Goal: Check status: Check status

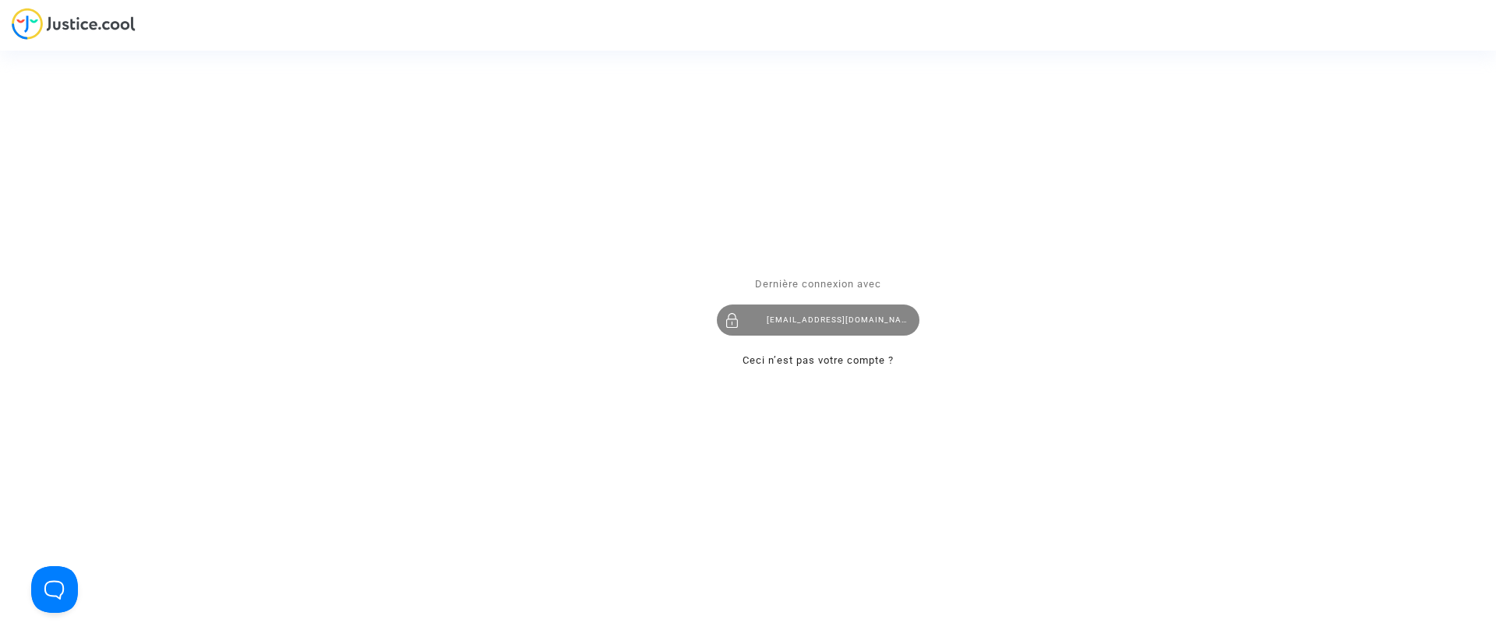
click at [853, 330] on div "claracoulon.pitcher@gmail.com" at bounding box center [818, 320] width 203 height 31
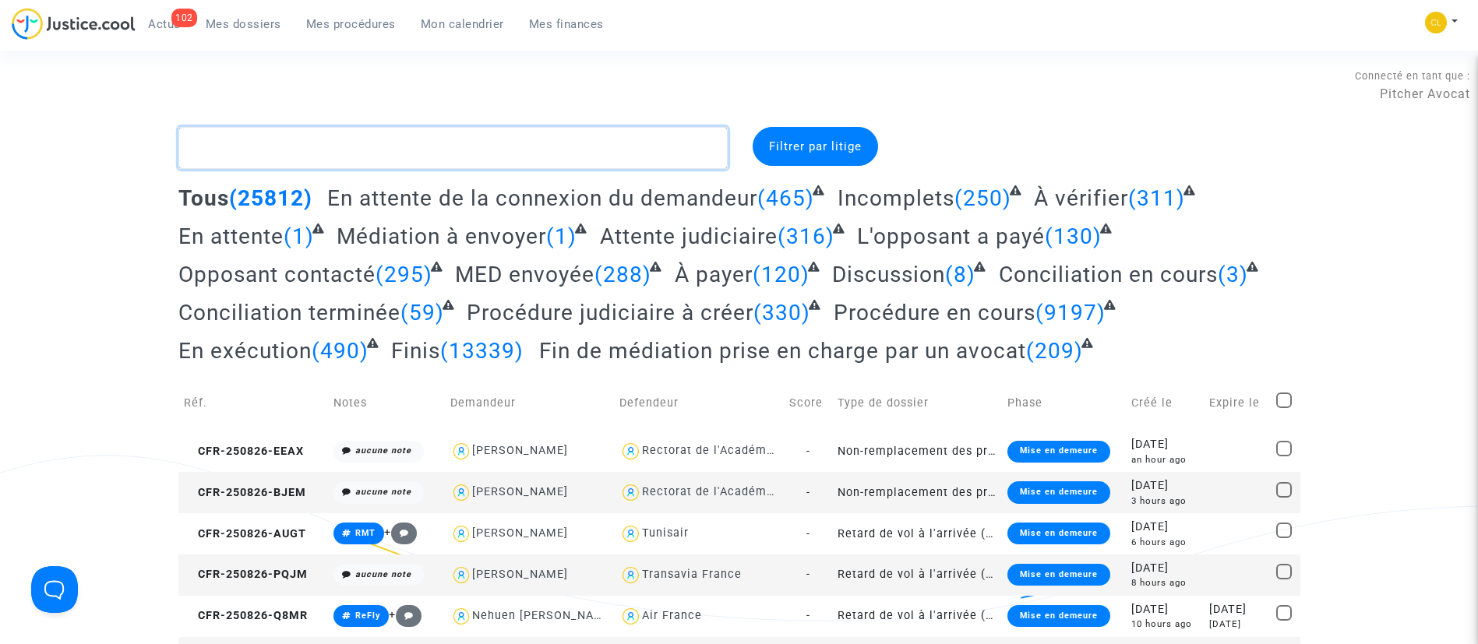
click at [582, 140] on textarea at bounding box center [452, 148] width 549 height 42
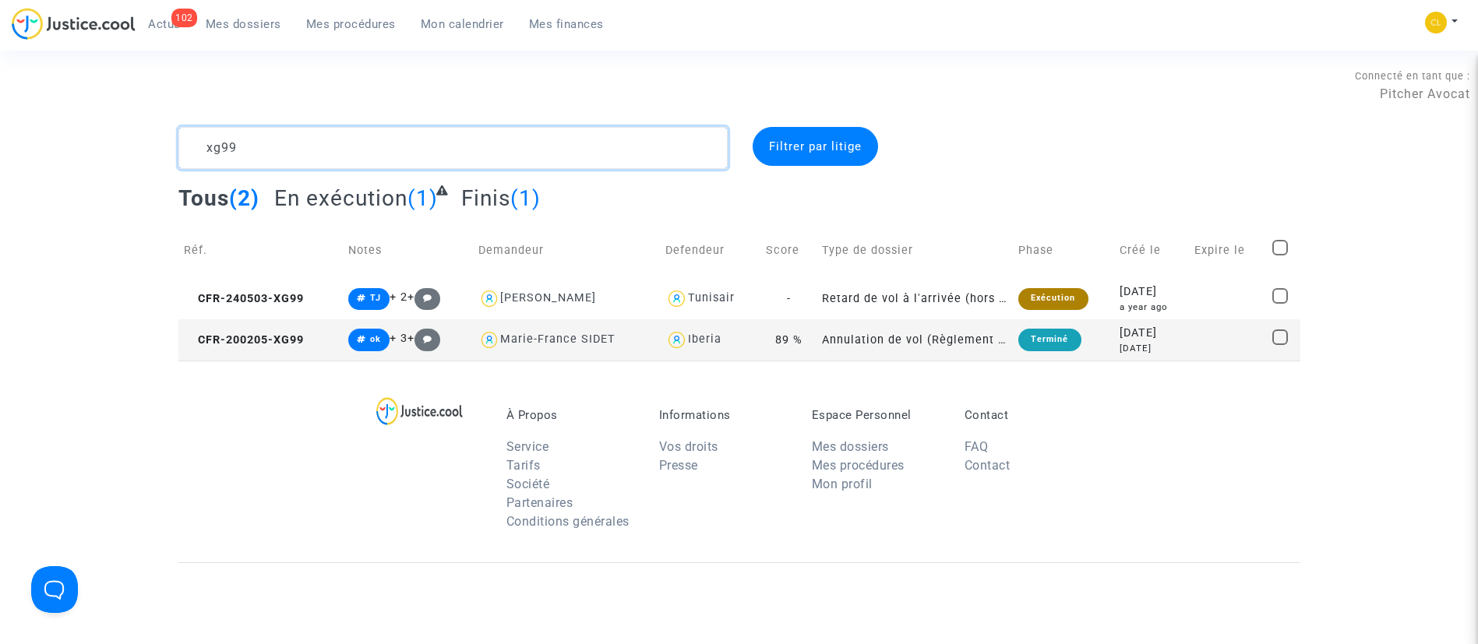
type textarea "xg99"
click at [1160, 298] on div "[DATE]" at bounding box center [1151, 292] width 64 height 17
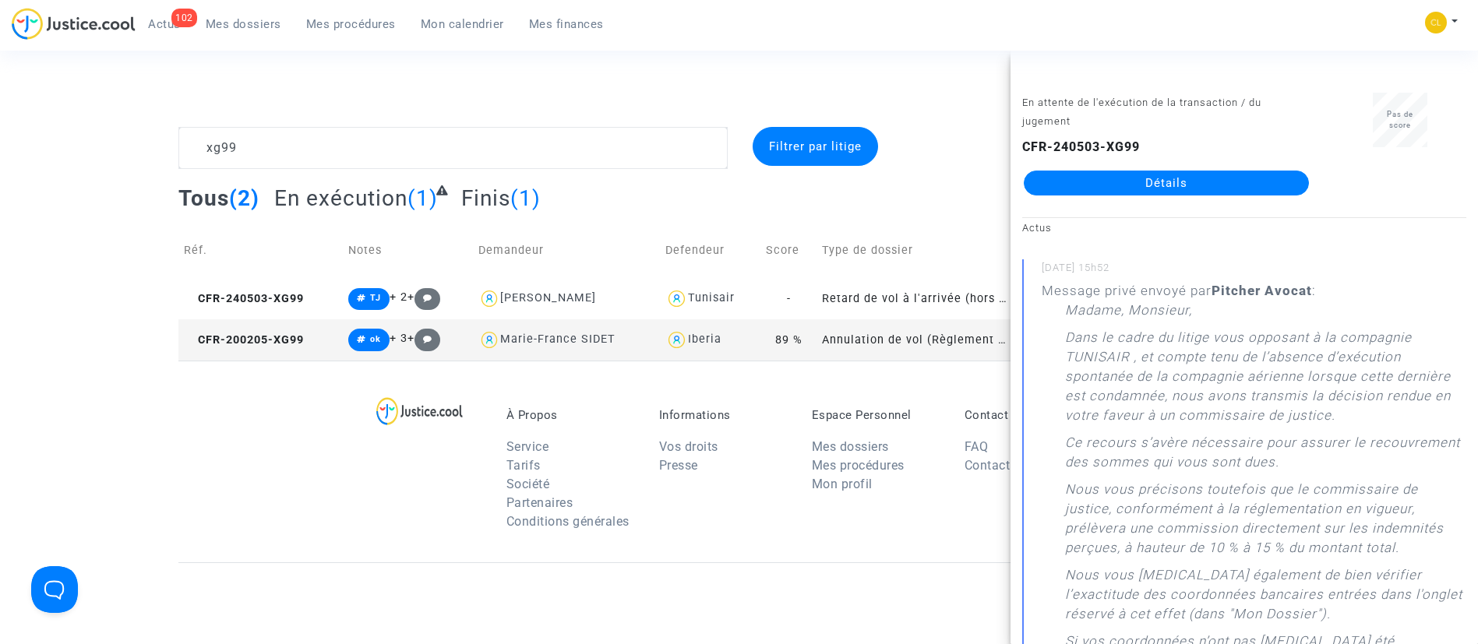
click at [1215, 177] on link "Détails" at bounding box center [1166, 183] width 285 height 25
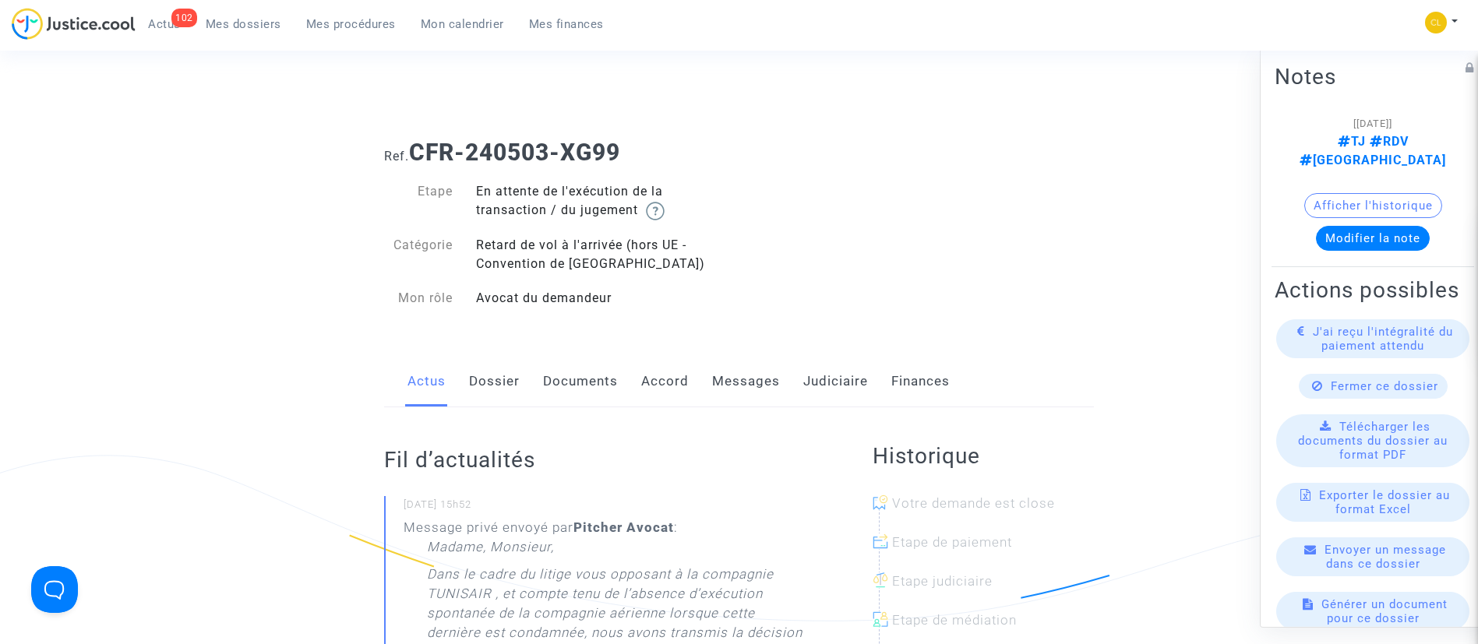
click at [858, 376] on link "Judiciaire" at bounding box center [835, 381] width 65 height 51
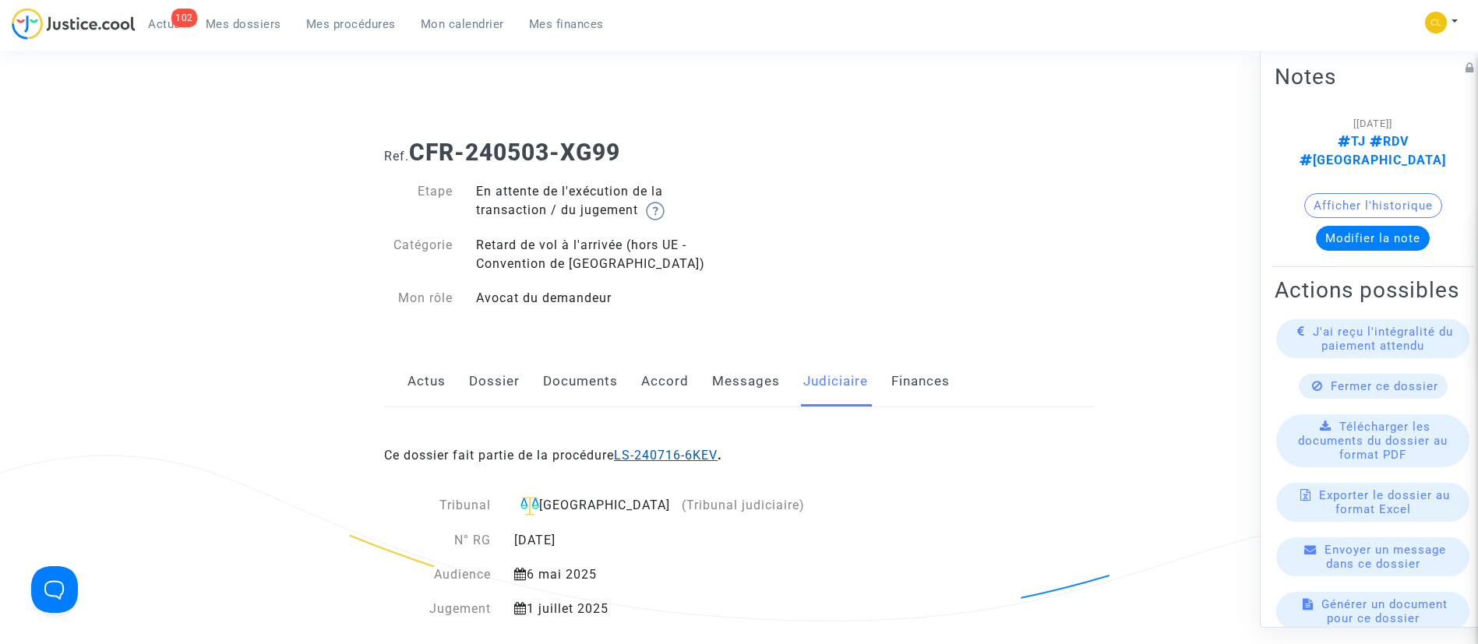
click at [695, 448] on link "LS-240716-6KEV" at bounding box center [666, 455] width 104 height 15
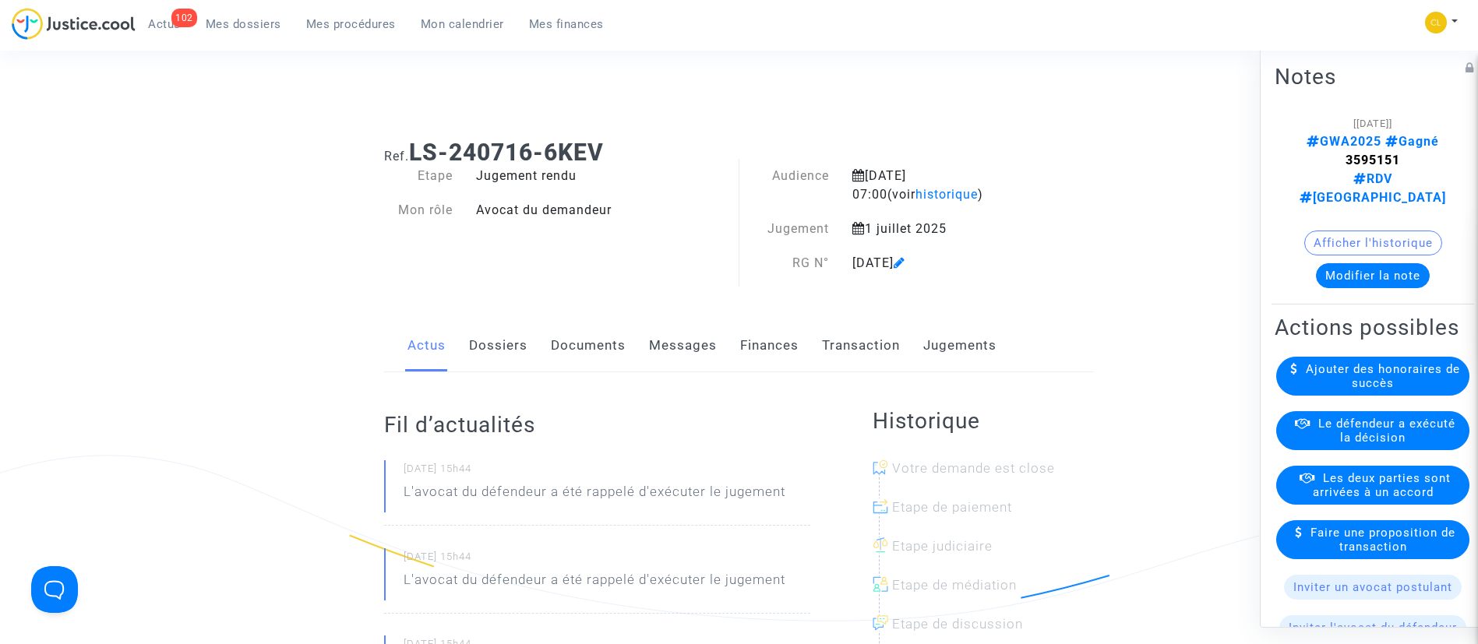
click at [1338, 450] on div "Le défendeur a exécuté la décision" at bounding box center [1372, 430] width 193 height 39
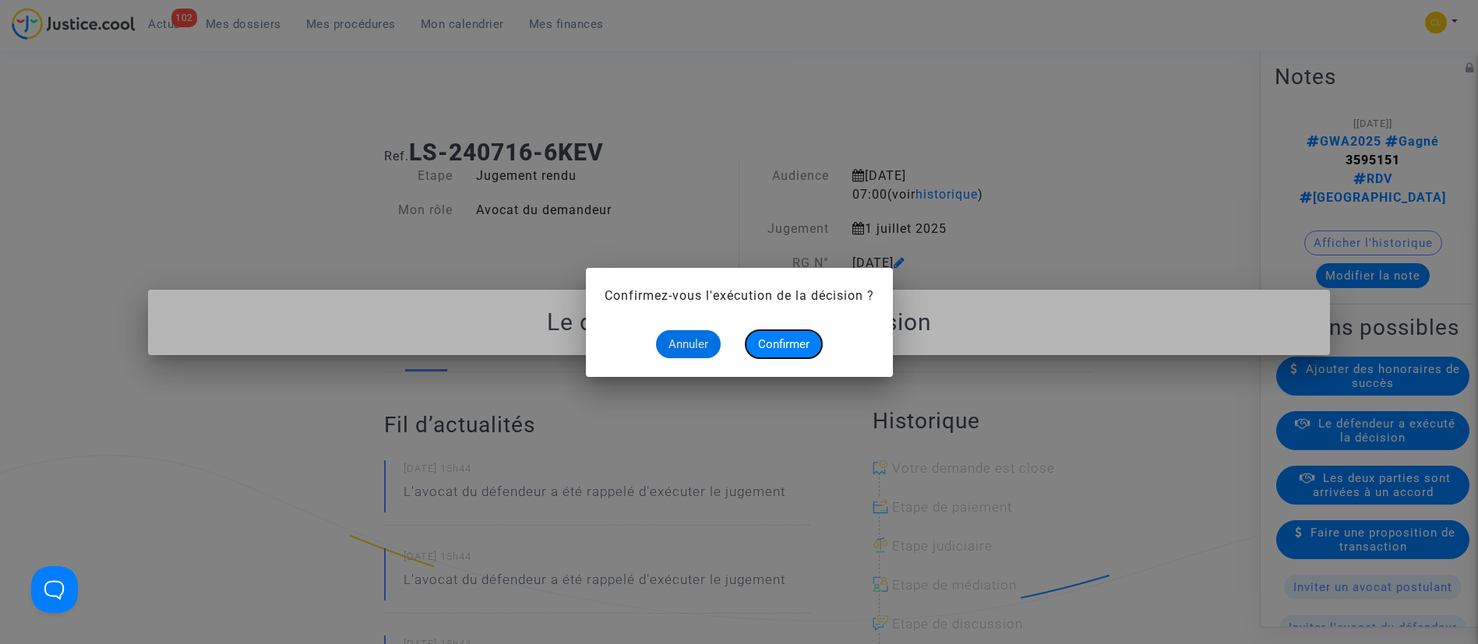
click at [782, 338] on span "Confirmer" at bounding box center [783, 344] width 51 height 14
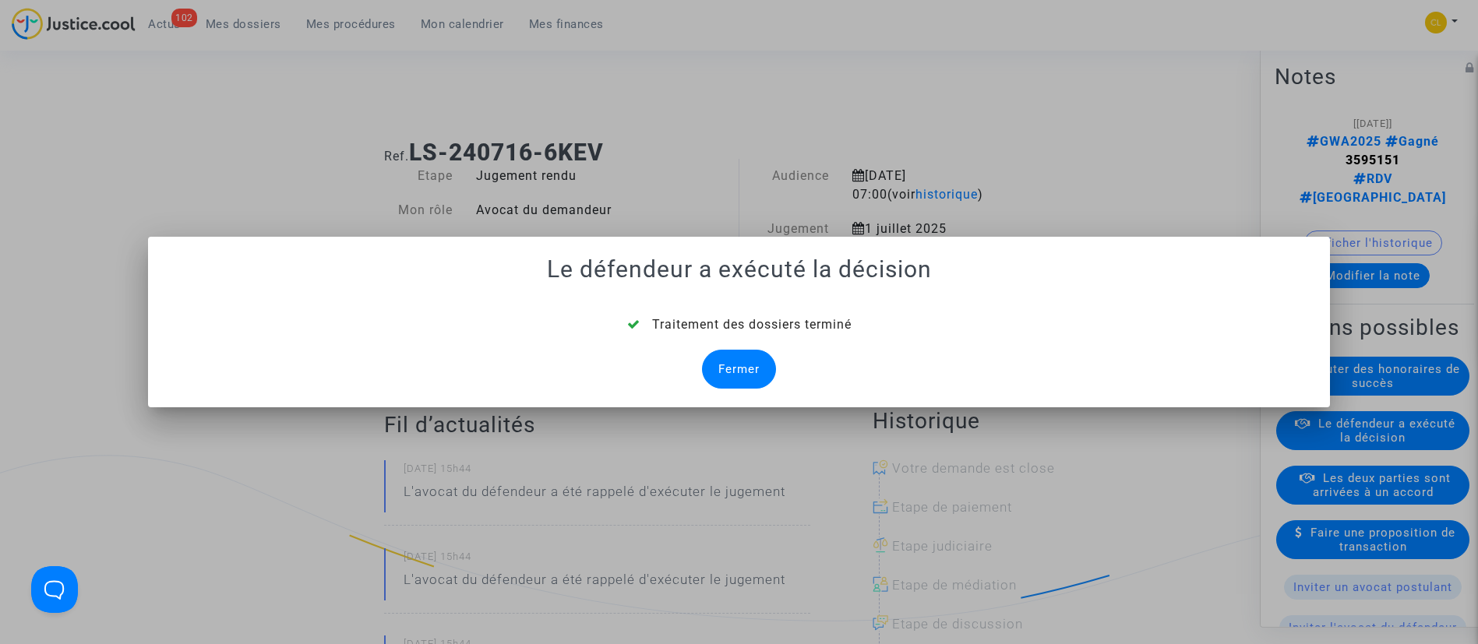
click at [728, 382] on div "Fermer" at bounding box center [739, 369] width 74 height 39
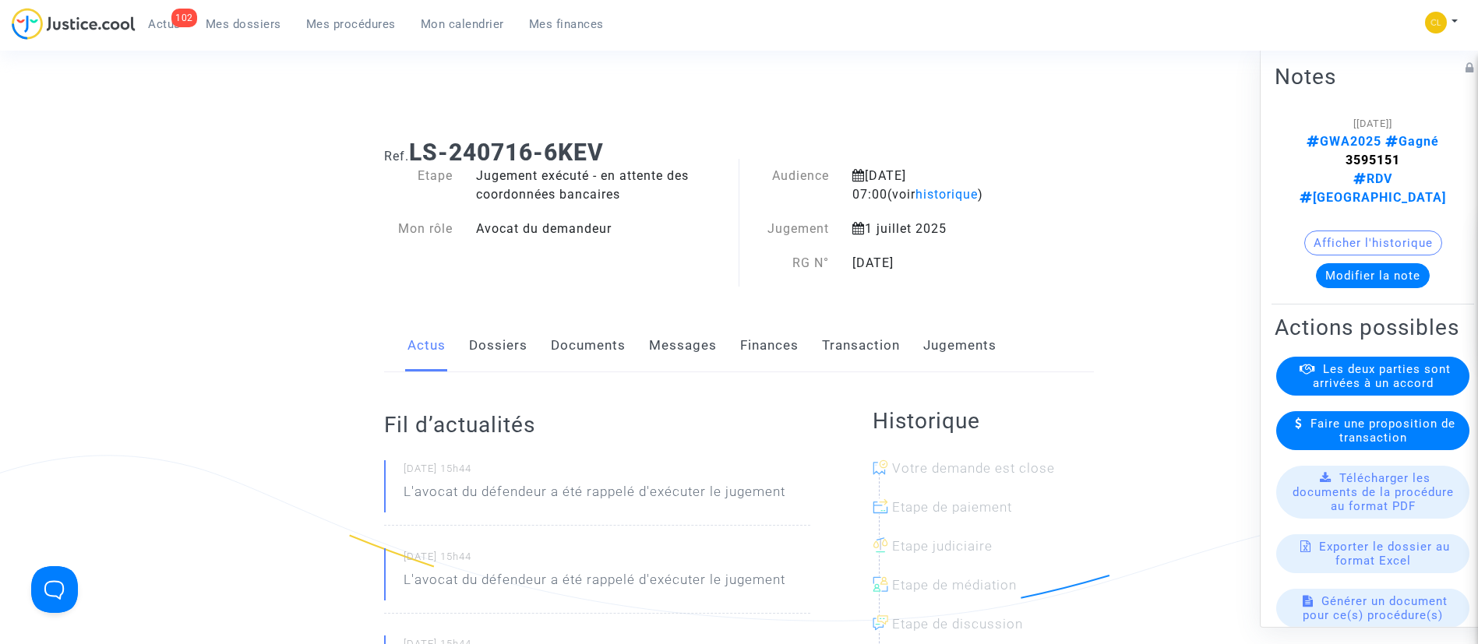
click at [516, 340] on link "Dossiers" at bounding box center [498, 345] width 58 height 51
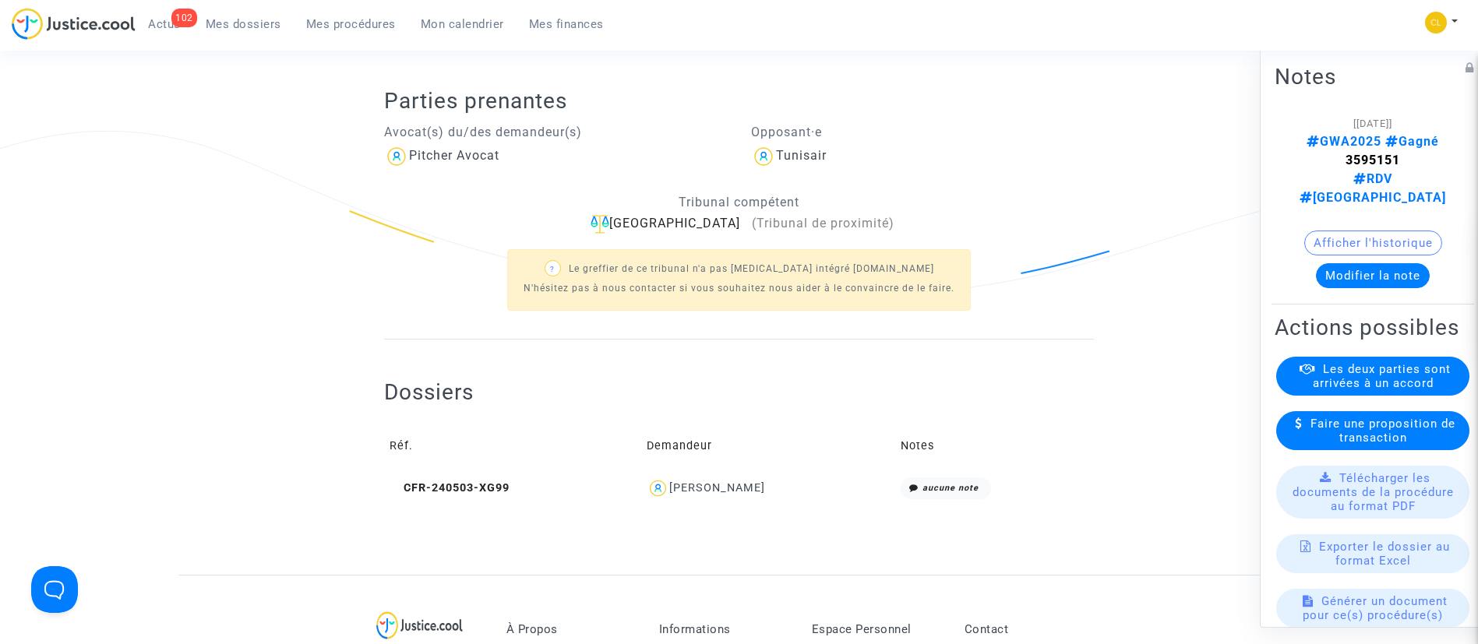
scroll to position [325, 0]
click at [734, 489] on div "[PERSON_NAME]" at bounding box center [717, 487] width 96 height 13
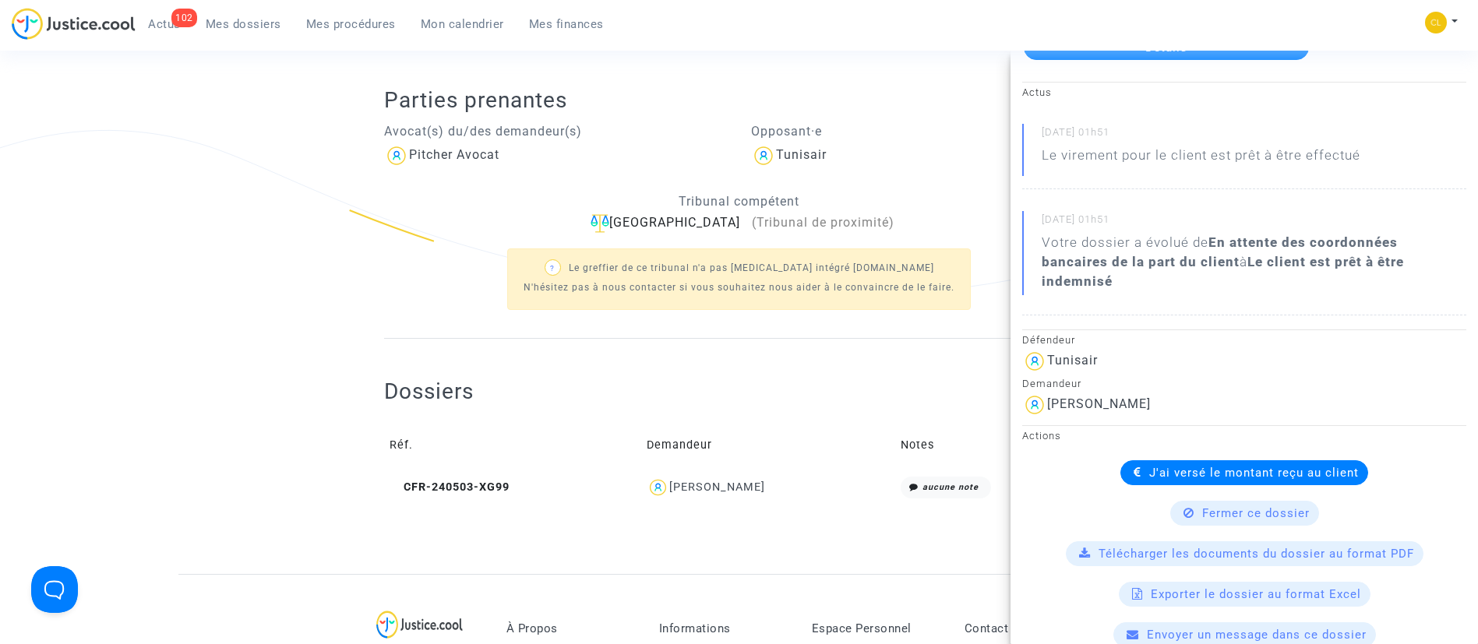
scroll to position [0, 0]
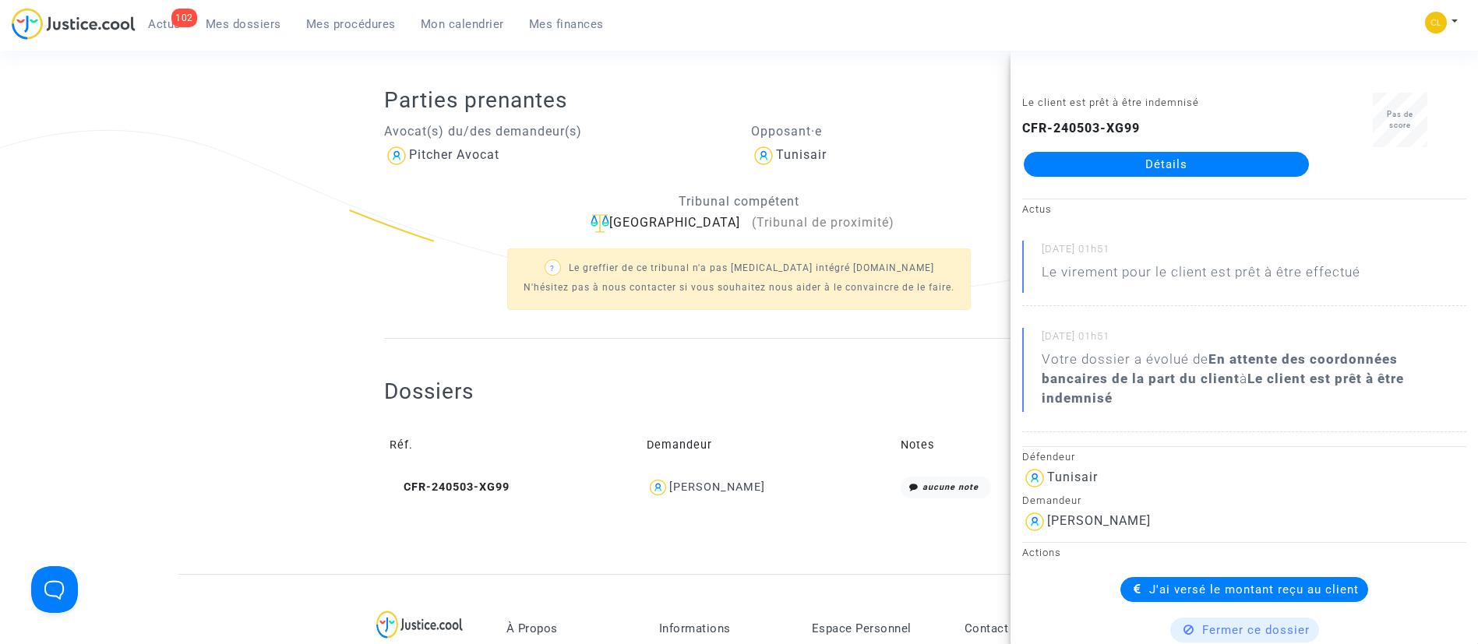
click at [266, 17] on span "Mes dossiers" at bounding box center [244, 24] width 76 height 14
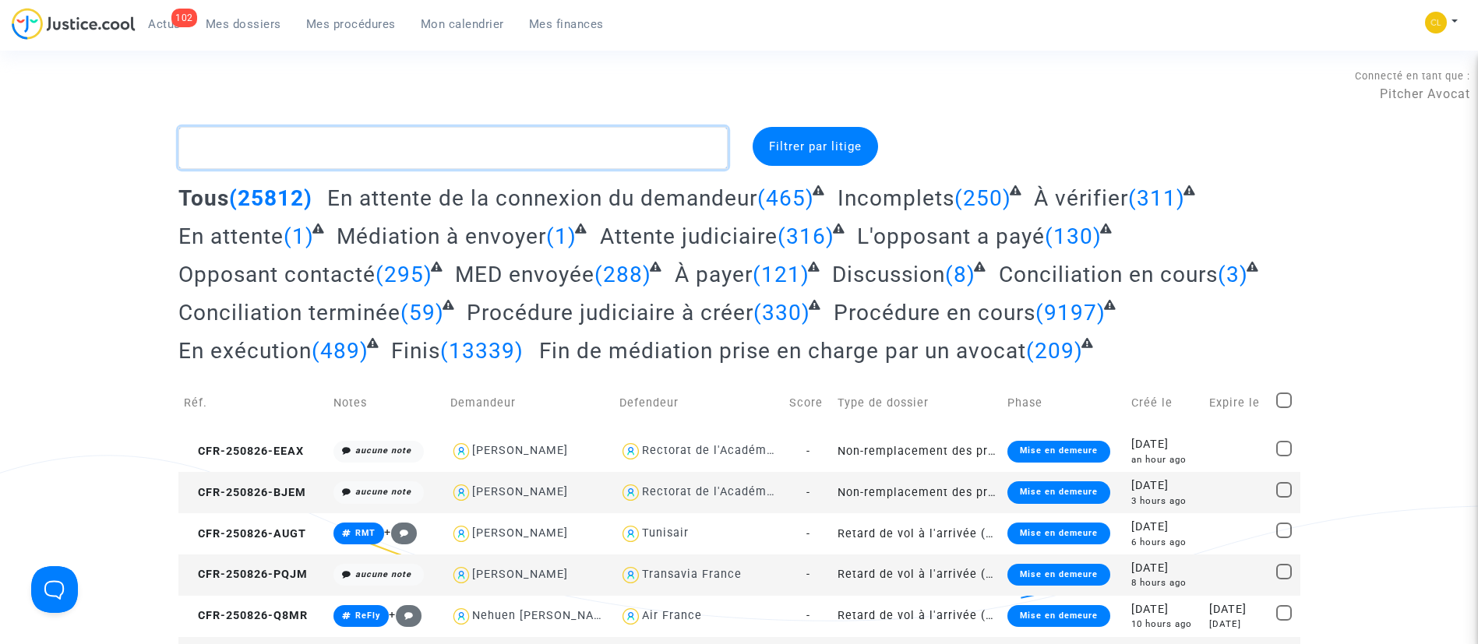
click at [354, 139] on textarea at bounding box center [452, 148] width 549 height 42
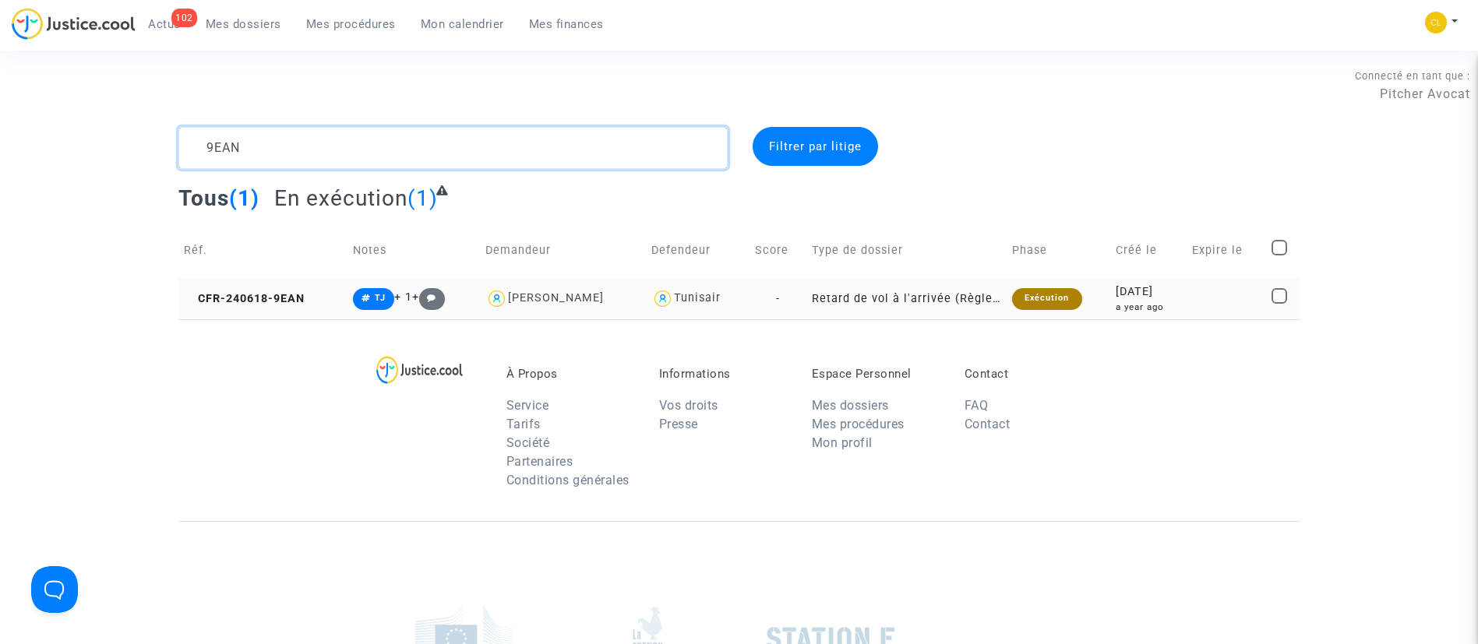
type textarea "9EAN"
click at [1118, 312] on div "a year ago" at bounding box center [1148, 307] width 65 height 13
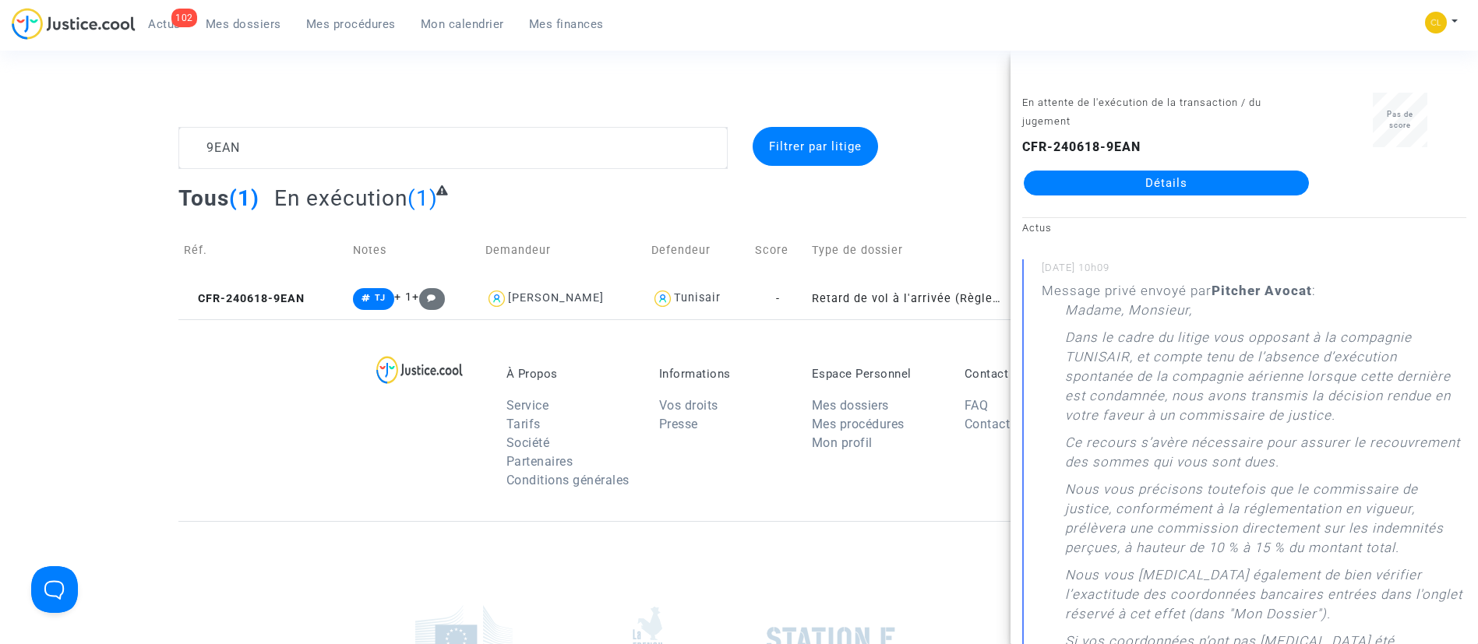
click at [1117, 180] on link "Détails" at bounding box center [1166, 183] width 285 height 25
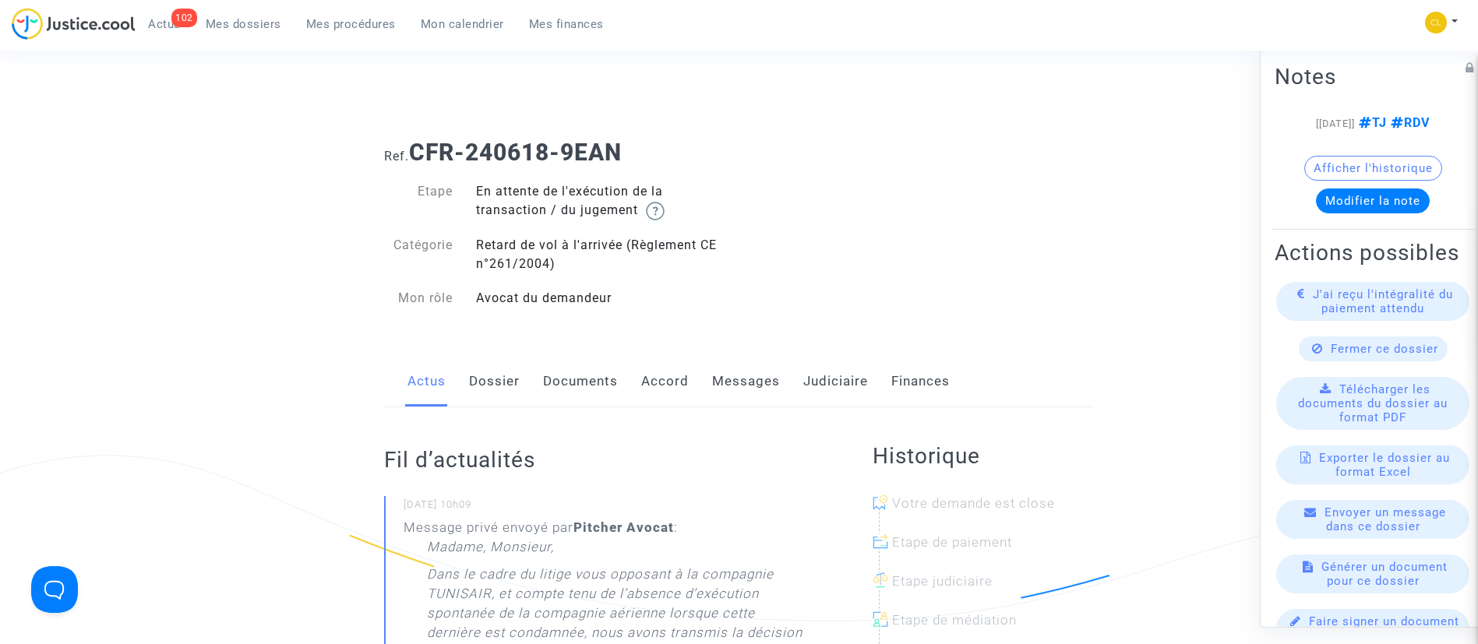
click at [838, 390] on link "Judiciaire" at bounding box center [835, 381] width 65 height 51
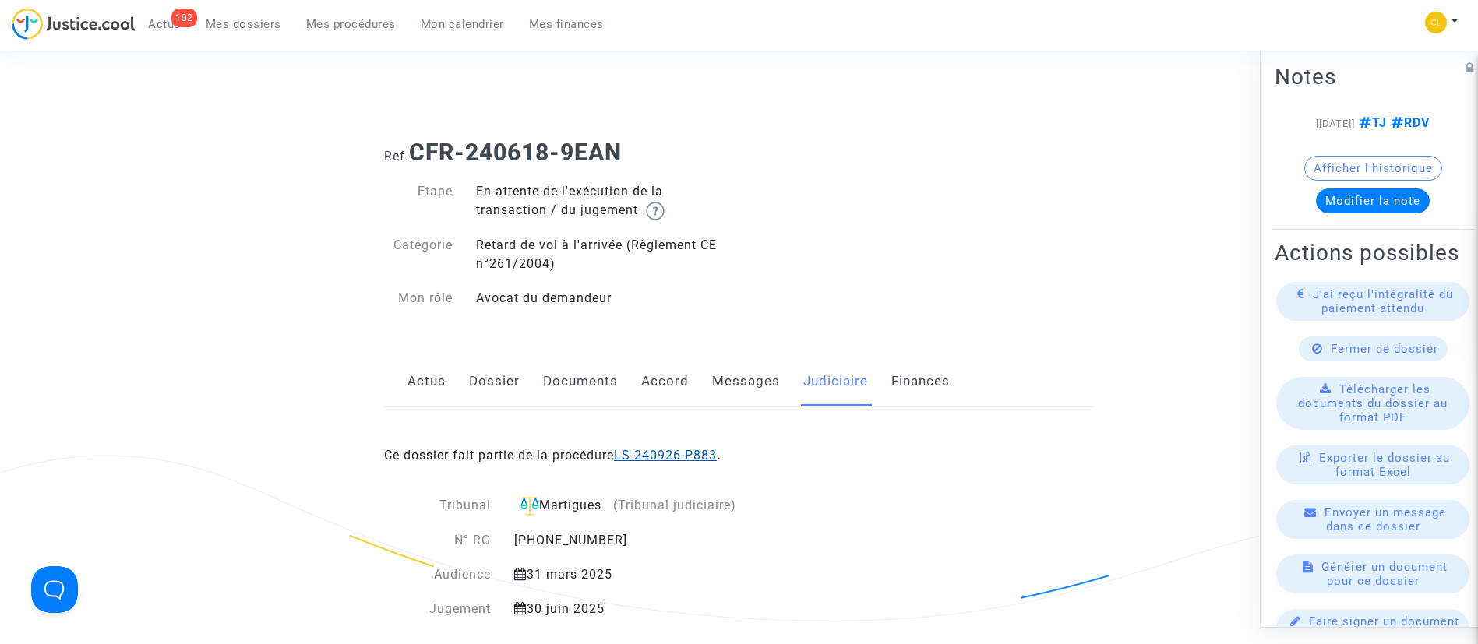
click at [702, 458] on link "LS-240926-P883" at bounding box center [665, 455] width 103 height 15
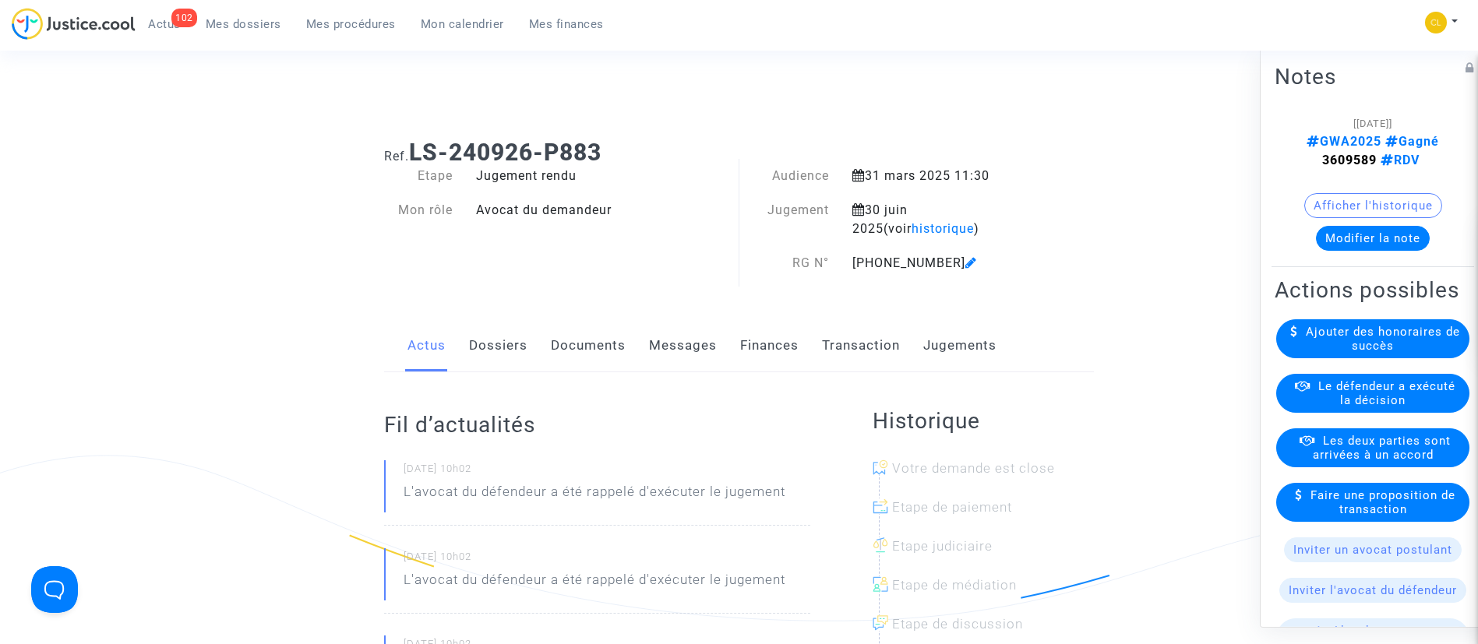
click at [858, 354] on link "Transaction" at bounding box center [861, 345] width 78 height 51
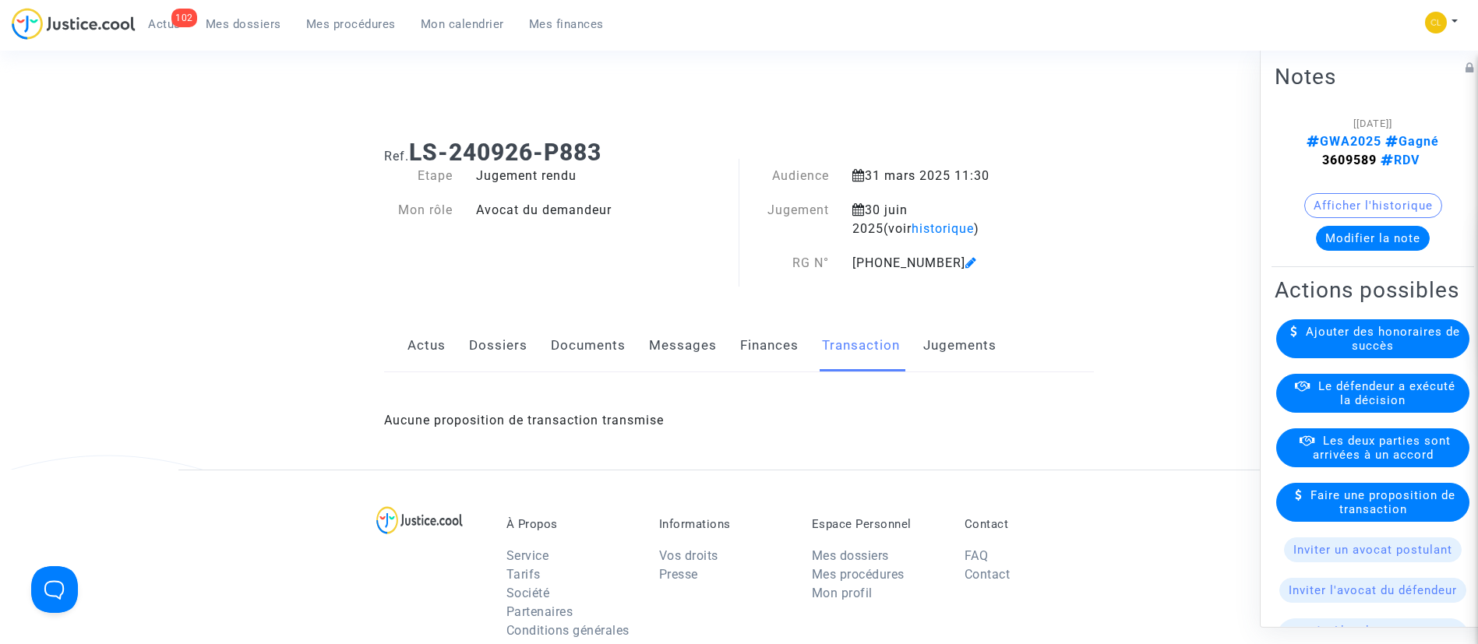
click at [928, 345] on link "Jugements" at bounding box center [959, 345] width 73 height 51
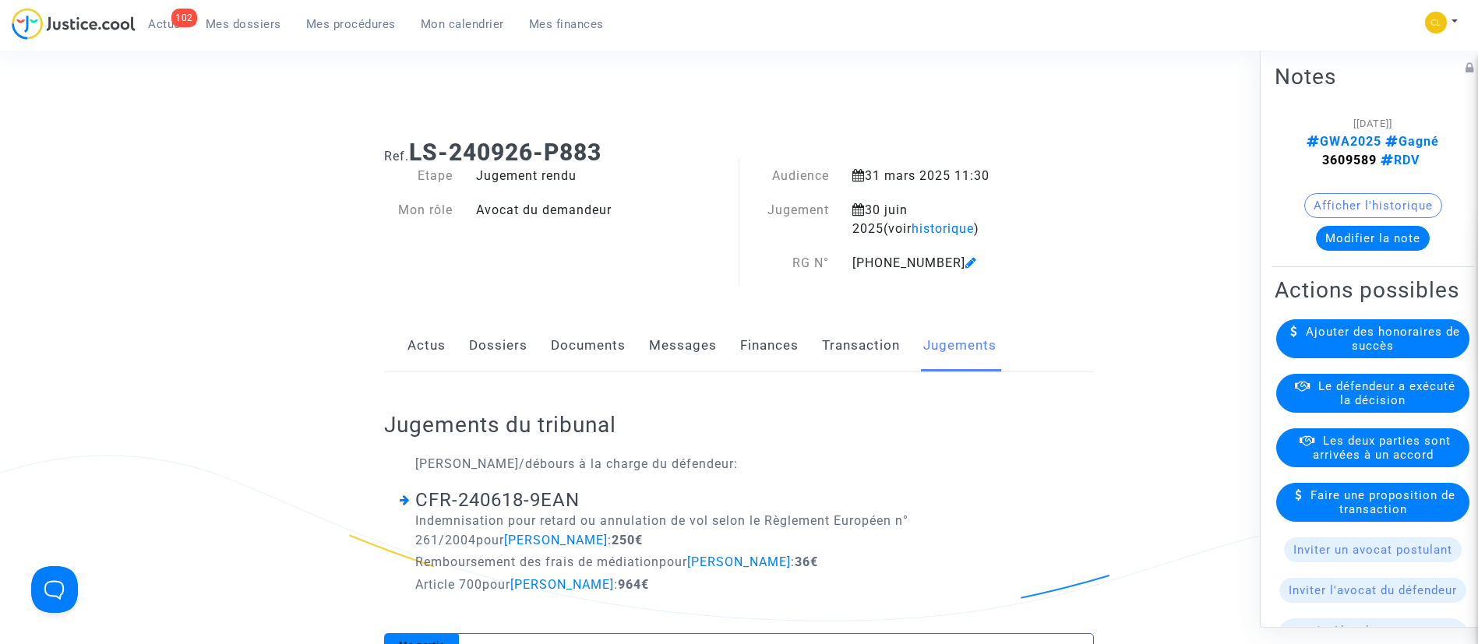
click at [1377, 407] on span "Le défendeur a exécuté la décision" at bounding box center [1386, 393] width 137 height 28
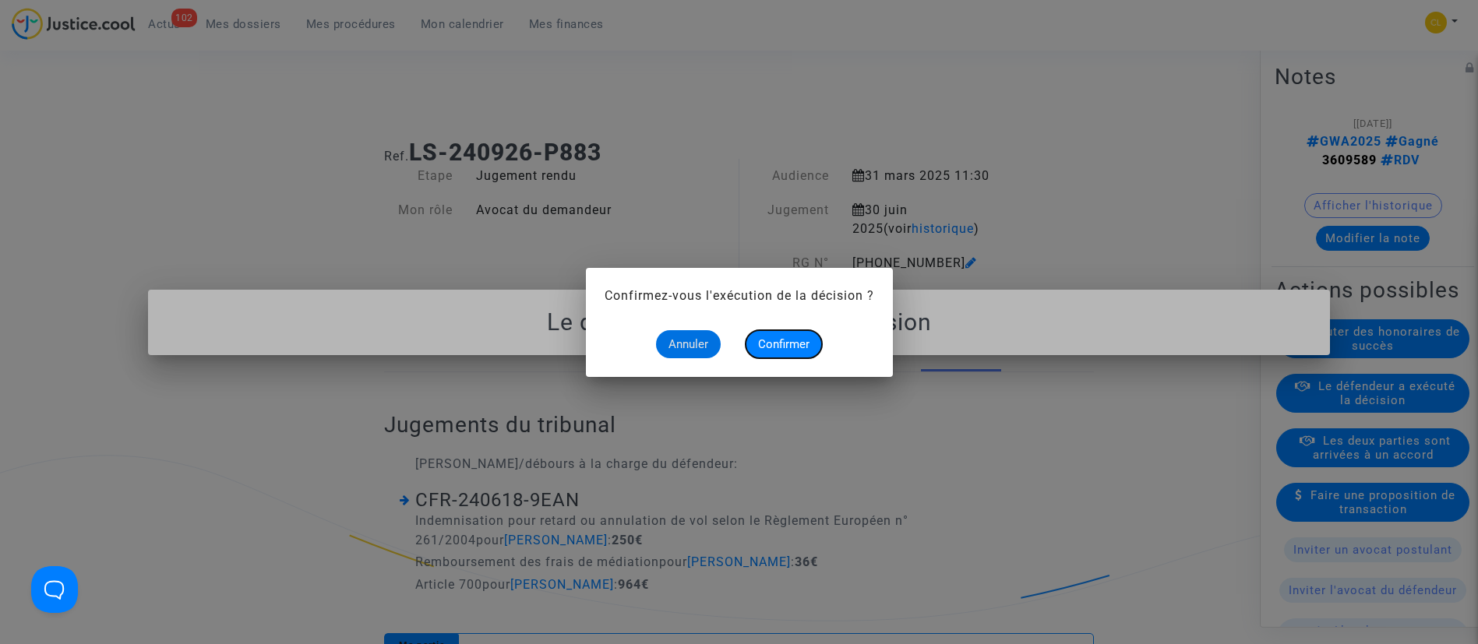
click at [760, 337] on span "Confirmer" at bounding box center [783, 344] width 51 height 14
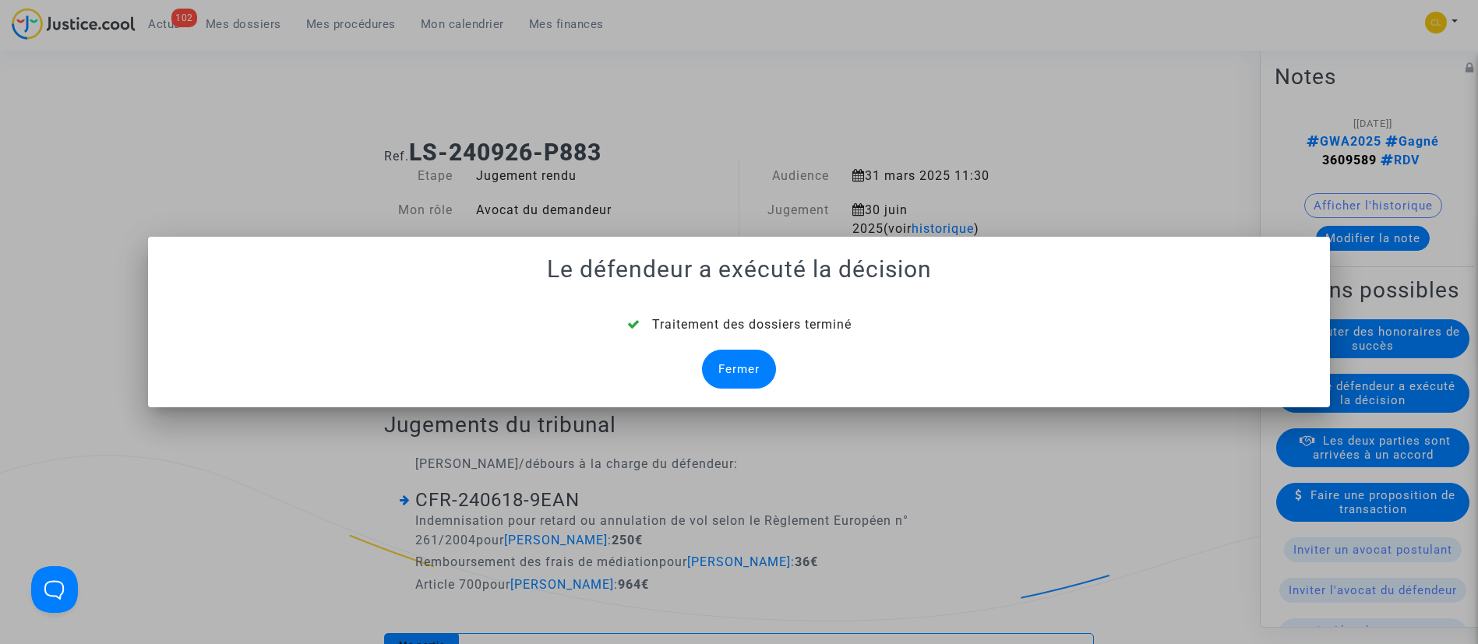
click at [721, 378] on div "Fermer" at bounding box center [739, 369] width 74 height 39
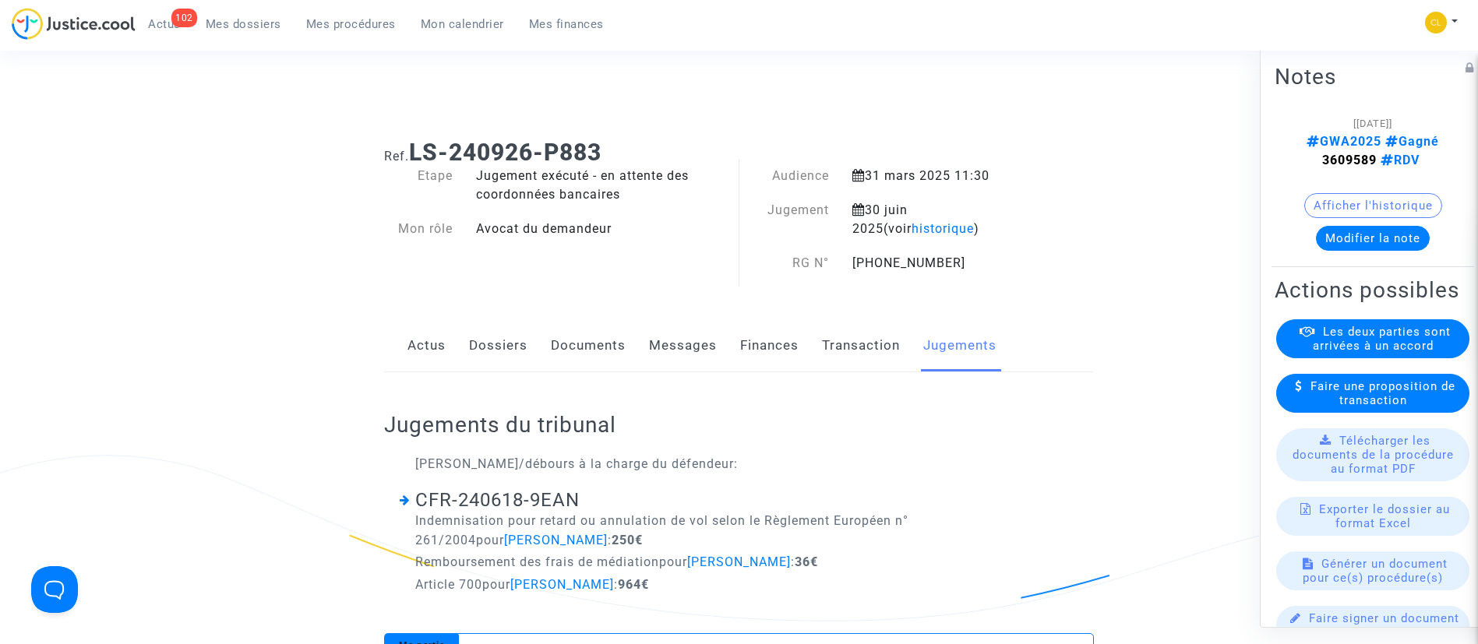
click at [491, 341] on link "Dossiers" at bounding box center [498, 345] width 58 height 51
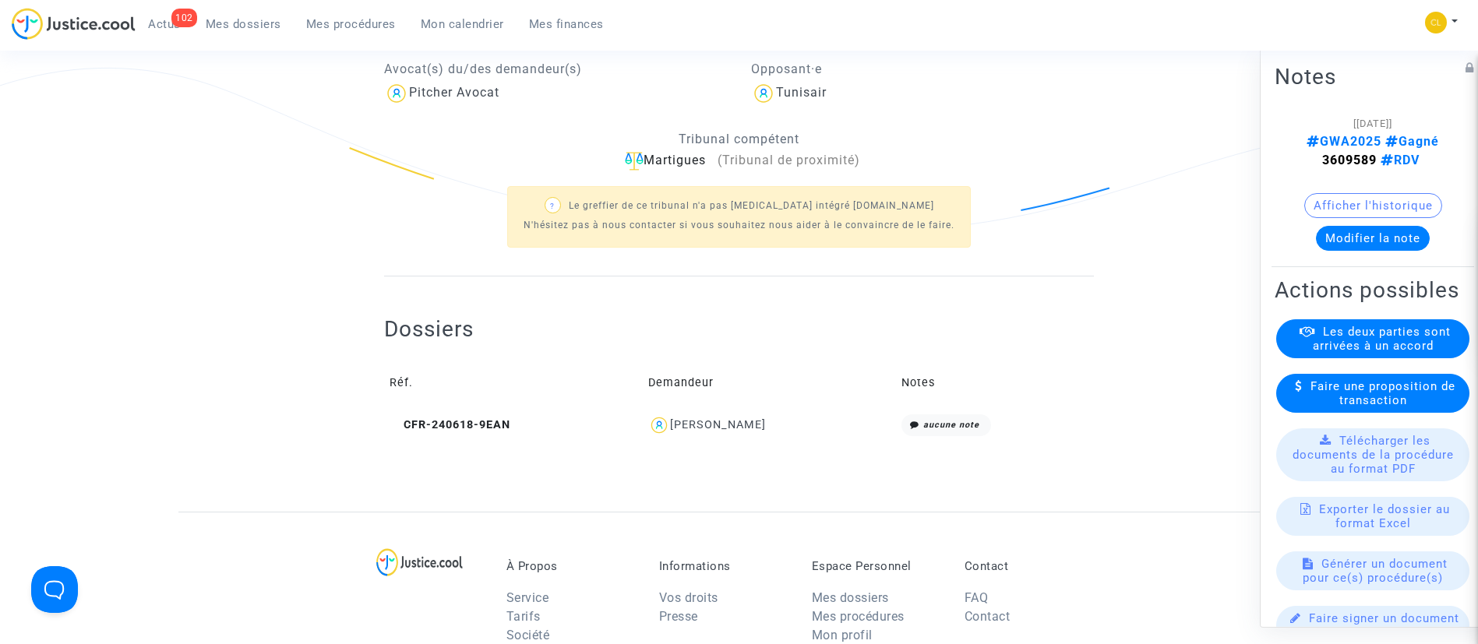
scroll to position [388, 0]
click at [732, 418] on div "[PERSON_NAME]" at bounding box center [718, 424] width 96 height 13
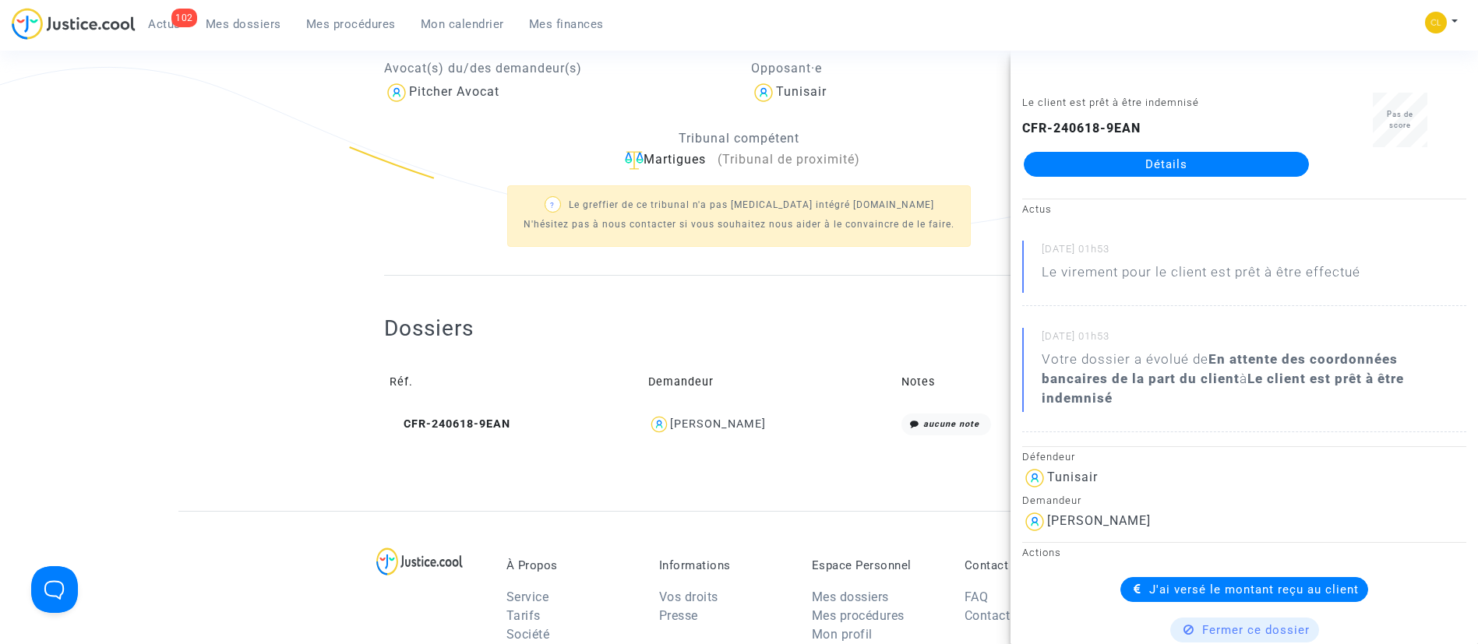
click at [260, 19] on span "Mes dossiers" at bounding box center [244, 24] width 76 height 14
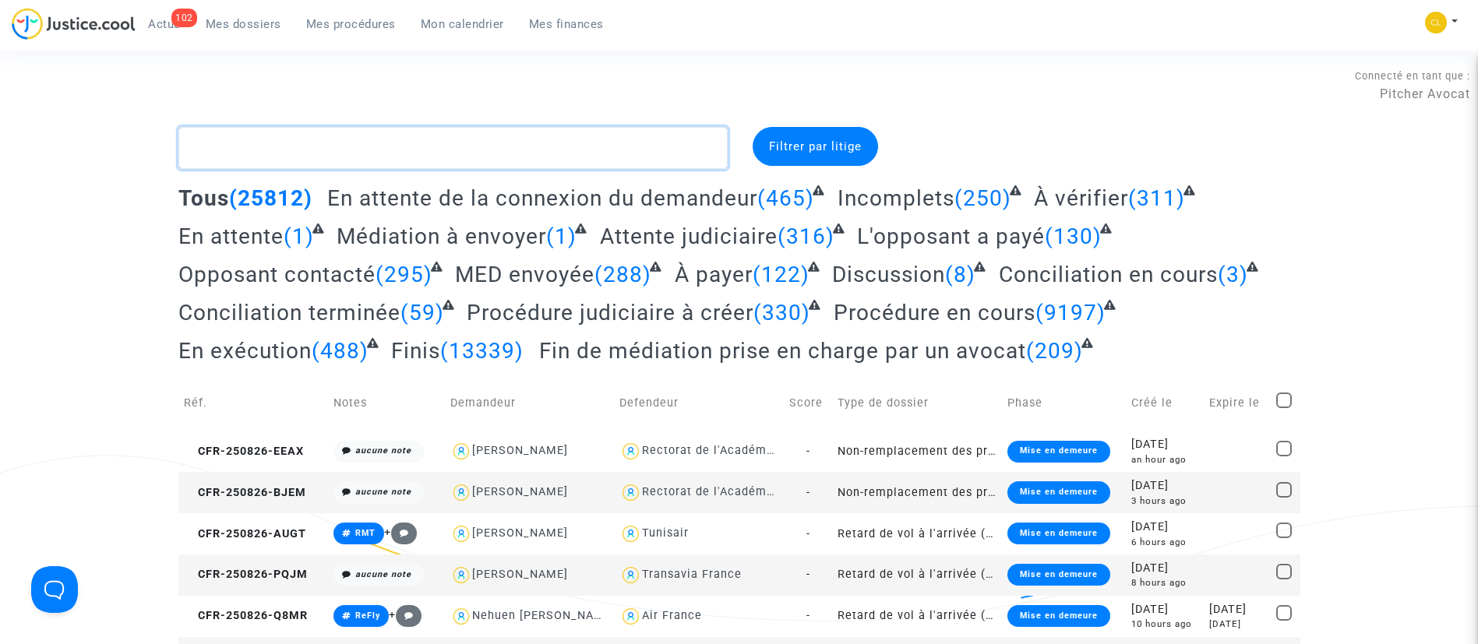
click at [383, 132] on textarea at bounding box center [452, 148] width 549 height 42
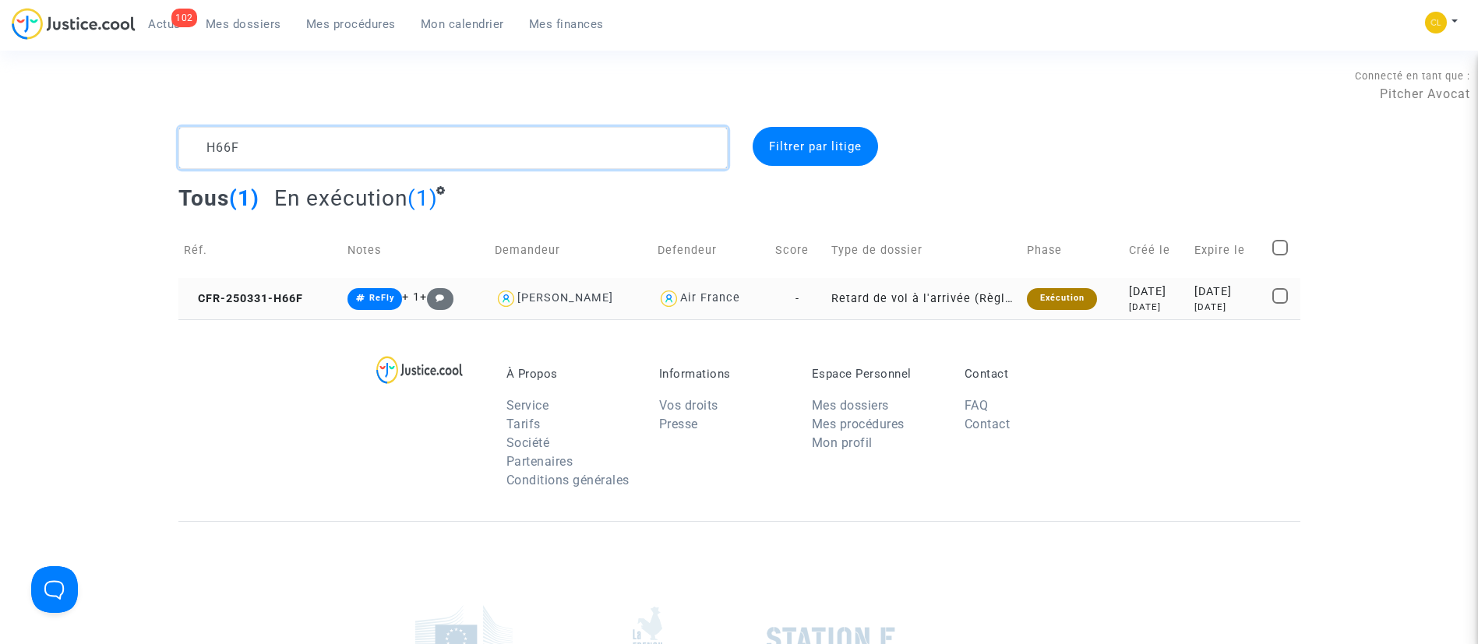
type textarea "H66F"
click at [1129, 306] on div "[DATE]" at bounding box center [1156, 307] width 55 height 13
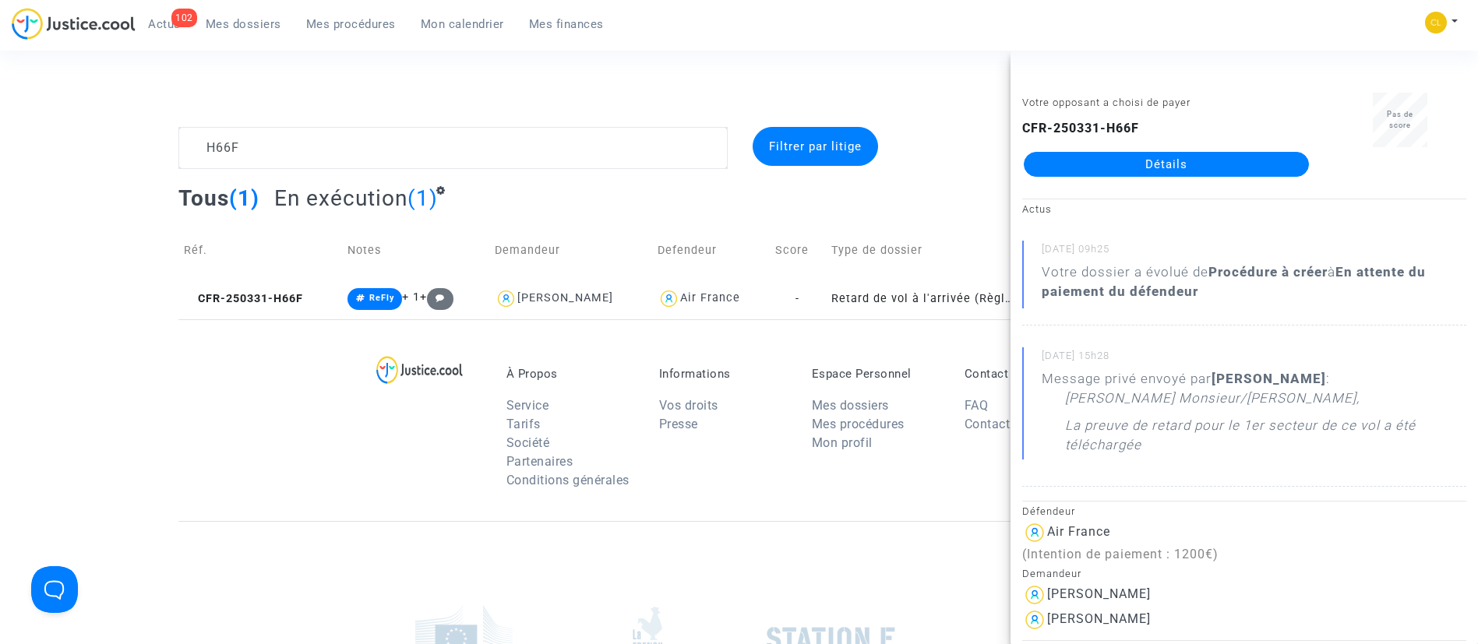
click at [1101, 163] on link "Détails" at bounding box center [1166, 164] width 285 height 25
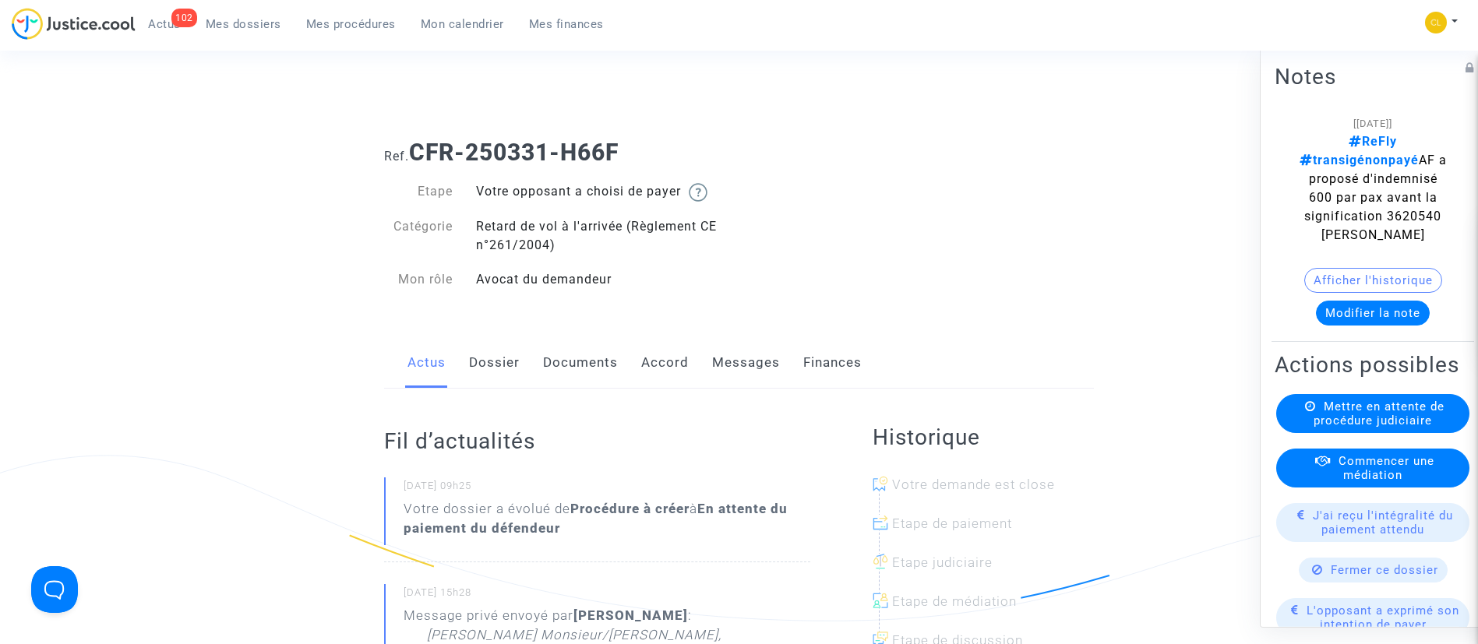
click at [503, 365] on link "Dossier" at bounding box center [494, 362] width 51 height 51
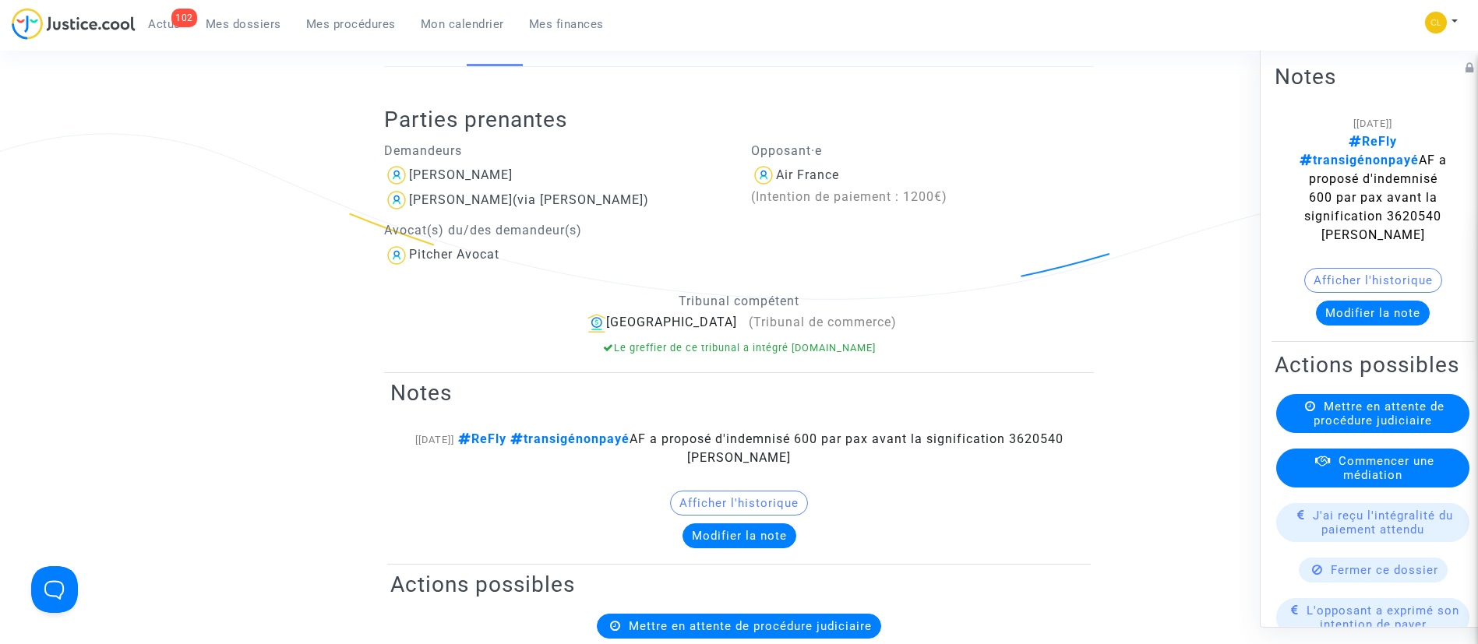
scroll to position [323, 0]
click at [1364, 536] on span "J'ai reçu l'intégralité du paiement attendu" at bounding box center [1383, 522] width 140 height 28
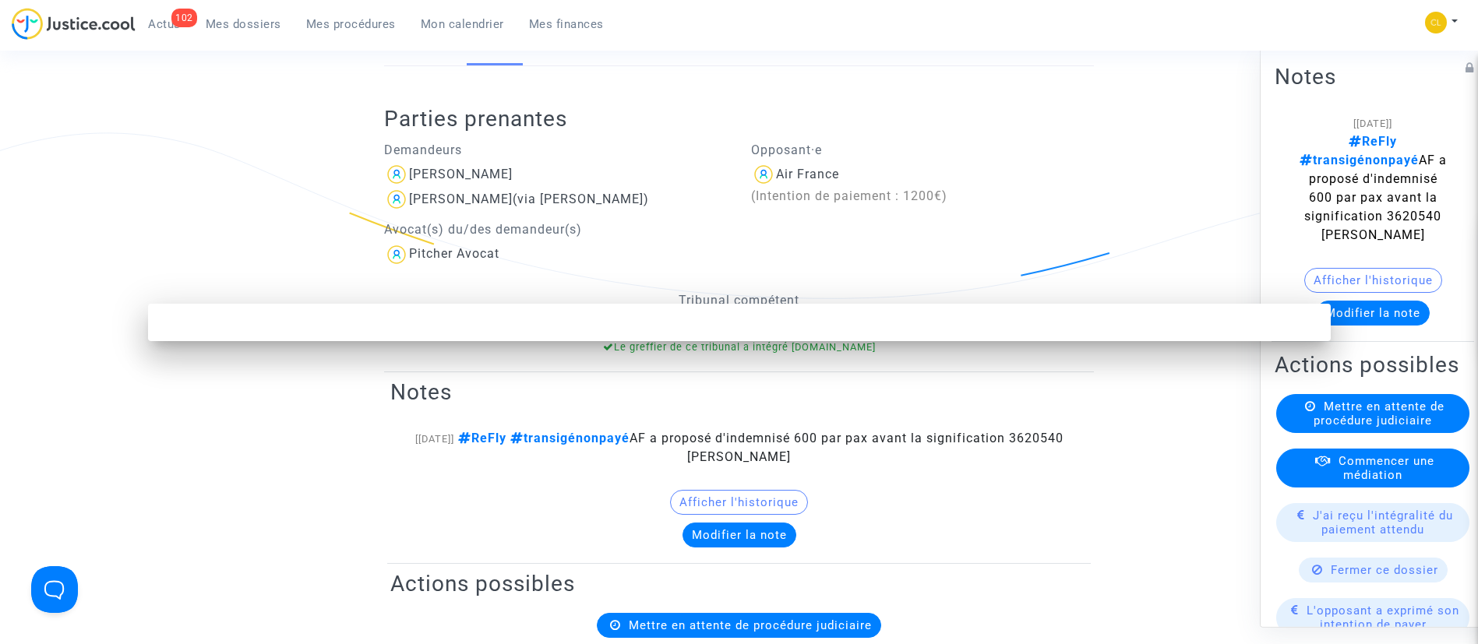
scroll to position [0, 0]
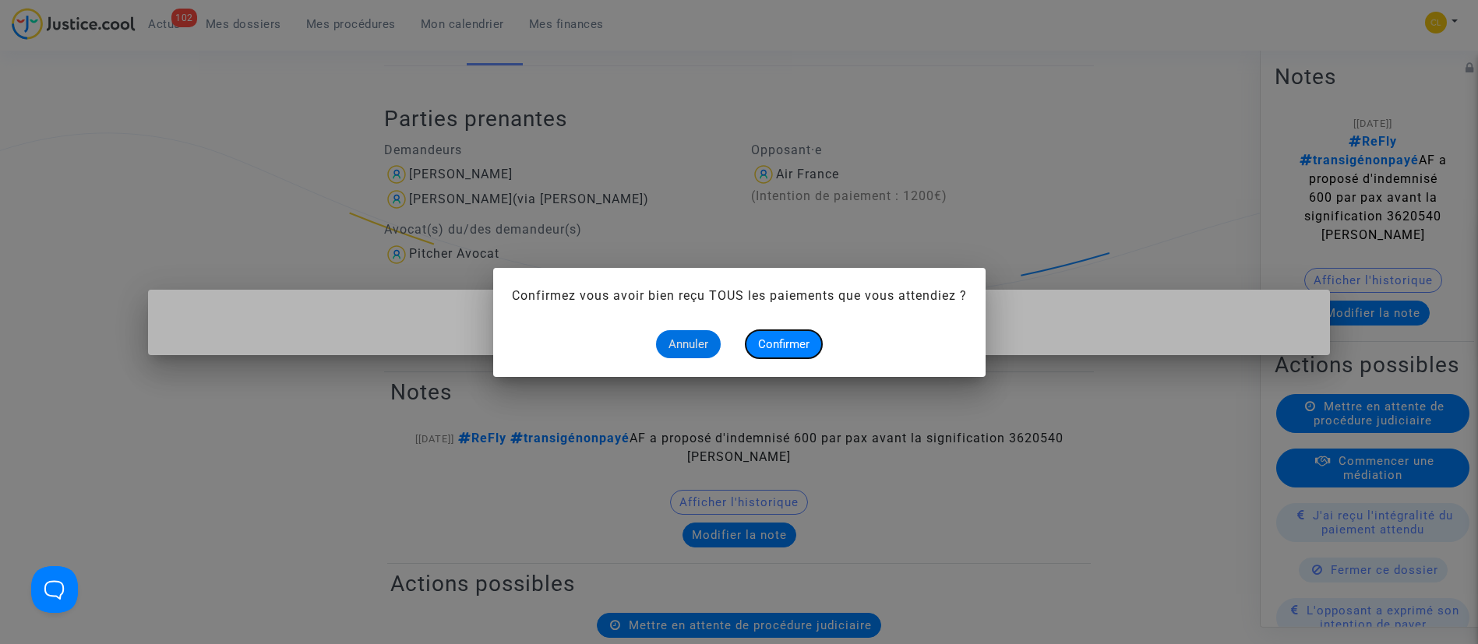
click at [789, 333] on button "Confirmer" at bounding box center [784, 344] width 76 height 28
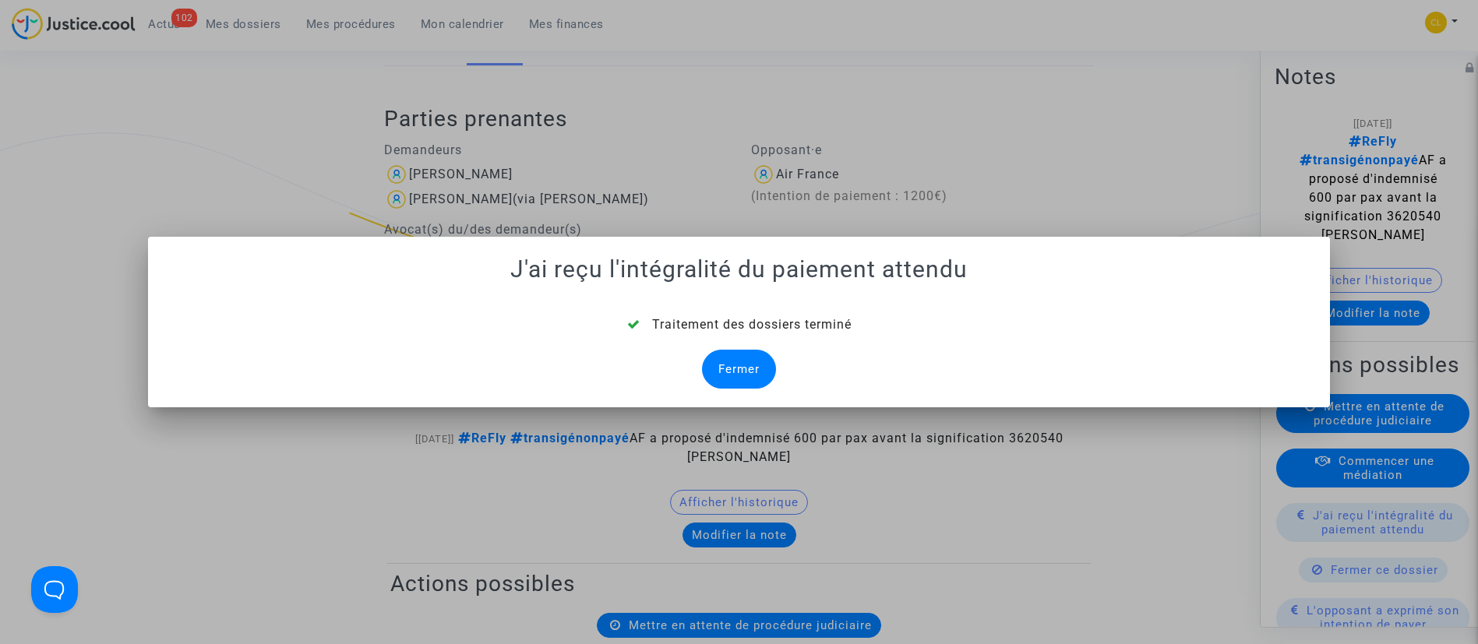
click at [711, 390] on mat-dialog-container "J'ai reçu l'intégralité du paiement attendu Traitement des dossiers terminé Fer…" at bounding box center [739, 322] width 1183 height 171
click at [735, 363] on div "Fermer" at bounding box center [739, 369] width 74 height 39
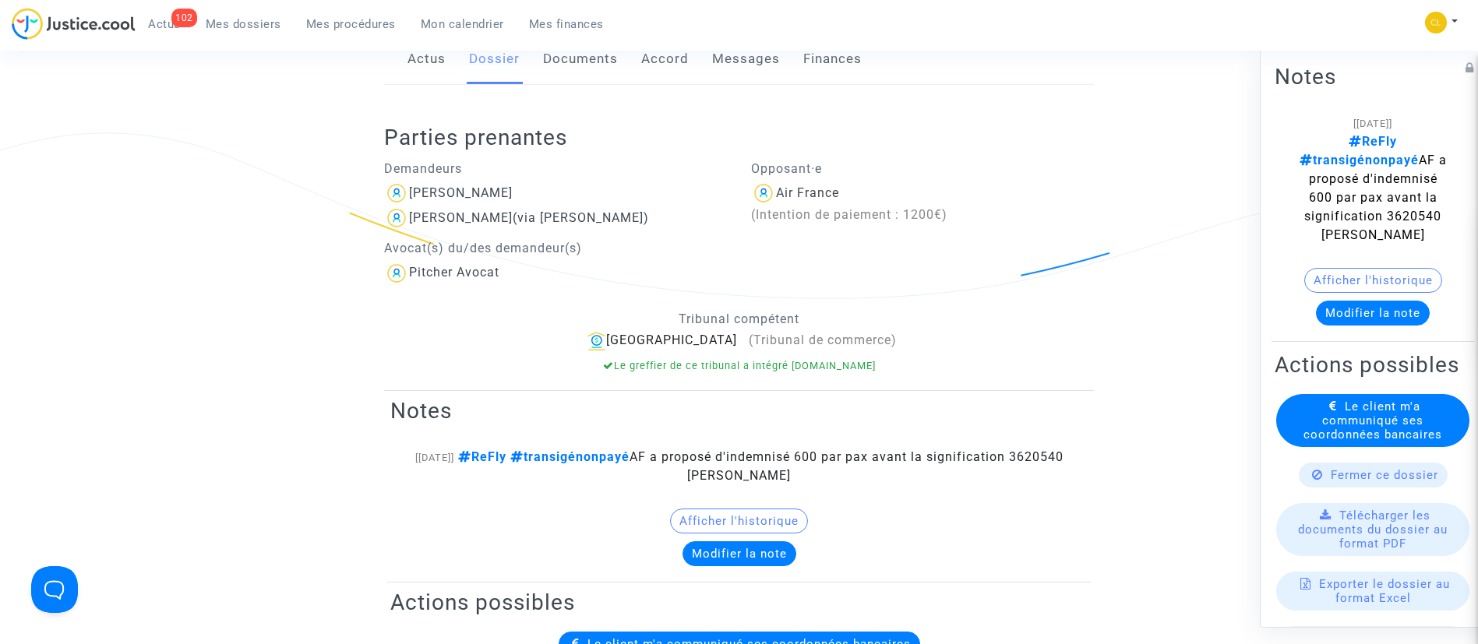
click at [1324, 317] on button "Modifier la note" at bounding box center [1373, 312] width 114 height 25
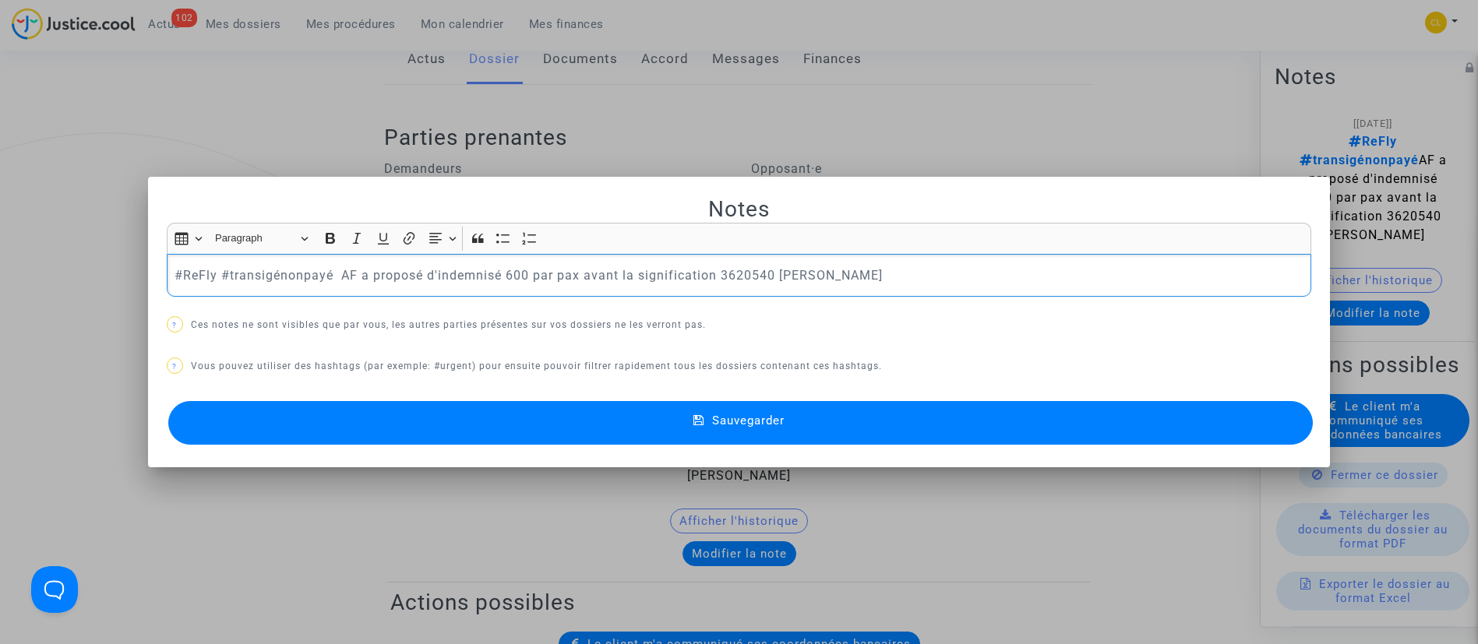
click at [262, 276] on p "#ReFly #transigénonpayé AF a proposé d'indemnisé 600 par pax avant la significa…" at bounding box center [739, 275] width 1128 height 19
click at [730, 422] on span "Sauvegarder" at bounding box center [748, 421] width 72 height 14
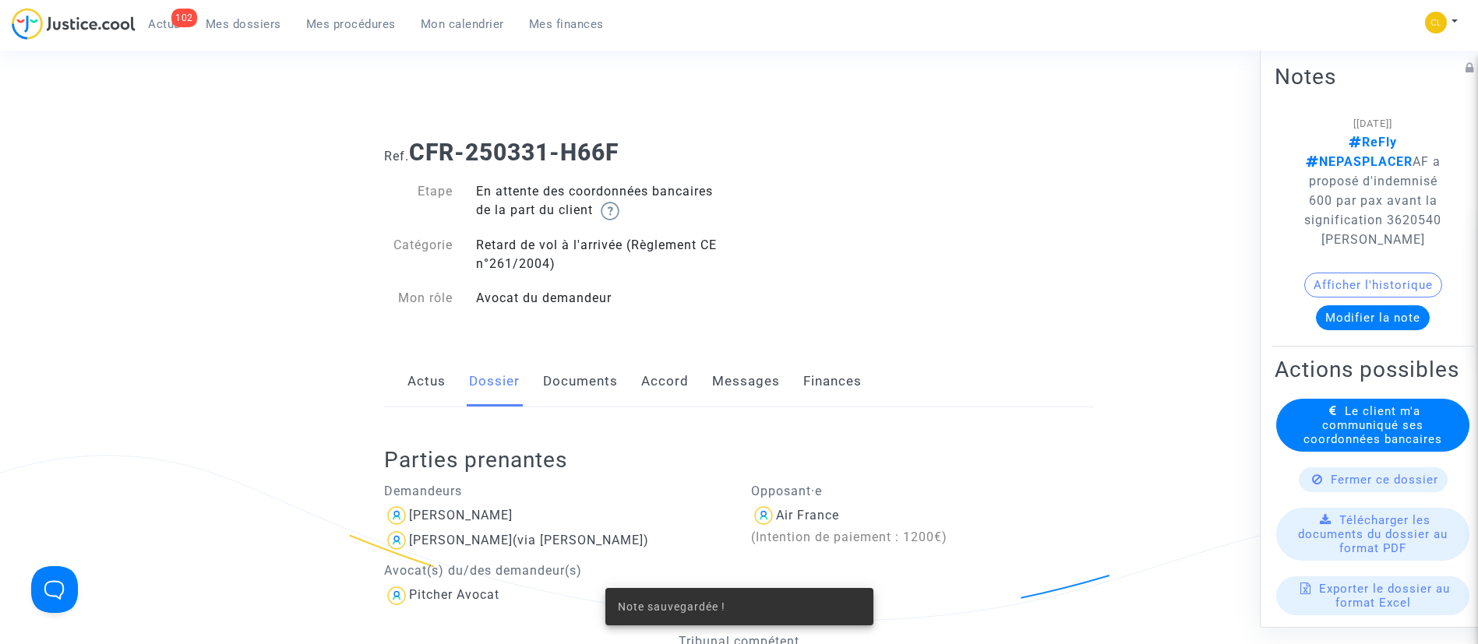
scroll to position [323, 0]
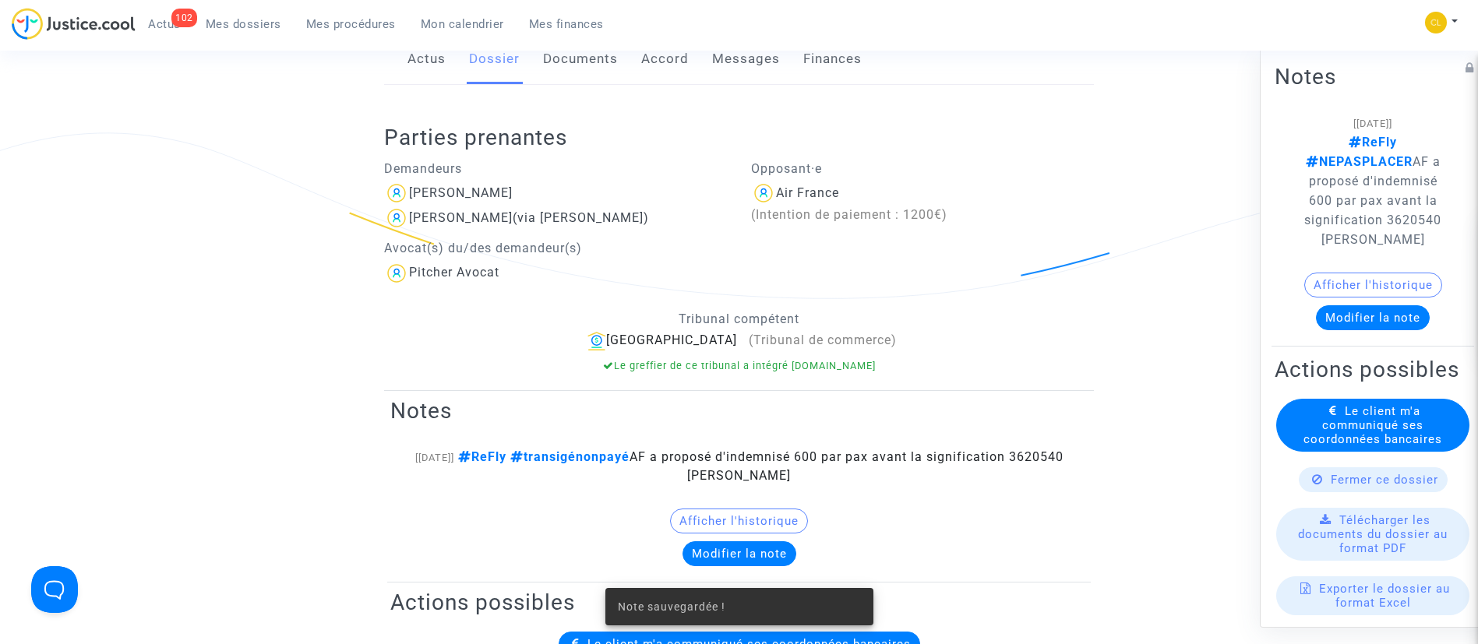
click at [1365, 446] on span "Le client m'a communiqué ses coordonnées bancaires" at bounding box center [1372, 425] width 139 height 42
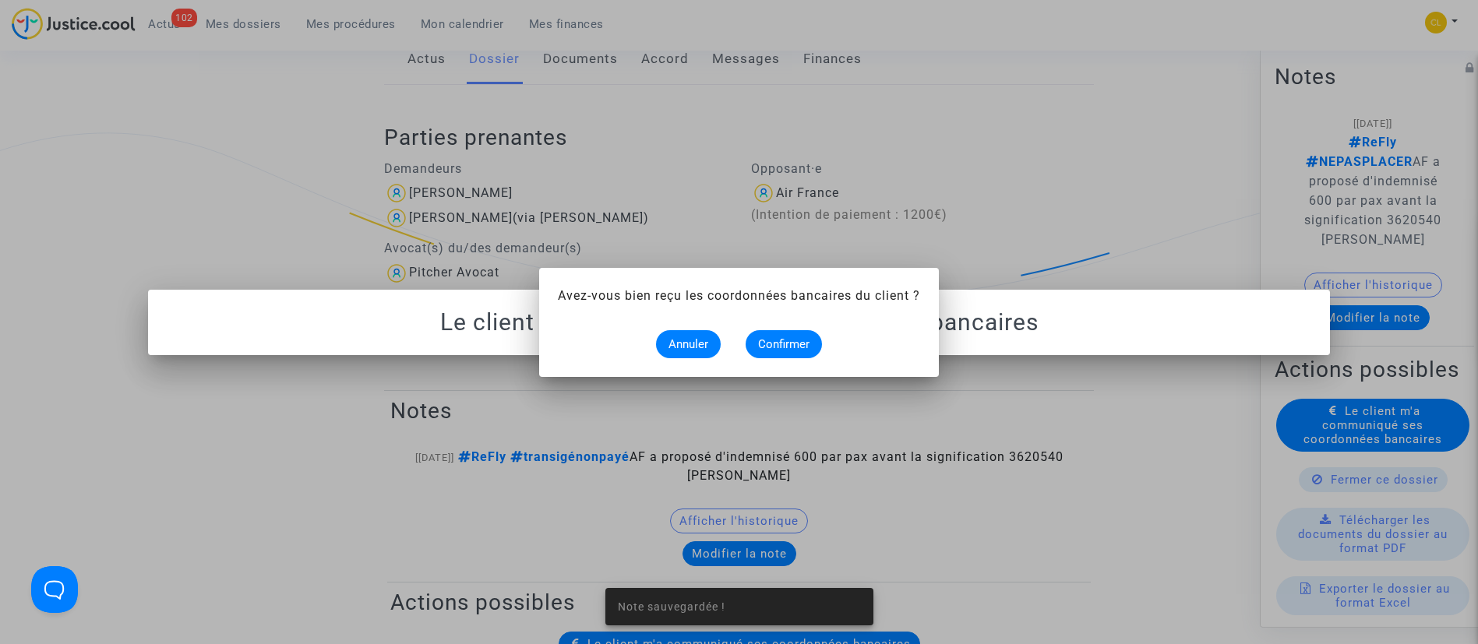
scroll to position [0, 0]
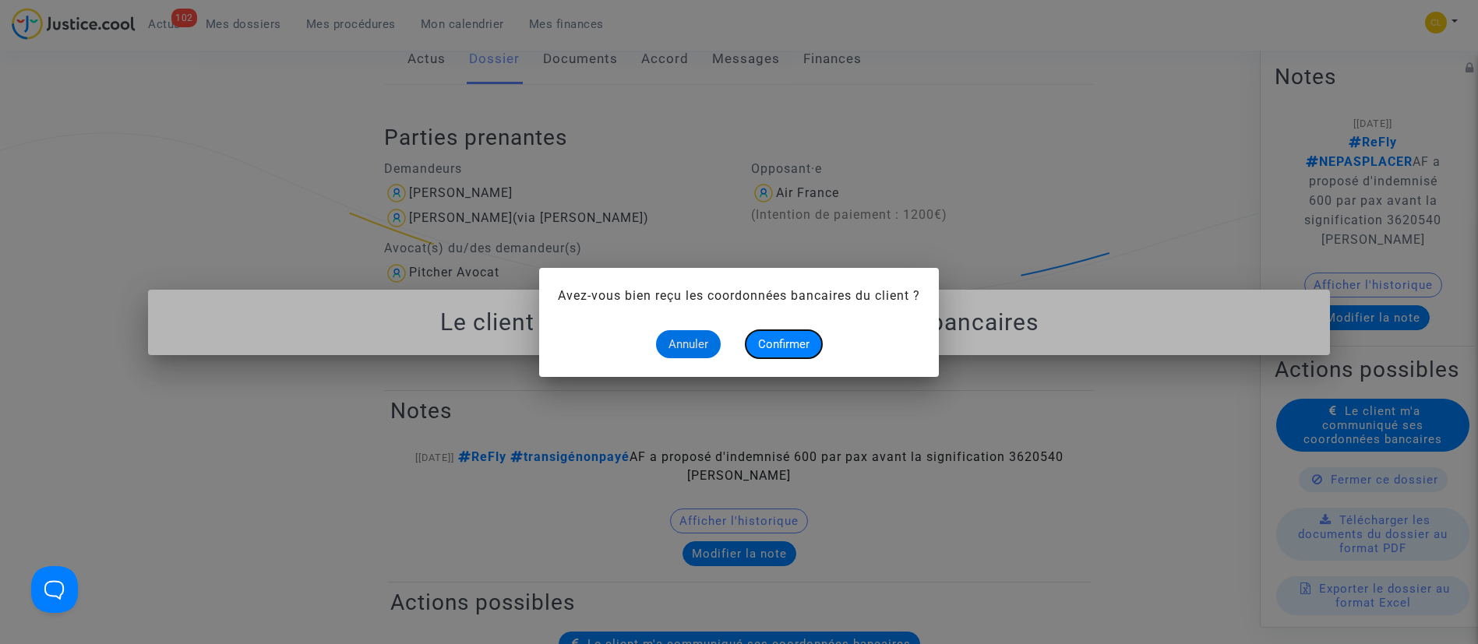
click at [796, 333] on button "Confirmer" at bounding box center [784, 344] width 76 height 28
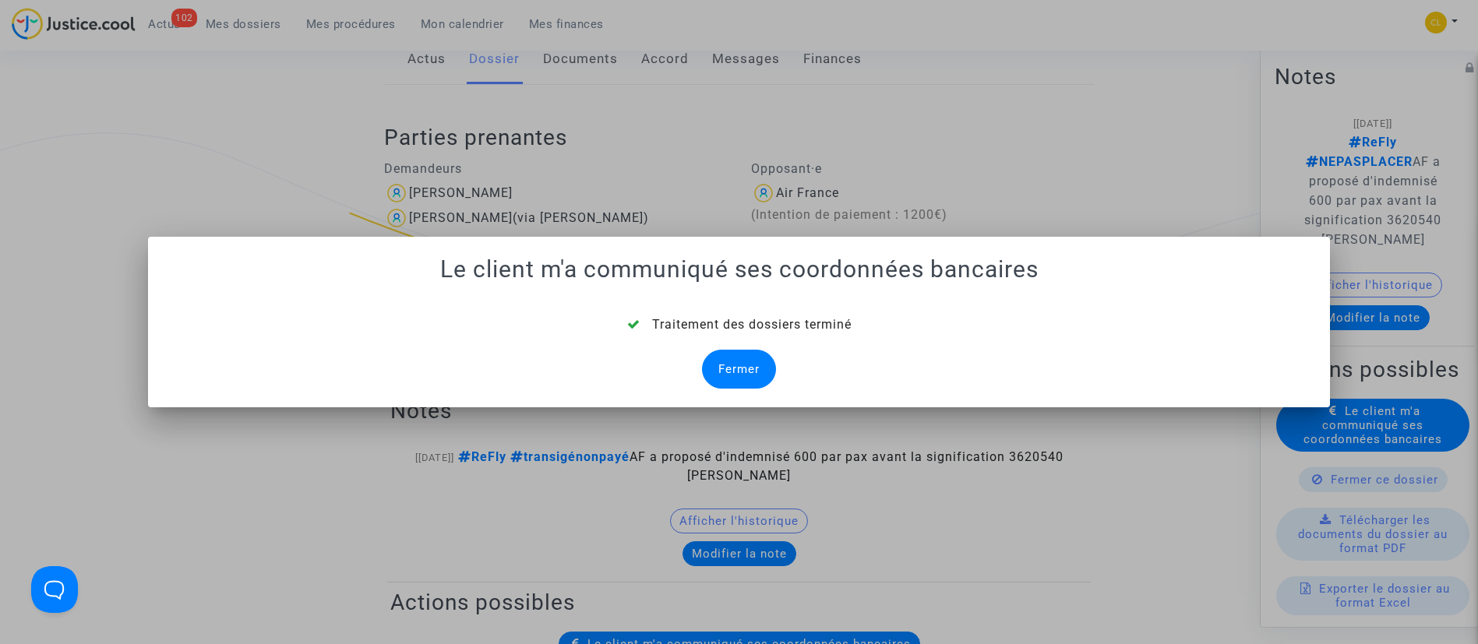
click at [734, 381] on div "Fermer" at bounding box center [739, 369] width 74 height 39
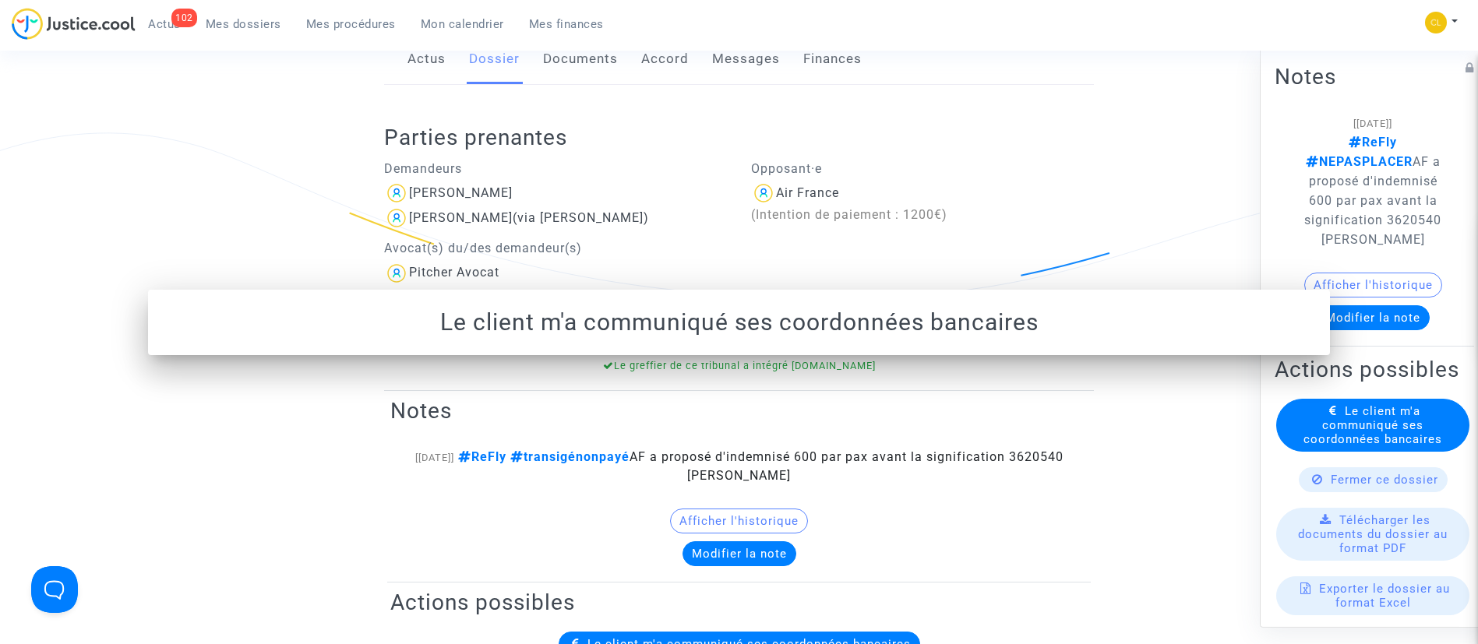
scroll to position [323, 0]
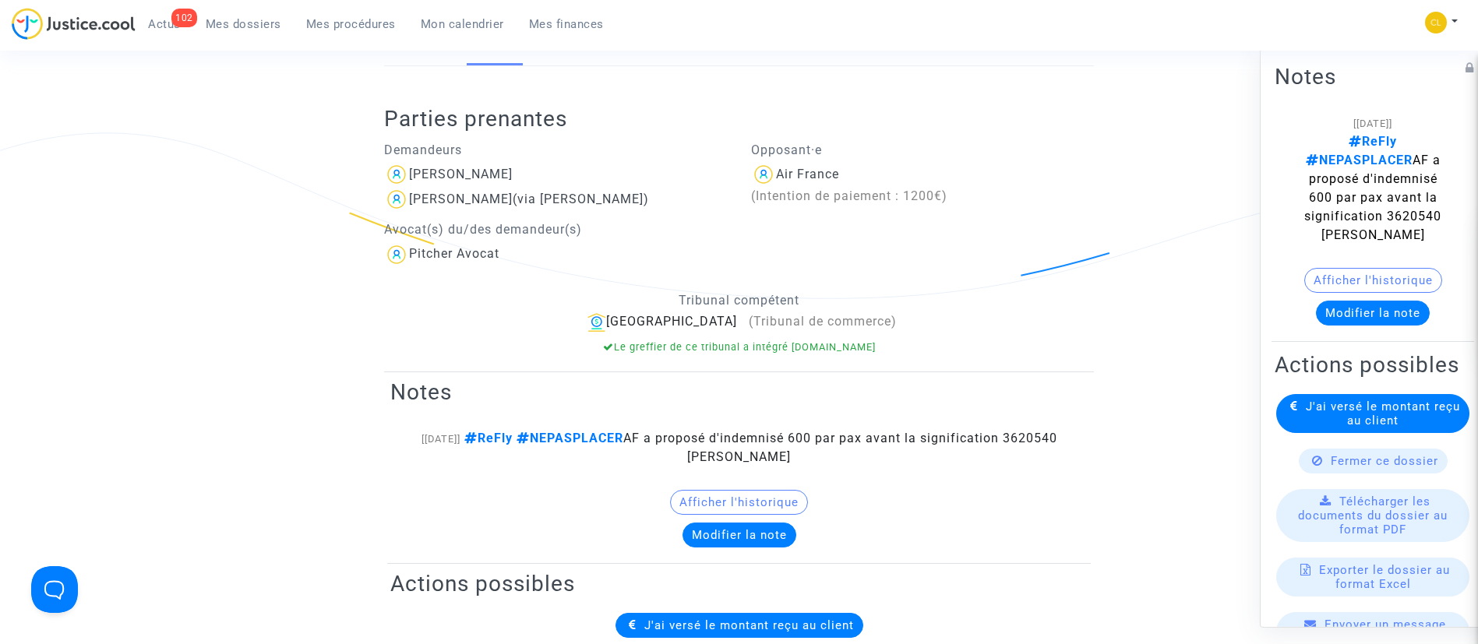
click at [1007, 154] on p "Opposant·e" at bounding box center [923, 149] width 344 height 19
click at [257, 27] on span "Mes dossiers" at bounding box center [244, 24] width 76 height 14
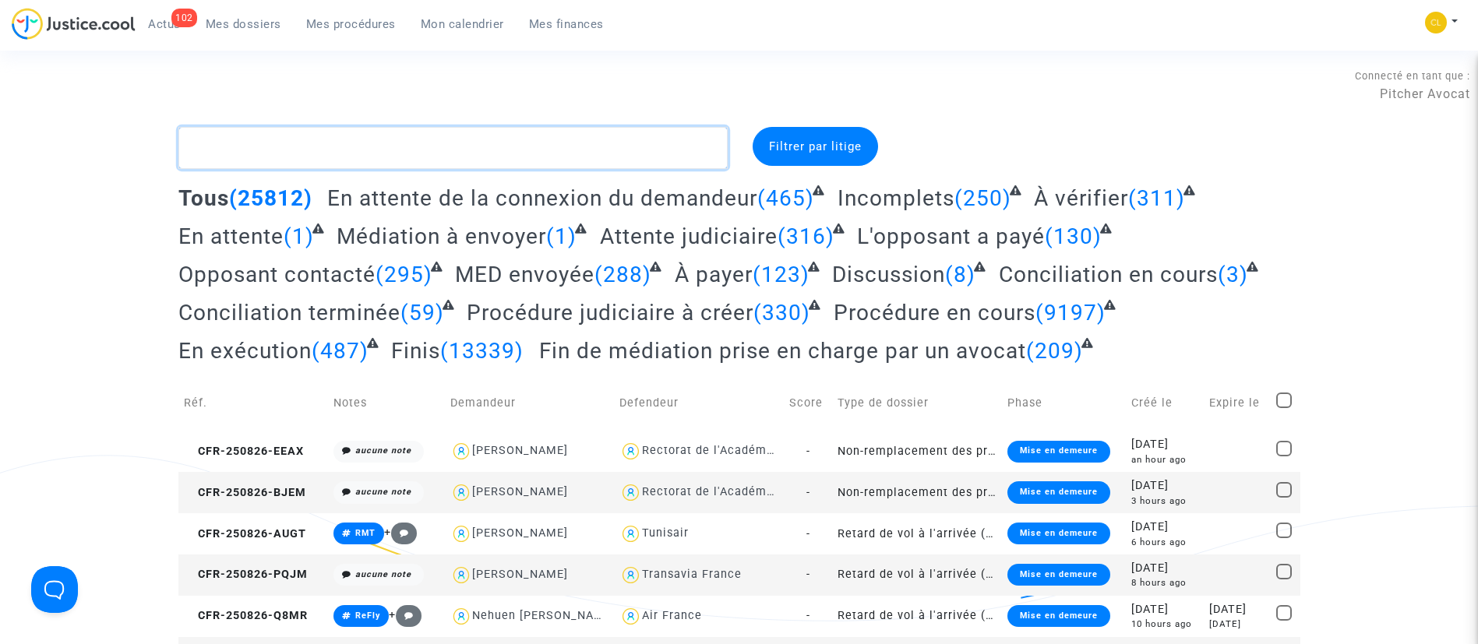
click at [521, 133] on textarea at bounding box center [452, 148] width 549 height 42
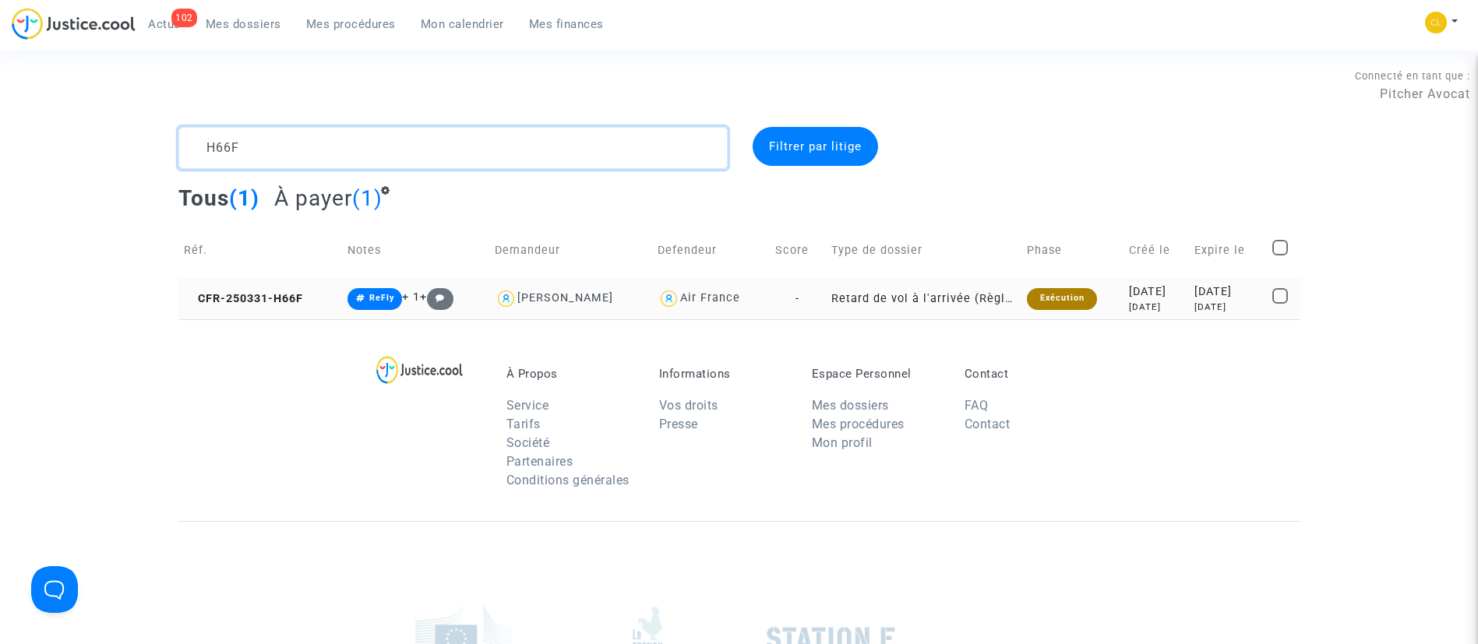
type textarea "H66F"
click at [1245, 291] on div "[DATE]" at bounding box center [1227, 292] width 67 height 17
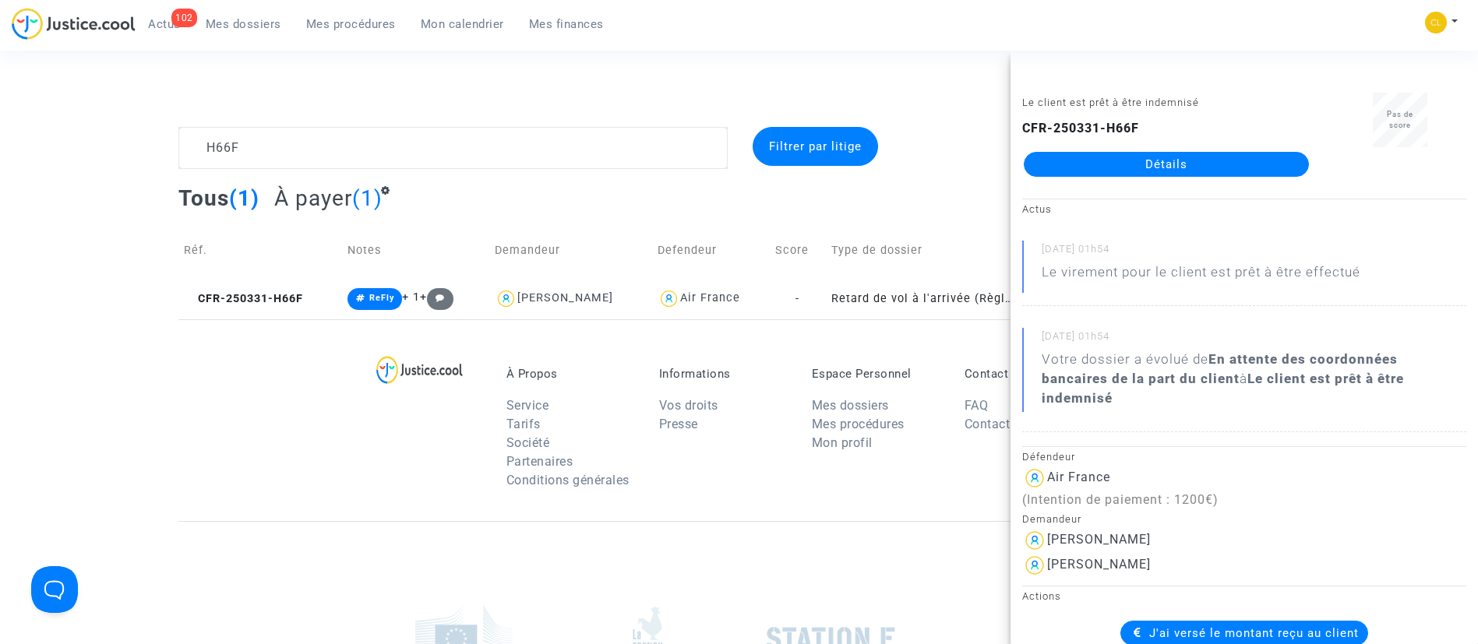
click at [1225, 161] on link "Détails" at bounding box center [1166, 164] width 285 height 25
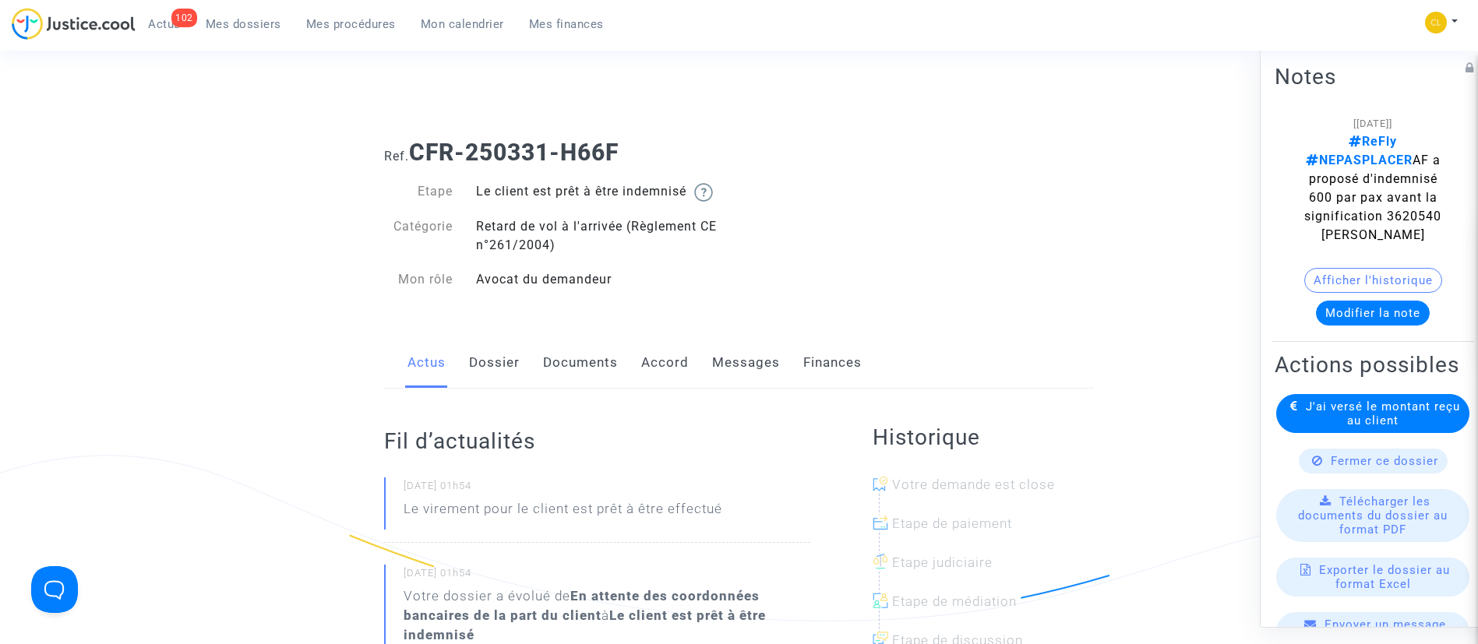
click at [647, 358] on link "Accord" at bounding box center [665, 362] width 48 height 51
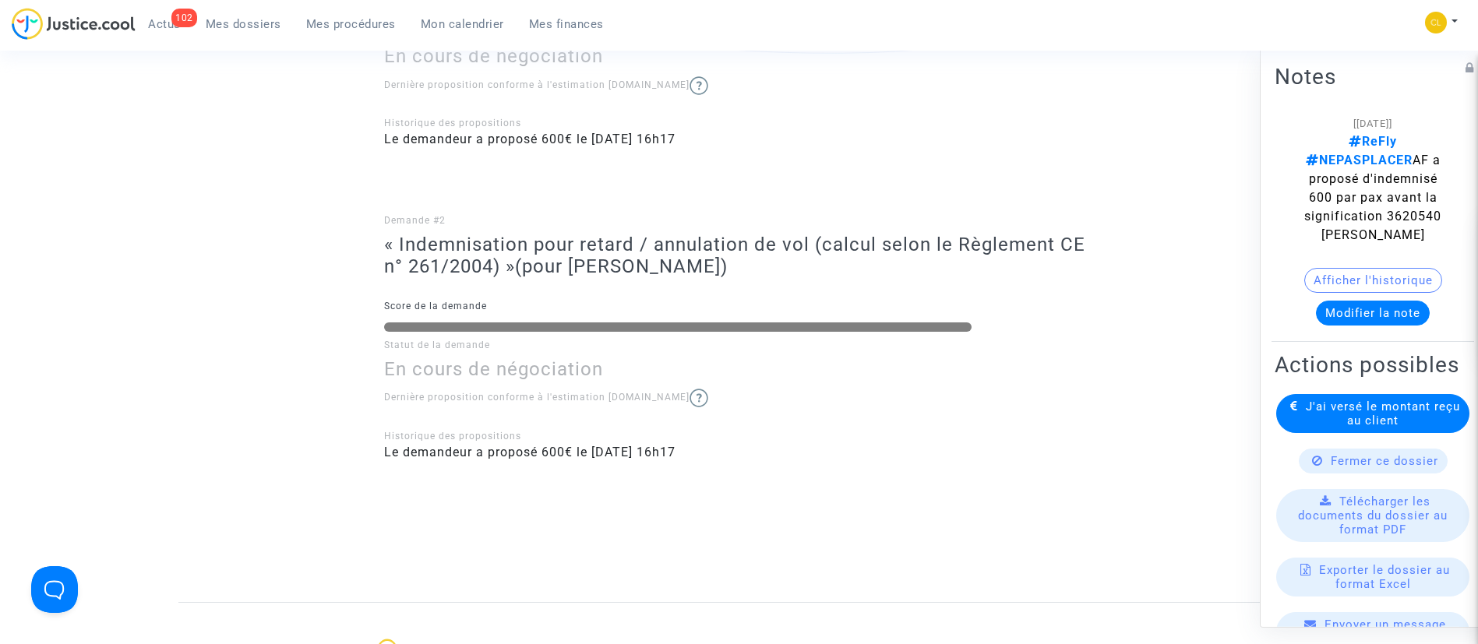
scroll to position [567, 0]
click at [1402, 427] on span "J'ai versé le montant reçu au client" at bounding box center [1383, 413] width 154 height 28
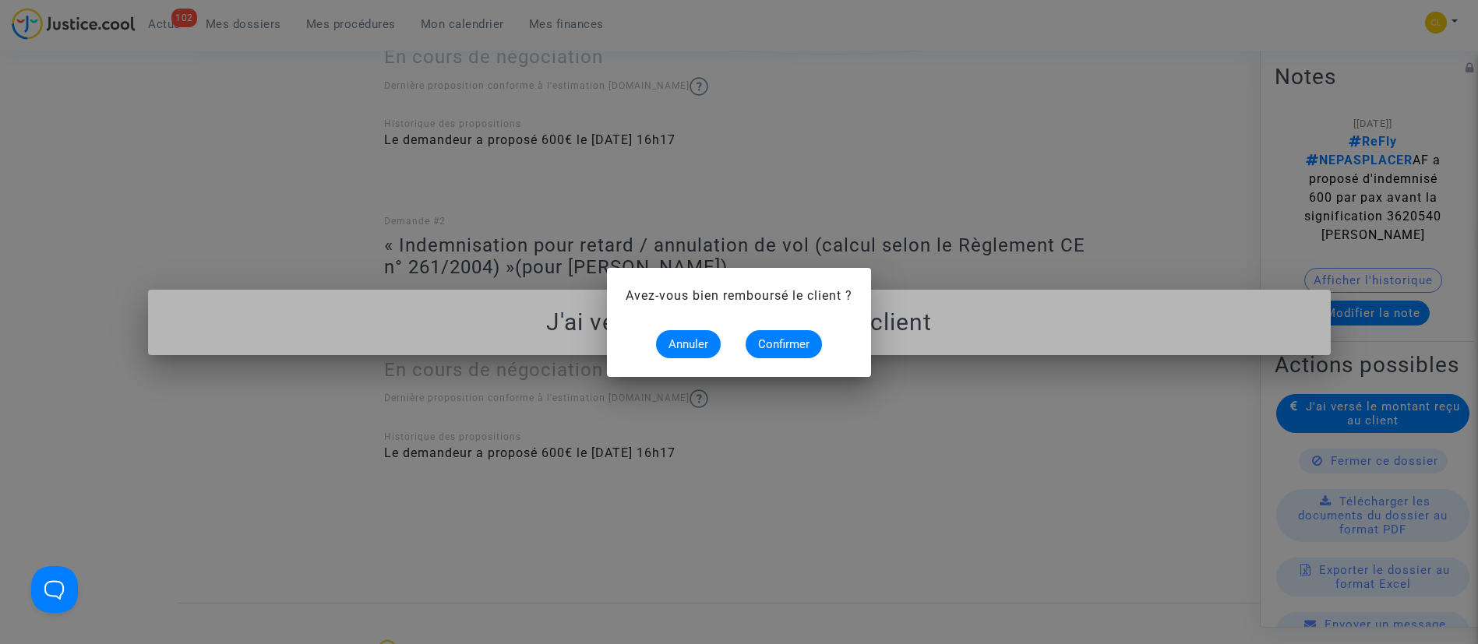
scroll to position [0, 0]
click at [791, 340] on span "Confirmer" at bounding box center [783, 344] width 51 height 14
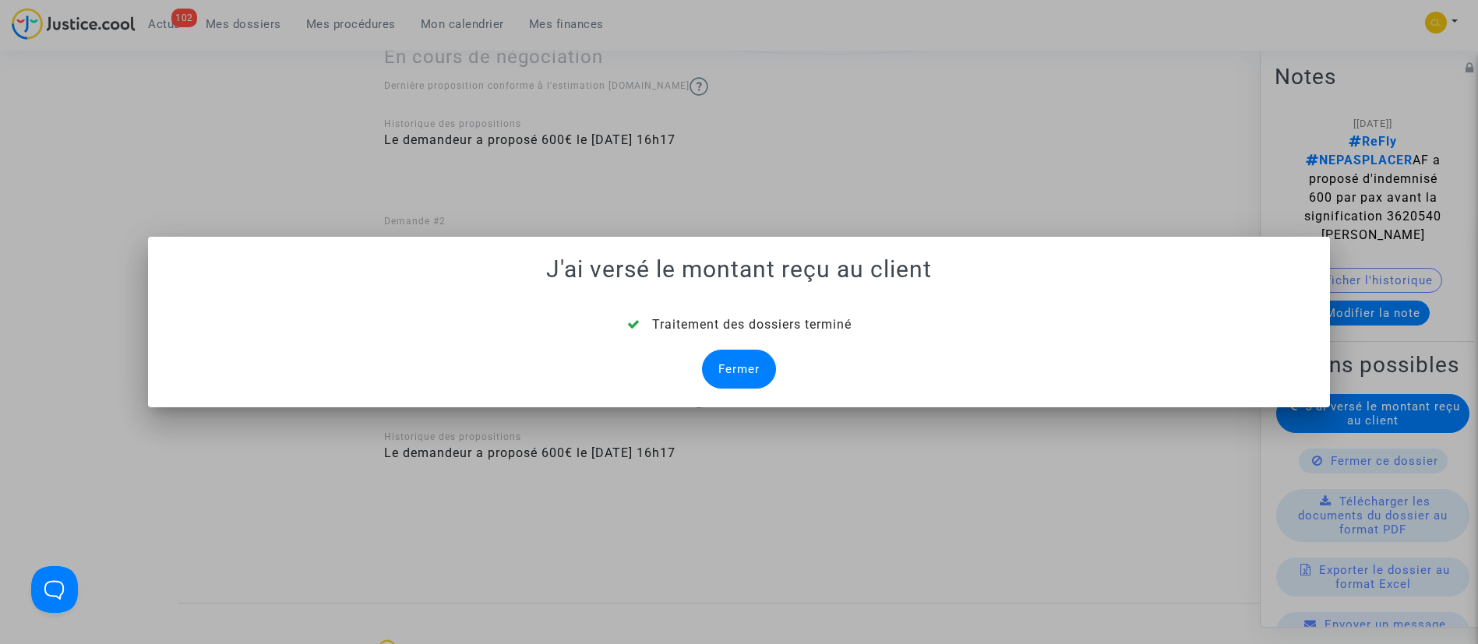
click at [758, 366] on div "Fermer" at bounding box center [739, 369] width 74 height 39
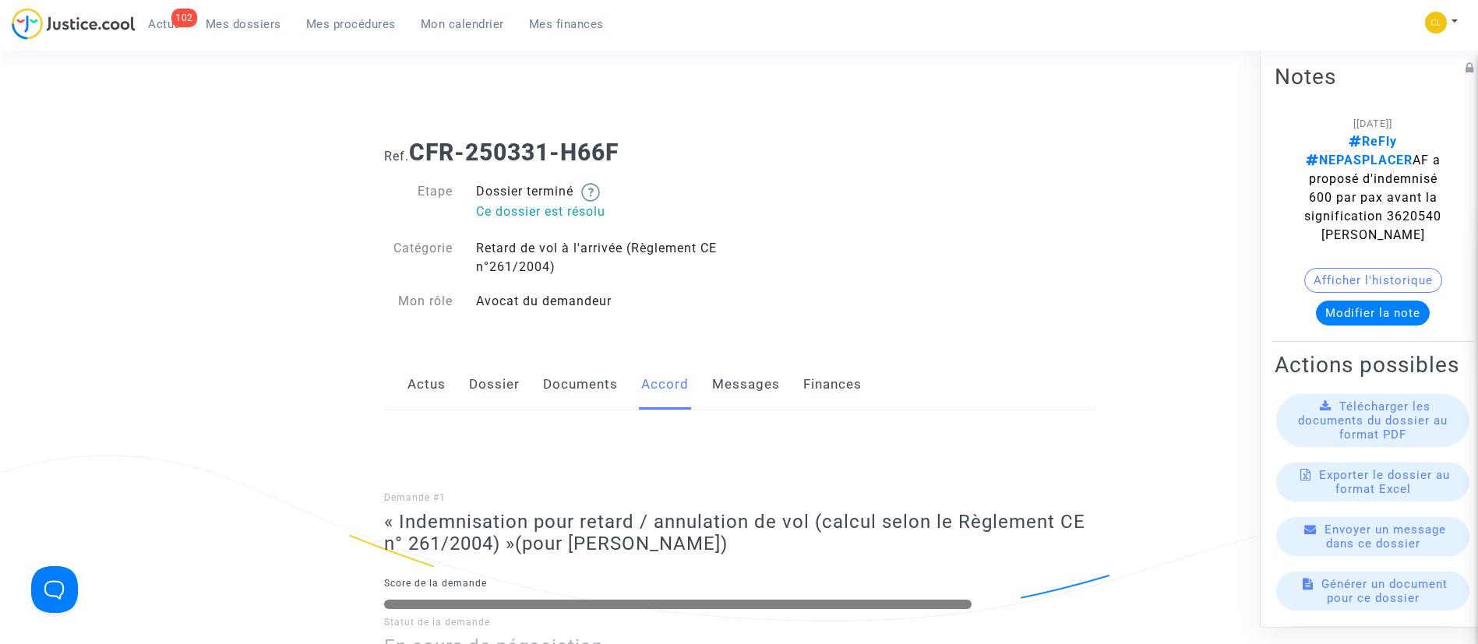
click at [270, 28] on span "Mes dossiers" at bounding box center [244, 24] width 76 height 14
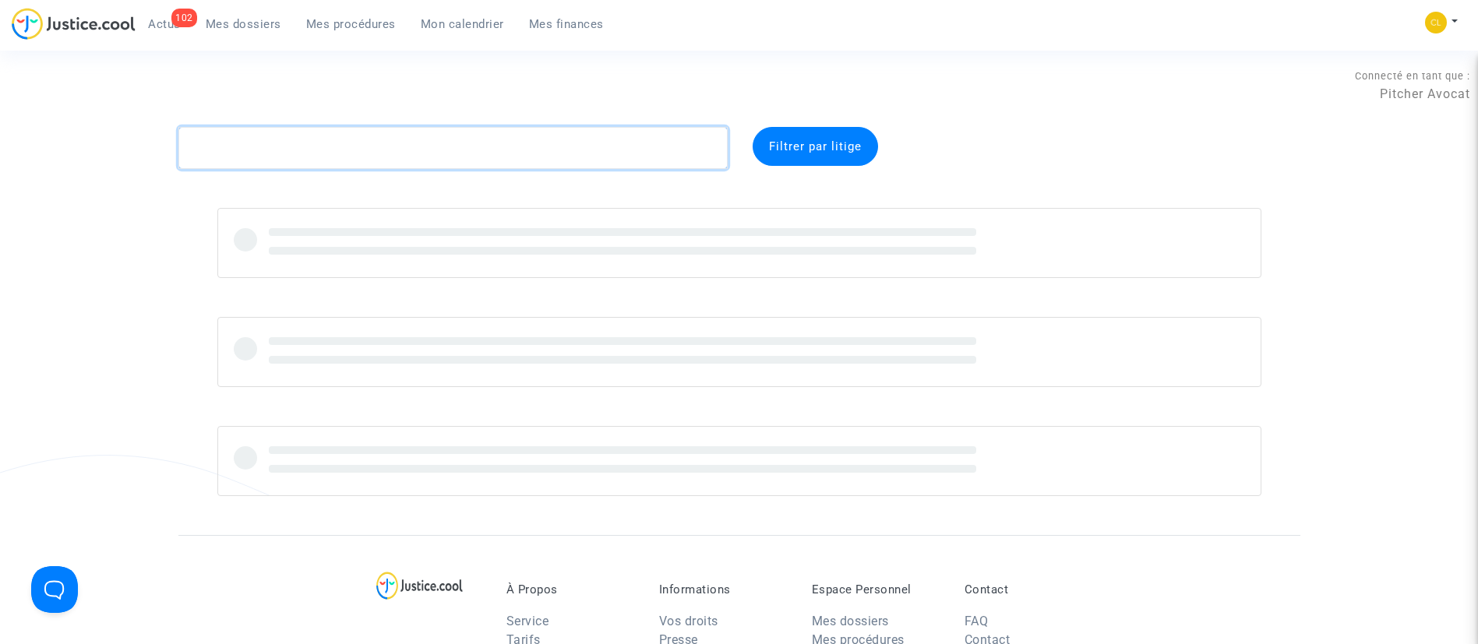
click at [438, 162] on textarea at bounding box center [452, 148] width 549 height 42
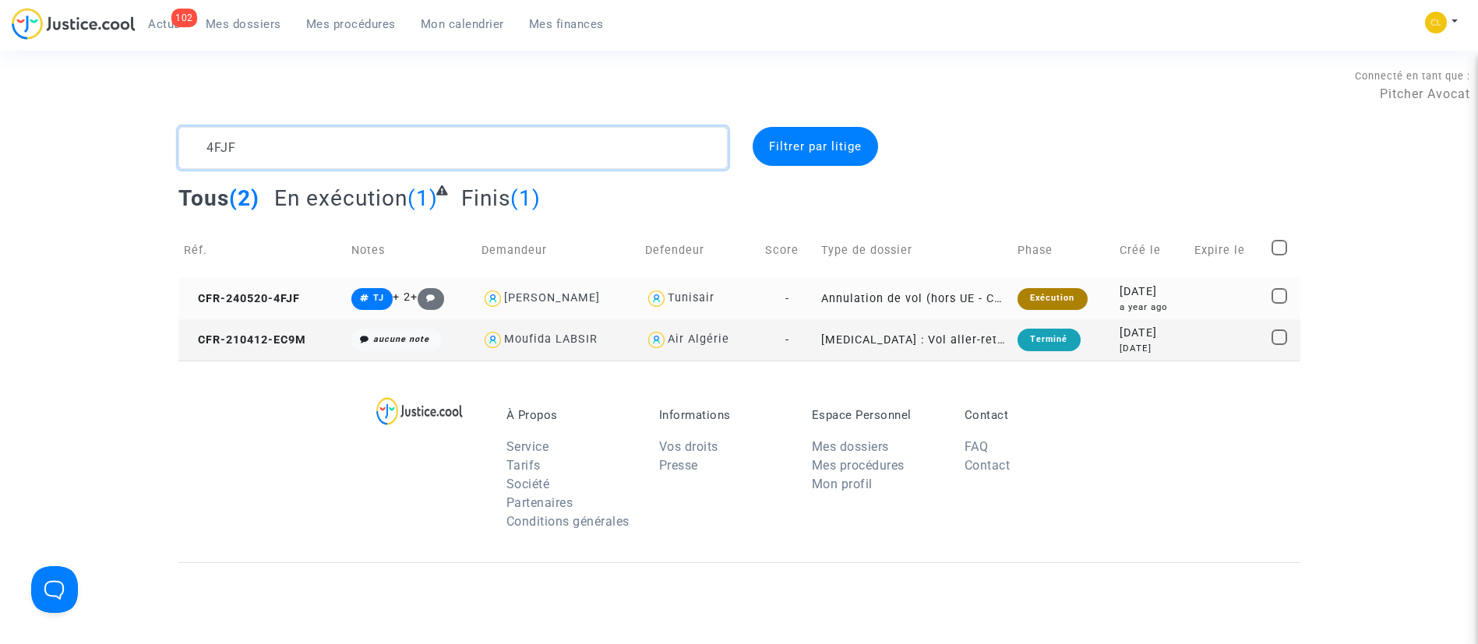
type textarea "4FJF"
click at [1221, 281] on td at bounding box center [1228, 298] width 78 height 41
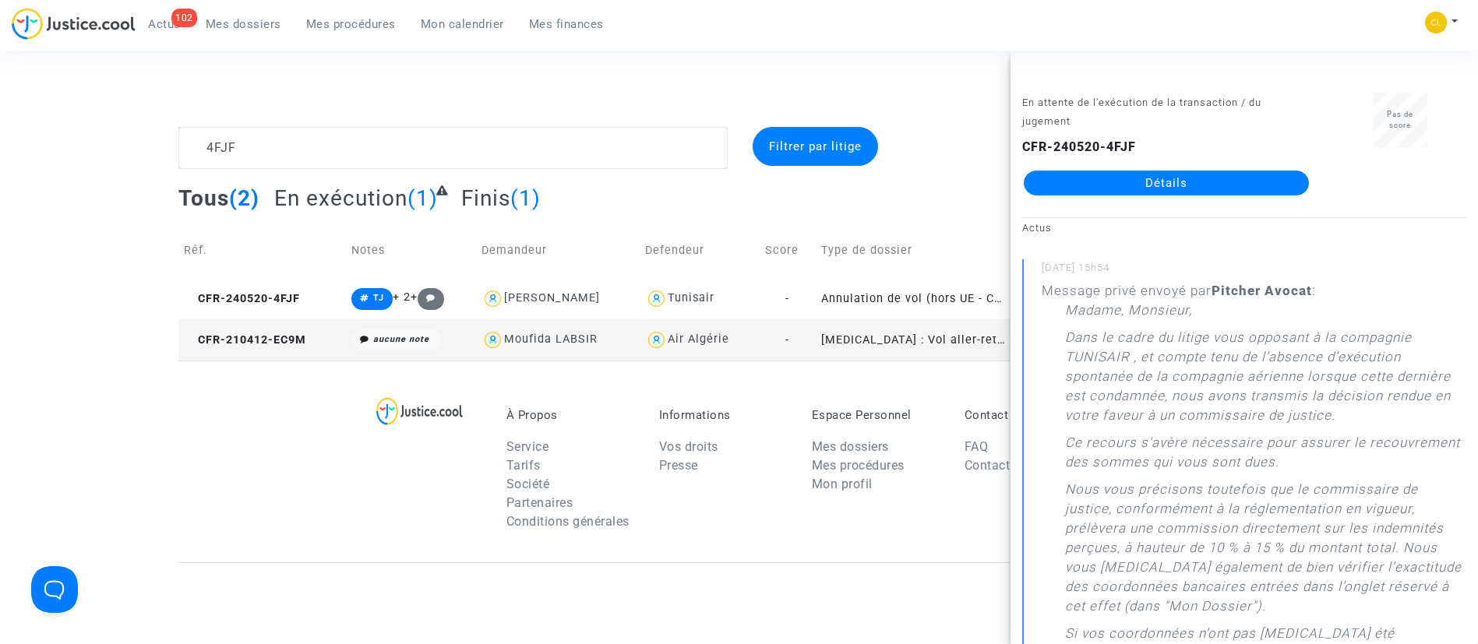
click at [1186, 174] on link "Détails" at bounding box center [1166, 183] width 285 height 25
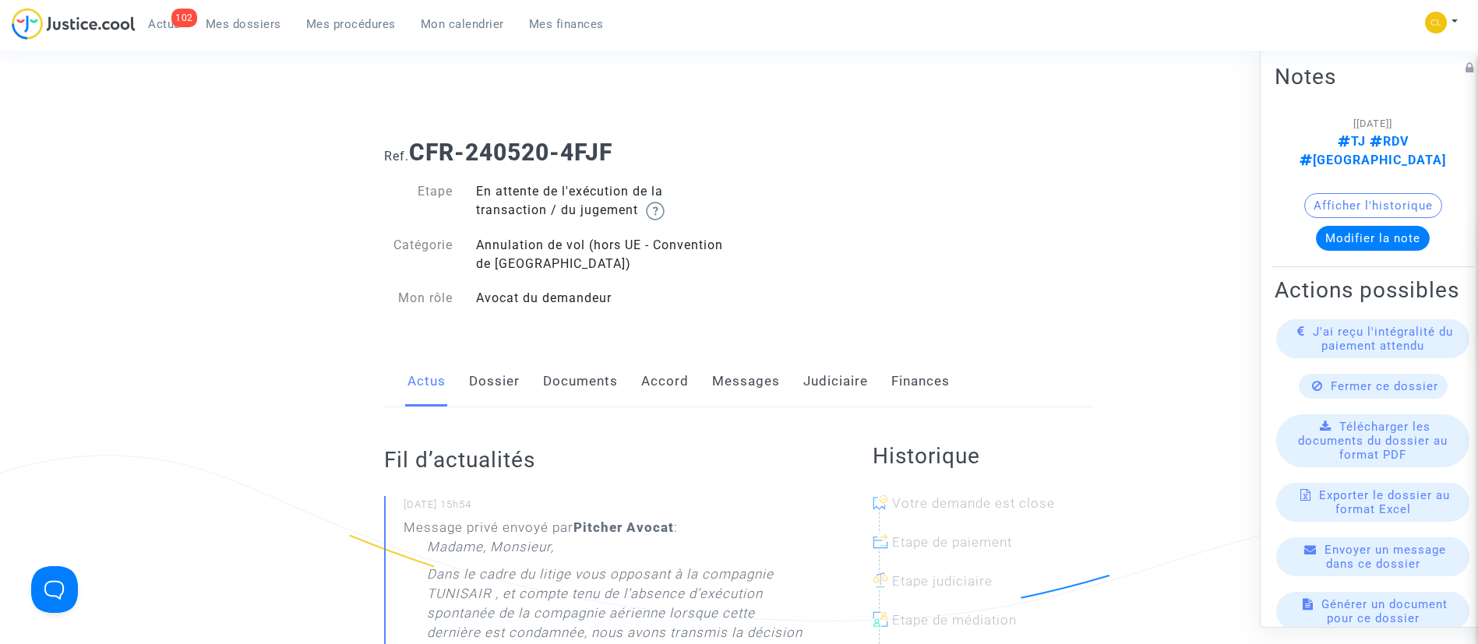
click at [844, 383] on link "Judiciaire" at bounding box center [835, 381] width 65 height 51
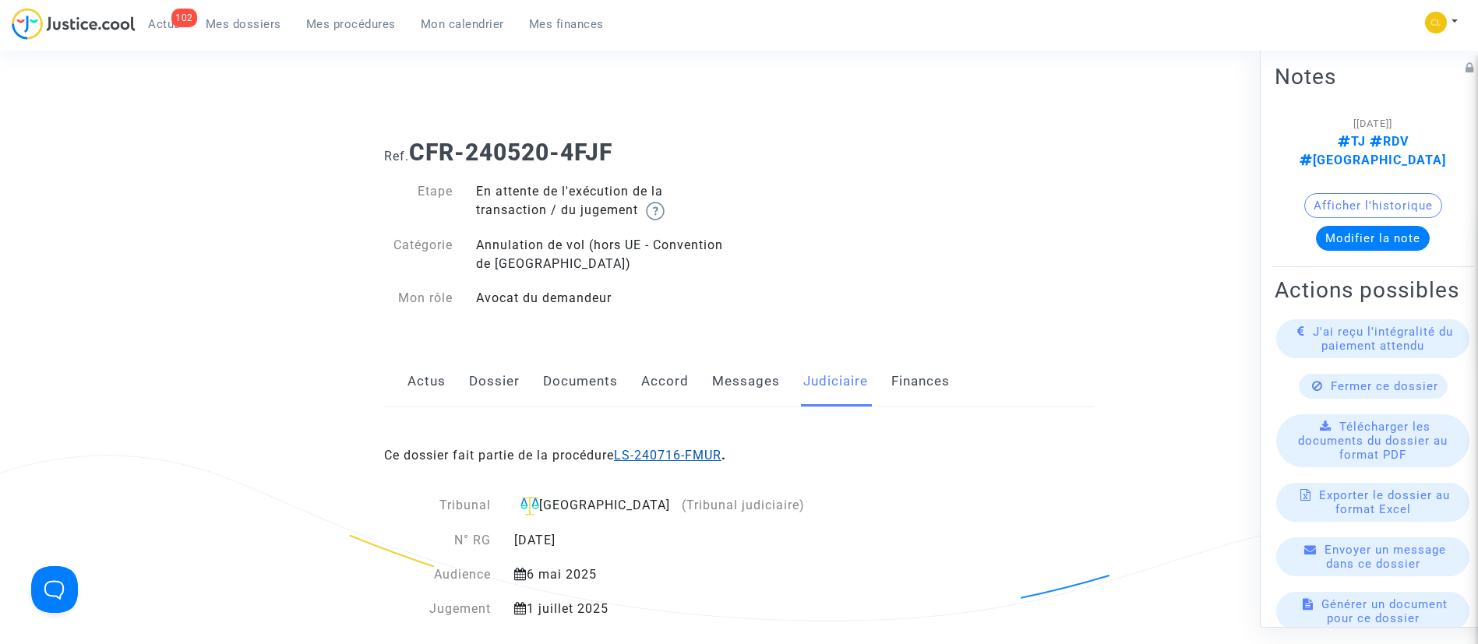
click at [685, 450] on link "LS-240716-FMUR" at bounding box center [668, 455] width 108 height 15
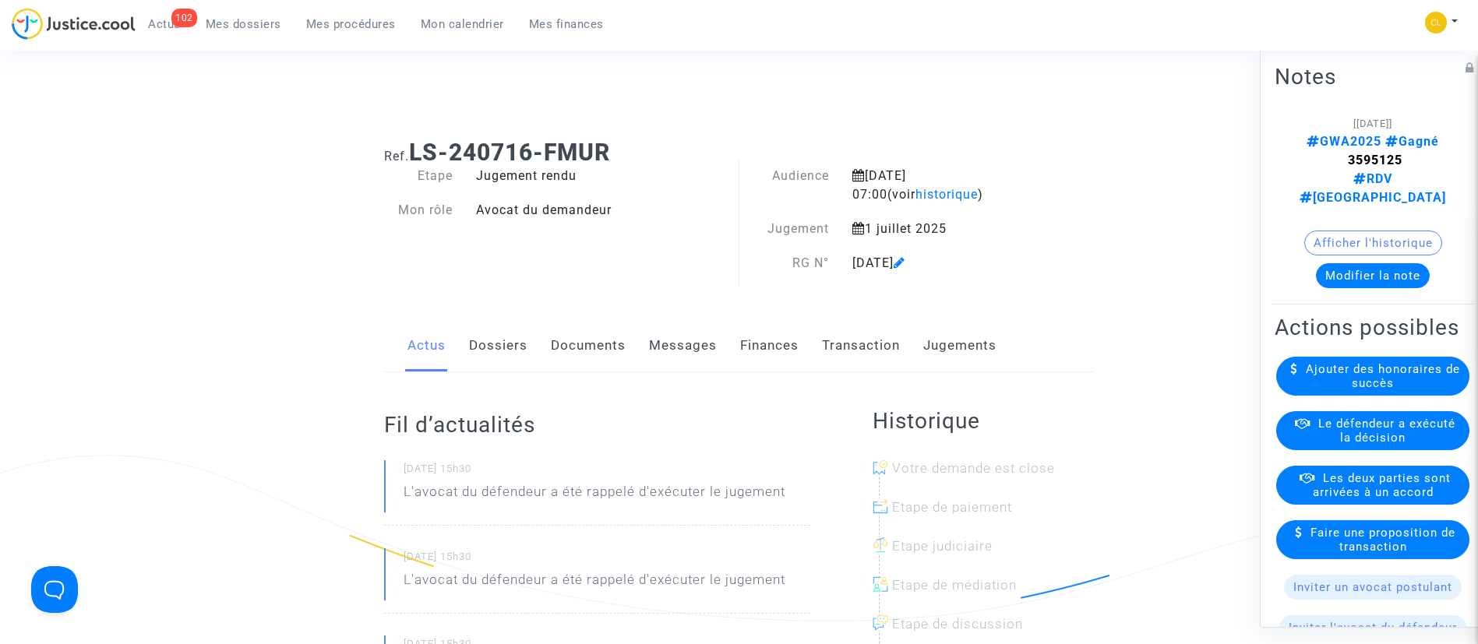
click at [975, 352] on link "Jugements" at bounding box center [959, 345] width 73 height 51
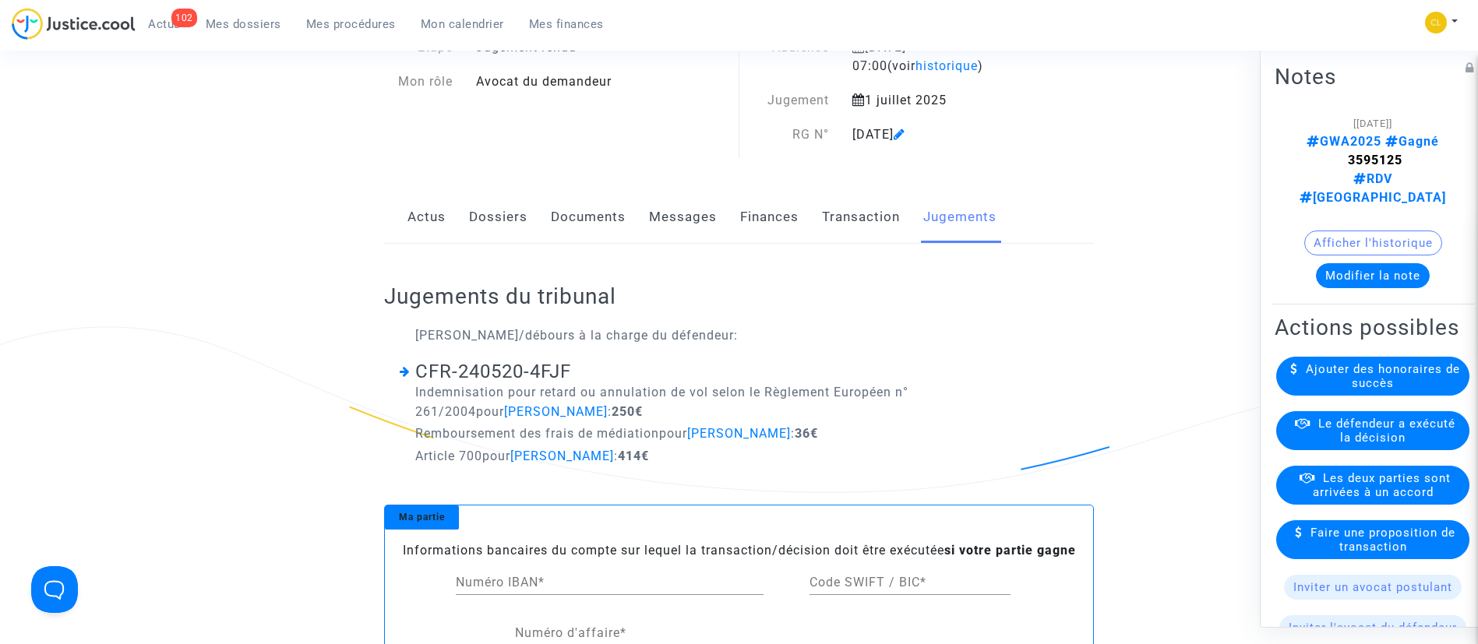
scroll to position [142, 0]
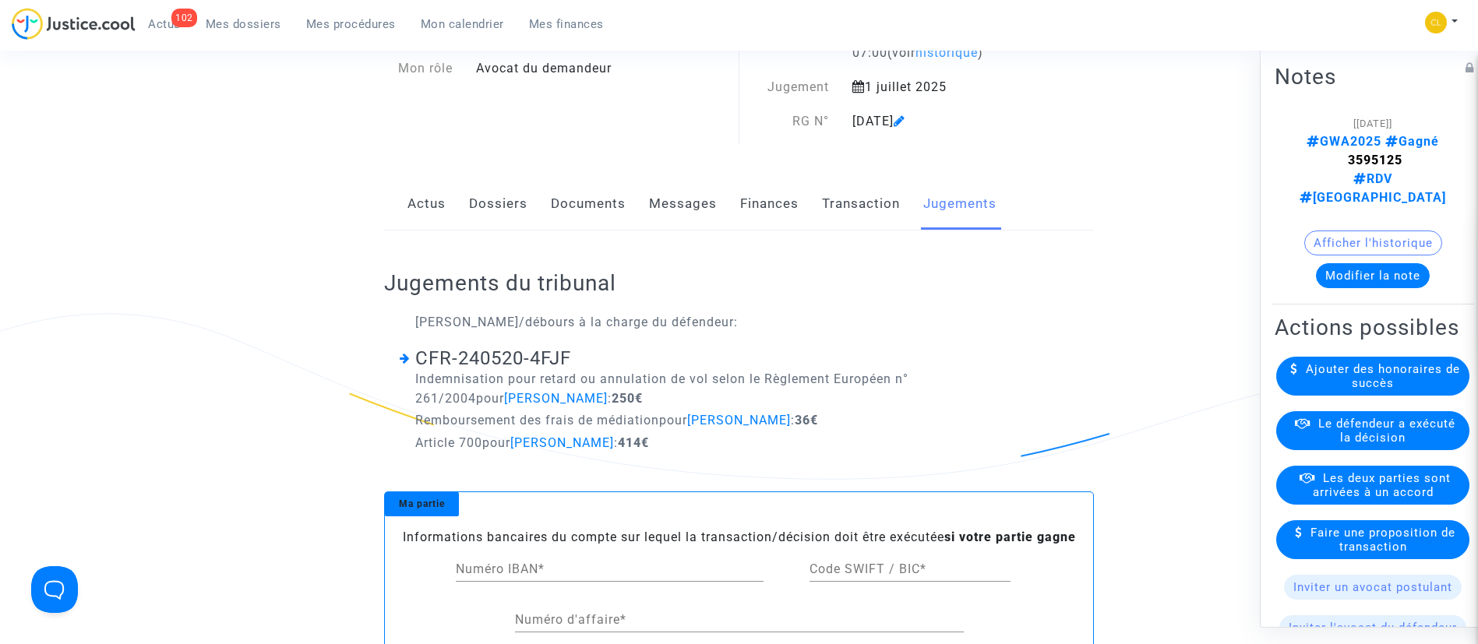
click at [1367, 427] on span "Le défendeur a exécuté la décision" at bounding box center [1386, 430] width 137 height 28
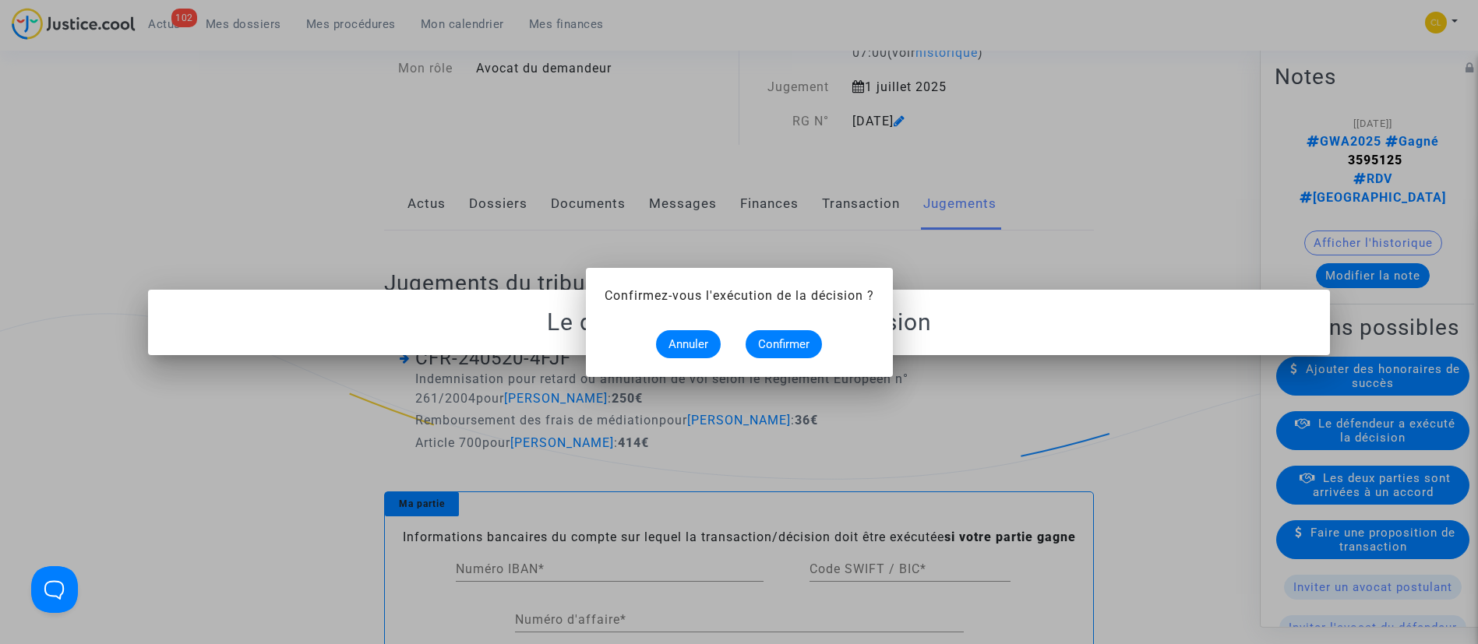
scroll to position [0, 0]
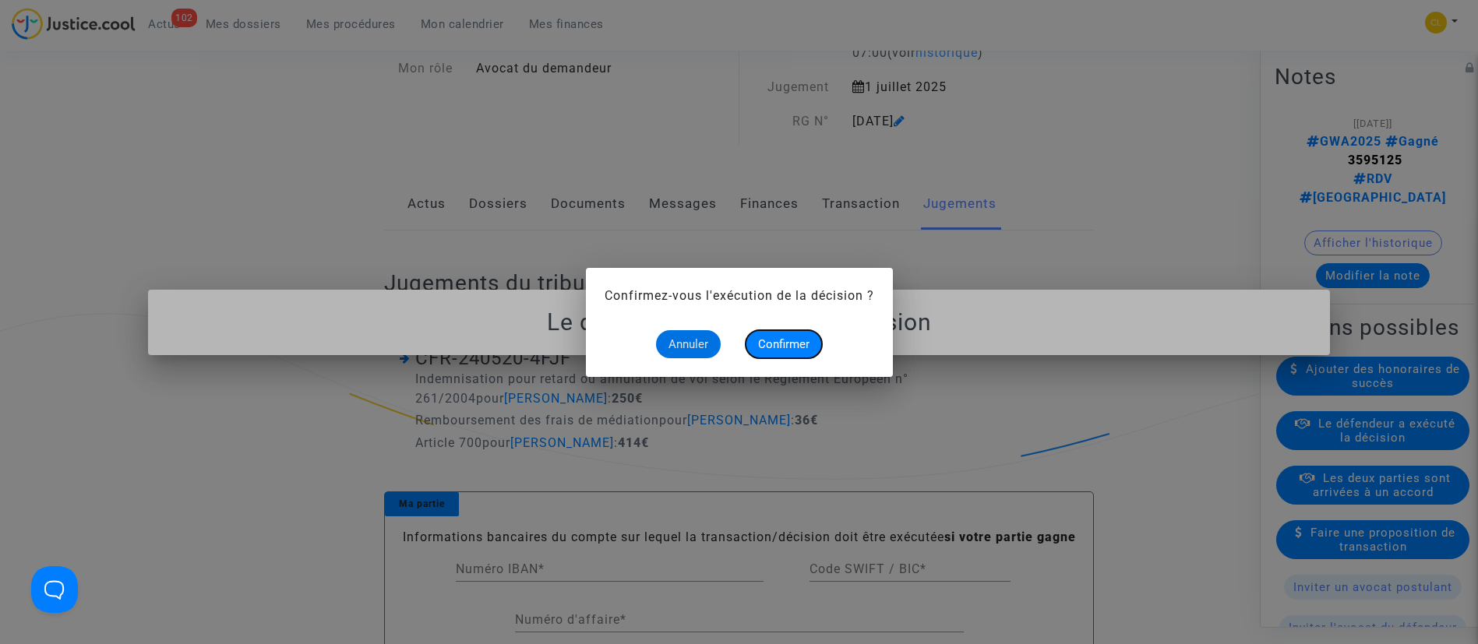
click at [793, 340] on span "Confirmer" at bounding box center [783, 344] width 51 height 14
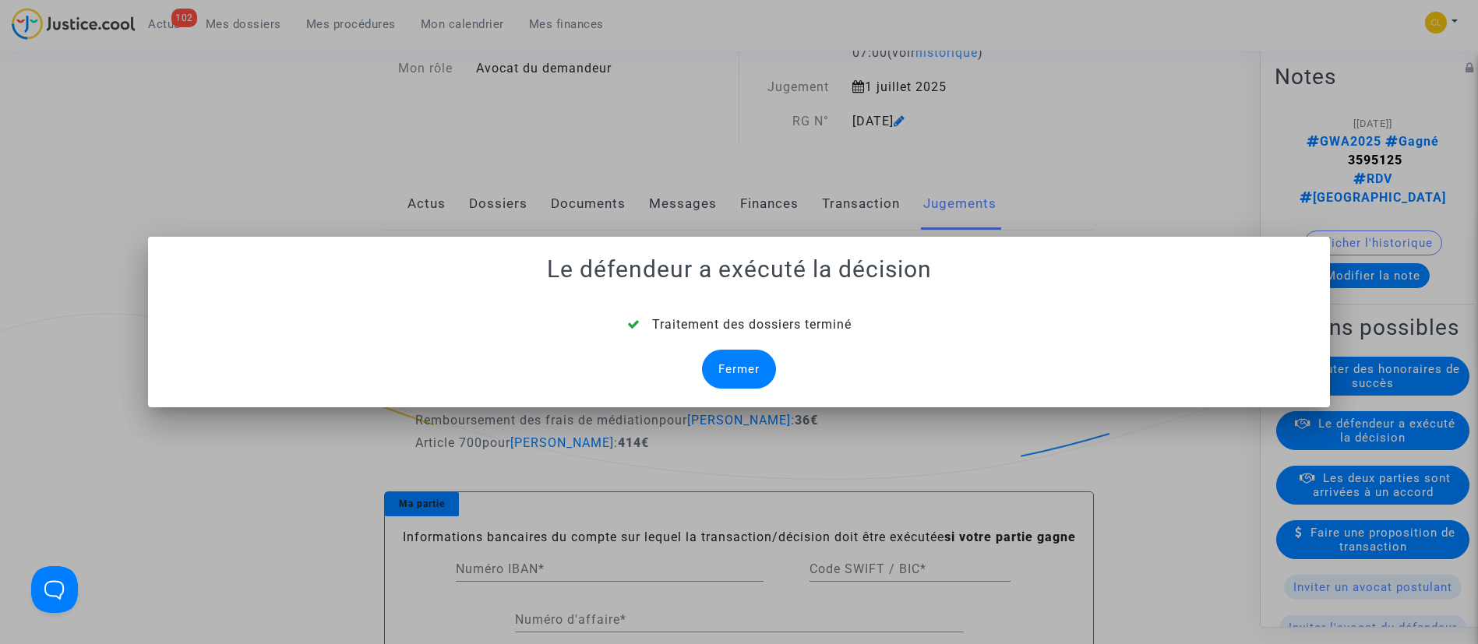
click at [751, 358] on div "Fermer" at bounding box center [739, 369] width 74 height 39
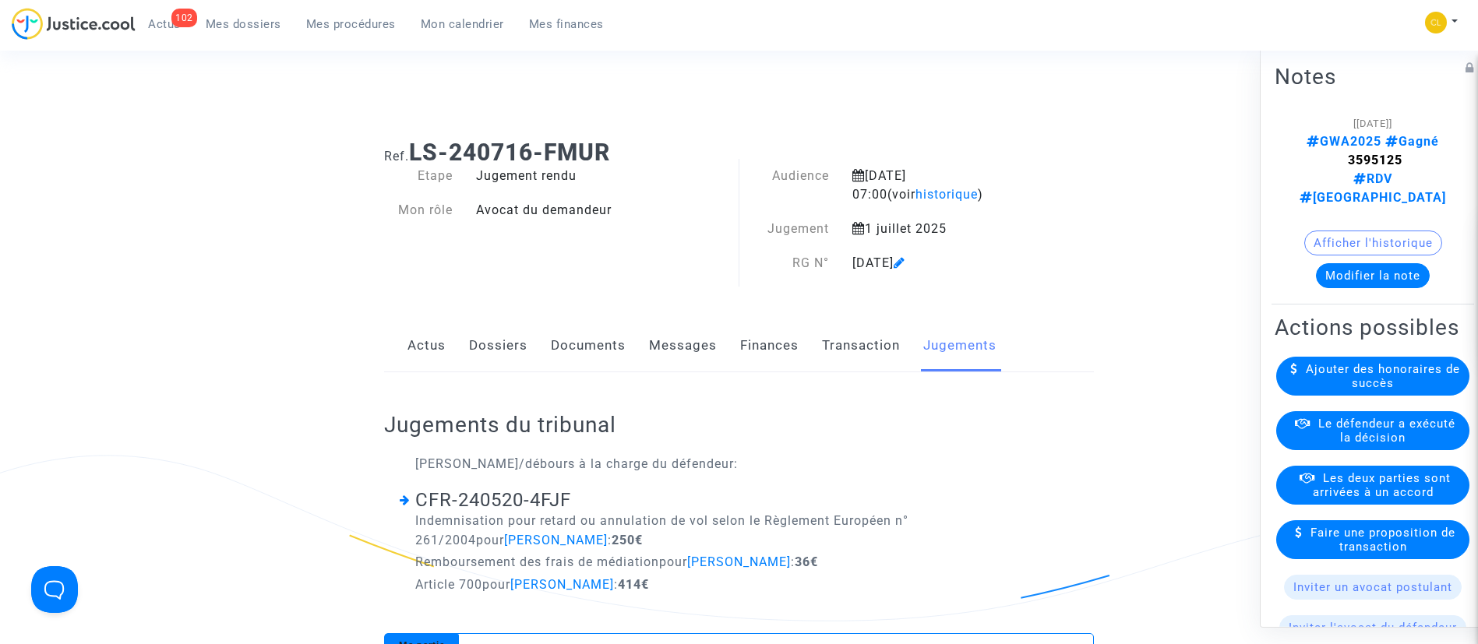
scroll to position [142, 0]
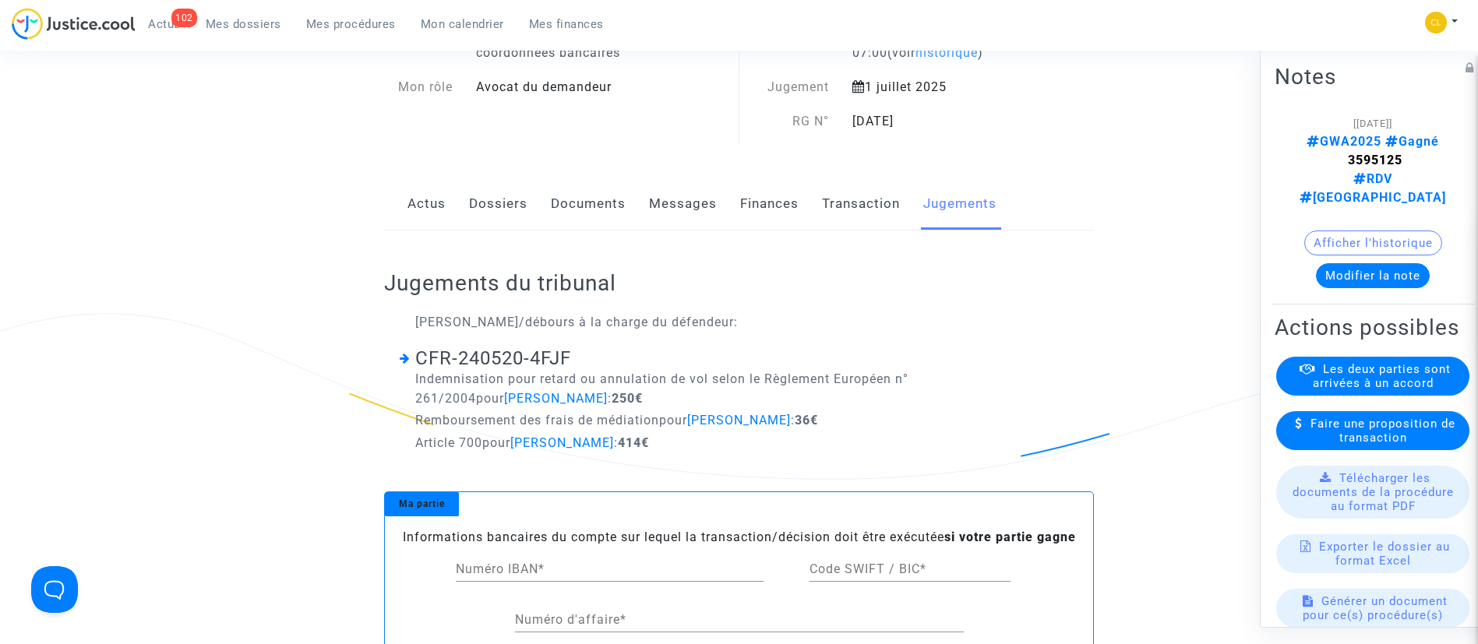
click at [246, 16] on link "Mes dossiers" at bounding box center [243, 23] width 100 height 23
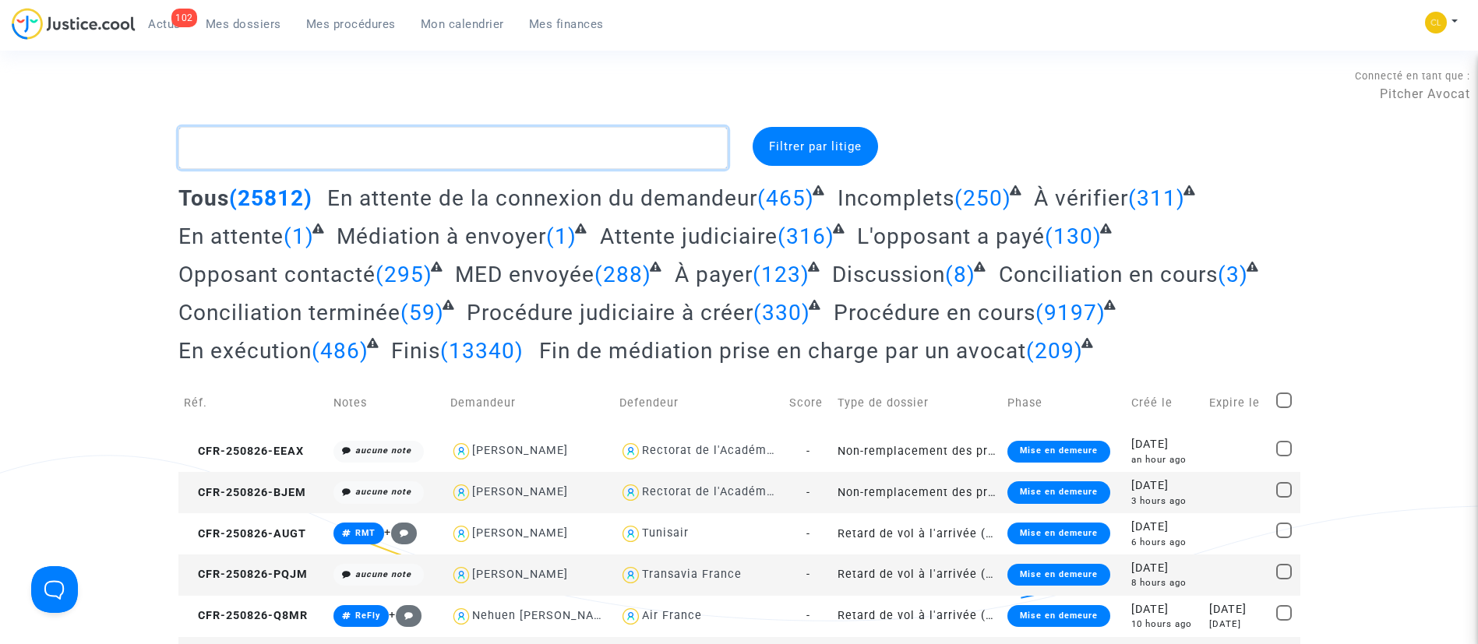
click at [434, 144] on textarea at bounding box center [452, 148] width 549 height 42
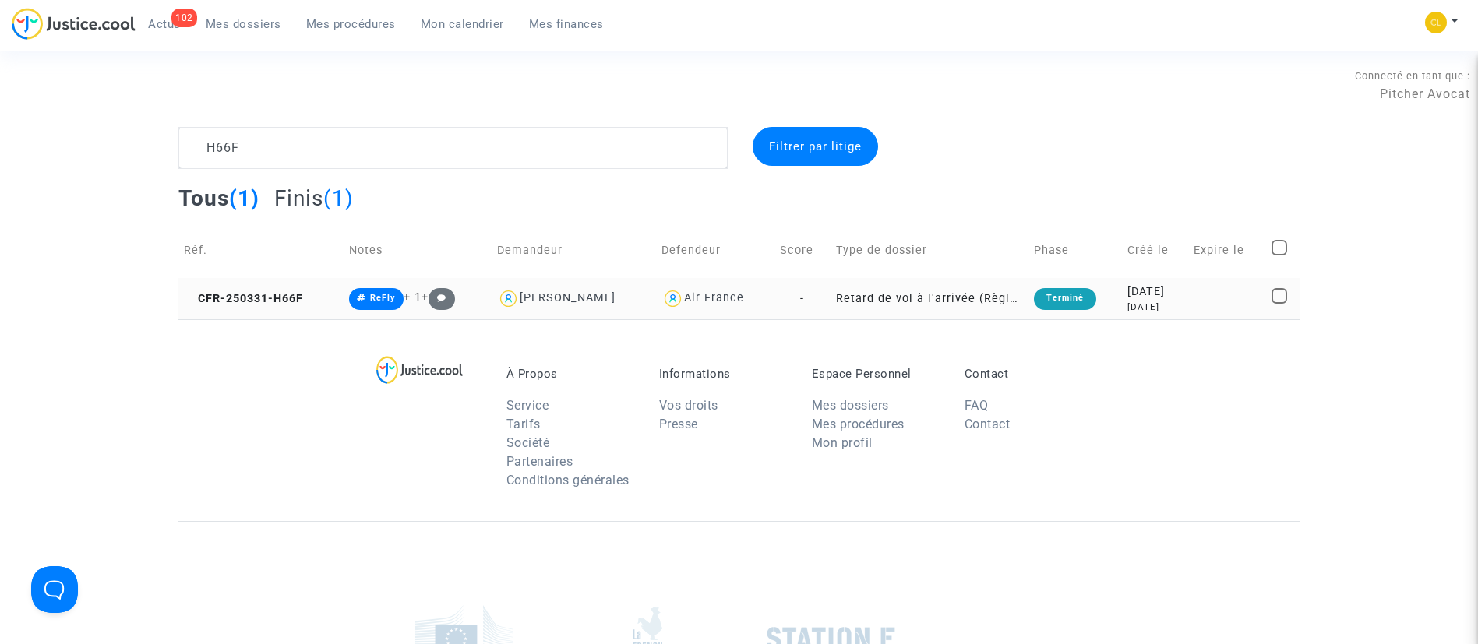
click at [1127, 295] on div "[DATE]" at bounding box center [1154, 292] width 55 height 17
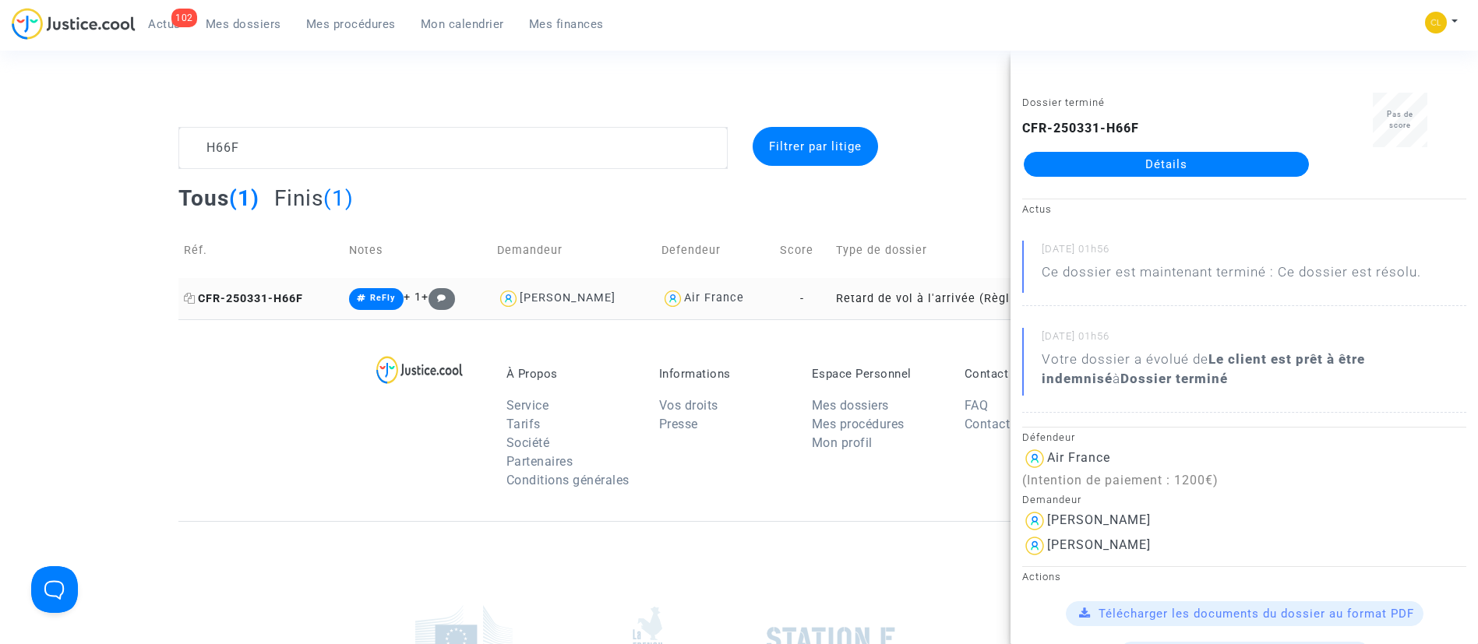
click at [187, 302] on icon at bounding box center [190, 298] width 12 height 11
click at [460, 166] on textarea at bounding box center [452, 148] width 549 height 42
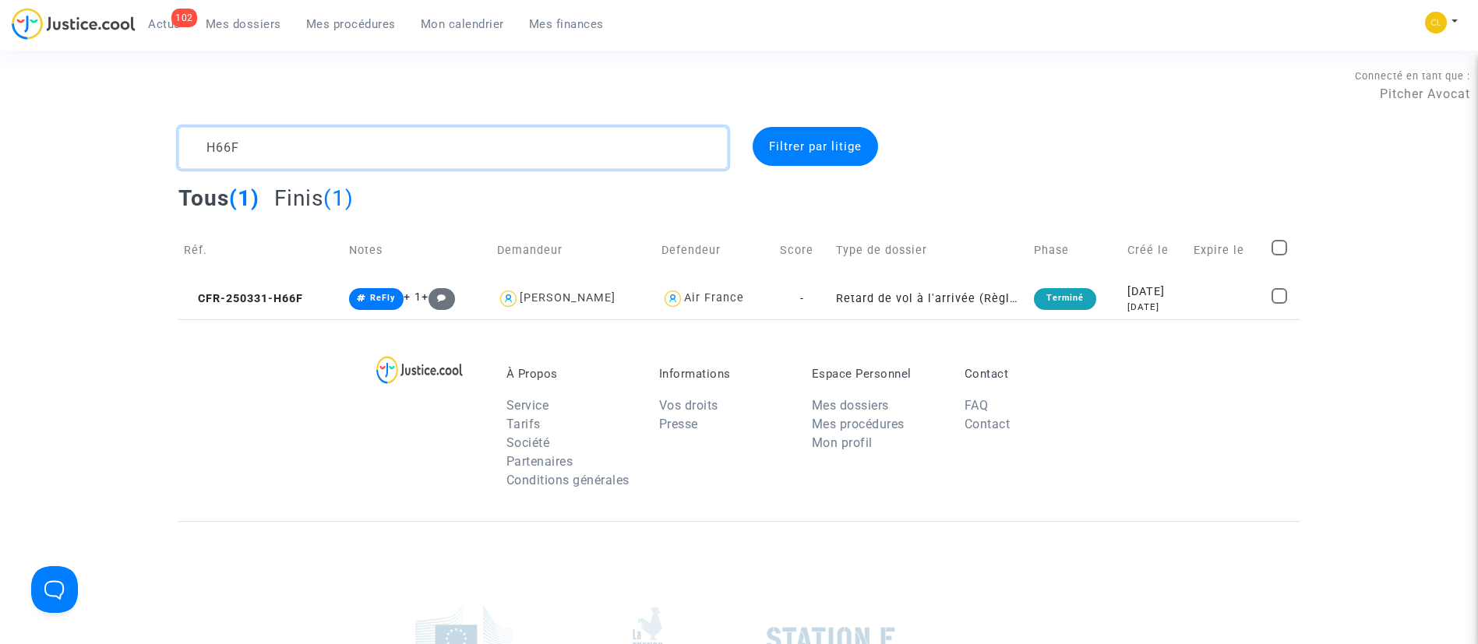
click at [460, 166] on textarea at bounding box center [452, 148] width 549 height 42
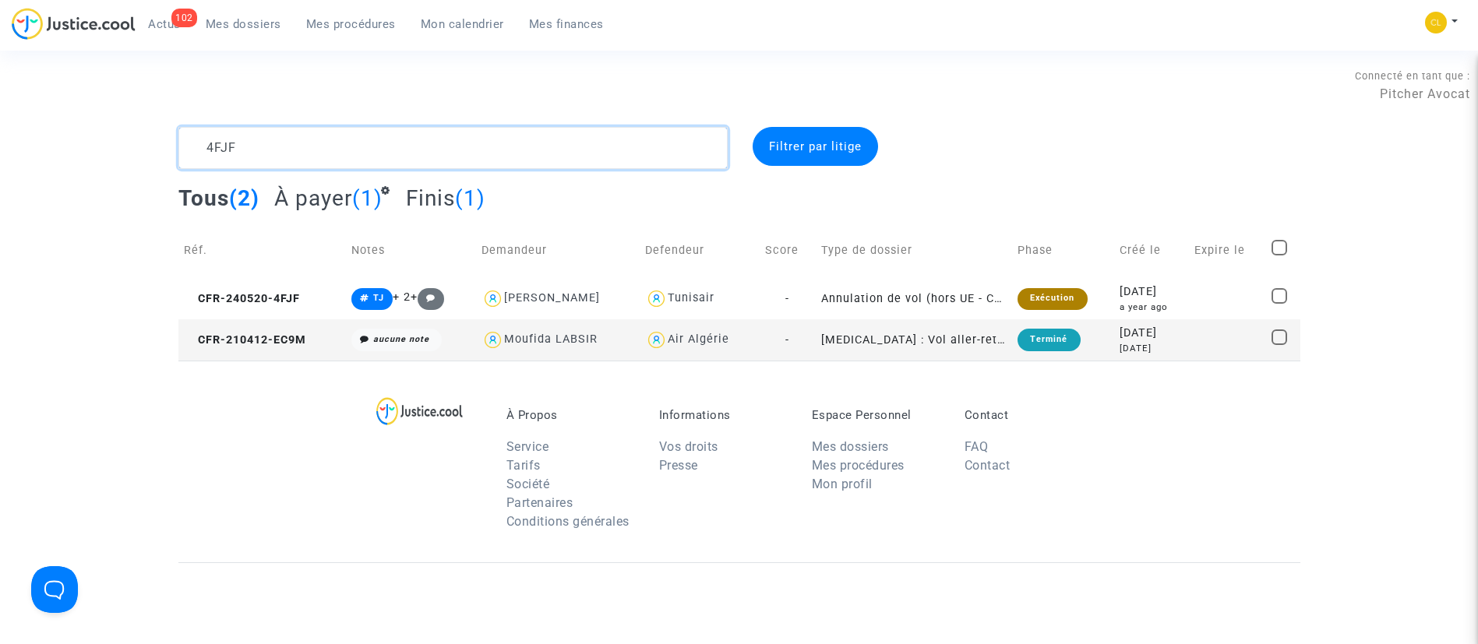
click at [370, 136] on textarea at bounding box center [452, 148] width 549 height 42
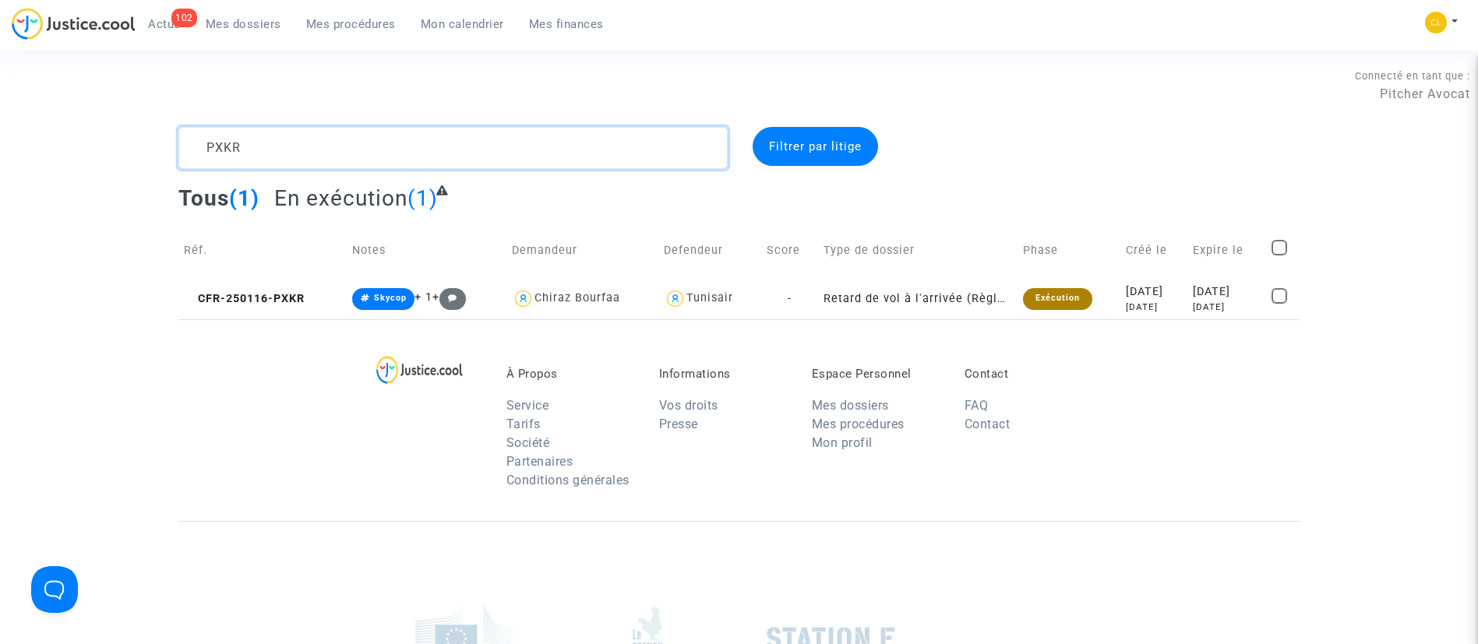
type textarea "PXKR"
click at [1204, 275] on td "Expire le" at bounding box center [1226, 250] width 79 height 55
click at [1206, 284] on div "[DATE]" at bounding box center [1227, 292] width 68 height 17
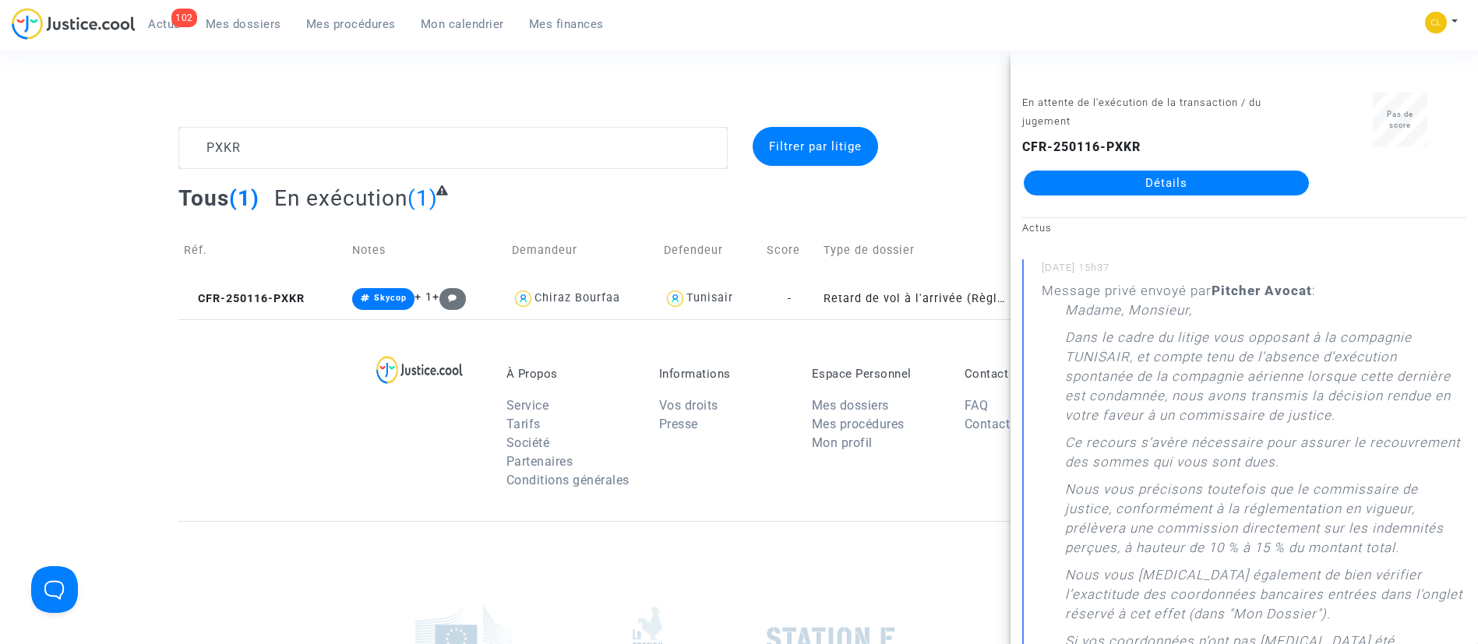
click at [1197, 185] on link "Détails" at bounding box center [1166, 183] width 285 height 25
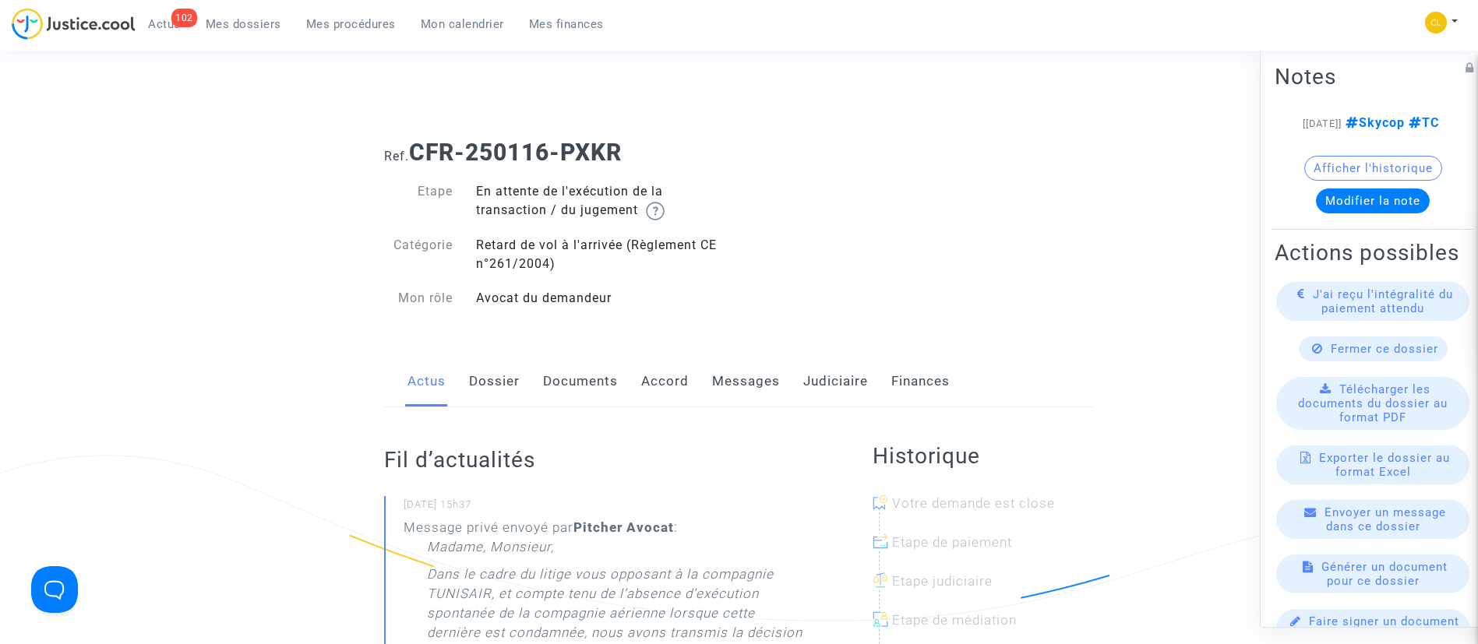
click at [858, 389] on link "Judiciaire" at bounding box center [835, 381] width 65 height 51
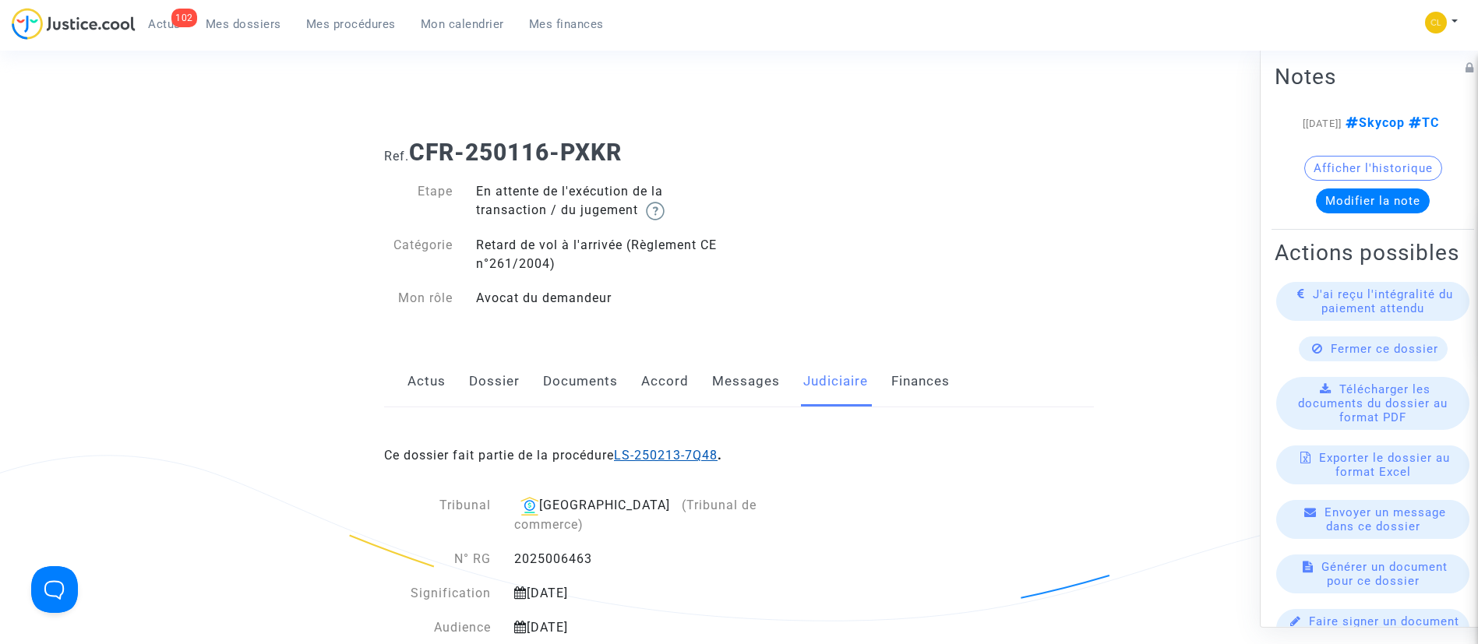
click at [708, 457] on link "LS-250213-7Q48" at bounding box center [666, 455] width 104 height 15
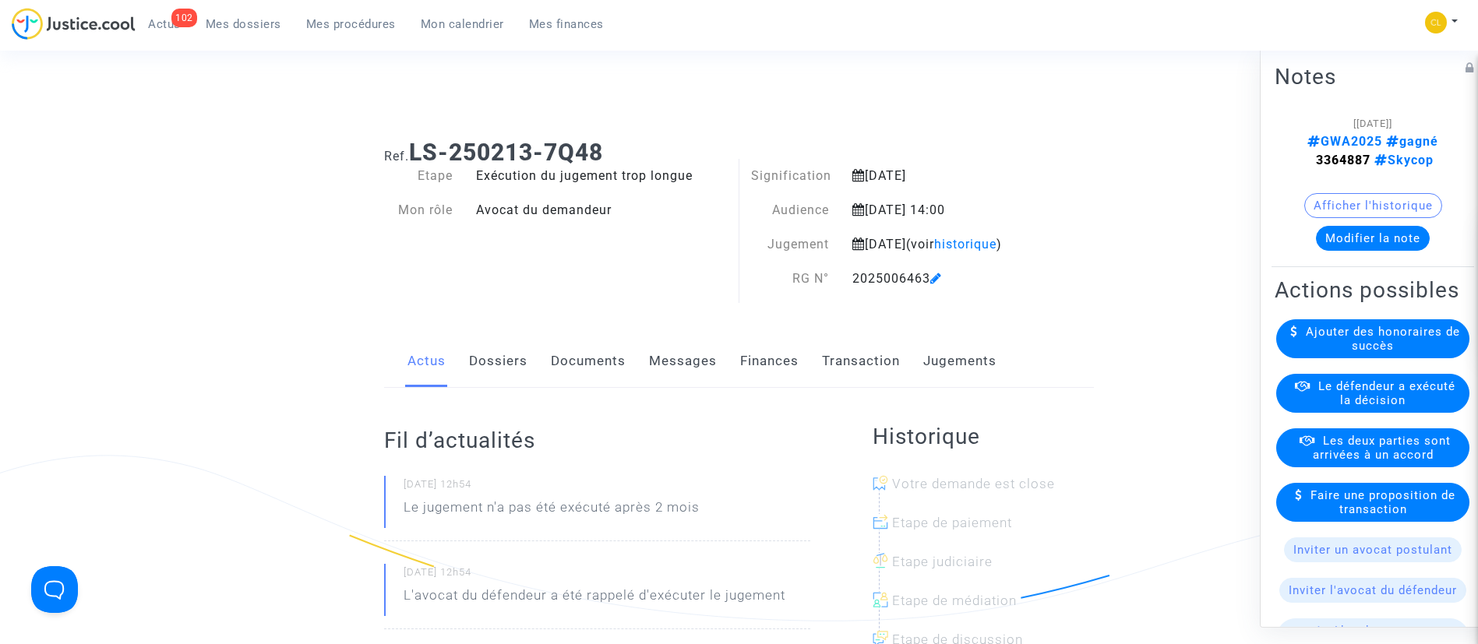
click at [947, 387] on link "Jugements" at bounding box center [959, 361] width 73 height 51
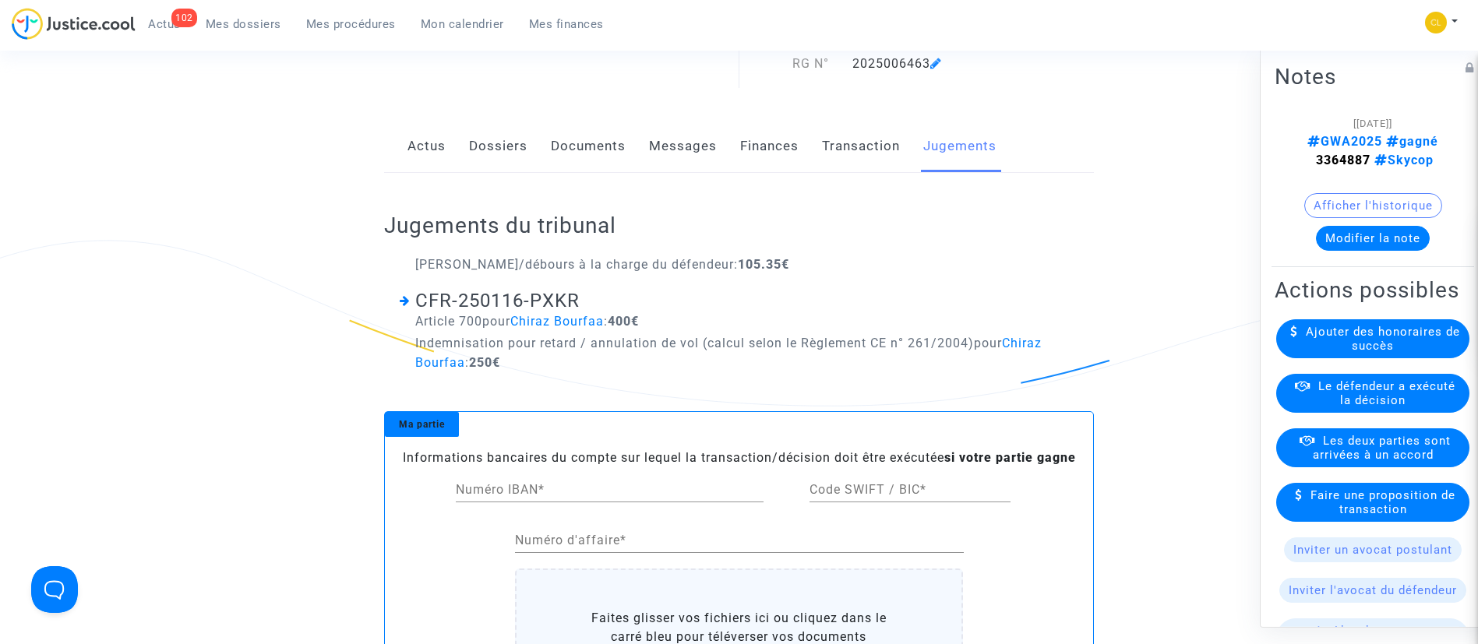
scroll to position [241, 0]
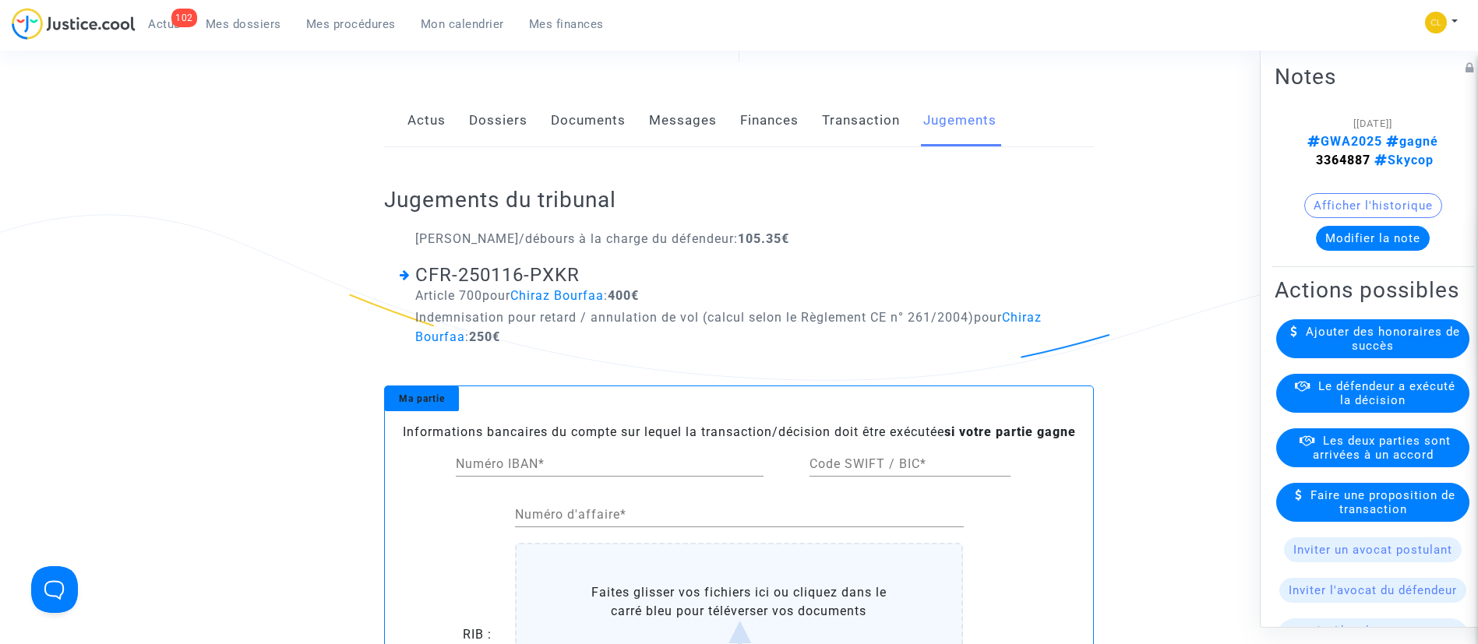
click at [1374, 407] on span "Le défendeur a exécuté la décision" at bounding box center [1386, 393] width 137 height 28
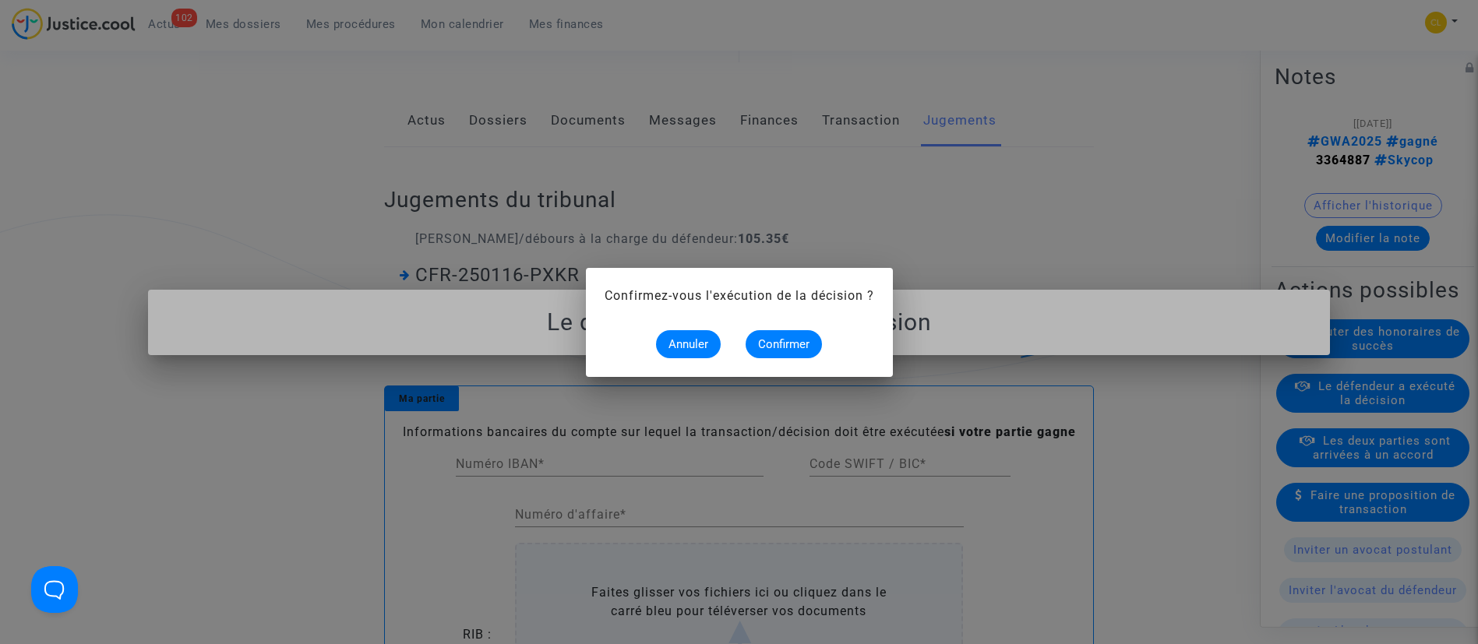
scroll to position [0, 0]
click at [810, 346] on button "Confirmer" at bounding box center [784, 344] width 76 height 28
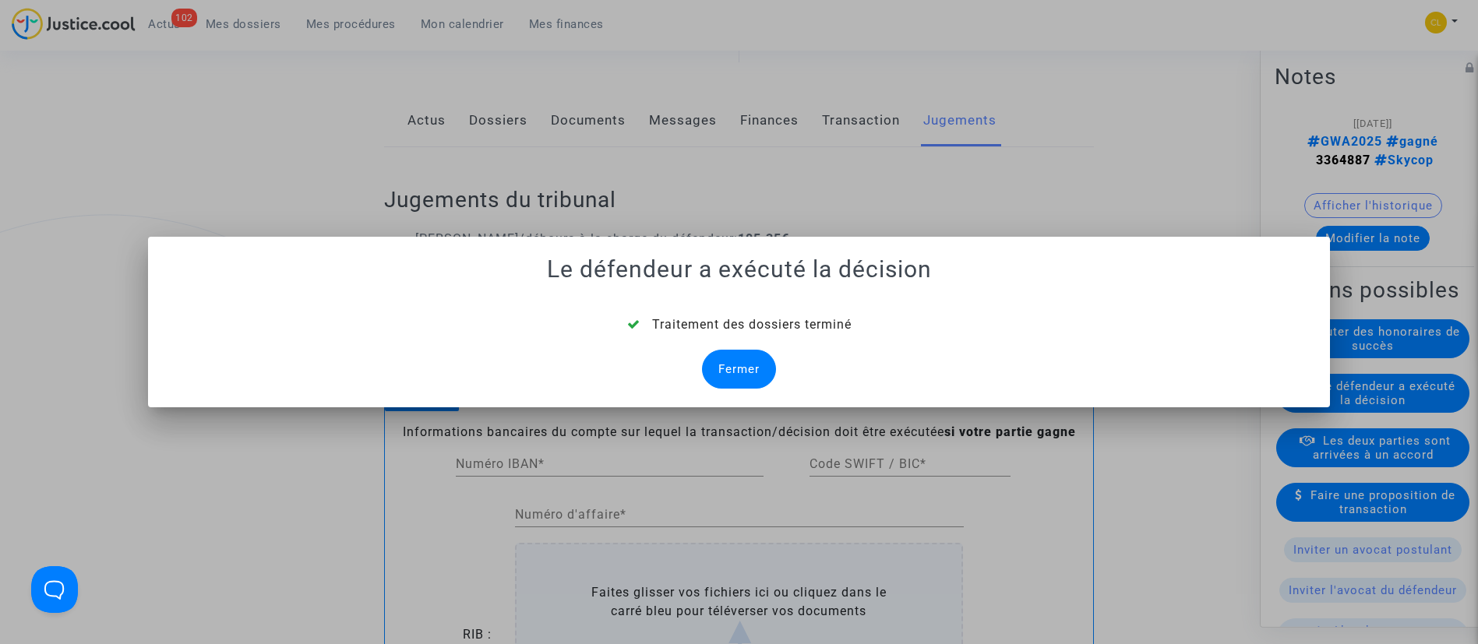
click at [767, 381] on div "Fermer" at bounding box center [739, 369] width 74 height 39
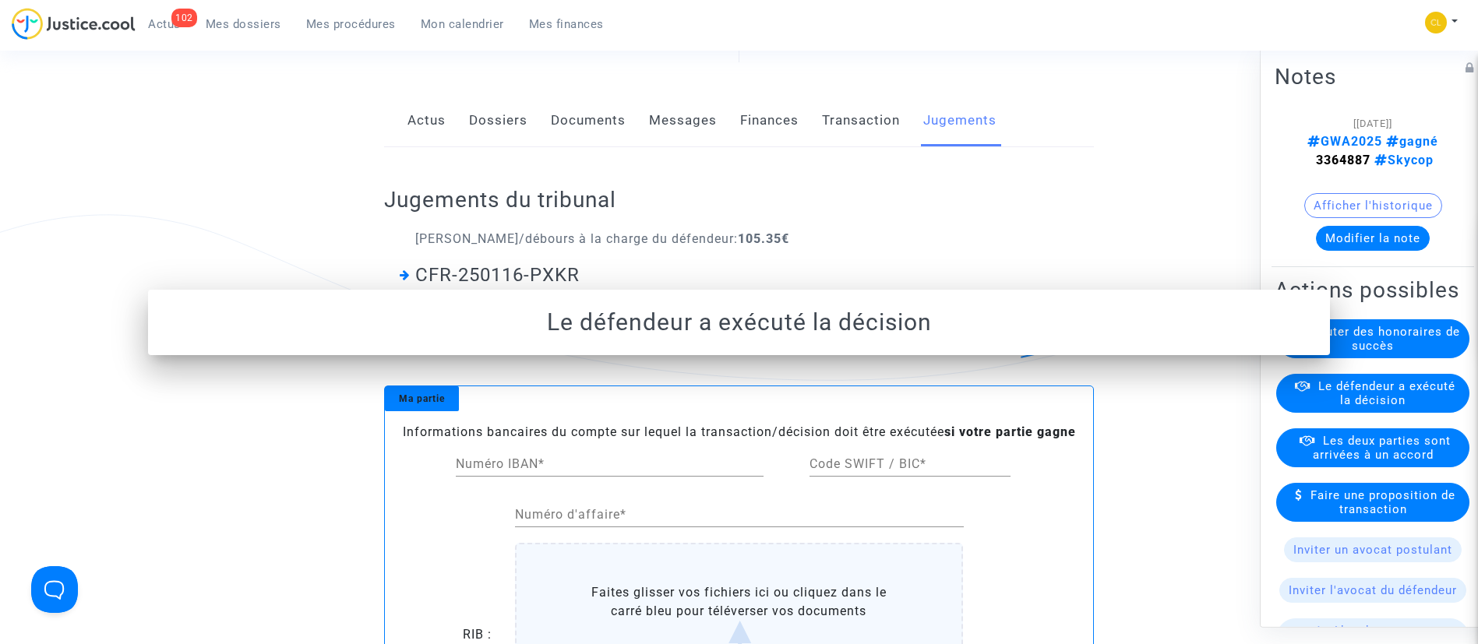
scroll to position [241, 0]
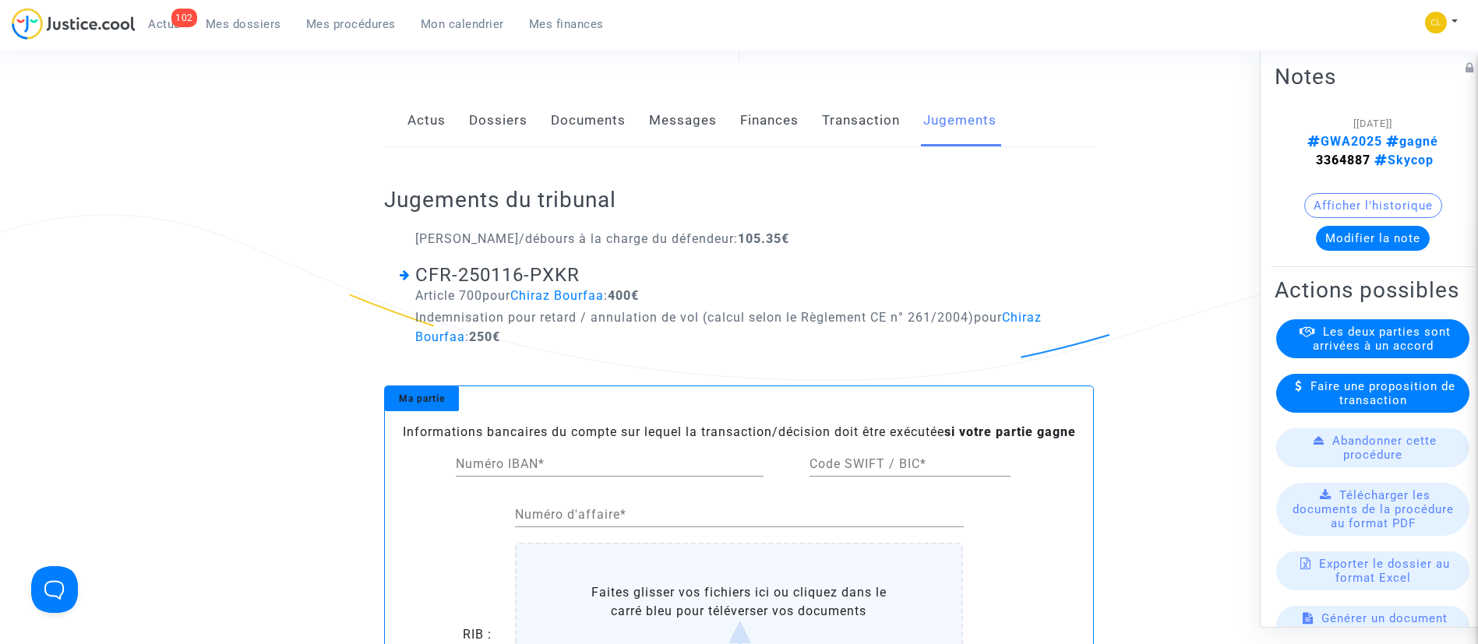
click at [521, 146] on link "Dossiers" at bounding box center [498, 120] width 58 height 51
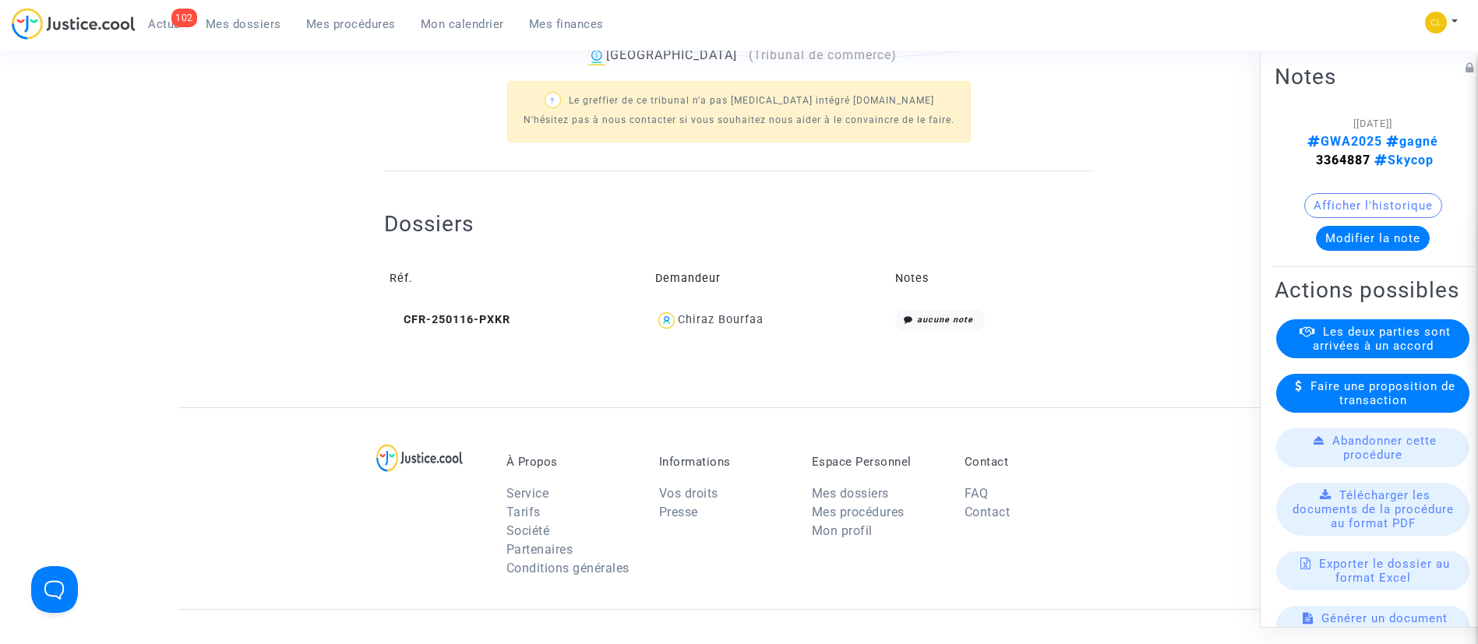
scroll to position [563, 0]
click at [756, 326] on div "Chiraz Bourfaa" at bounding box center [721, 318] width 86 height 13
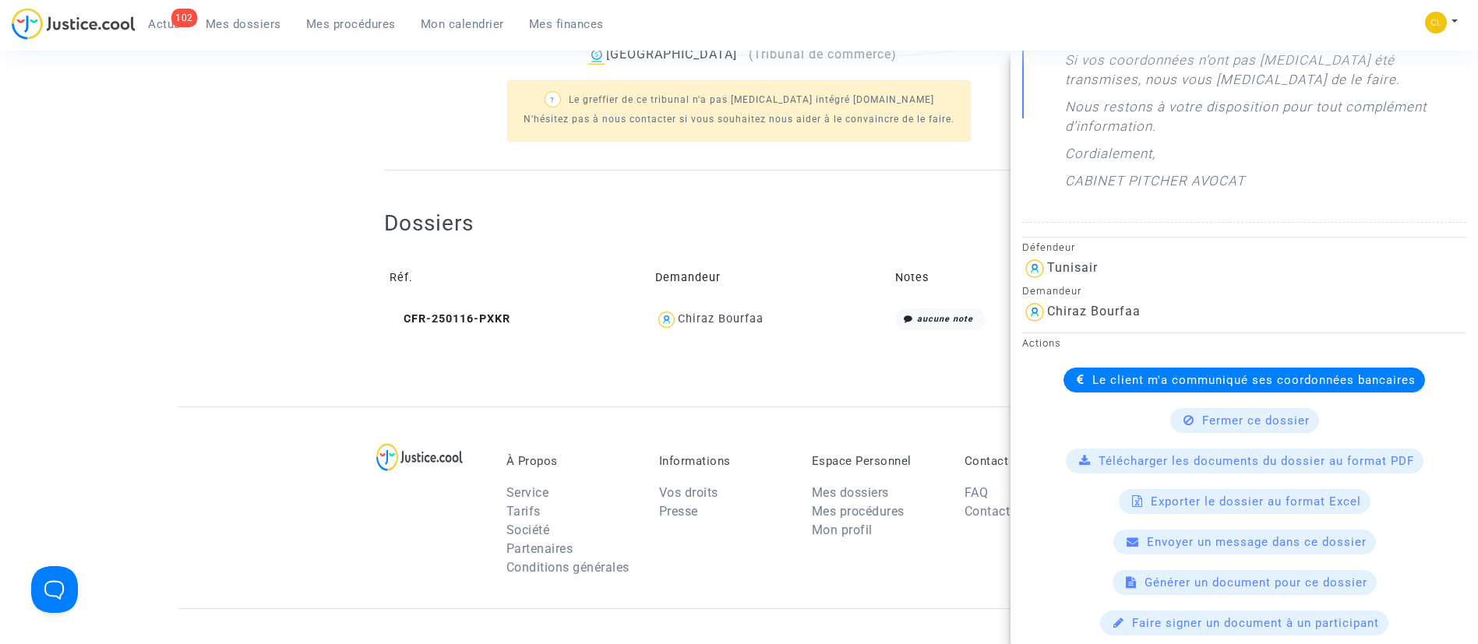
scroll to position [708, 0]
click at [1136, 380] on span "Le client m'a communiqué ses coordonnées bancaires" at bounding box center [1253, 379] width 323 height 14
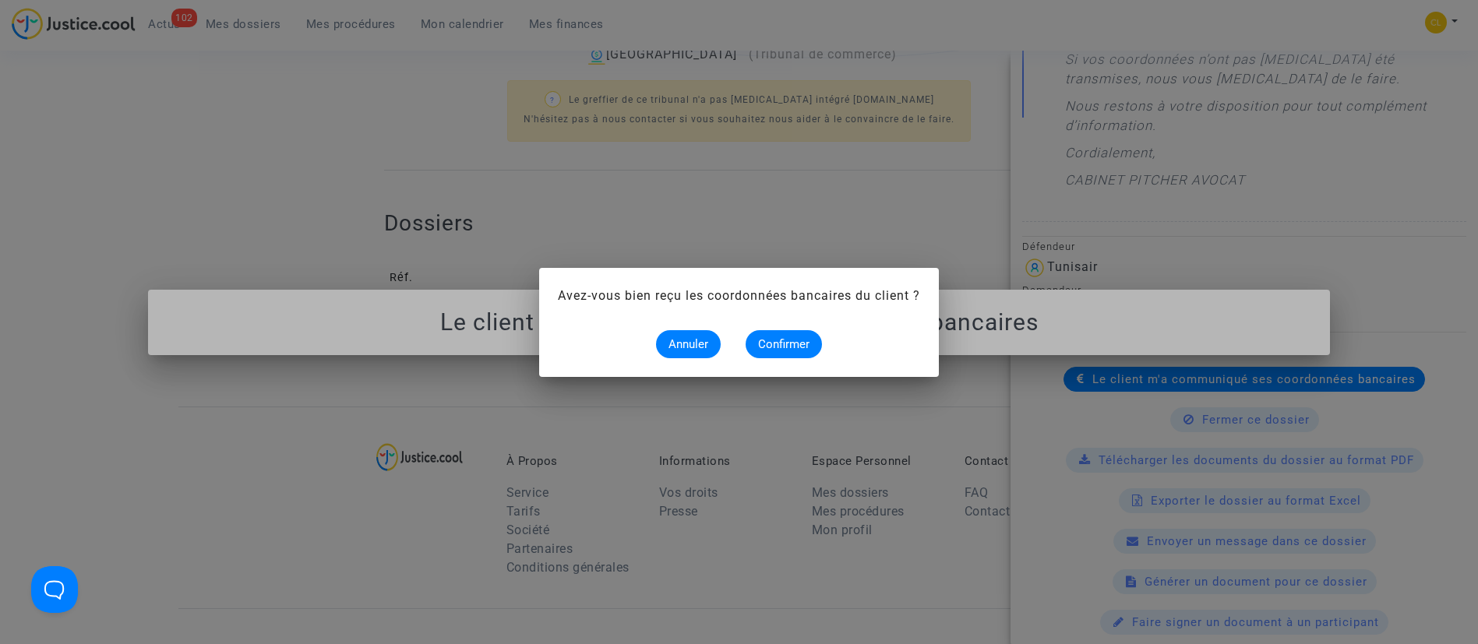
scroll to position [0, 0]
click at [805, 337] on span "Confirmer" at bounding box center [783, 344] width 51 height 14
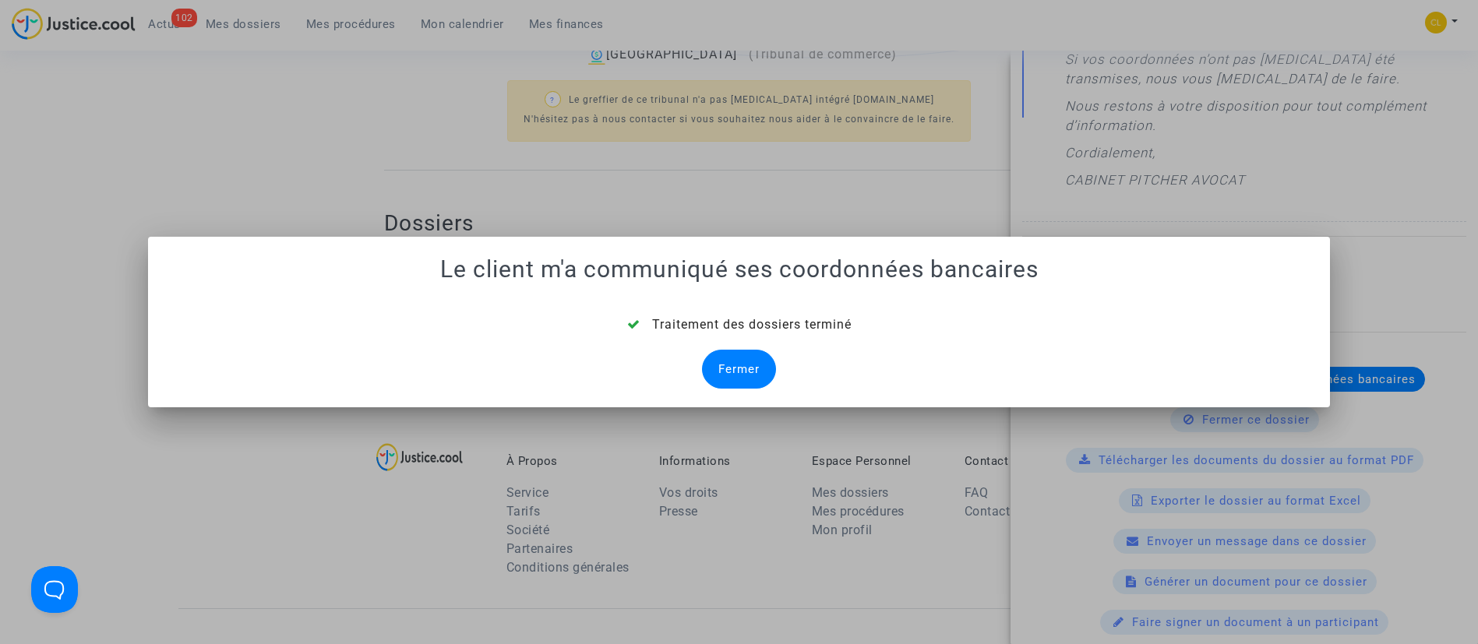
click at [744, 387] on div "Fermer" at bounding box center [739, 369] width 74 height 39
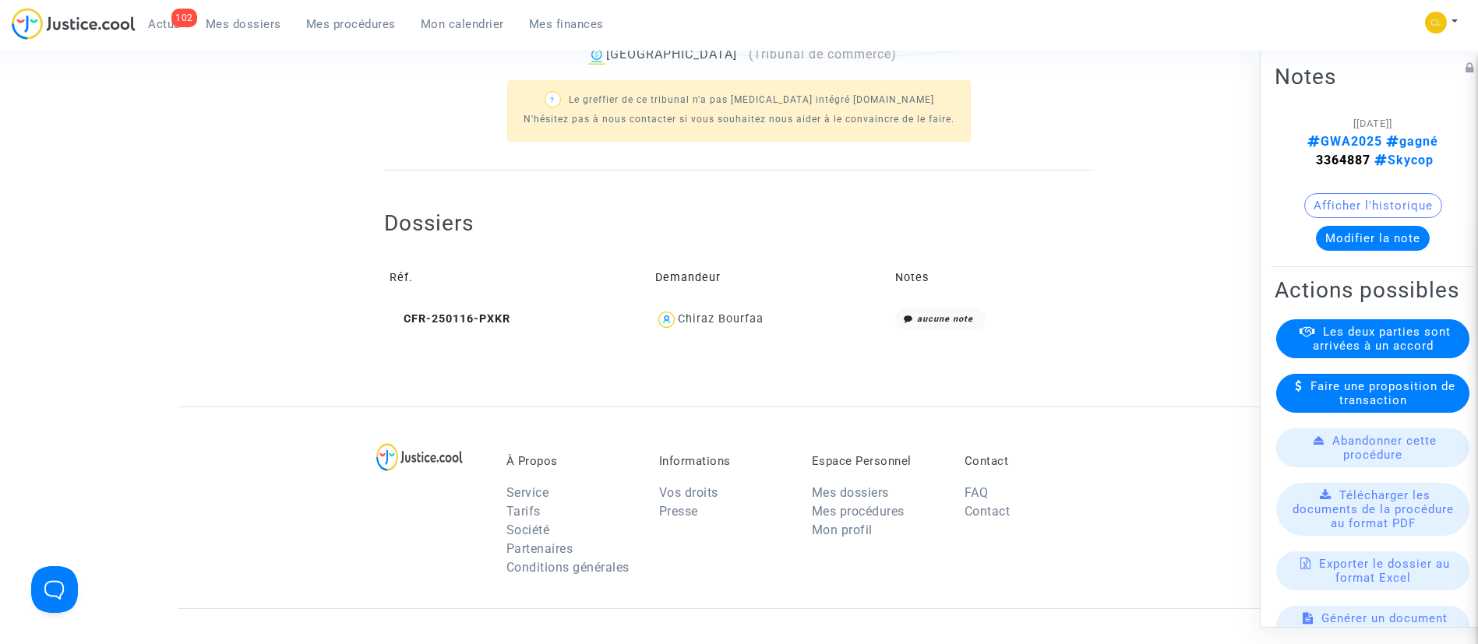
click at [241, 31] on link "Mes dossiers" at bounding box center [243, 23] width 100 height 23
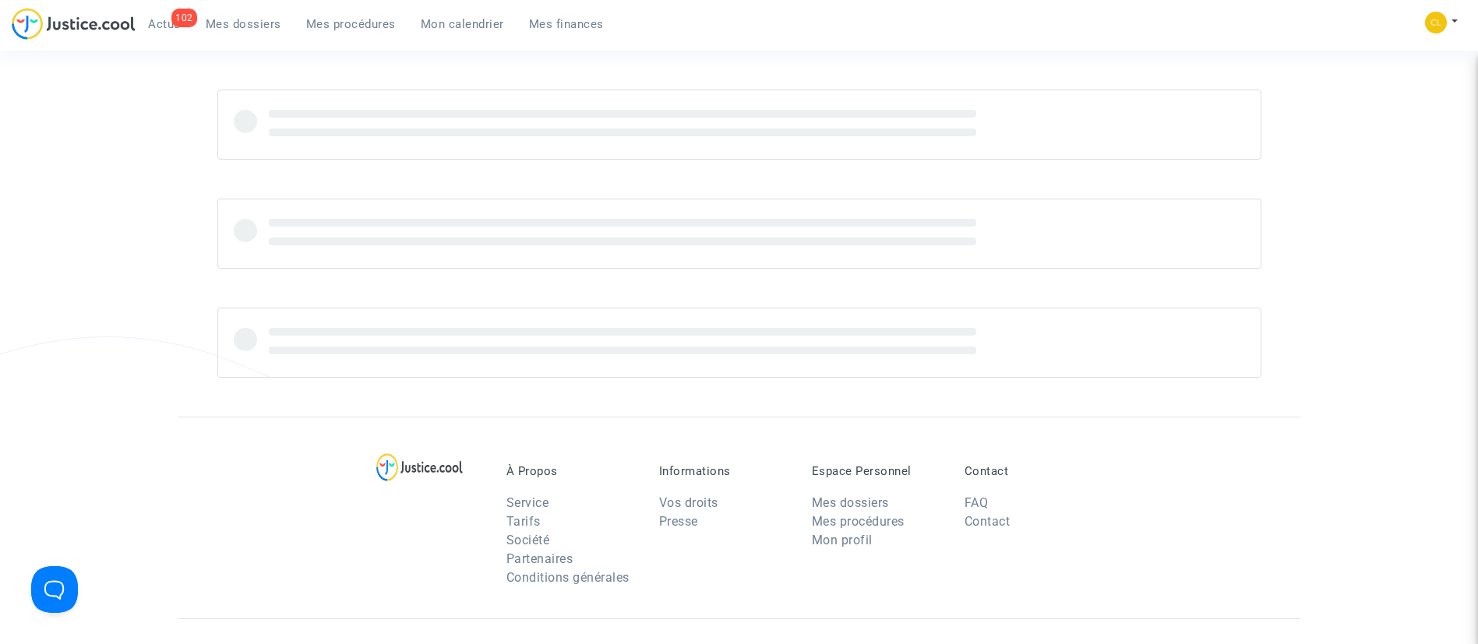
scroll to position [469, 0]
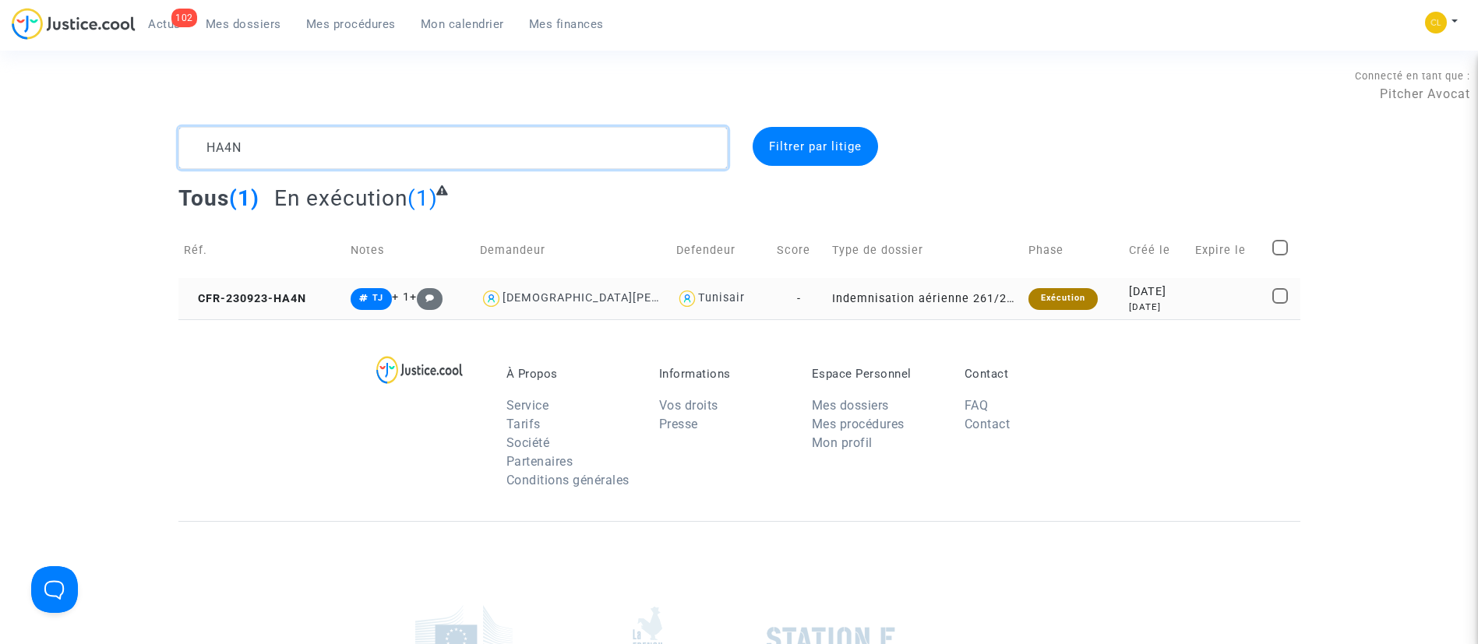
type textarea "HA4N"
click at [1257, 297] on td at bounding box center [1228, 298] width 77 height 41
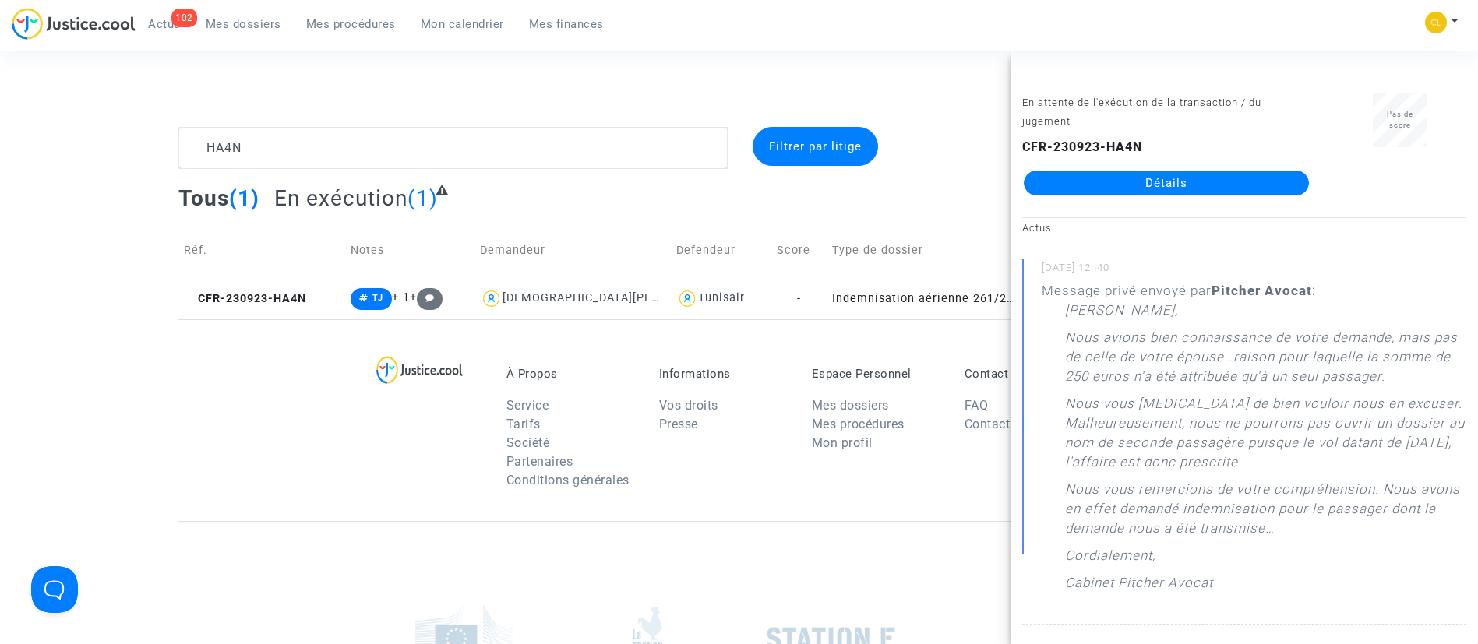
click at [1172, 189] on link "Détails" at bounding box center [1166, 183] width 285 height 25
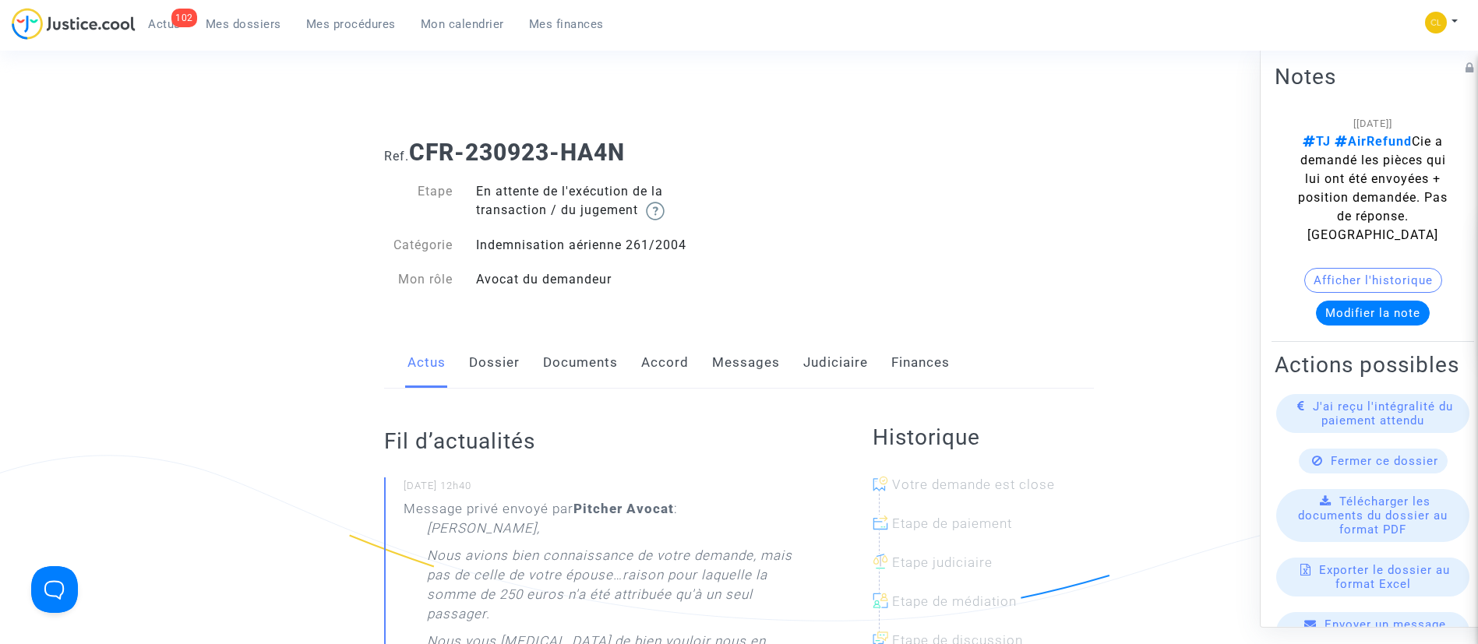
click at [846, 358] on link "Judiciaire" at bounding box center [835, 362] width 65 height 51
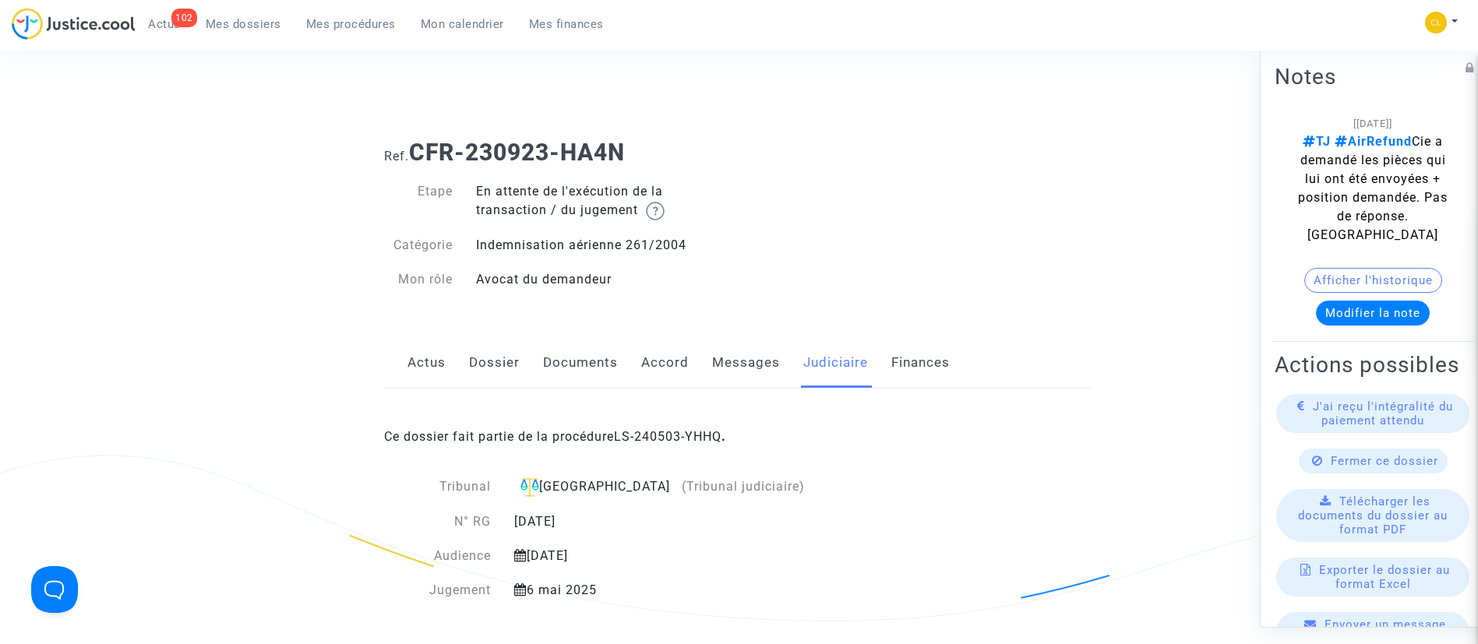
click at [686, 444] on div "Ce dossier fait partie de la procédure LS-240503-YHHQ ." at bounding box center [739, 425] width 710 height 73
click at [694, 450] on div "Ce dossier fait partie de la procédure LS-240503-YHHQ ." at bounding box center [739, 425] width 710 height 73
click at [681, 444] on div "Ce dossier fait partie de la procédure LS-240503-YHHQ ." at bounding box center [739, 425] width 710 height 73
click at [652, 440] on link "LS-240503-YHHQ" at bounding box center [668, 436] width 108 height 15
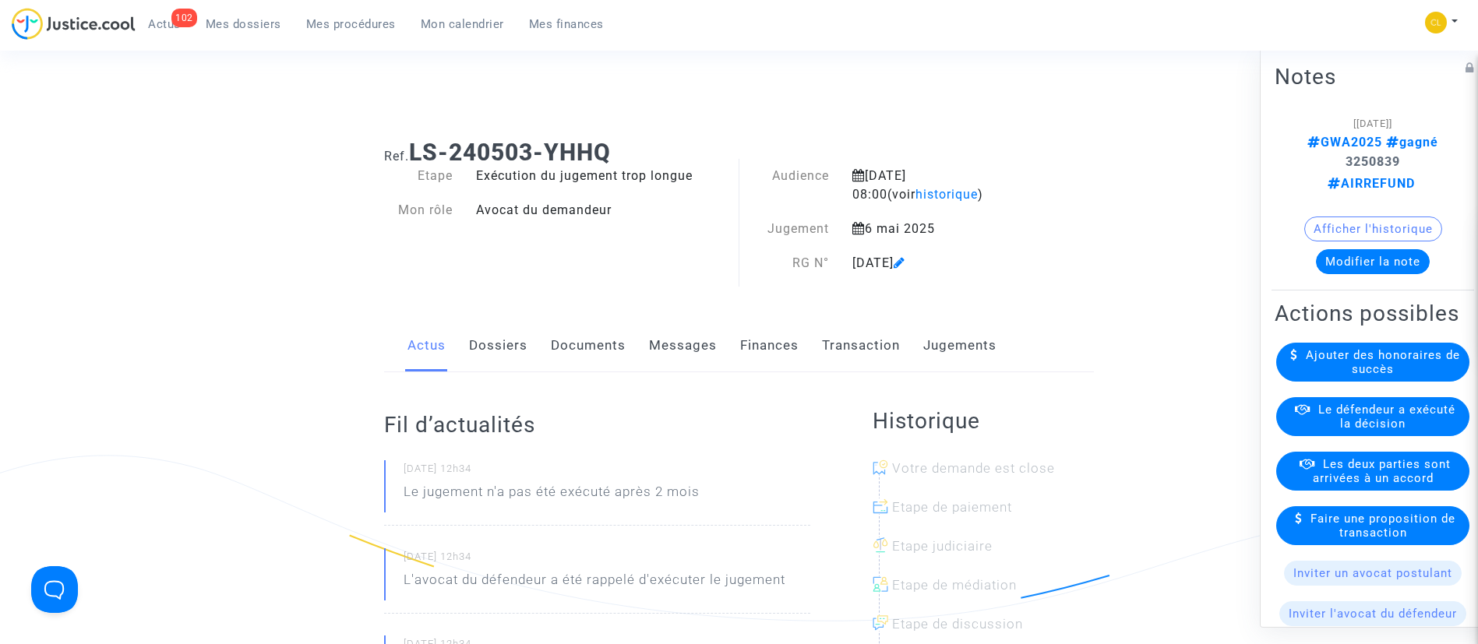
click at [964, 365] on link "Jugements" at bounding box center [959, 345] width 73 height 51
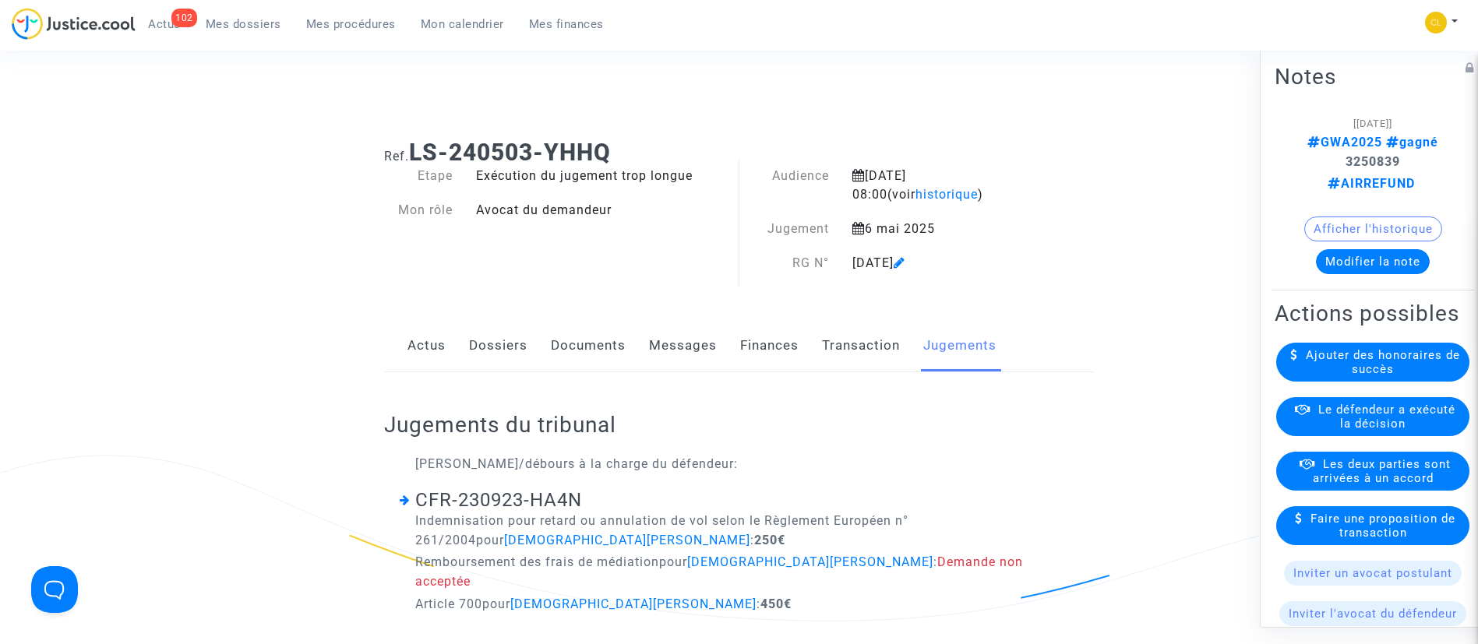
click at [1368, 431] on span "Le défendeur a exécuté la décision" at bounding box center [1386, 417] width 137 height 28
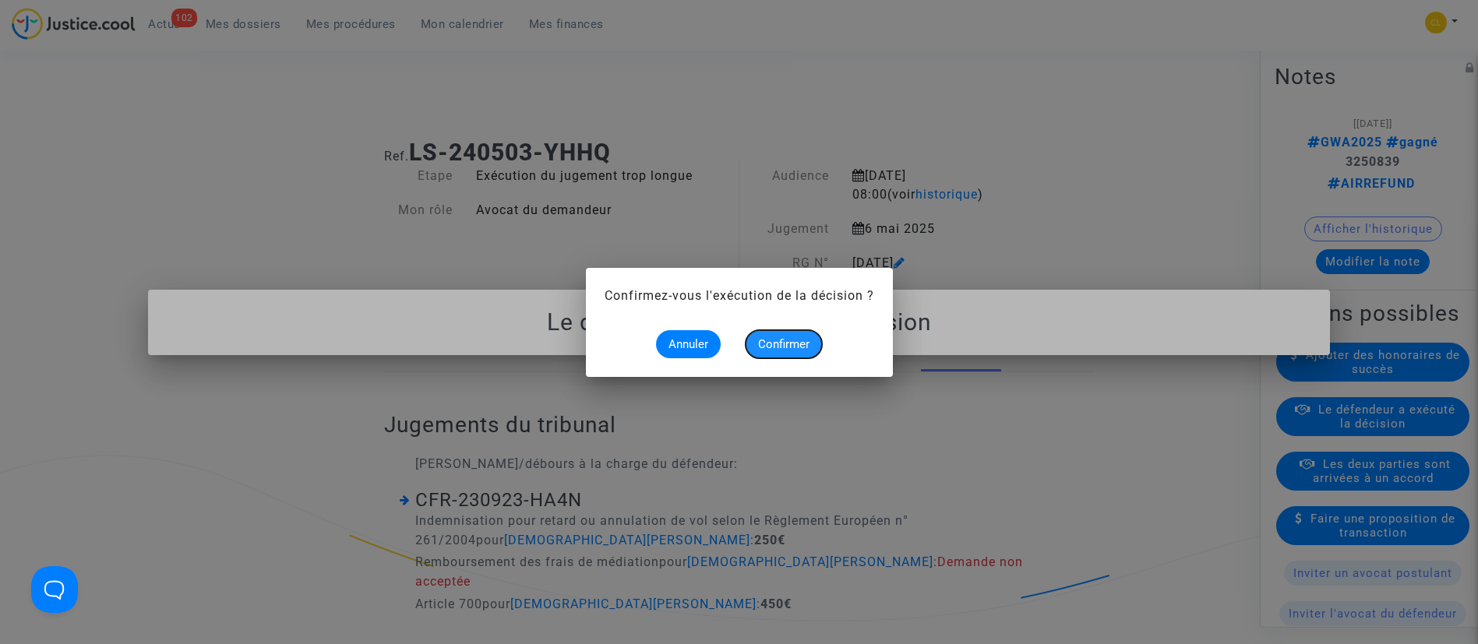
click at [795, 341] on span "Confirmer" at bounding box center [783, 344] width 51 height 14
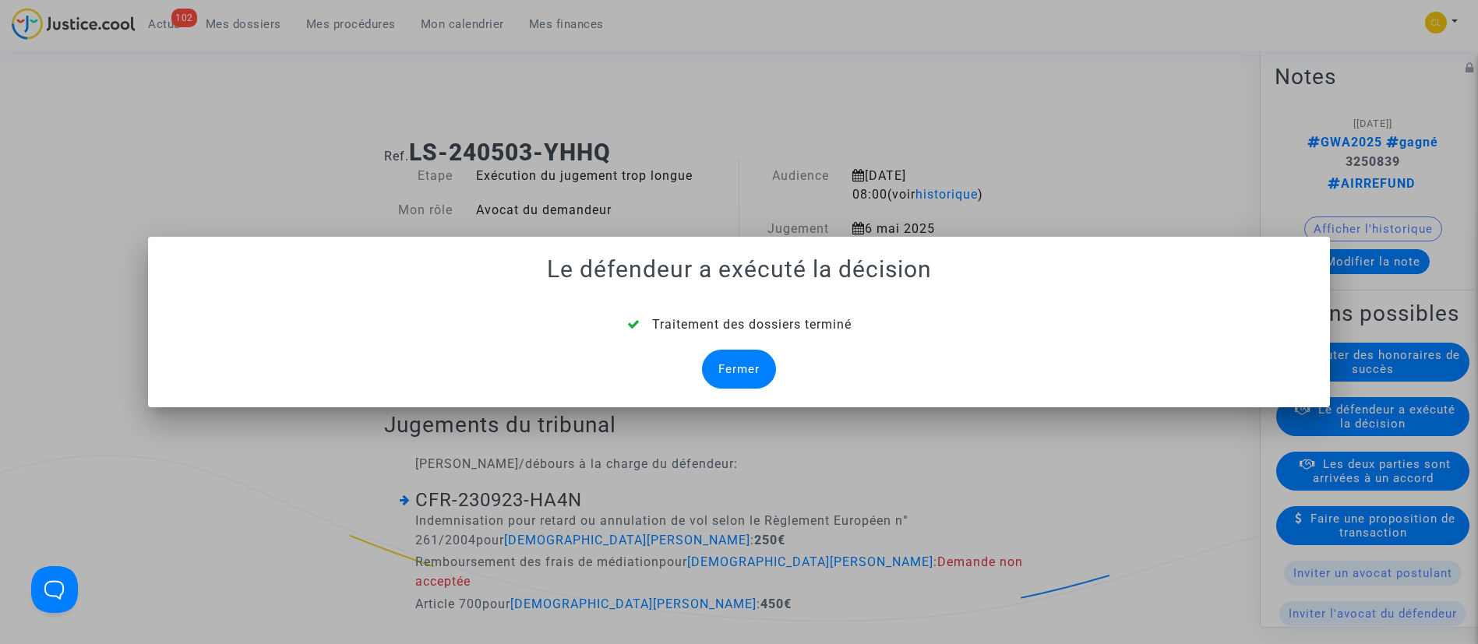
click at [708, 362] on div "Fermer" at bounding box center [739, 369] width 74 height 39
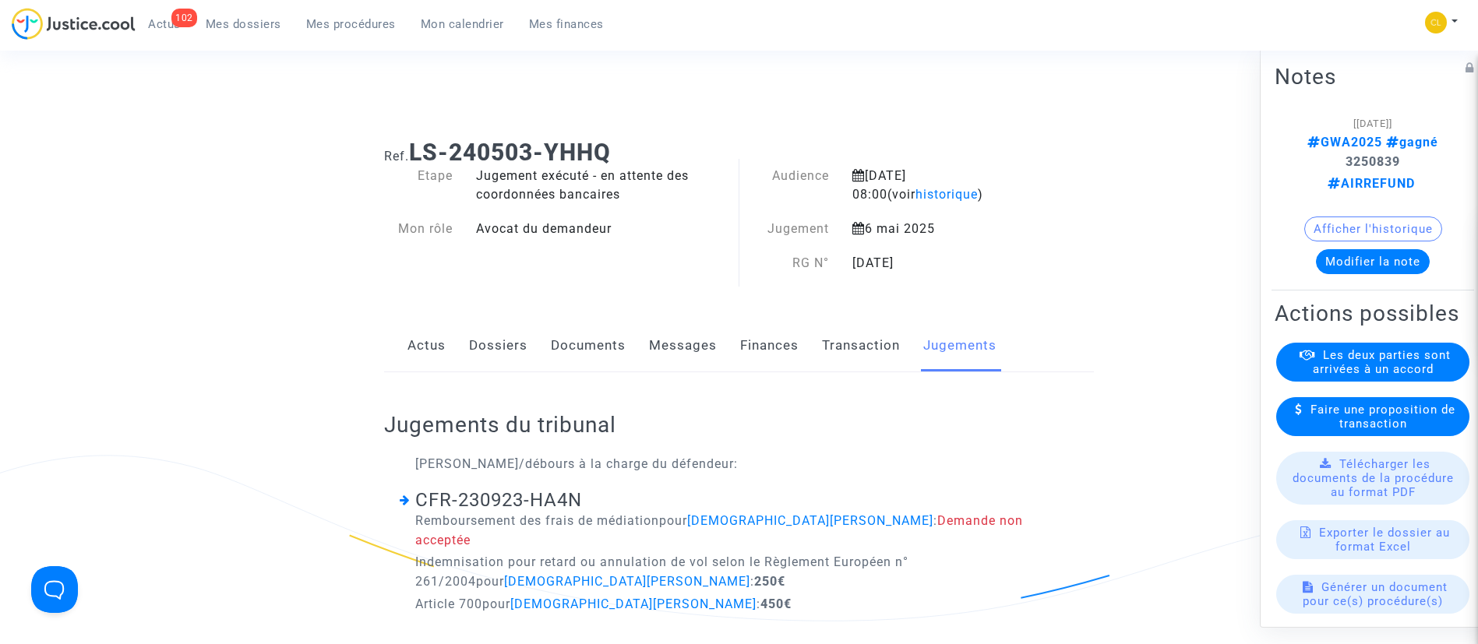
click at [496, 339] on link "Dossiers" at bounding box center [498, 345] width 58 height 51
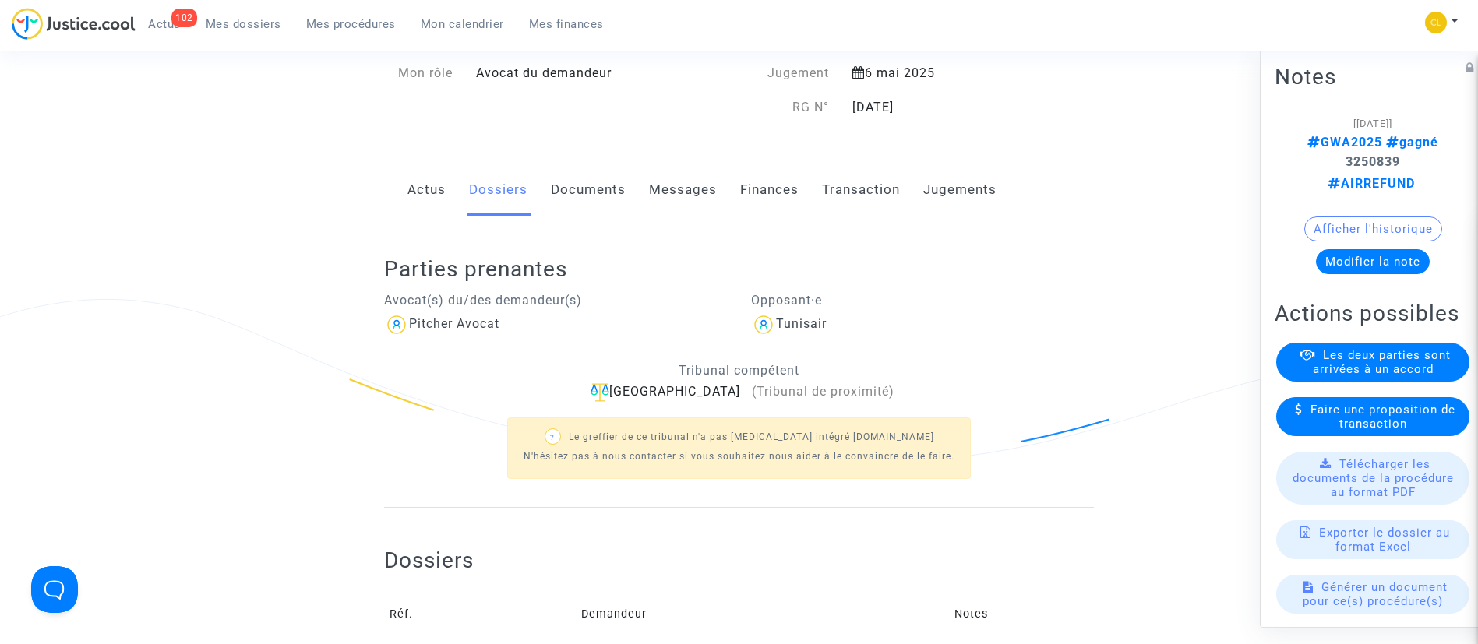
scroll to position [357, 0]
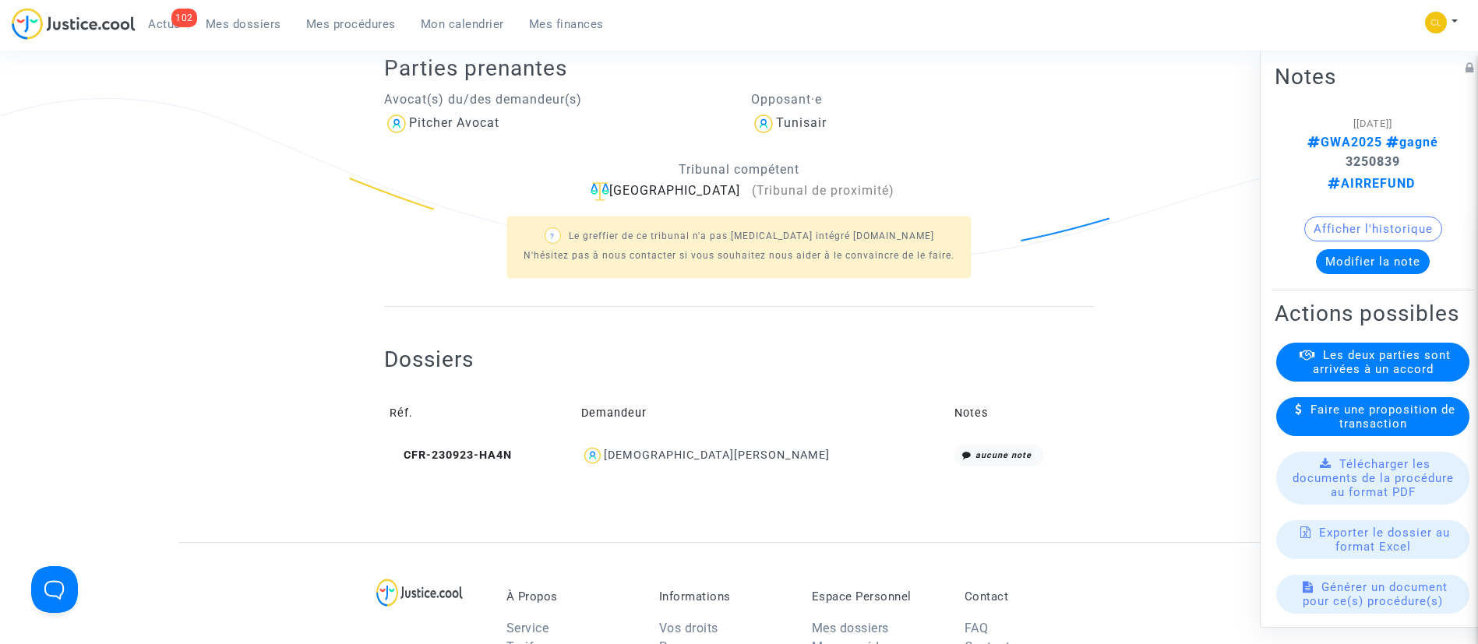
click at [740, 456] on div "[DEMOGRAPHIC_DATA][PERSON_NAME]" at bounding box center [717, 455] width 226 height 13
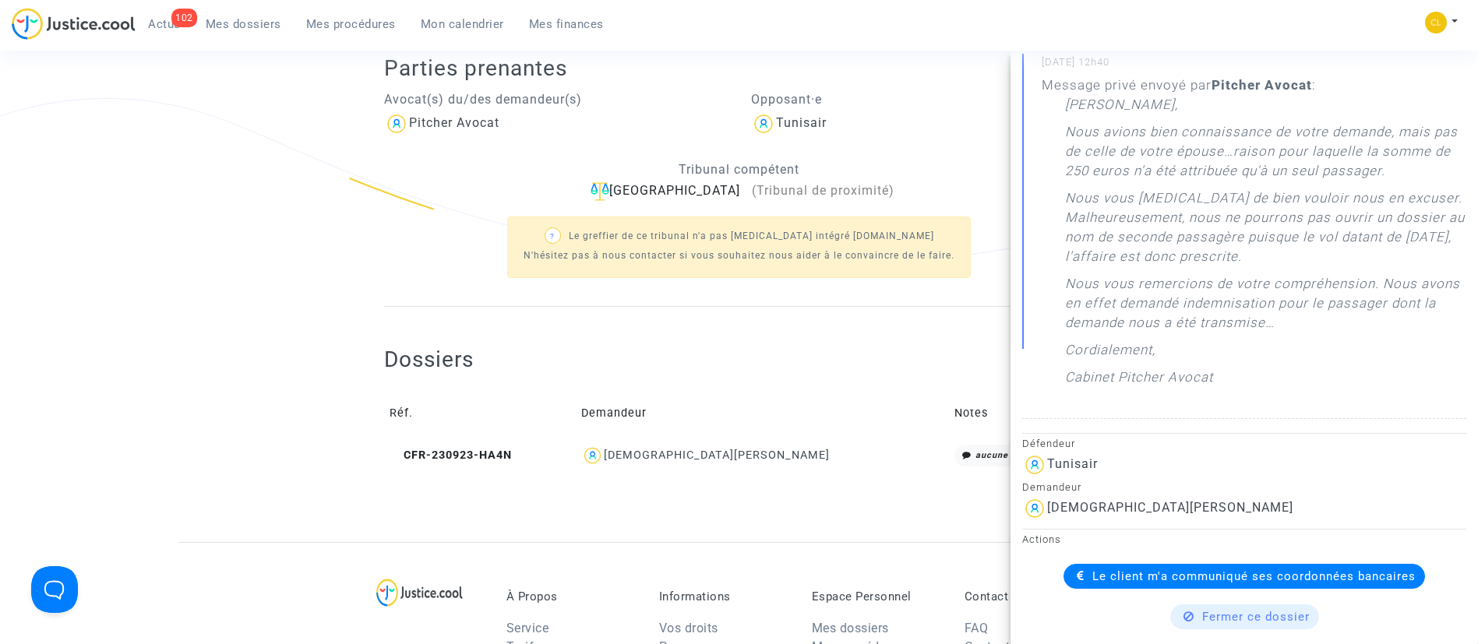
scroll to position [340, 0]
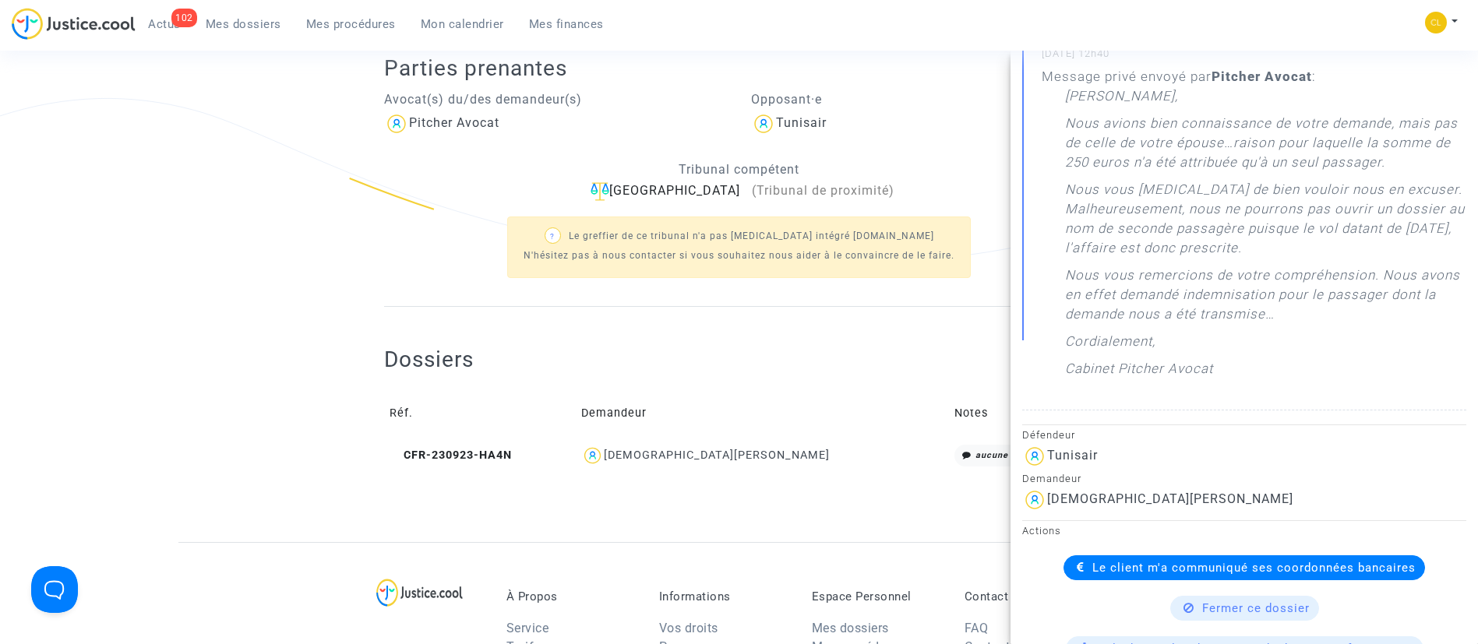
click at [1355, 575] on span "Le client m'a communiqué ses coordonnées bancaires" at bounding box center [1253, 568] width 323 height 14
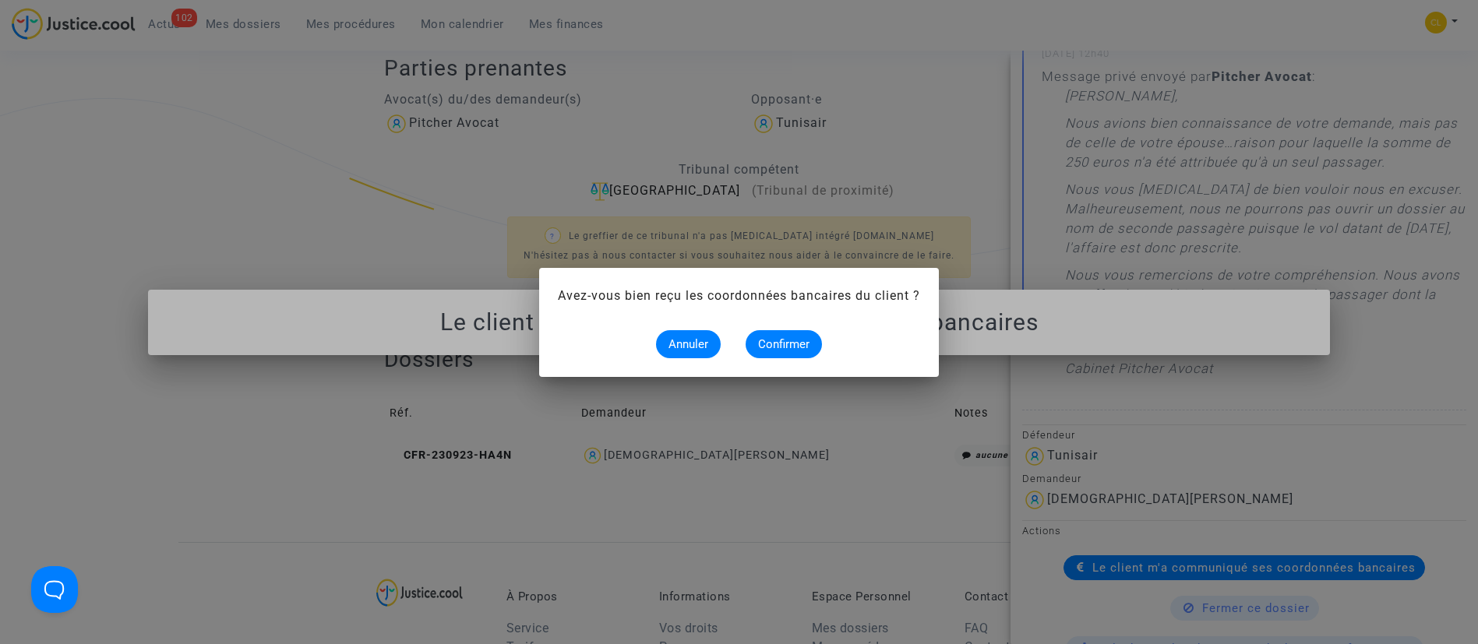
scroll to position [0, 0]
click at [813, 340] on button "Confirmer" at bounding box center [784, 344] width 76 height 28
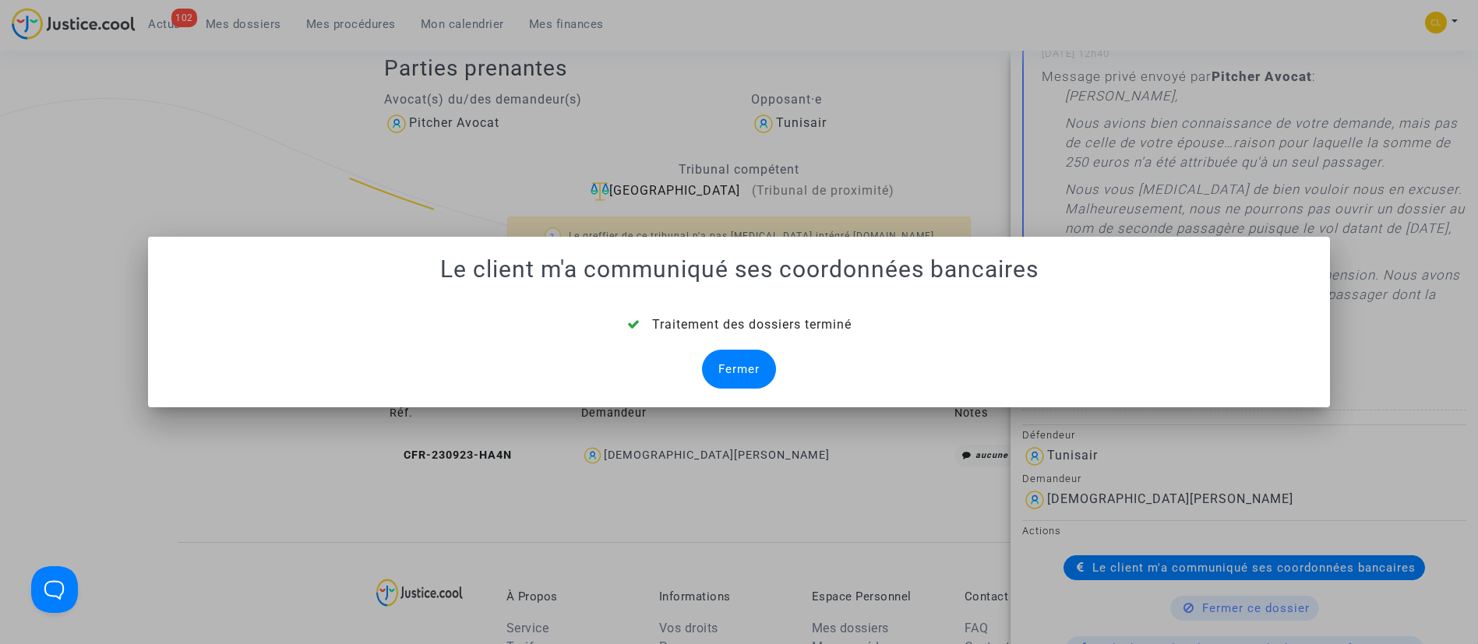
click at [745, 354] on div "Fermer" at bounding box center [739, 369] width 74 height 39
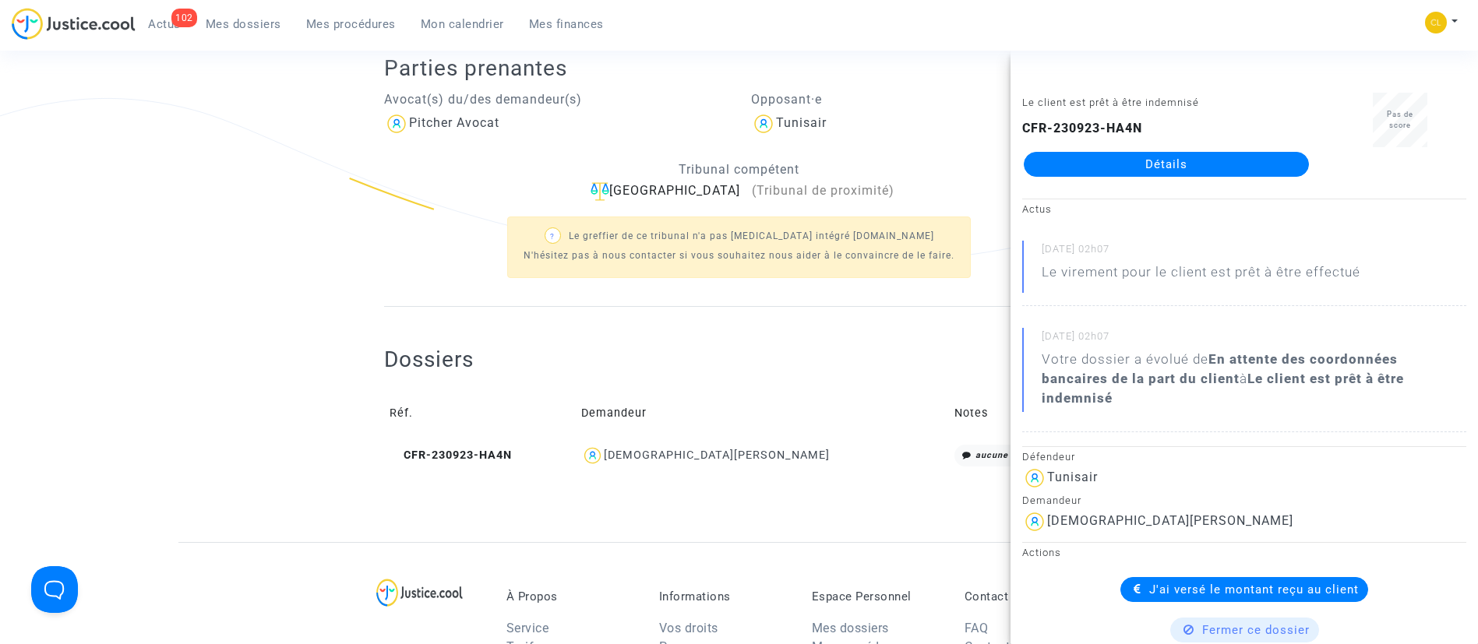
click at [245, 18] on span "Mes dossiers" at bounding box center [244, 24] width 76 height 14
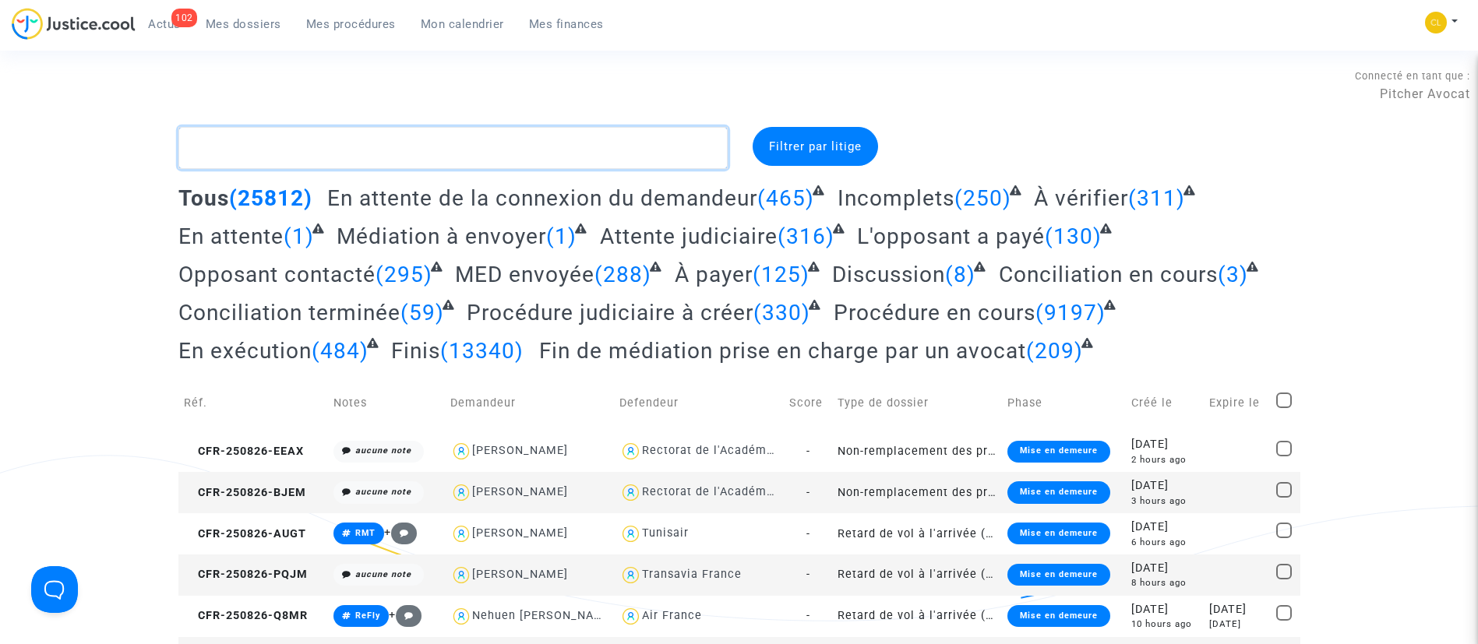
click at [367, 138] on textarea at bounding box center [452, 148] width 549 height 42
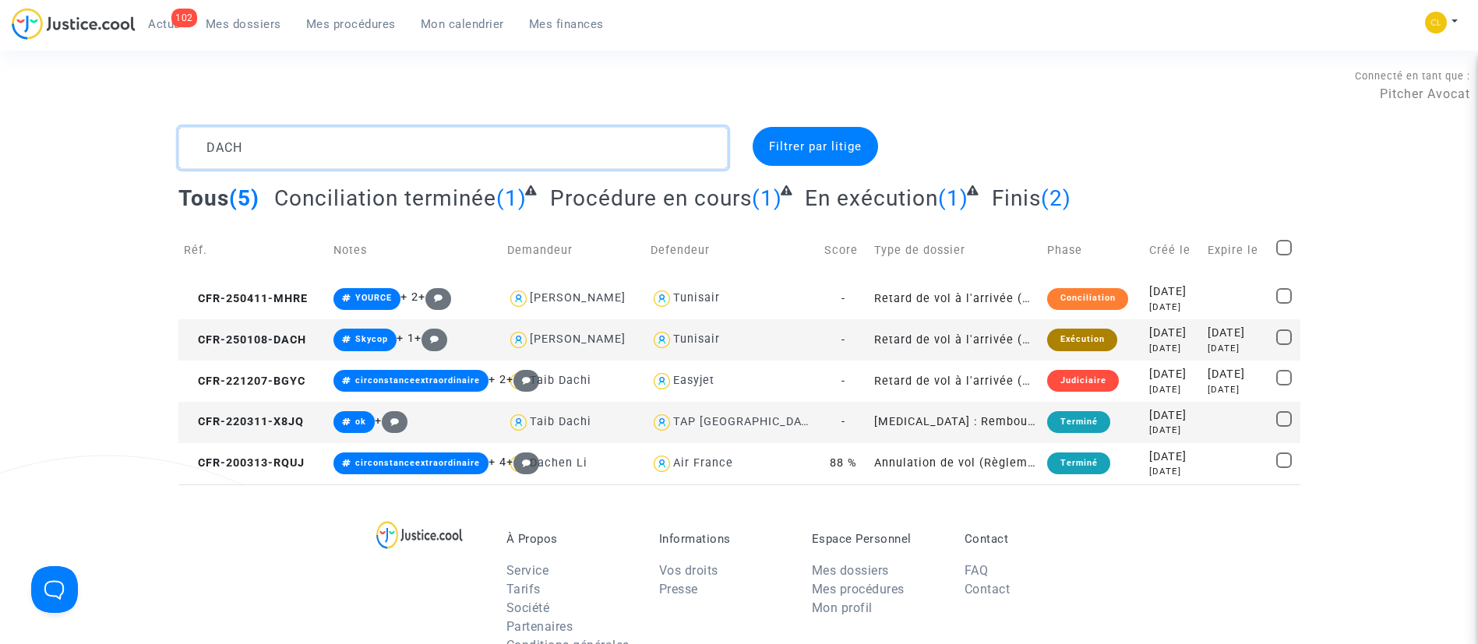
type textarea "DACH"
click at [1225, 349] on div "[DATE]" at bounding box center [1236, 348] width 58 height 13
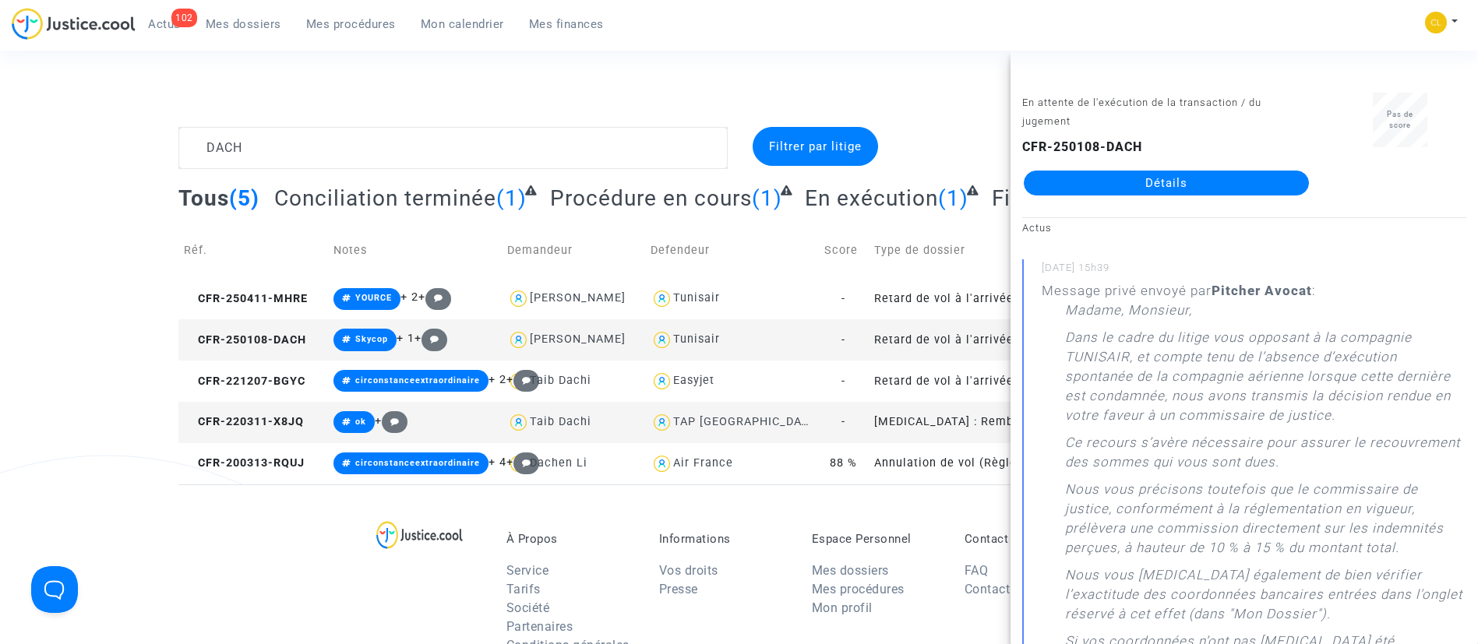
click at [1062, 183] on link "Détails" at bounding box center [1166, 183] width 285 height 25
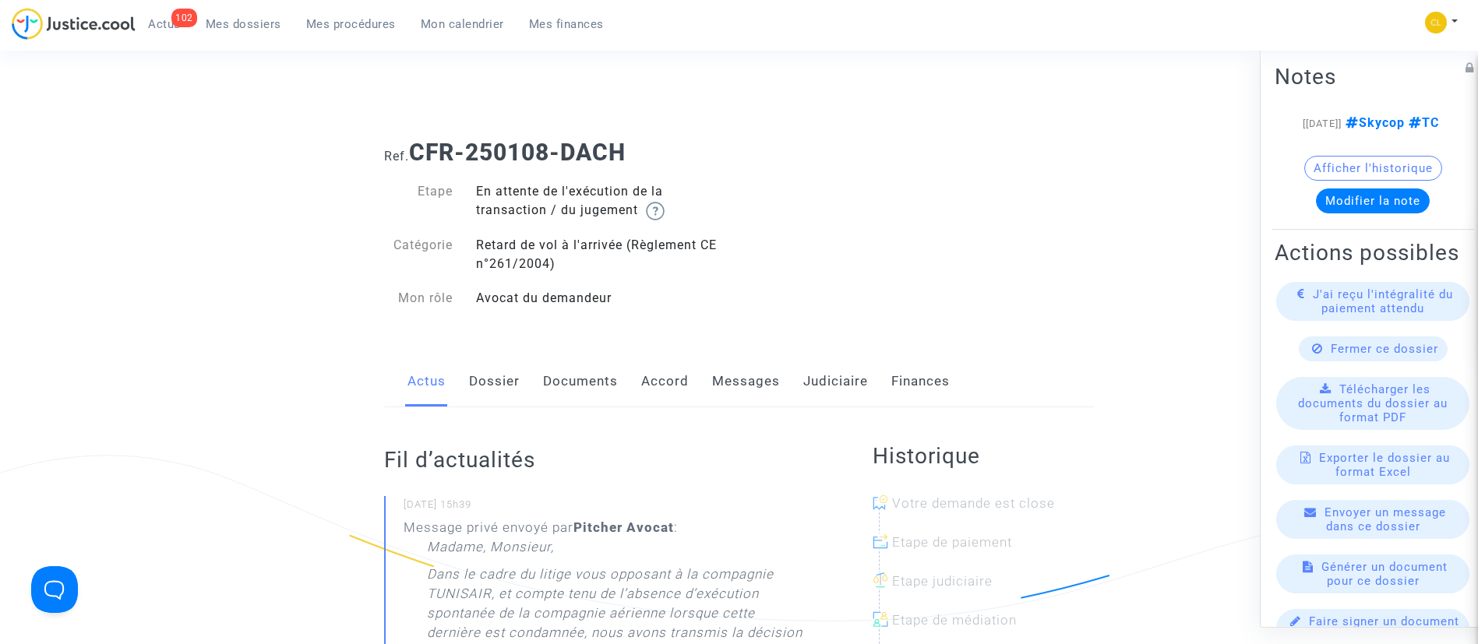
click at [814, 379] on link "Judiciaire" at bounding box center [835, 381] width 65 height 51
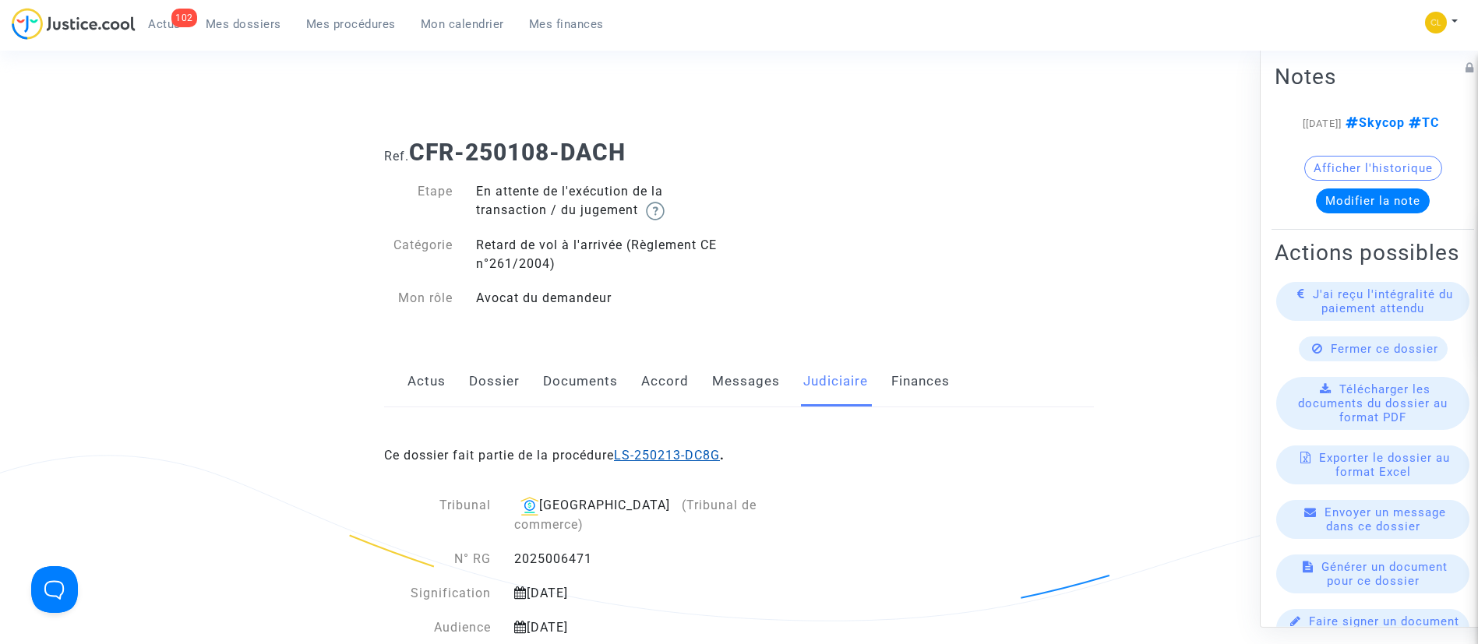
click at [687, 461] on link "LS-250213-DC8G" at bounding box center [667, 455] width 106 height 15
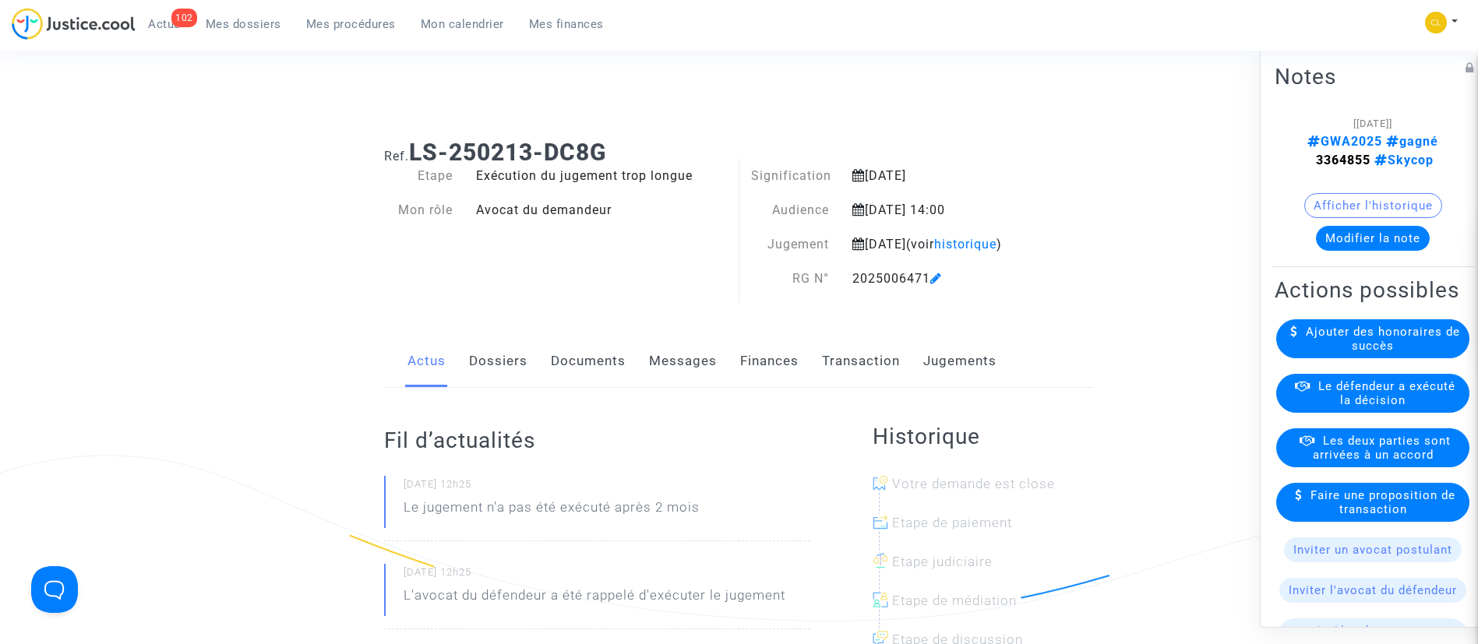
click at [1331, 407] on span "Le défendeur a exécuté la décision" at bounding box center [1386, 393] width 137 height 28
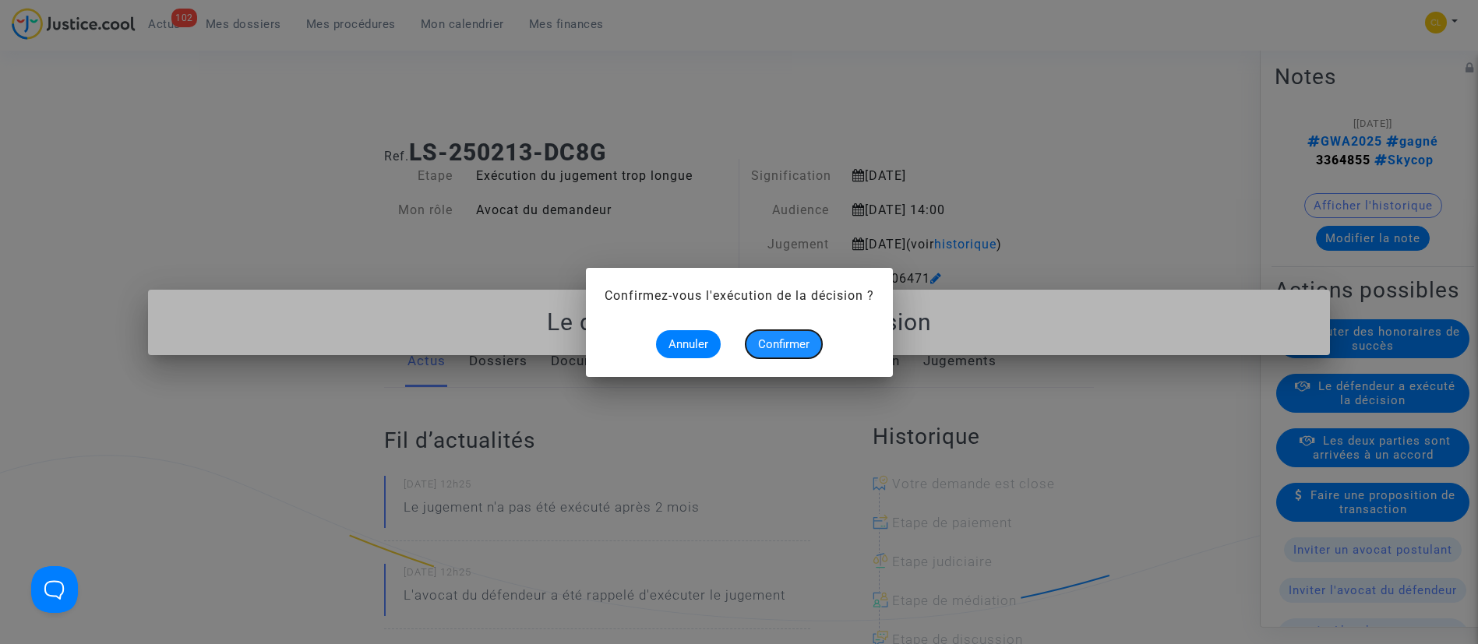
click at [784, 333] on button "Confirmer" at bounding box center [784, 344] width 76 height 28
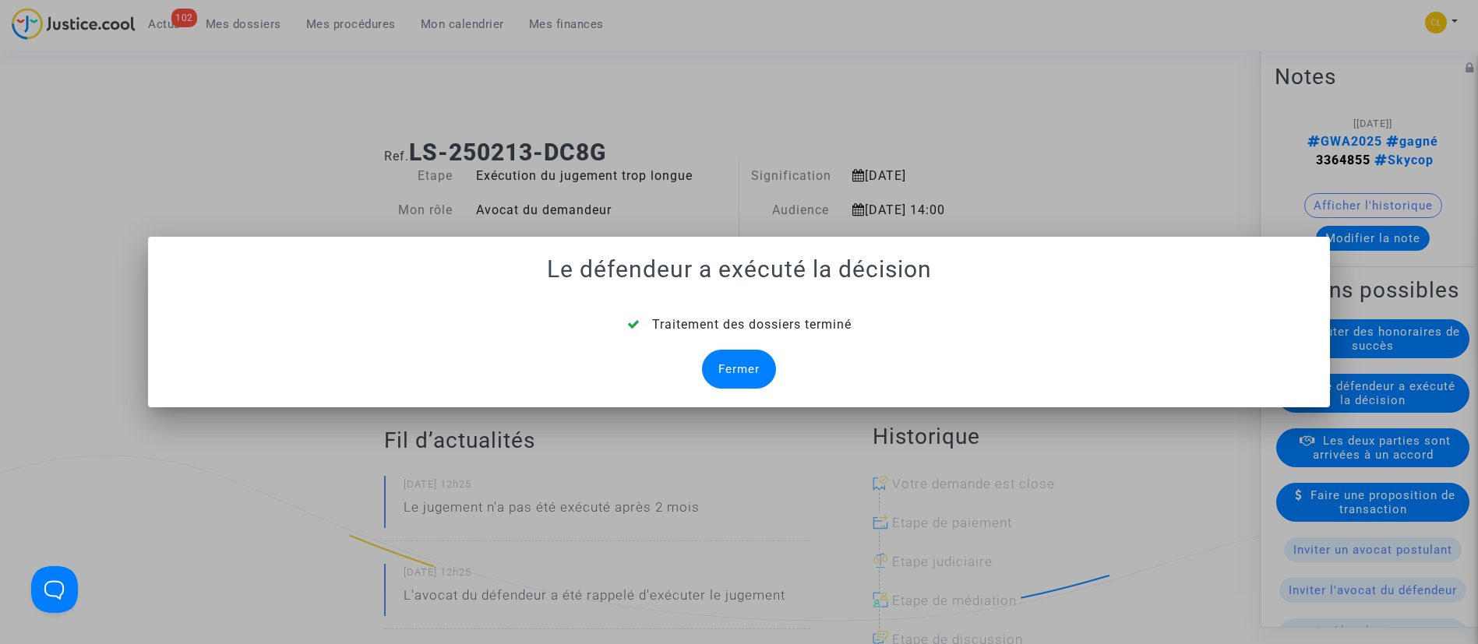
click at [735, 362] on div "Fermer" at bounding box center [739, 369] width 74 height 39
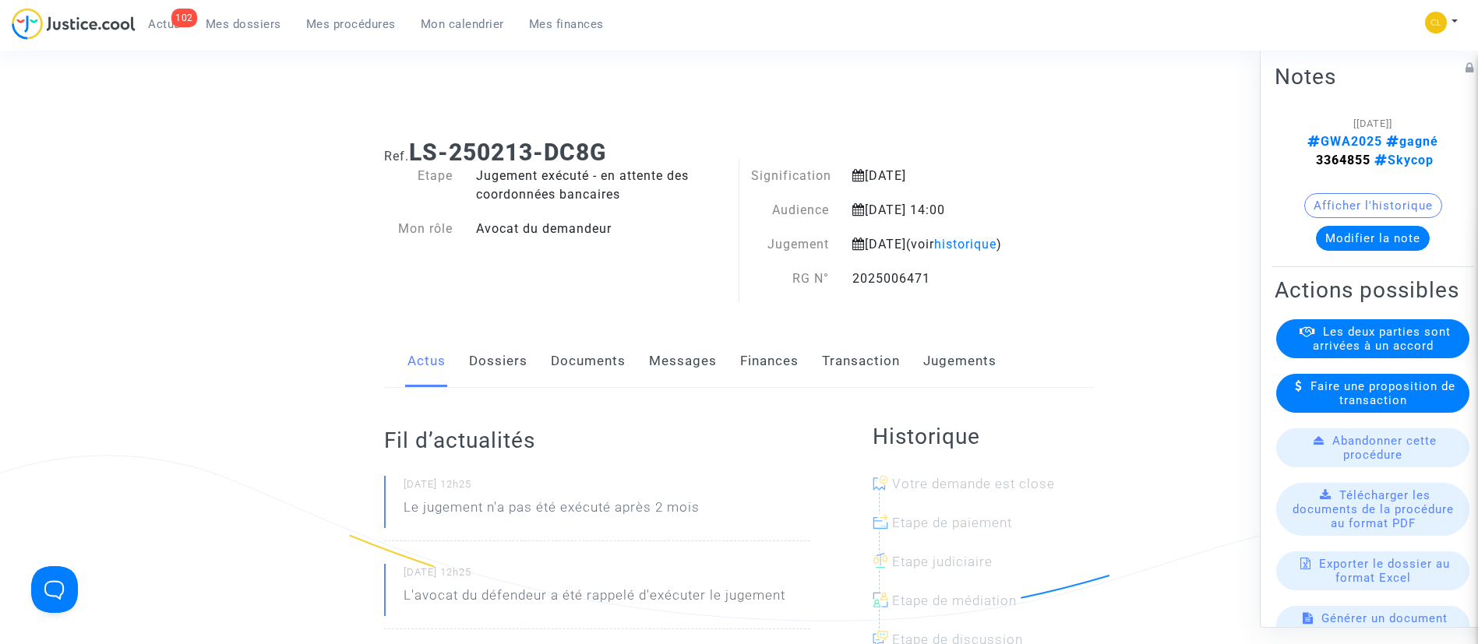
click at [517, 384] on link "Dossiers" at bounding box center [498, 361] width 58 height 51
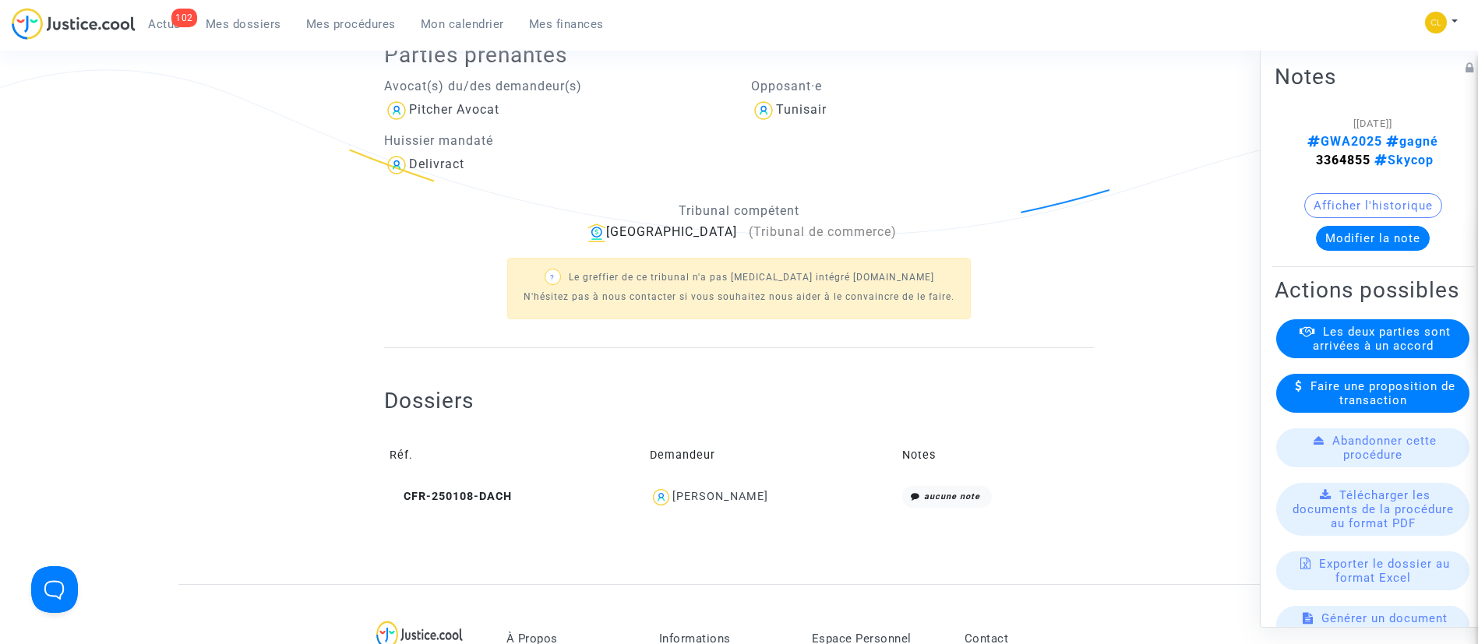
scroll to position [388, 0]
click at [746, 501] on div "[PERSON_NAME]" at bounding box center [720, 494] width 96 height 13
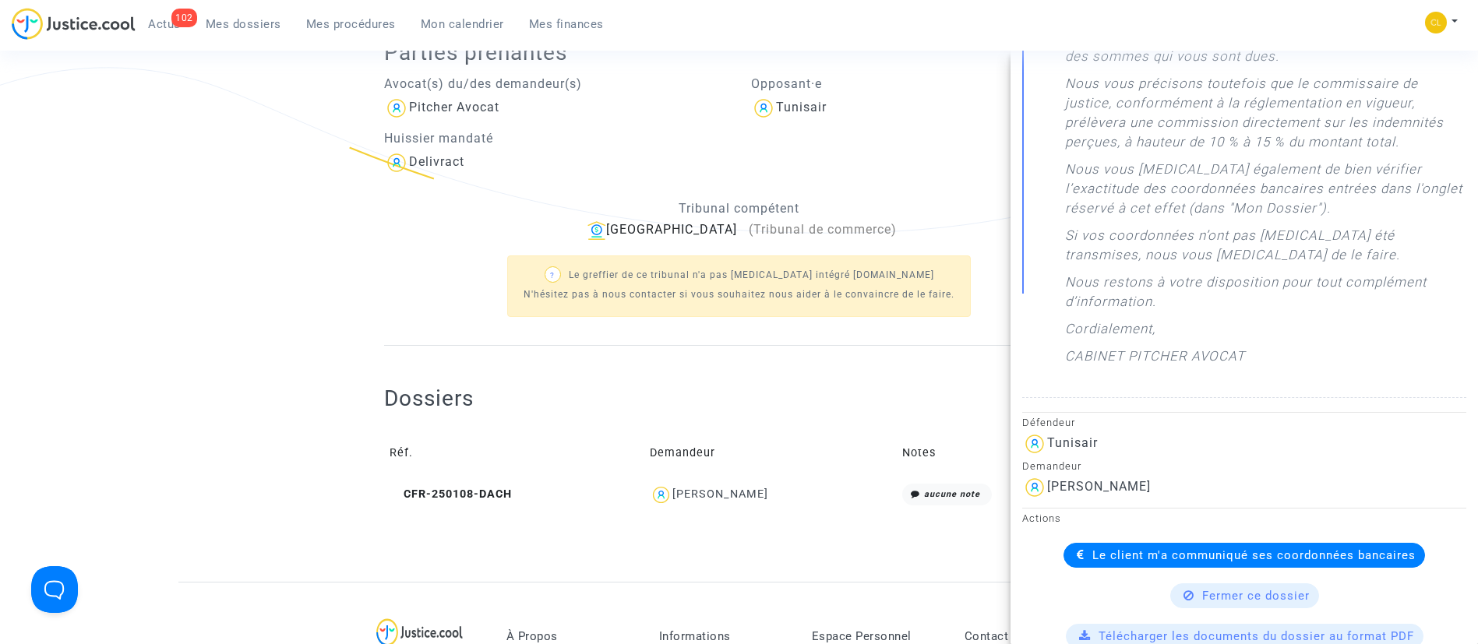
scroll to position [538, 0]
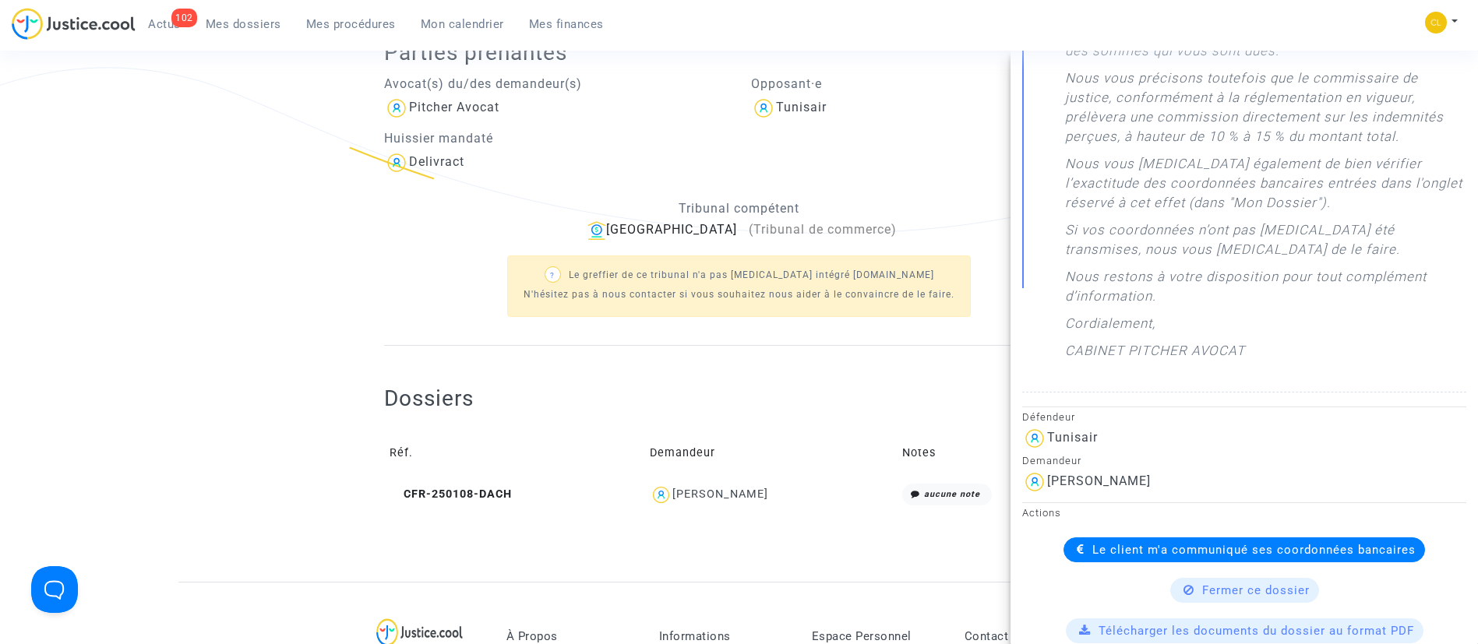
click at [1221, 559] on div "Le client m'a communiqué ses coordonnées bancaires" at bounding box center [1243, 550] width 361 height 25
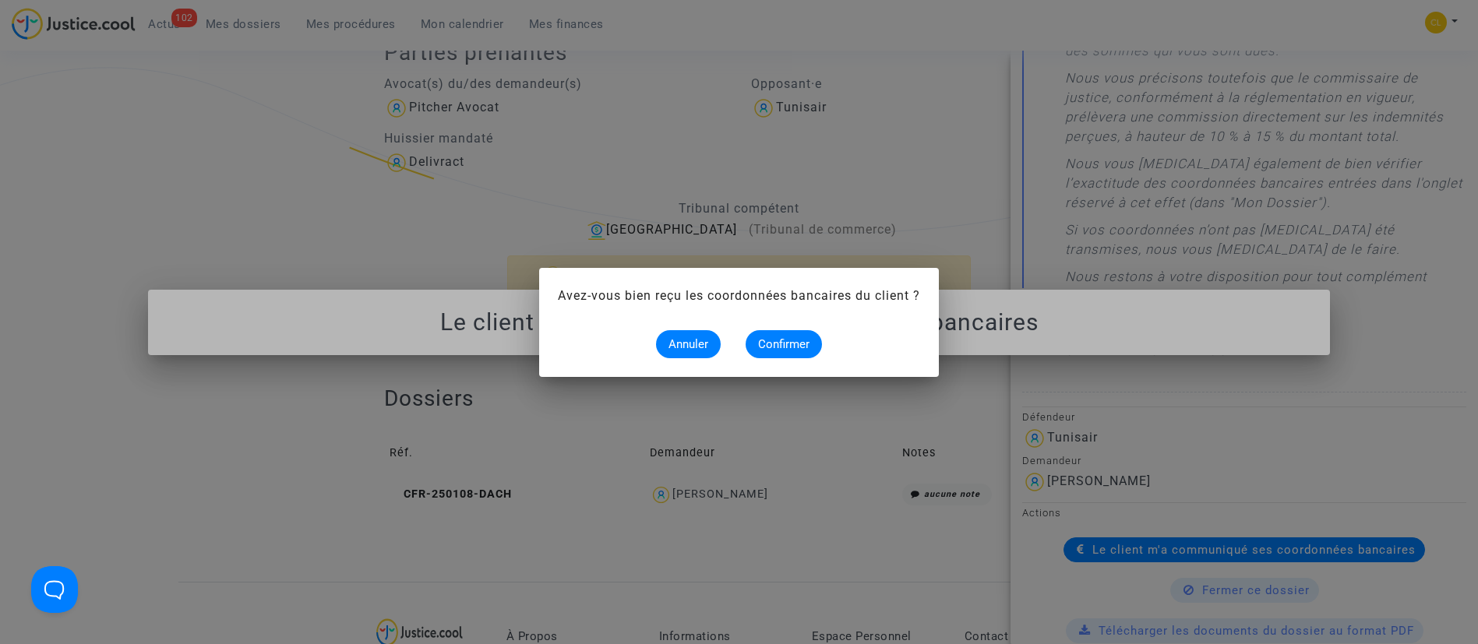
scroll to position [0, 0]
drag, startPoint x: 809, startPoint y: 361, endPoint x: 797, endPoint y: 355, distance: 12.9
click at [797, 355] on button "Confirmer" at bounding box center [784, 344] width 76 height 28
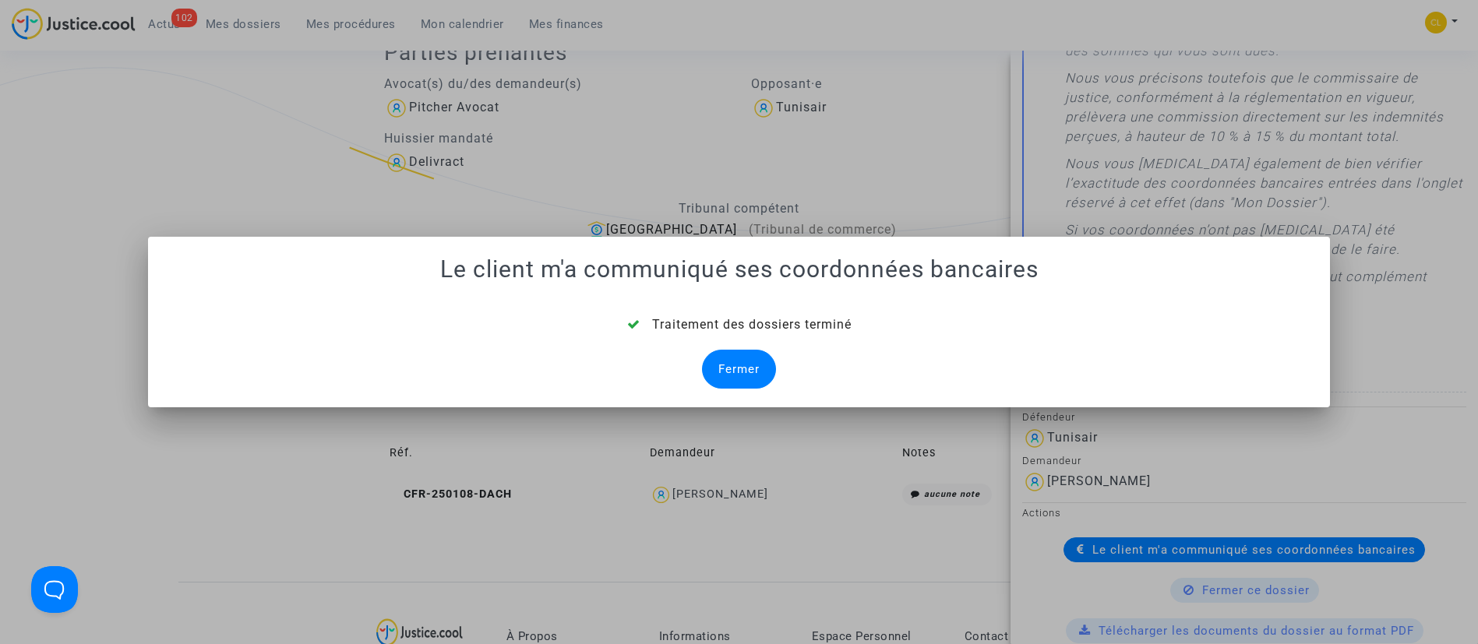
click at [733, 344] on div "Traitement des dossiers terminé Fermer" at bounding box center [739, 352] width 1145 height 73
click at [756, 379] on div "Fermer" at bounding box center [739, 369] width 74 height 39
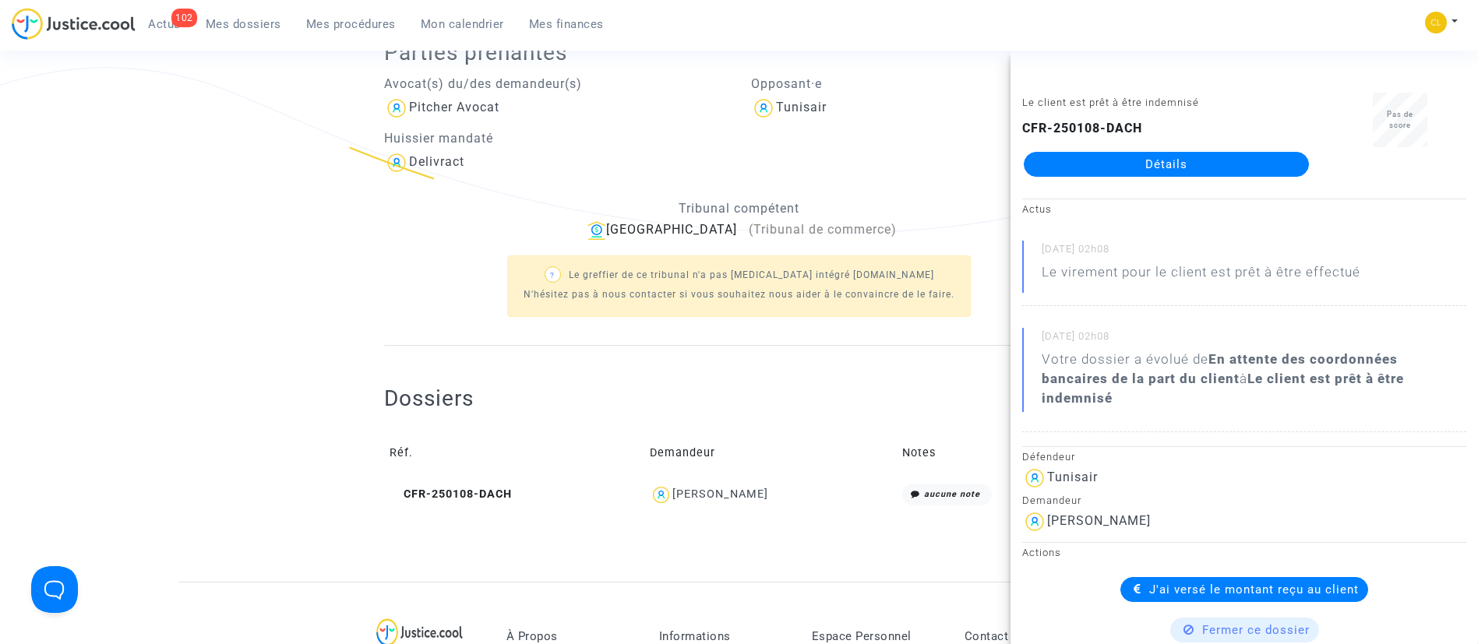
click at [266, 33] on link "Mes dossiers" at bounding box center [243, 23] width 100 height 23
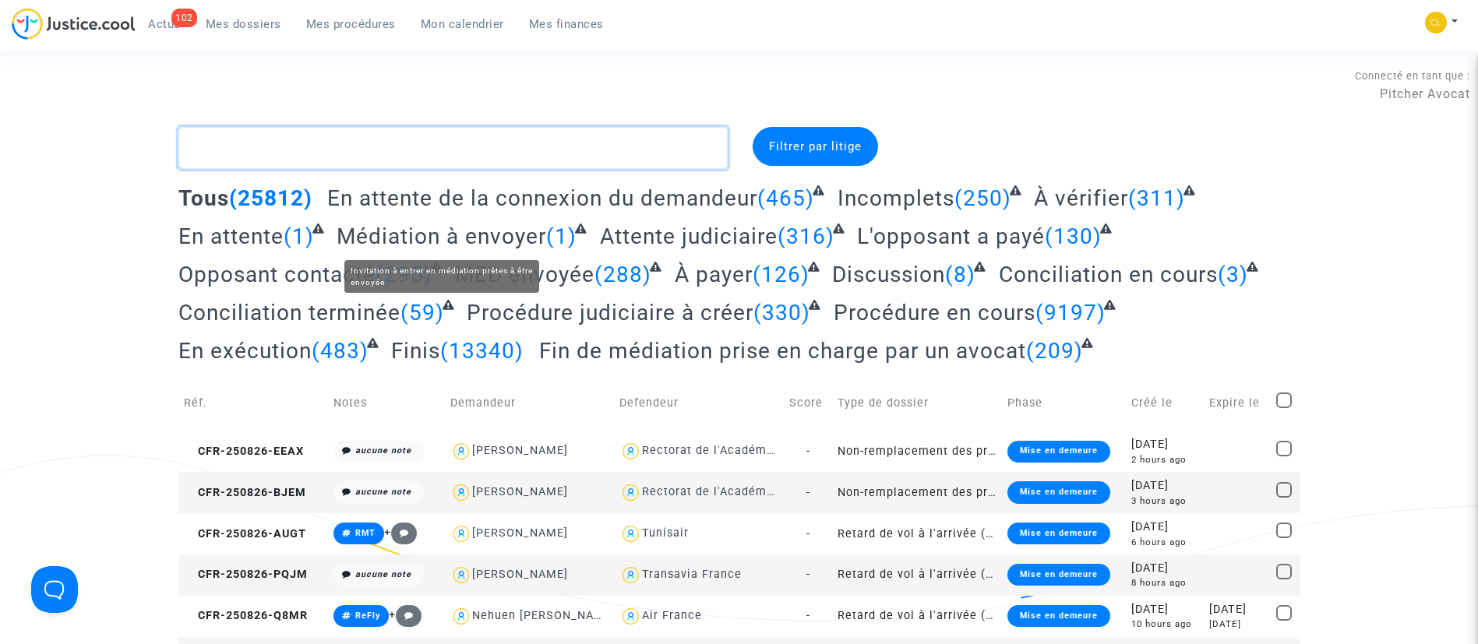
click at [480, 136] on textarea at bounding box center [452, 148] width 549 height 42
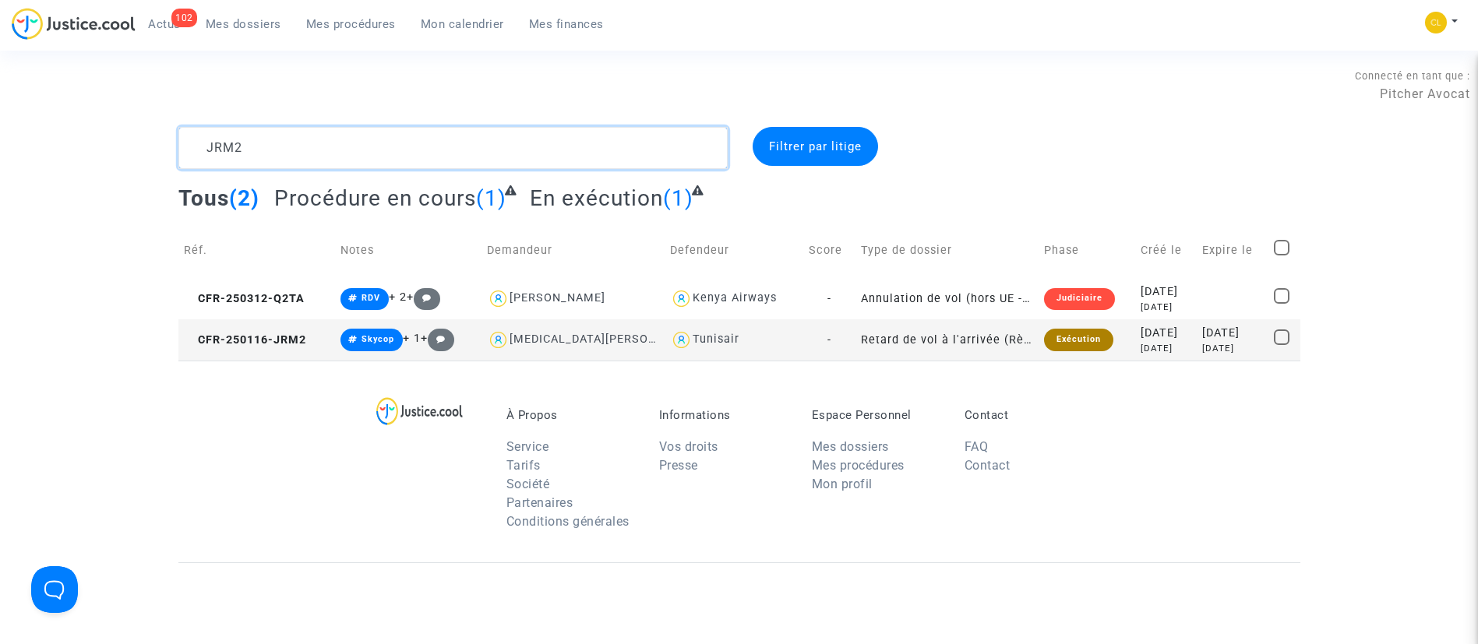
type textarea "JRM2"
click at [1157, 359] on td "[DATE] [DATE]" at bounding box center [1166, 339] width 62 height 41
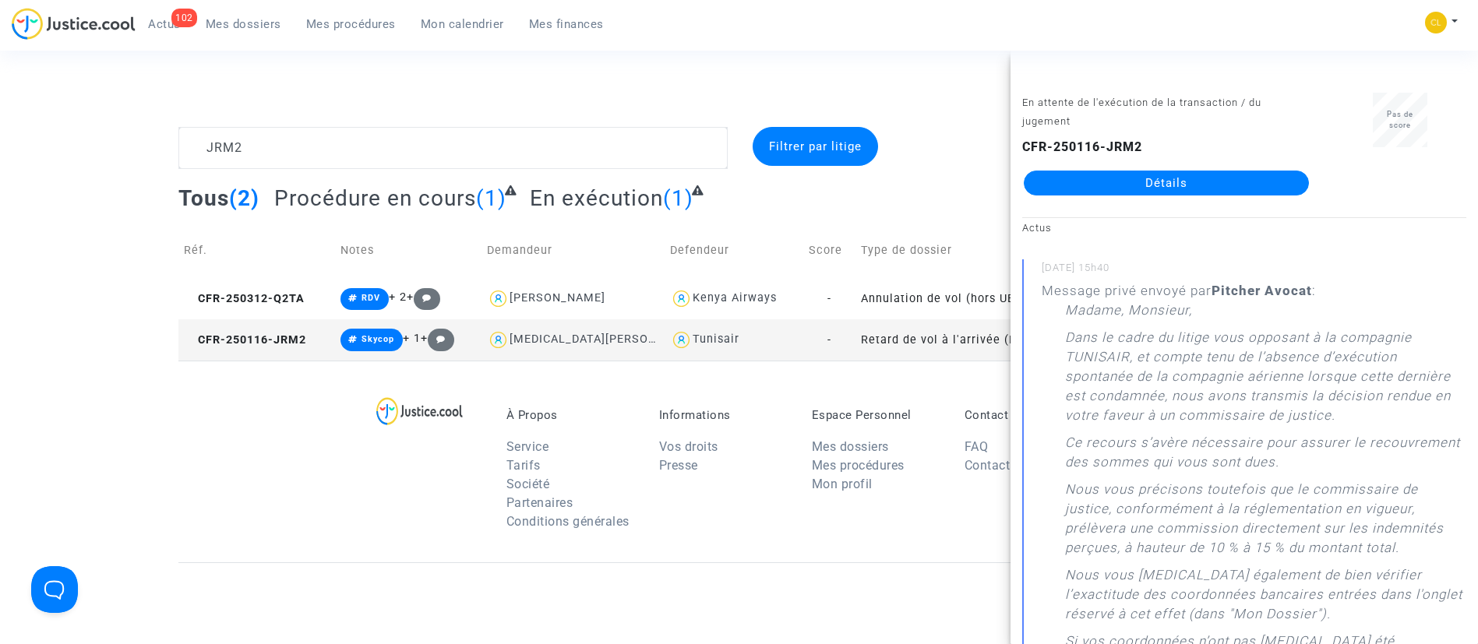
click at [1127, 175] on link "Détails" at bounding box center [1166, 183] width 285 height 25
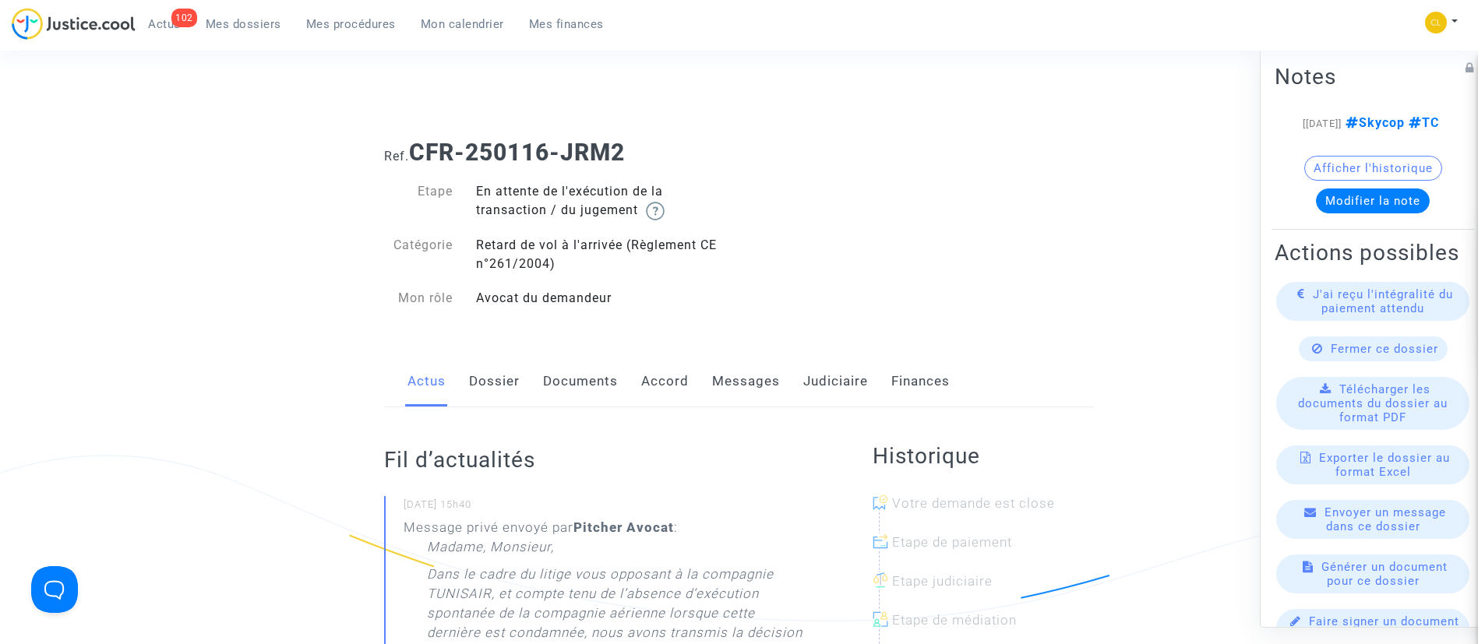
click at [820, 380] on link "Judiciaire" at bounding box center [835, 381] width 65 height 51
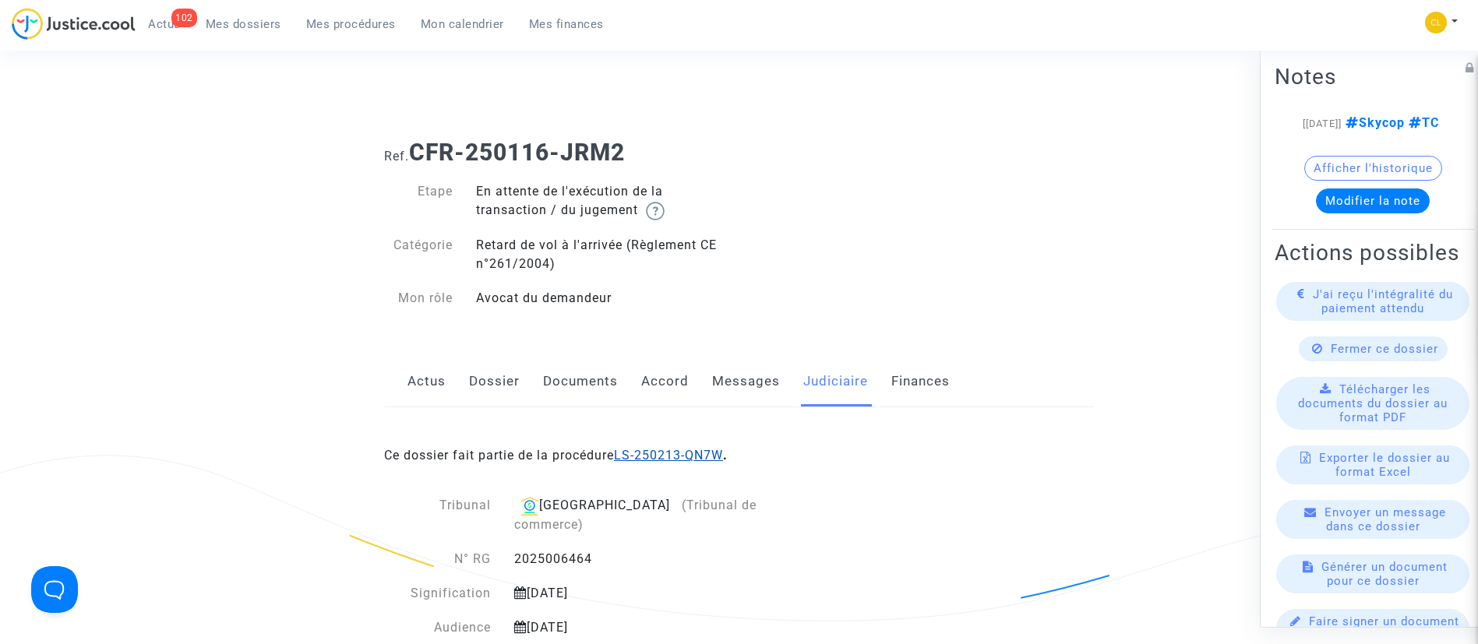
click at [700, 454] on link "LS-250213-QN7W" at bounding box center [668, 455] width 109 height 15
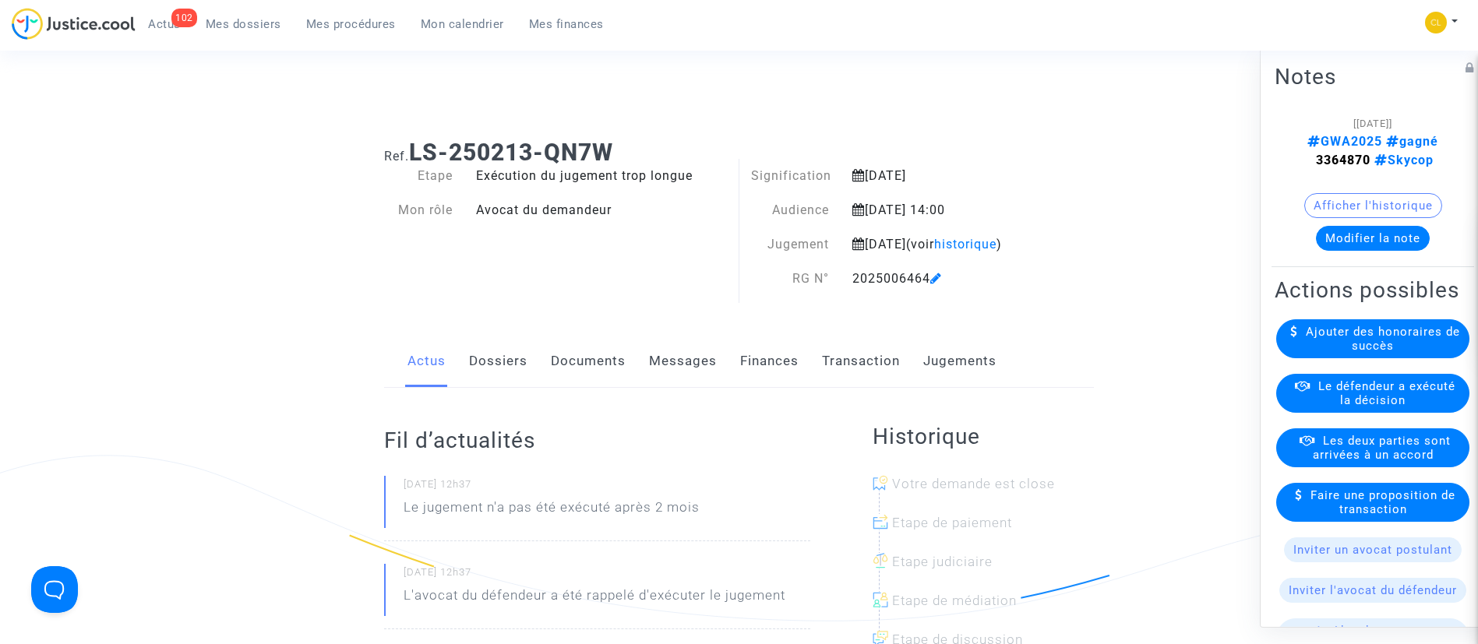
click at [944, 387] on link "Jugements" at bounding box center [959, 361] width 73 height 51
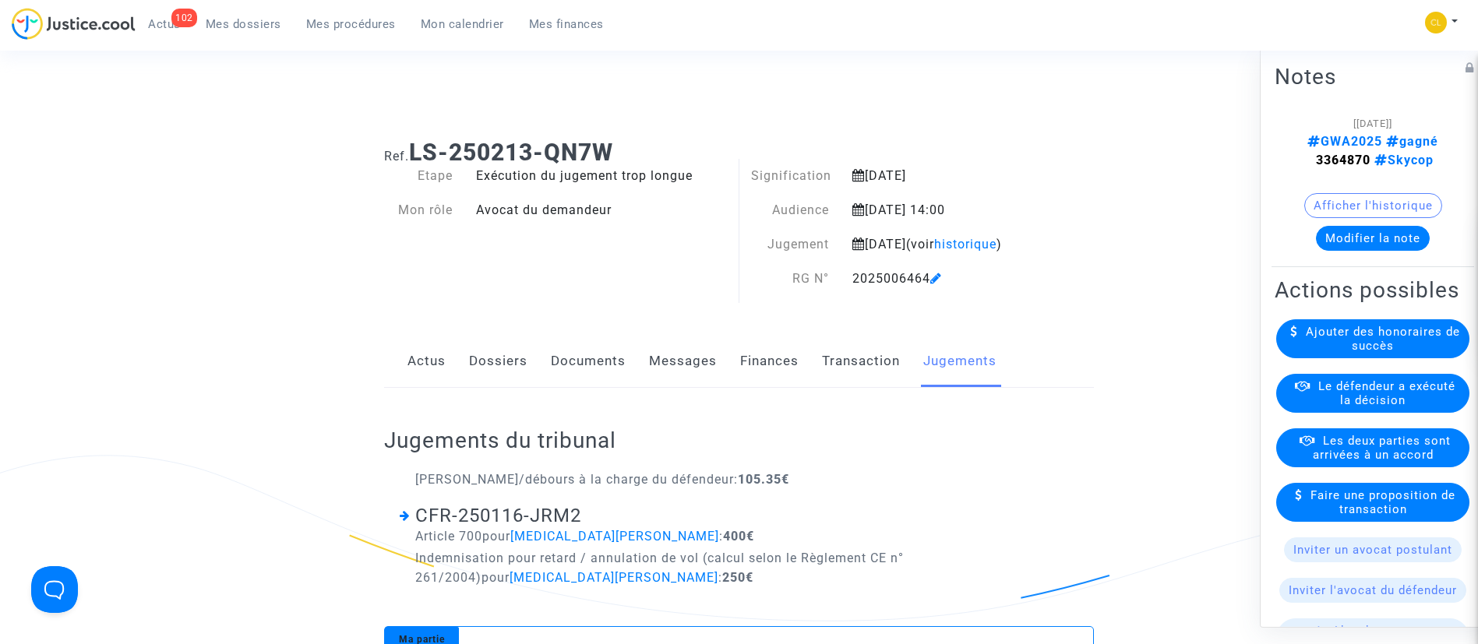
click at [1343, 407] on span "Le défendeur a exécuté la décision" at bounding box center [1386, 393] width 137 height 28
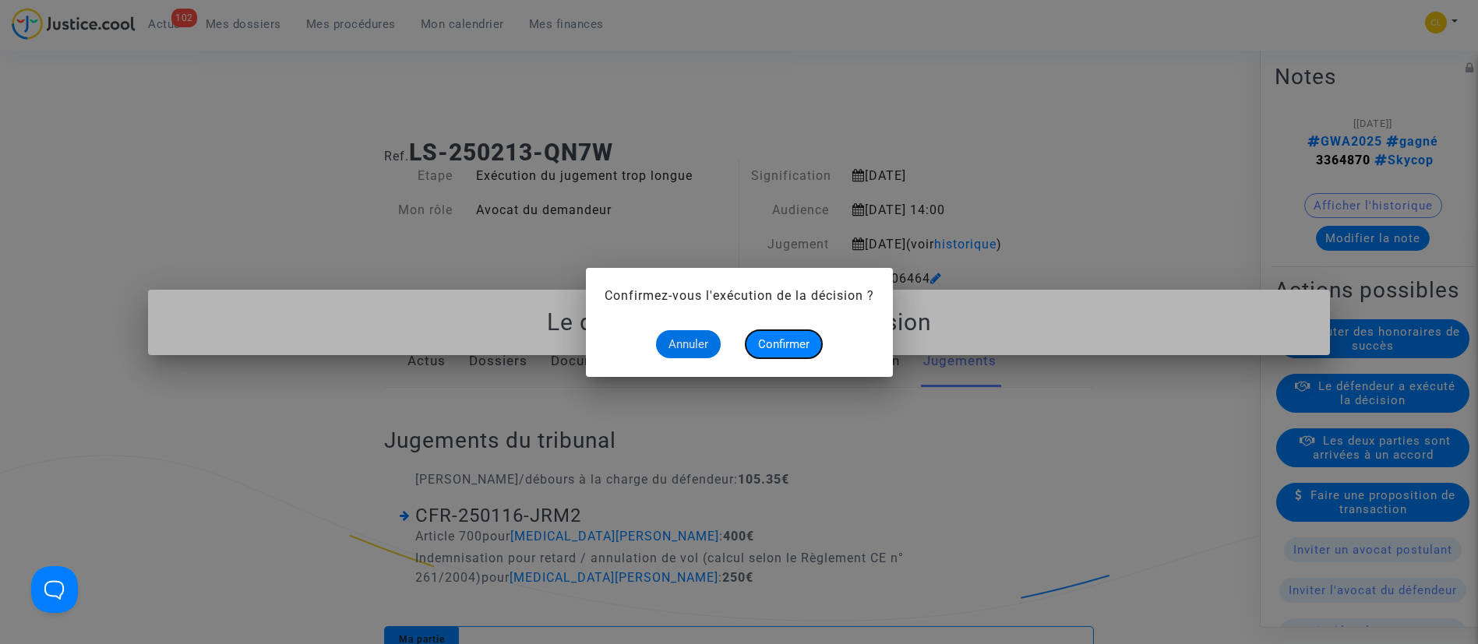
click at [796, 344] on span "Confirmer" at bounding box center [783, 344] width 51 height 14
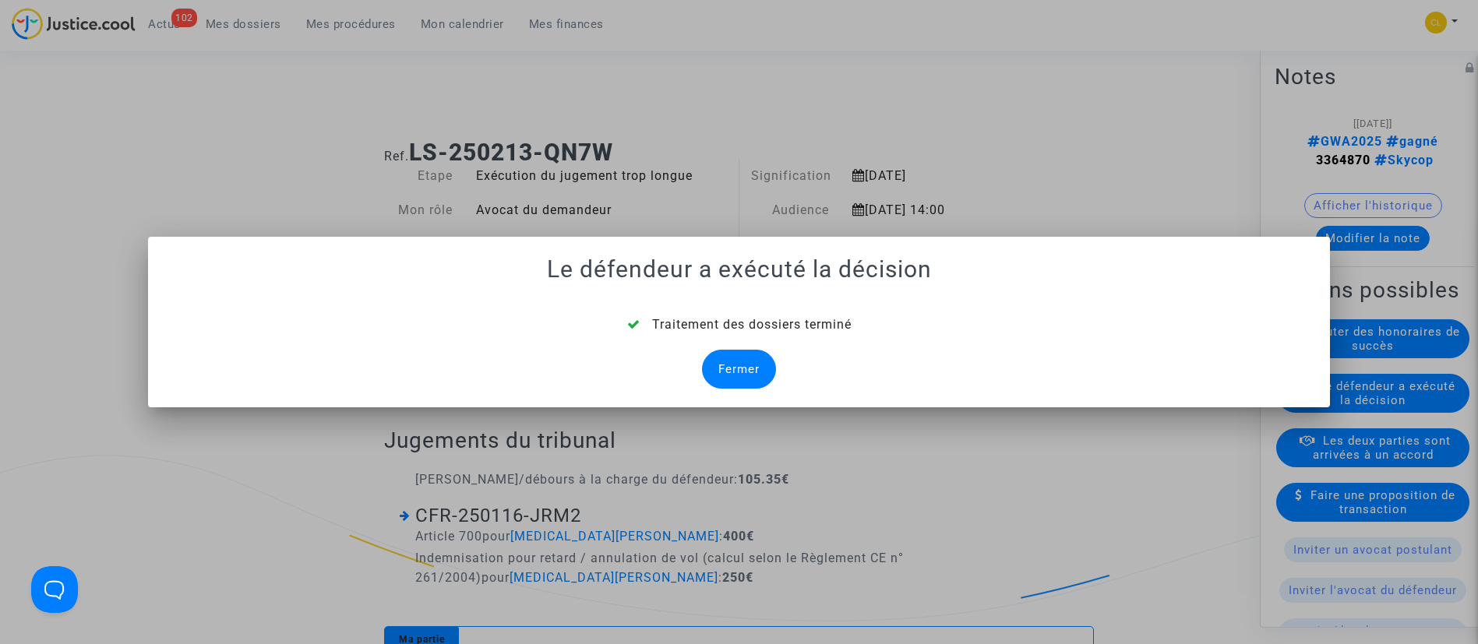
click at [742, 379] on div "Fermer" at bounding box center [739, 369] width 74 height 39
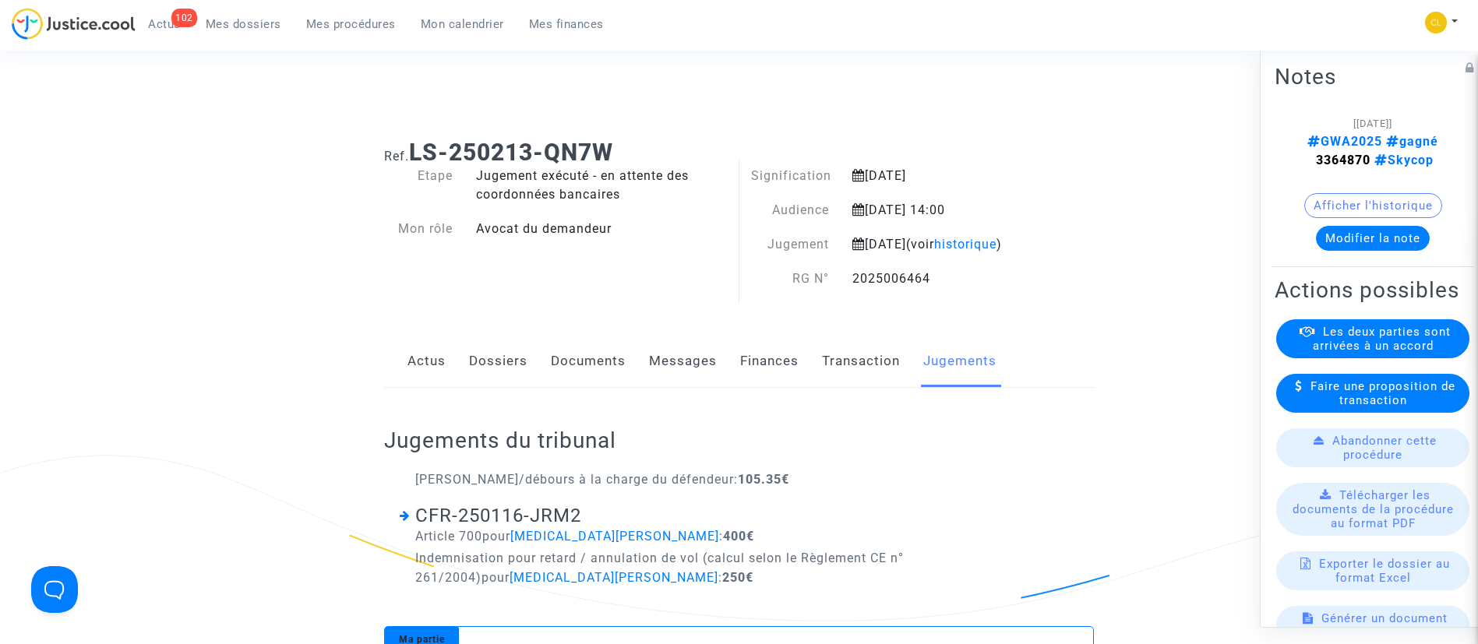
click at [509, 382] on link "Dossiers" at bounding box center [498, 361] width 58 height 51
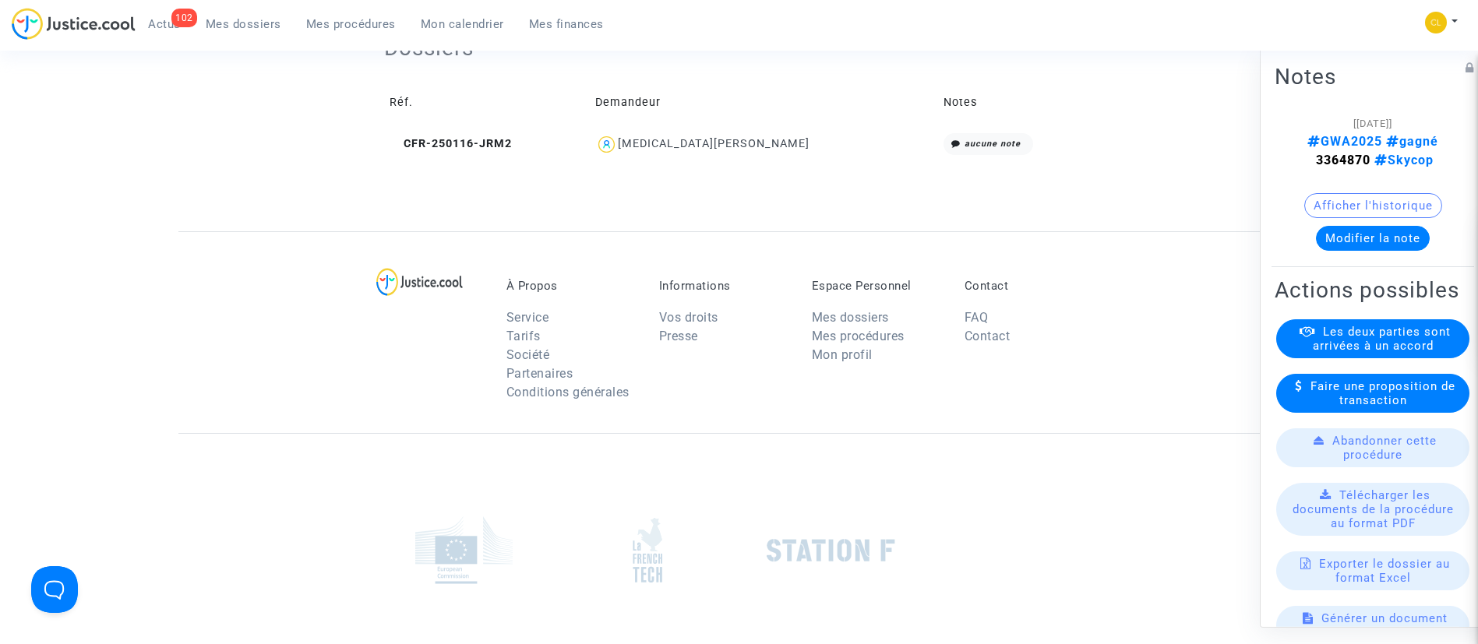
scroll to position [742, 0]
click at [739, 146] on span "[MEDICAL_DATA][PERSON_NAME]" at bounding box center [714, 95] width 192 height 103
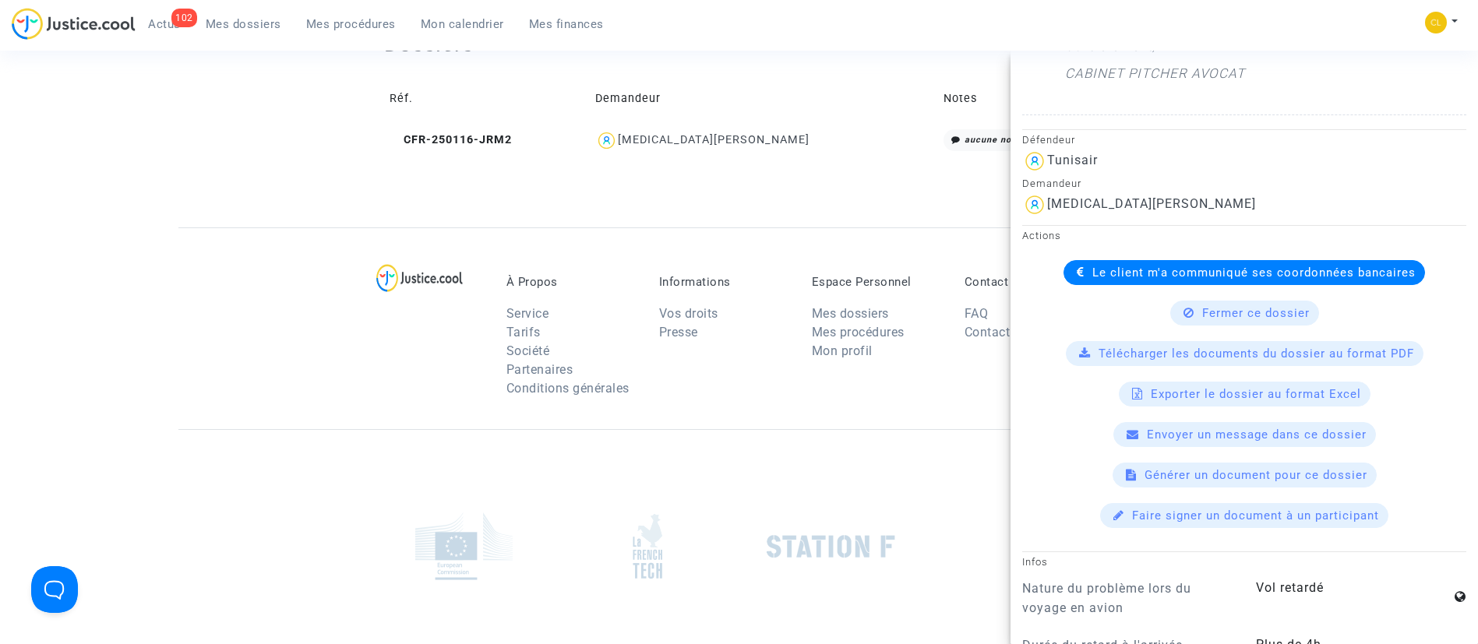
scroll to position [816, 0]
click at [1193, 273] on span "Le client m'a communiqué ses coordonnées bancaires" at bounding box center [1253, 272] width 323 height 14
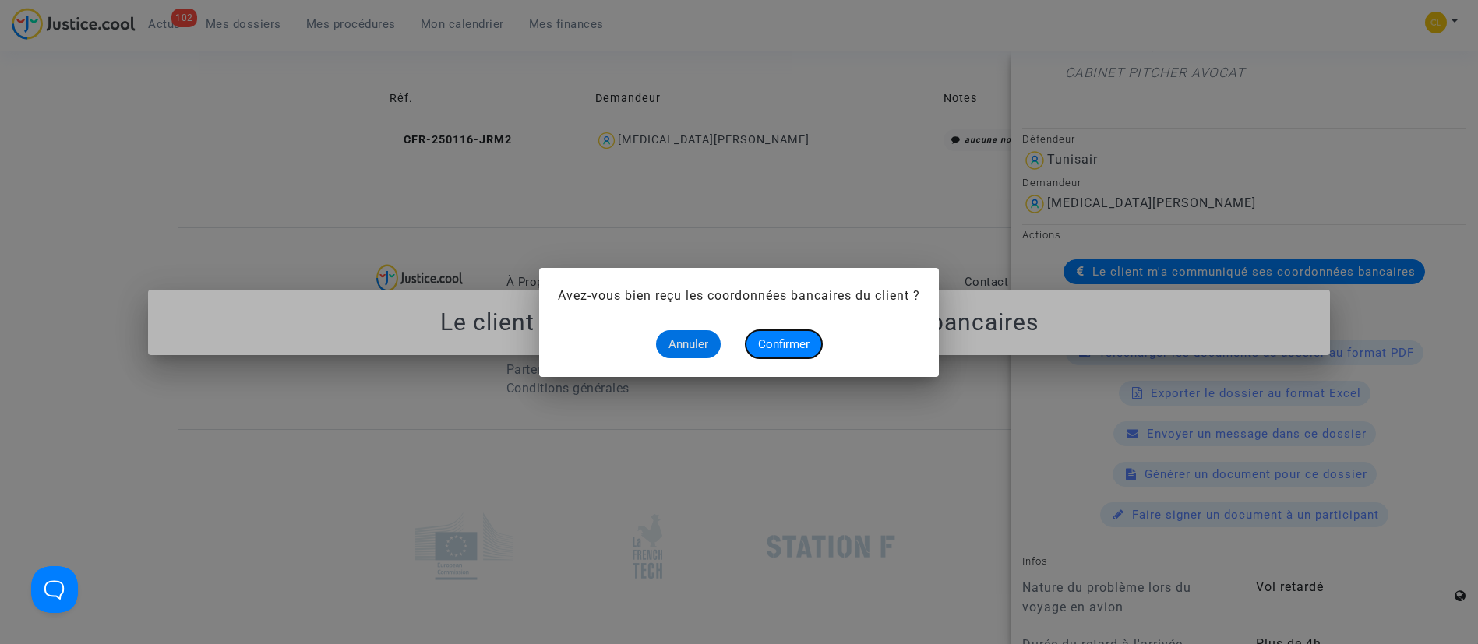
click at [782, 339] on span "Confirmer" at bounding box center [783, 344] width 51 height 14
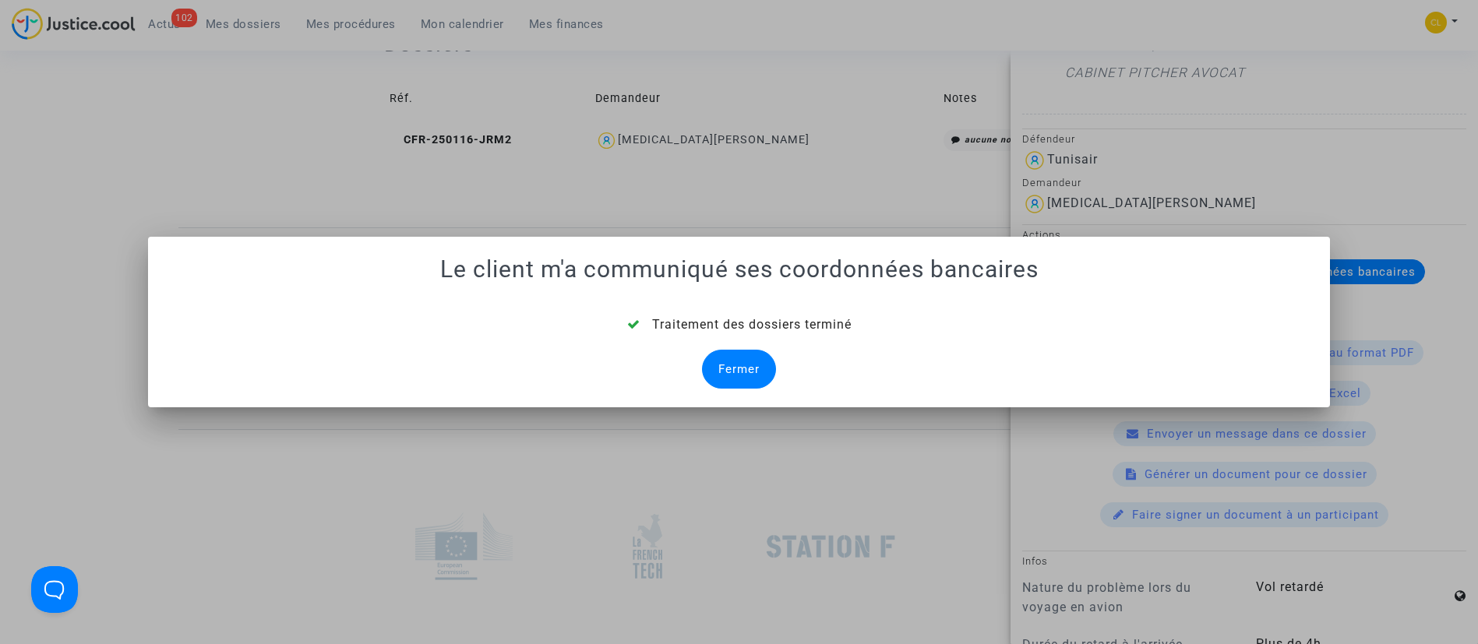
click at [754, 355] on div "Fermer" at bounding box center [739, 369] width 74 height 39
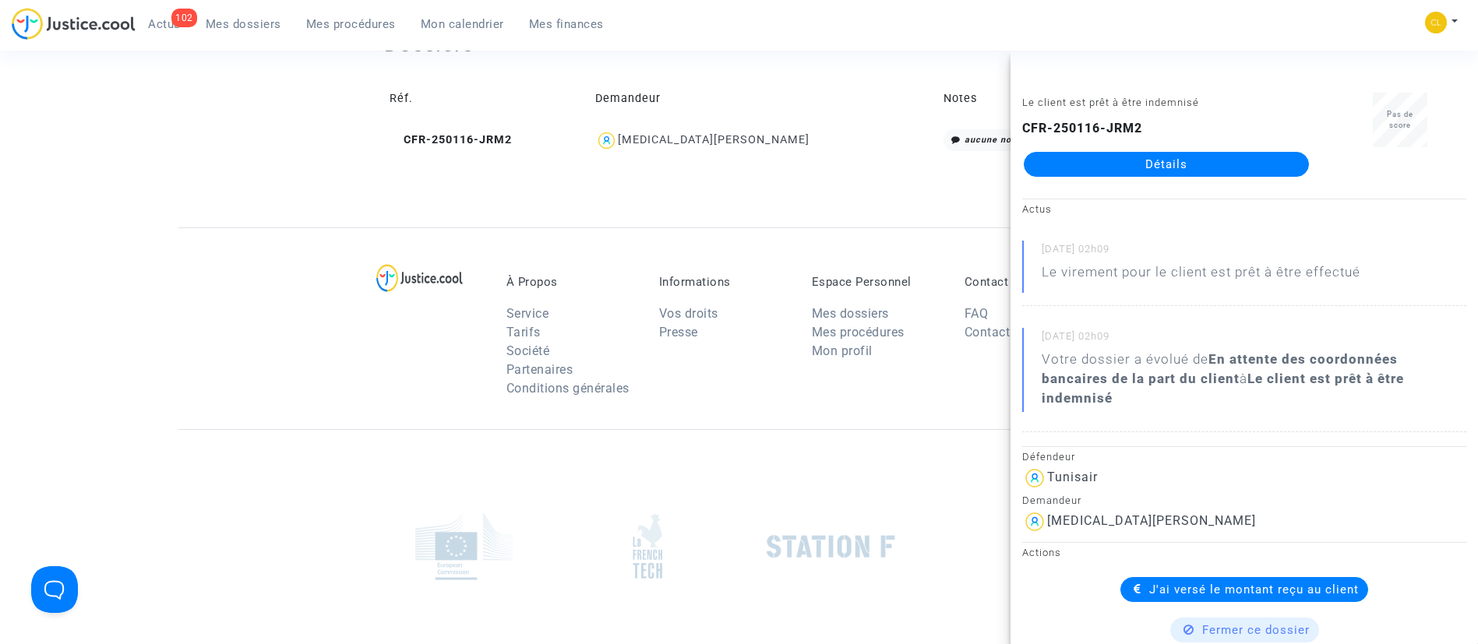
click at [263, 21] on span "Mes dossiers" at bounding box center [244, 24] width 76 height 14
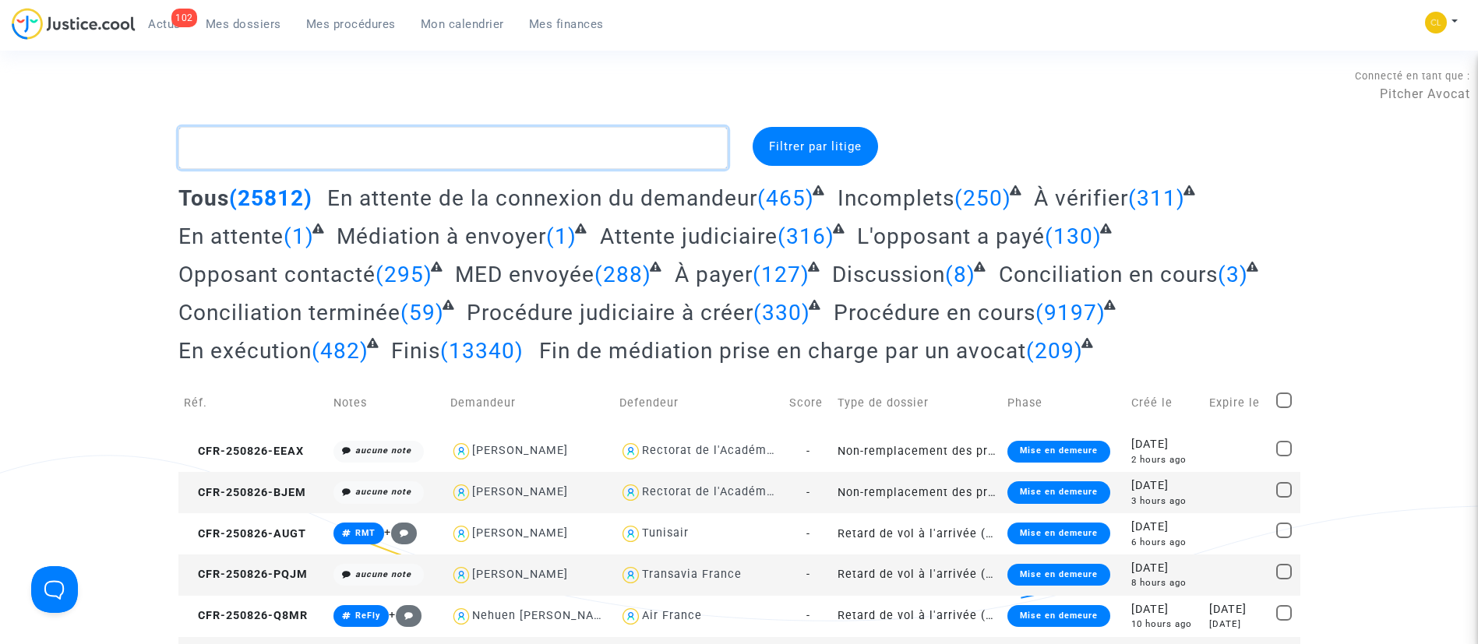
click at [420, 139] on textarea at bounding box center [452, 148] width 549 height 42
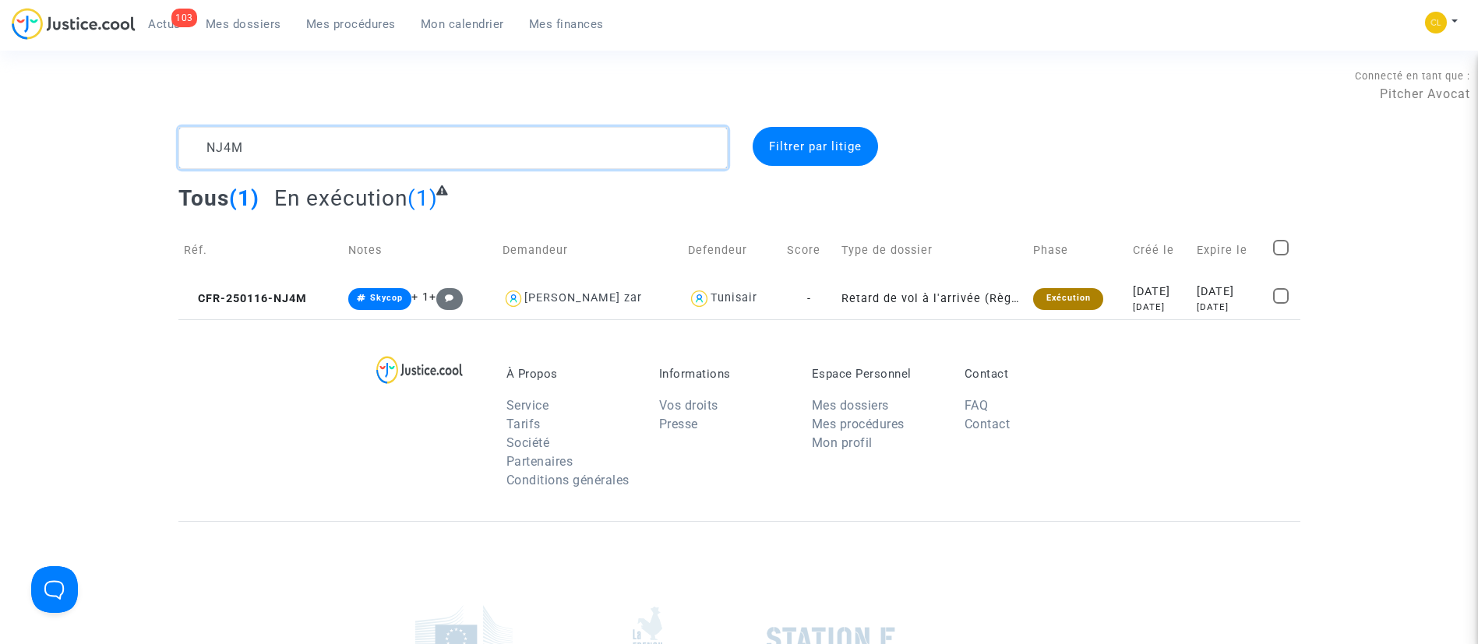
type textarea "NJ4M"
click at [1132, 322] on div "À Propos Service Tarifs Société Partenaires Conditions générales Informations V…" at bounding box center [739, 420] width 1122 height 202
click at [1211, 289] on div "[DATE]" at bounding box center [1229, 292] width 65 height 17
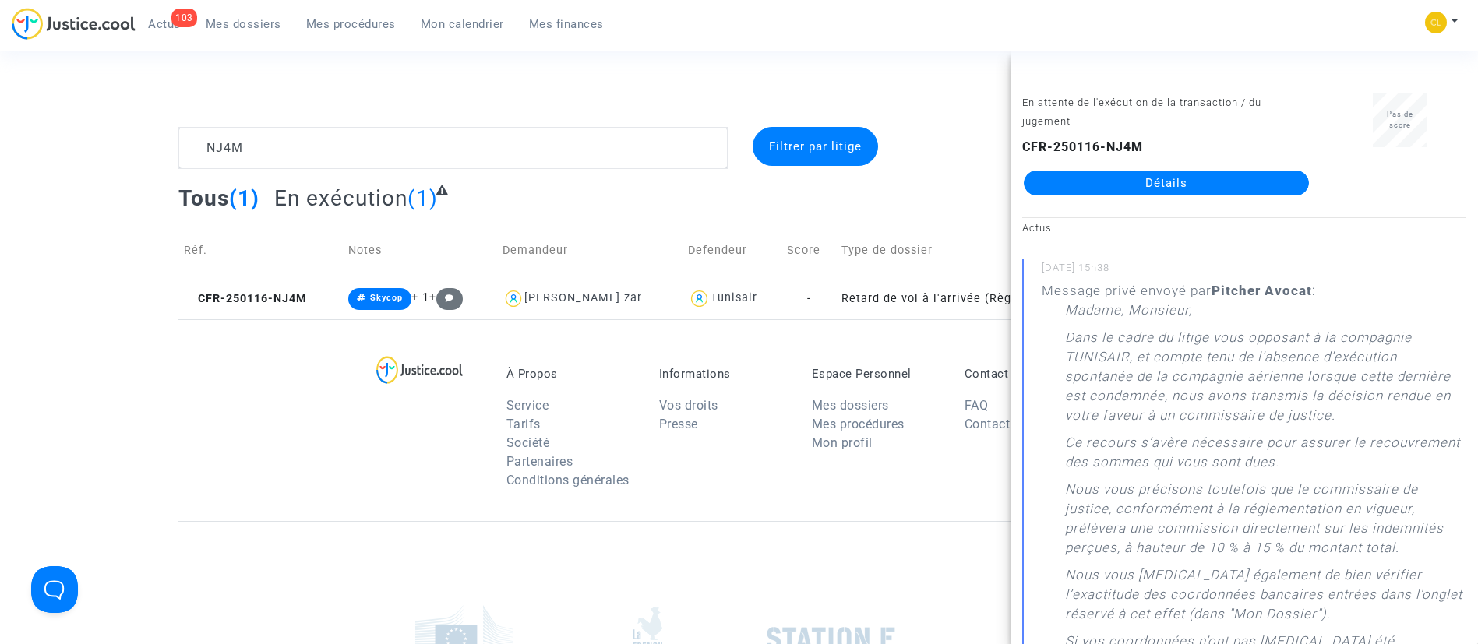
click at [1155, 187] on link "Détails" at bounding box center [1166, 183] width 285 height 25
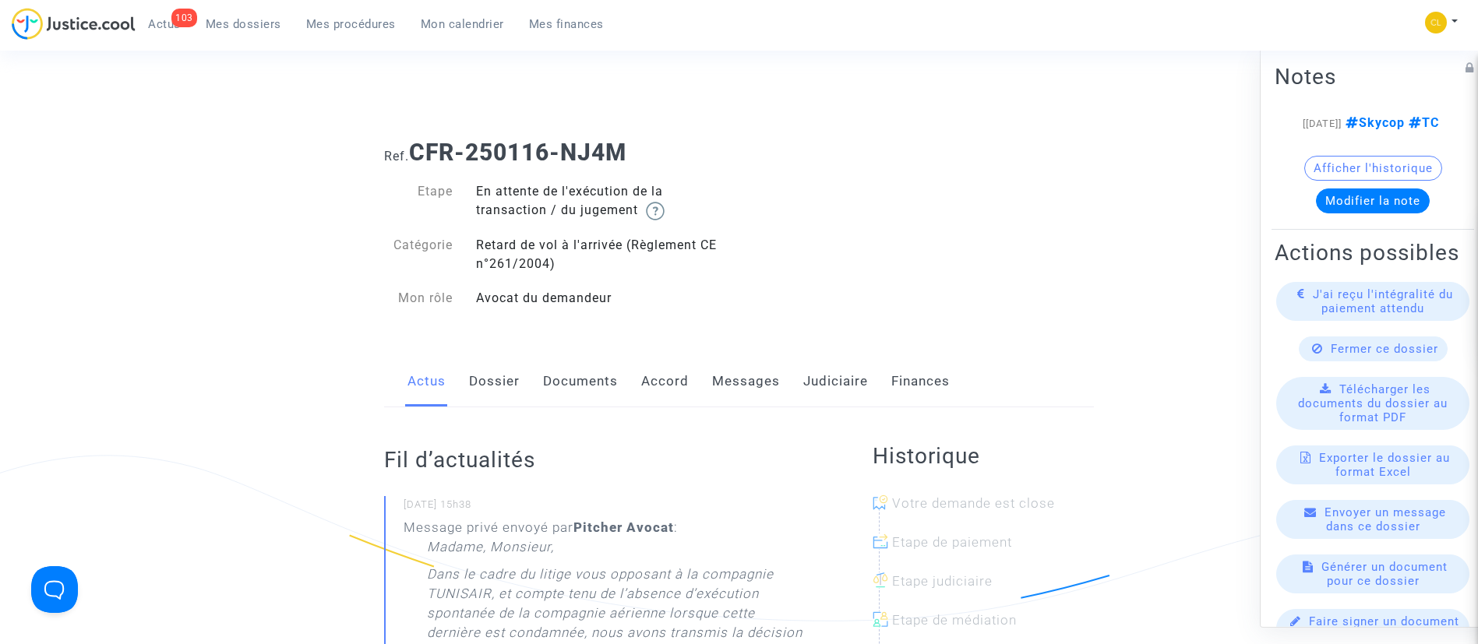
click at [841, 362] on link "Judiciaire" at bounding box center [835, 381] width 65 height 51
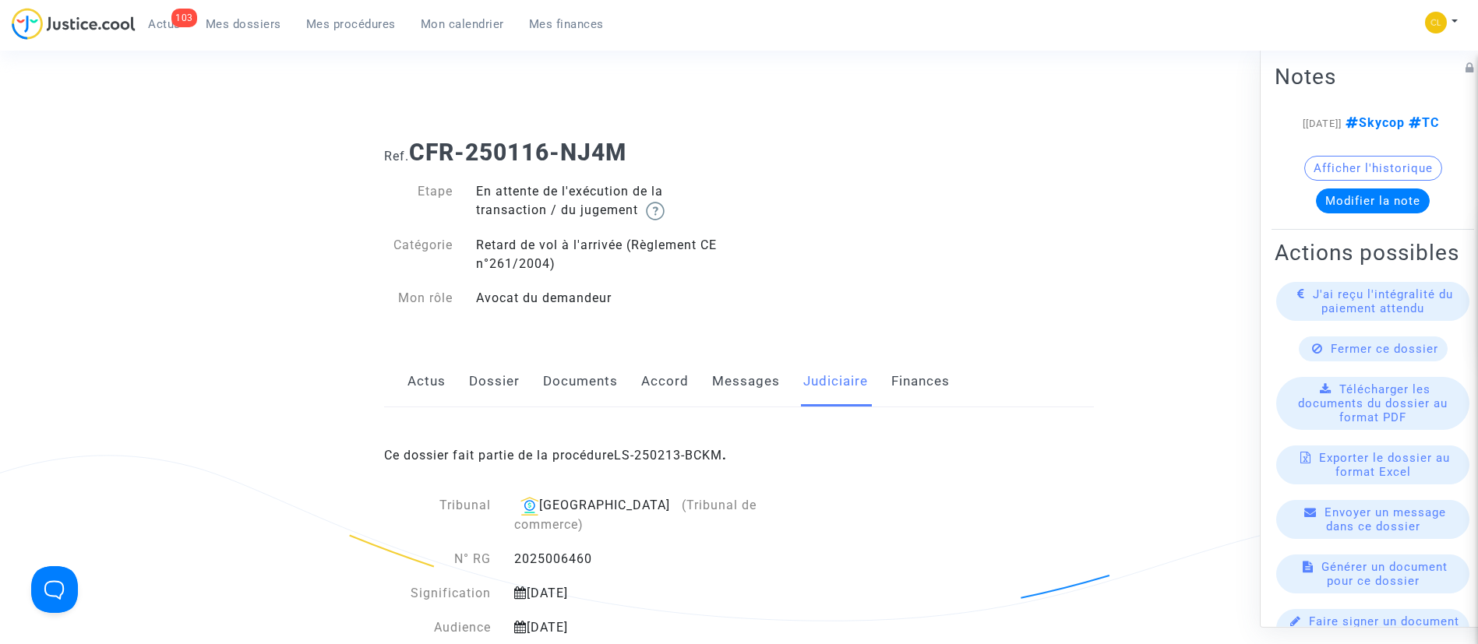
scroll to position [140, 0]
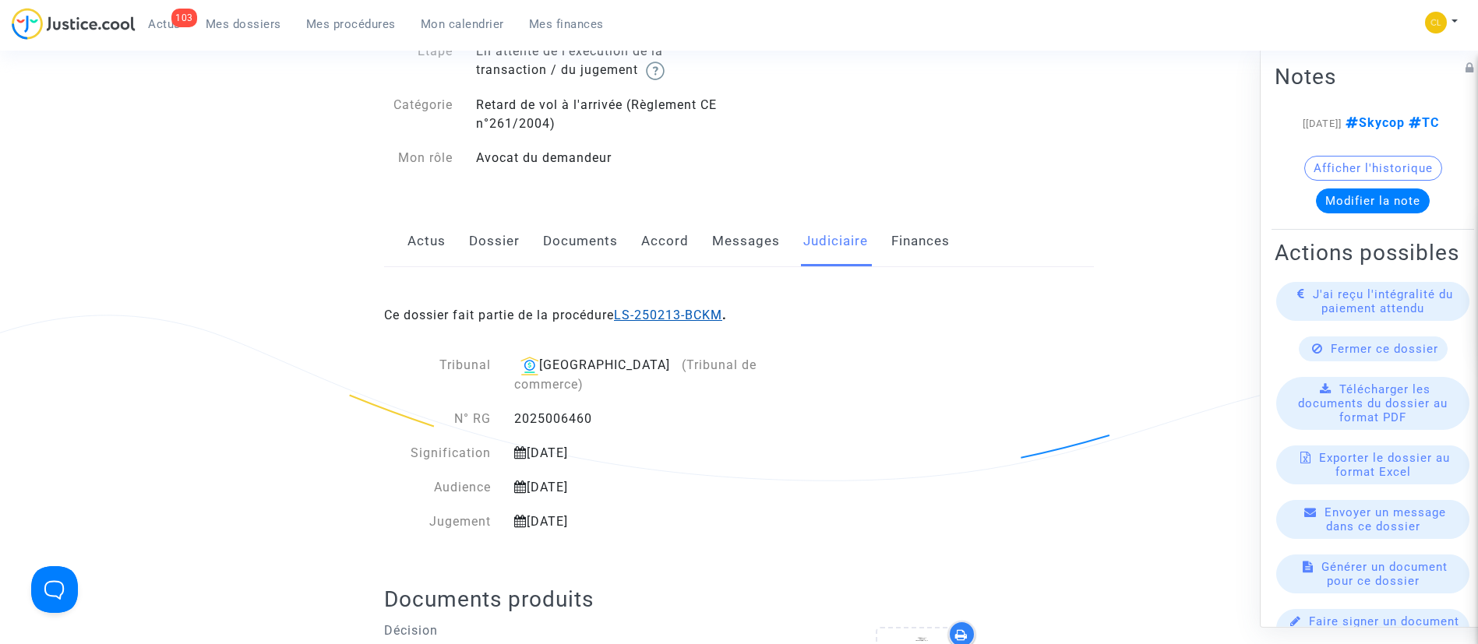
click at [701, 316] on link "LS-250213-BCKM" at bounding box center [668, 315] width 108 height 15
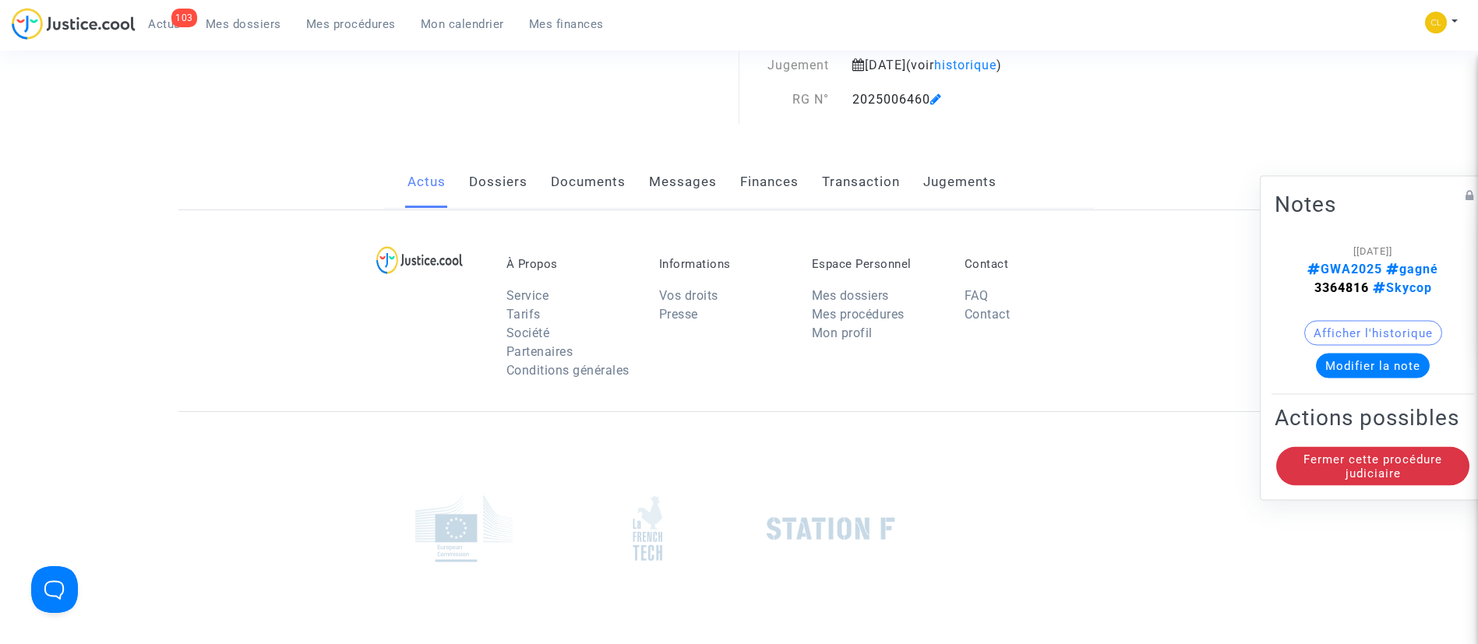
scroll to position [140, 0]
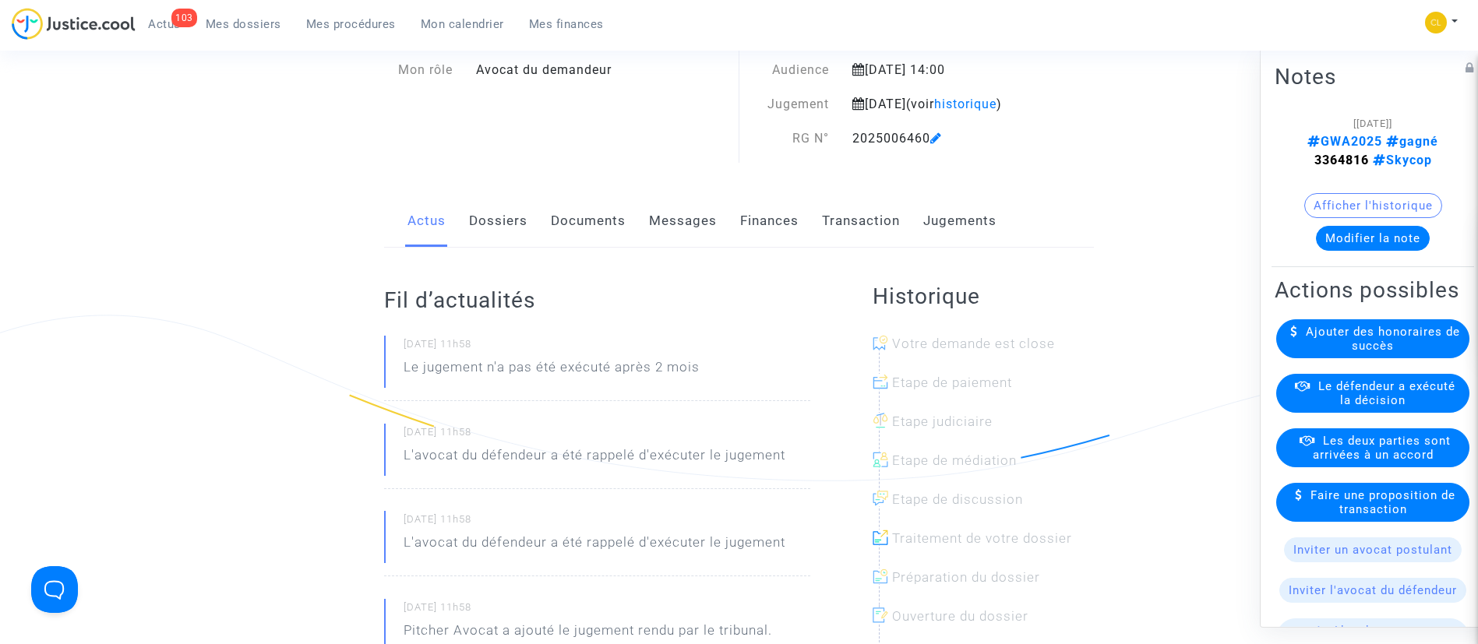
click at [946, 247] on link "Jugements" at bounding box center [959, 221] width 73 height 51
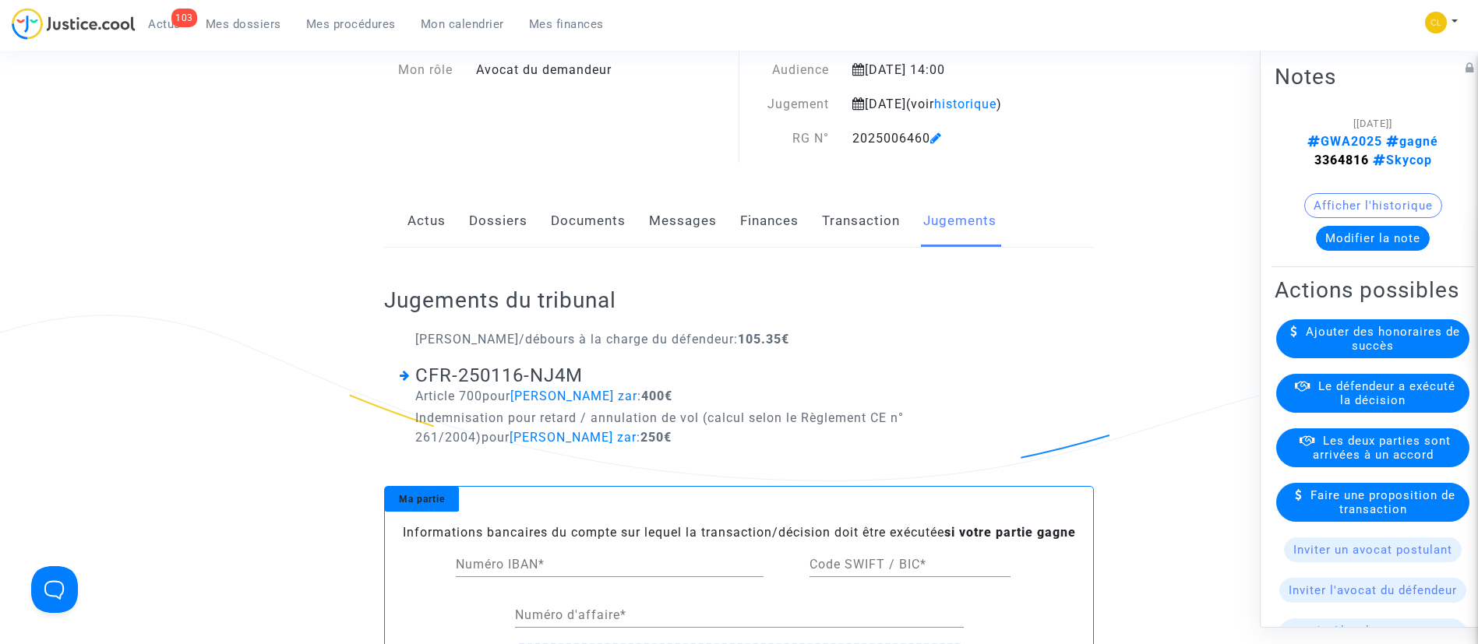
click at [1372, 407] on span "Le défendeur a exécuté la décision" at bounding box center [1386, 393] width 137 height 28
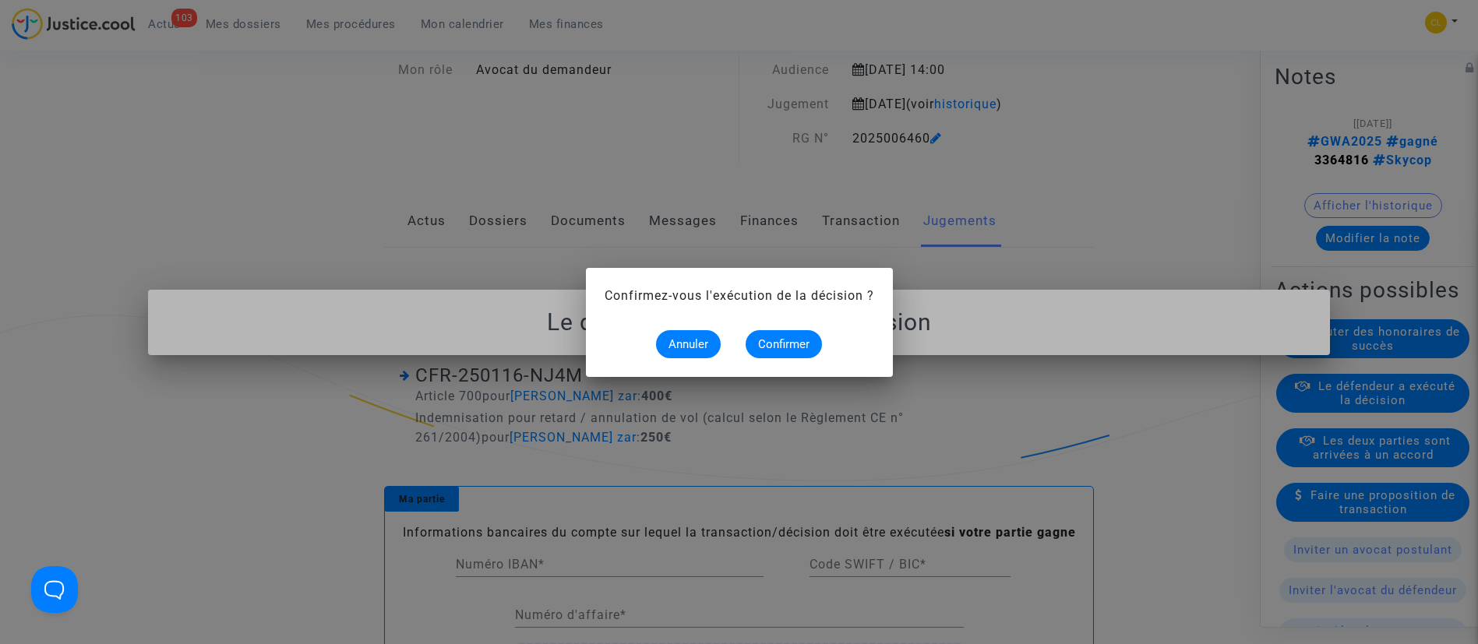
click at [788, 329] on alert-dialogs "Confirmez-vous l'exécution de la décision ? Annuler Confirmer" at bounding box center [740, 323] width 270 height 72
click at [772, 358] on mat-dialog-container "Confirmez-vous l'exécution de la décision ? Annuler Confirmer" at bounding box center [739, 322] width 307 height 109
click at [774, 350] on span "Confirmer" at bounding box center [783, 344] width 51 height 14
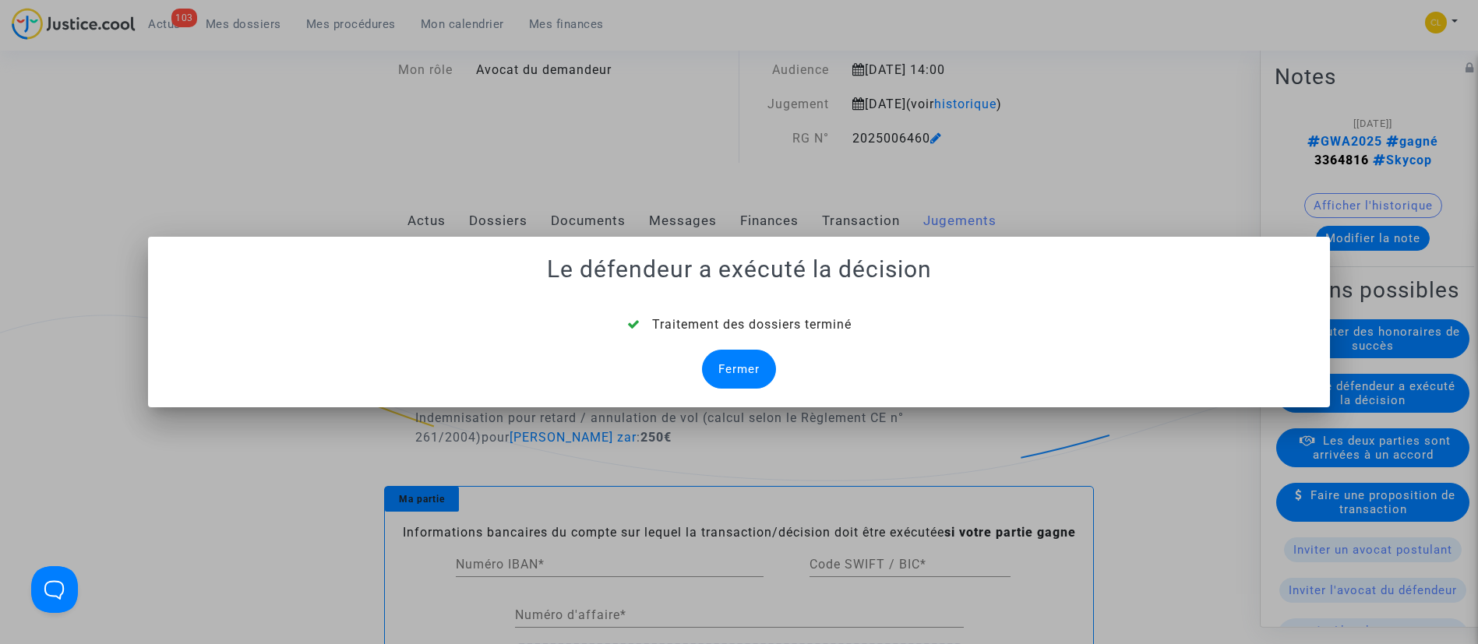
click at [724, 373] on div "Fermer" at bounding box center [739, 369] width 74 height 39
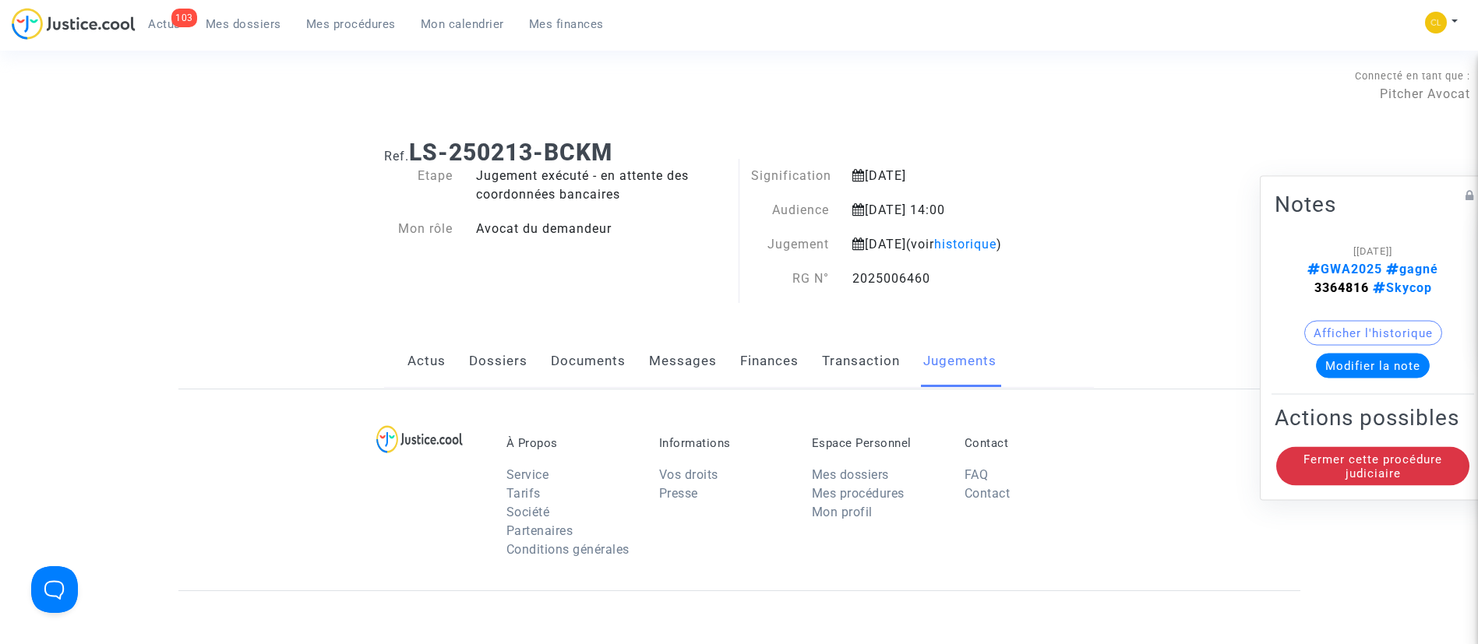
scroll to position [140, 0]
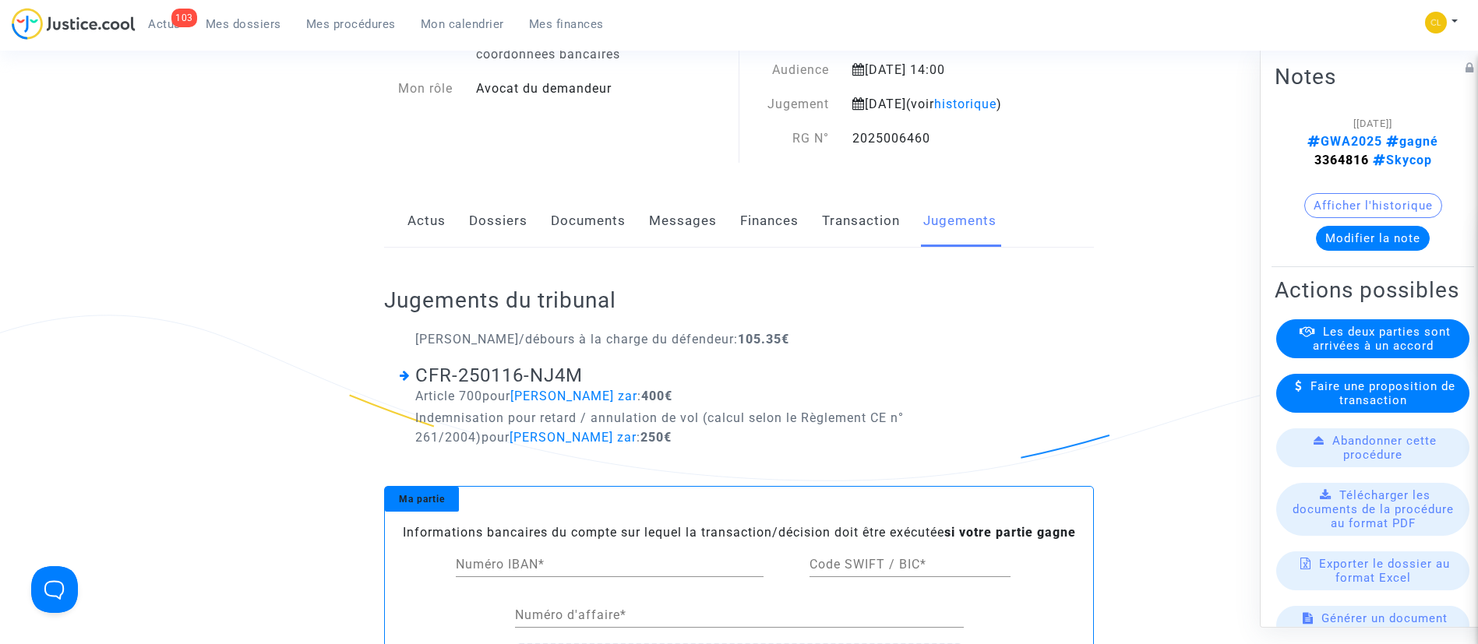
click at [512, 247] on link "Dossiers" at bounding box center [498, 221] width 58 height 51
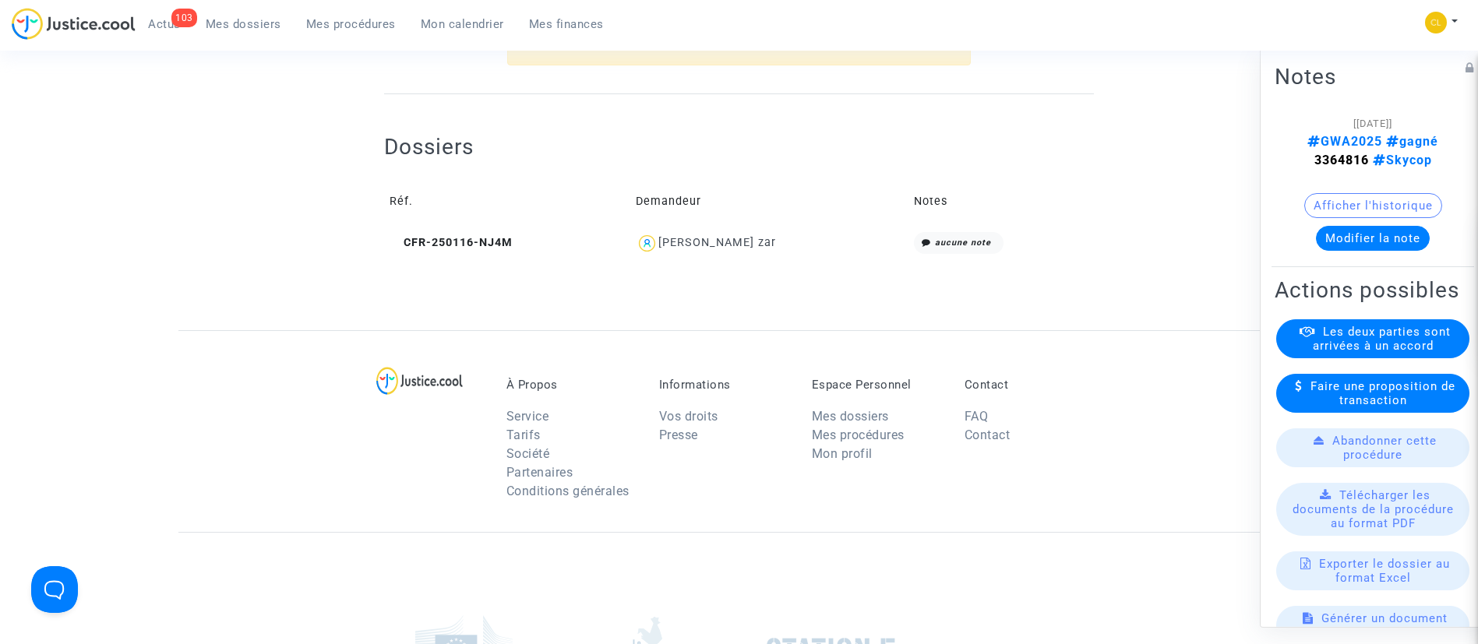
scroll to position [640, 0]
click at [689, 249] on div "[PERSON_NAME] zar" at bounding box center [717, 241] width 118 height 13
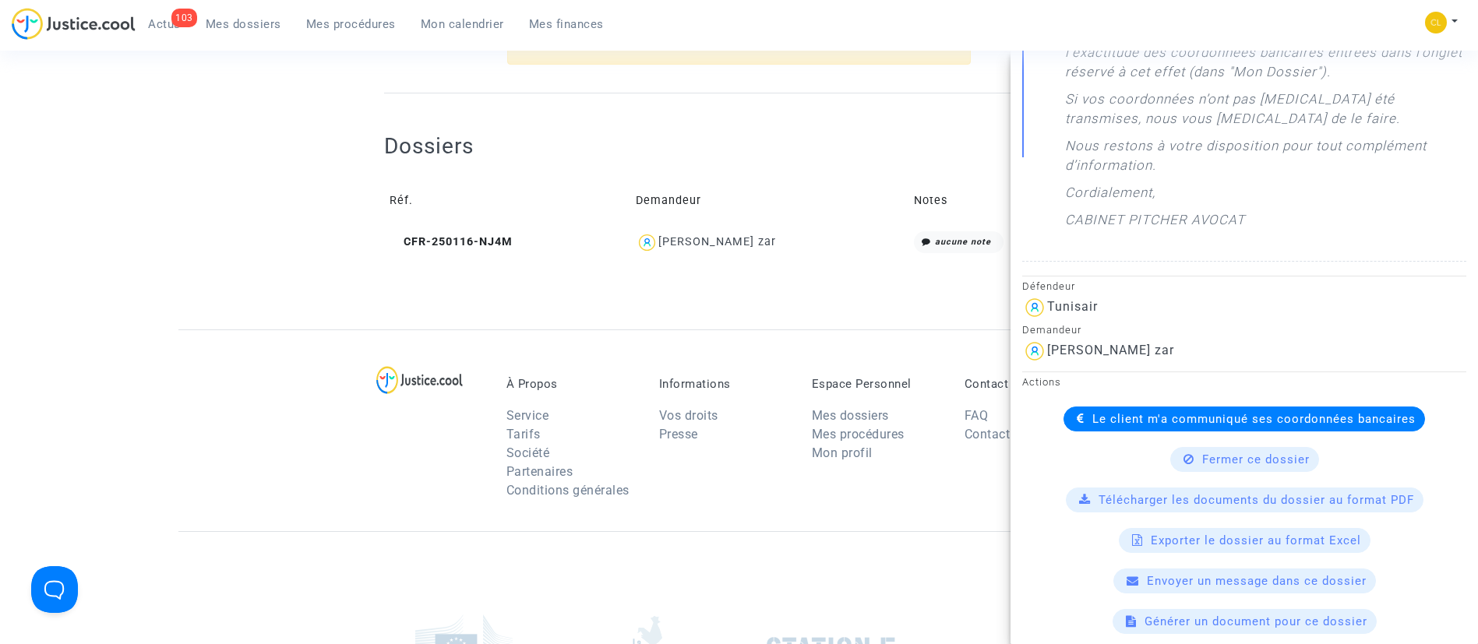
scroll to position [778, 0]
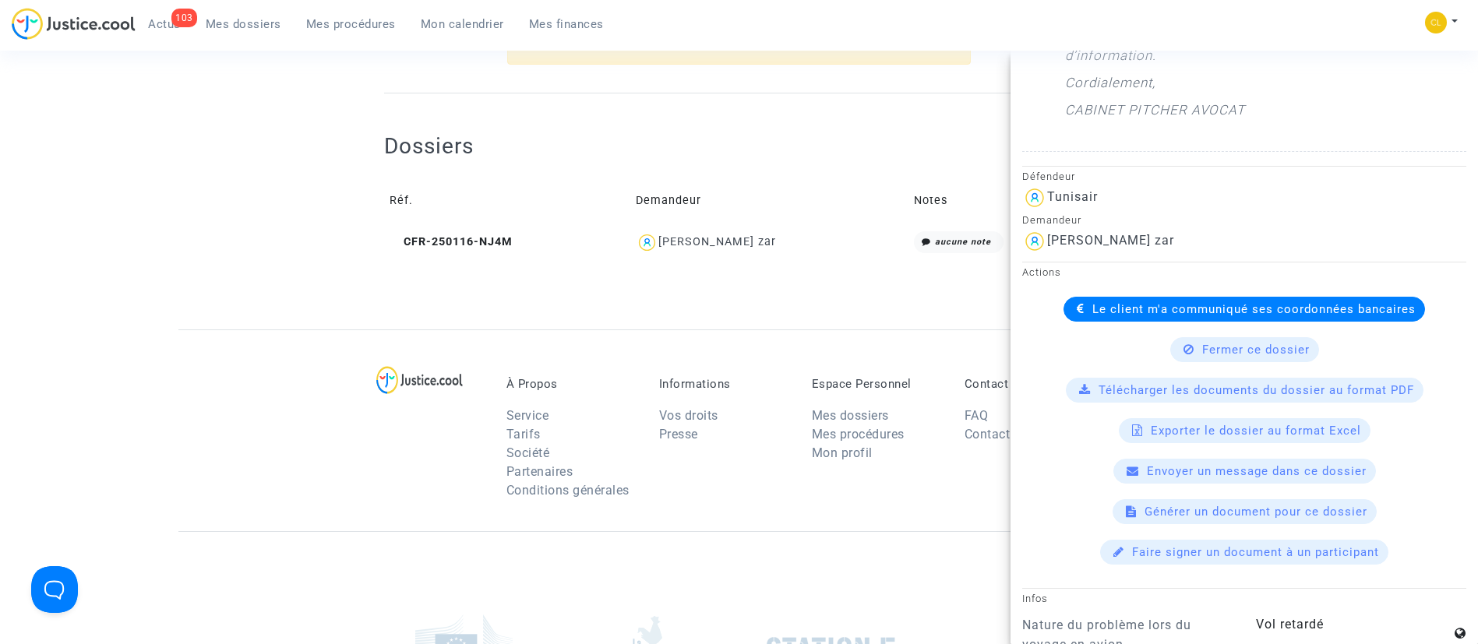
click at [1142, 314] on span "Le client m'a communiqué ses coordonnées bancaires" at bounding box center [1253, 309] width 323 height 14
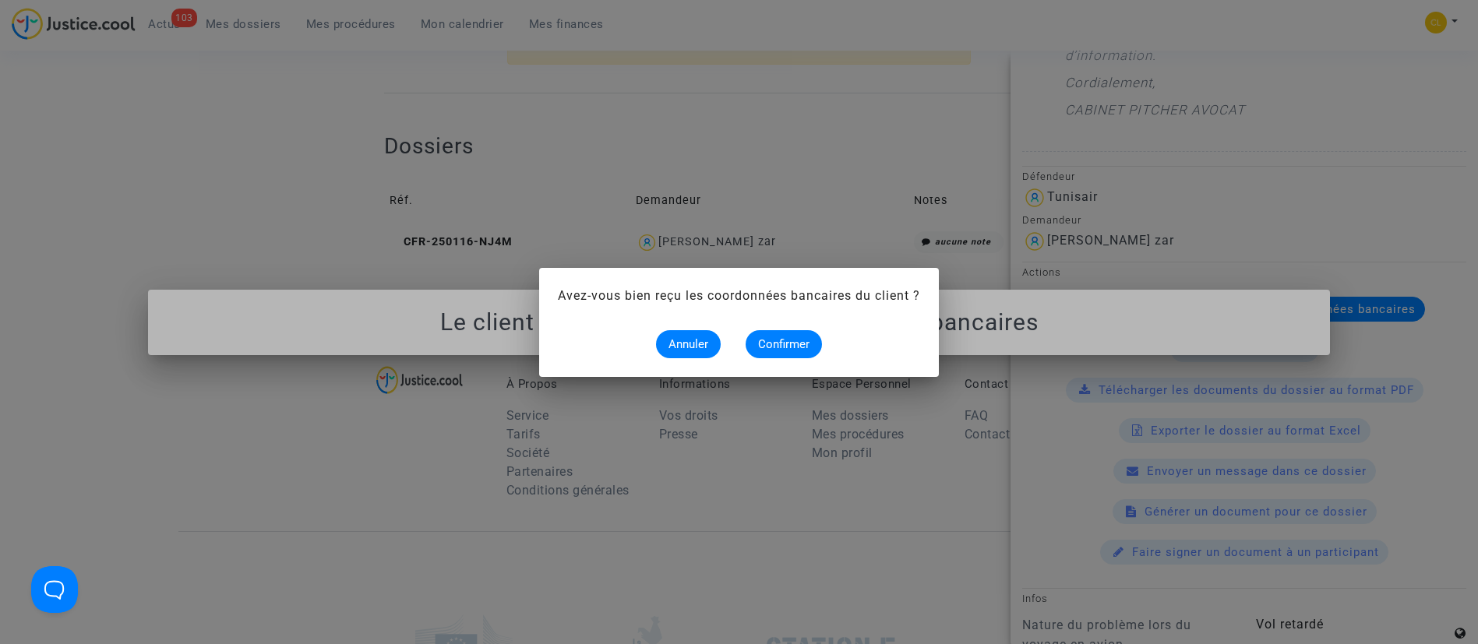
scroll to position [0, 0]
click at [792, 354] on button "Confirmer" at bounding box center [784, 344] width 76 height 28
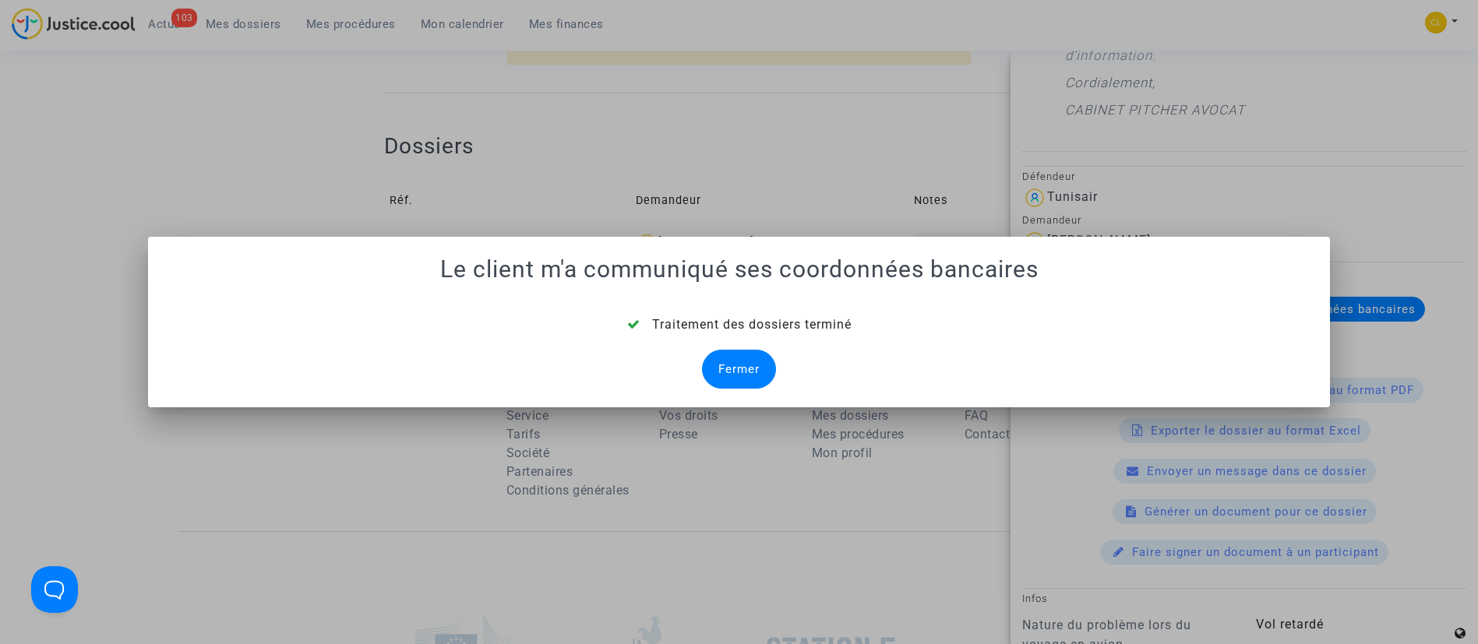
click at [718, 373] on div "Fermer" at bounding box center [739, 369] width 74 height 39
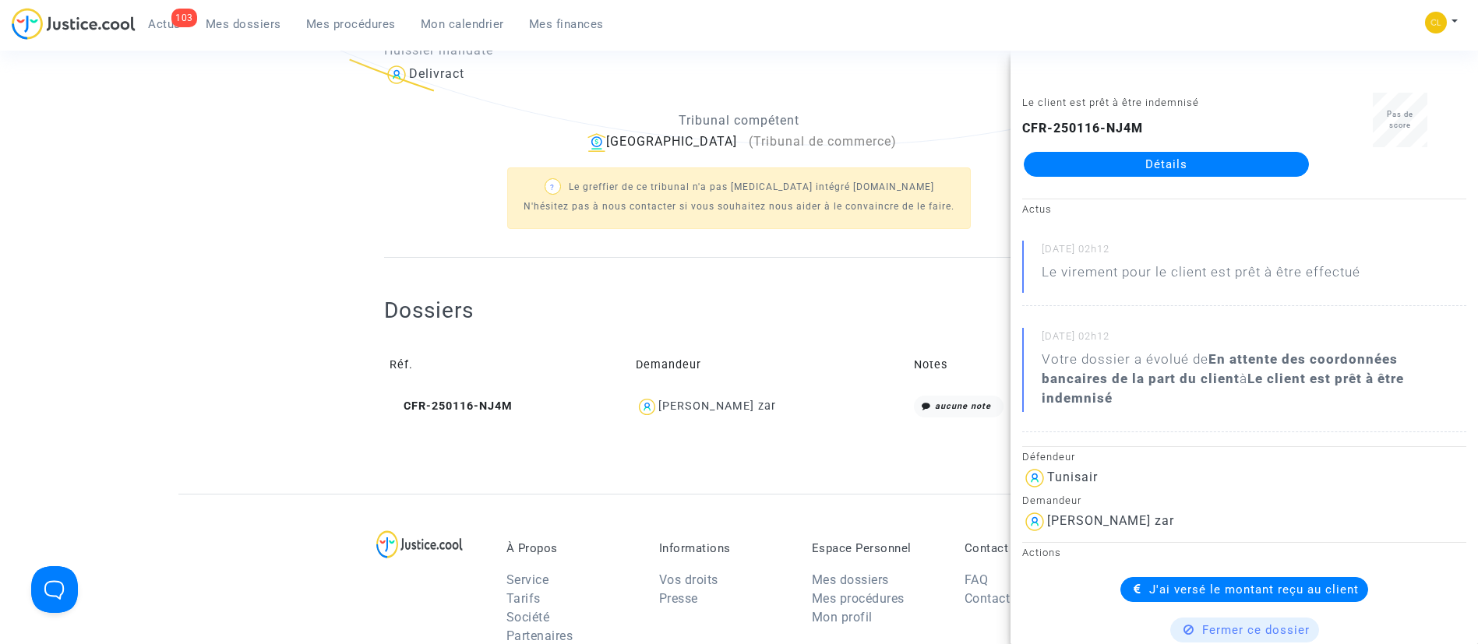
scroll to position [474, 0]
